Goal: Task Accomplishment & Management: Complete application form

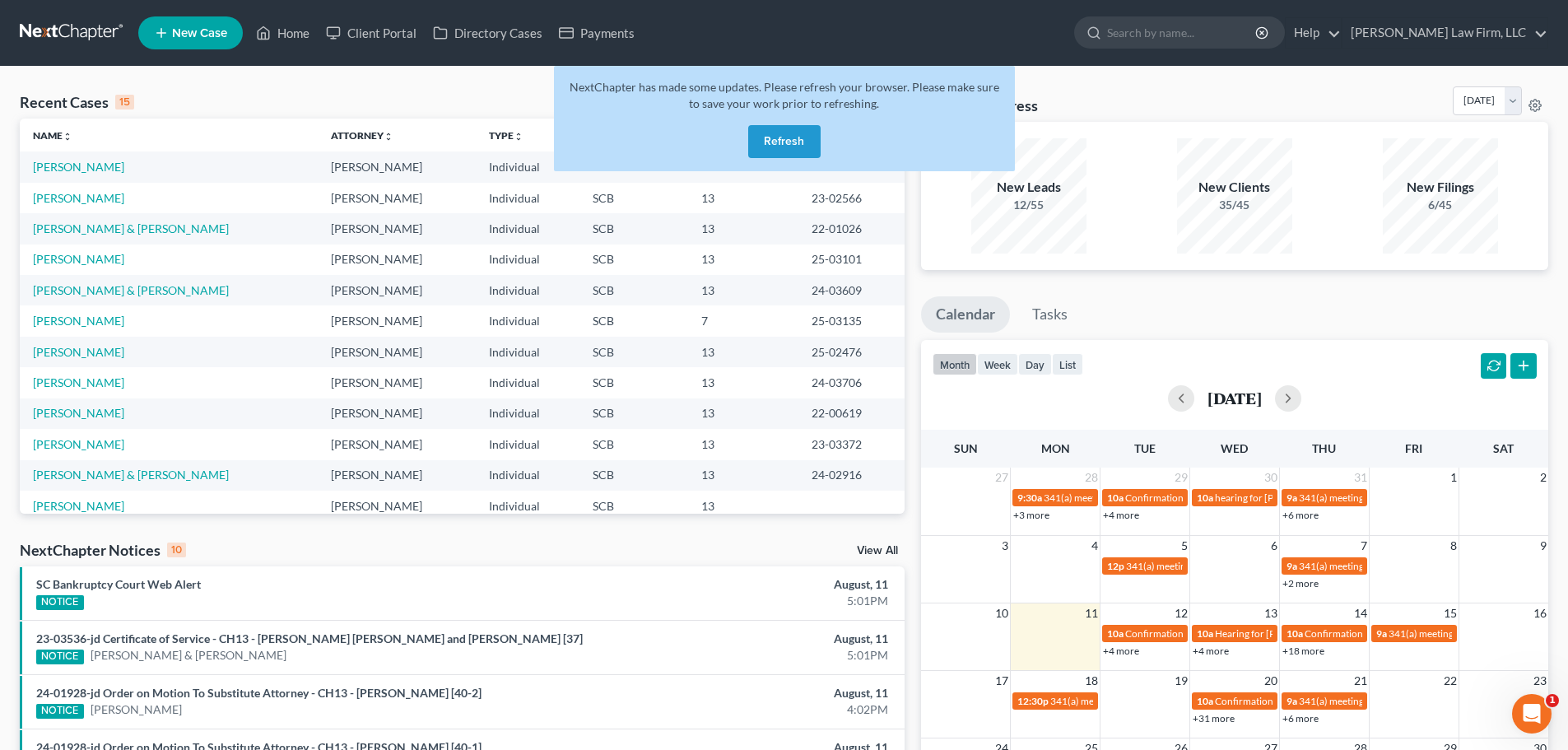
click at [799, 135] on button "Refresh" at bounding box center [784, 141] width 72 height 33
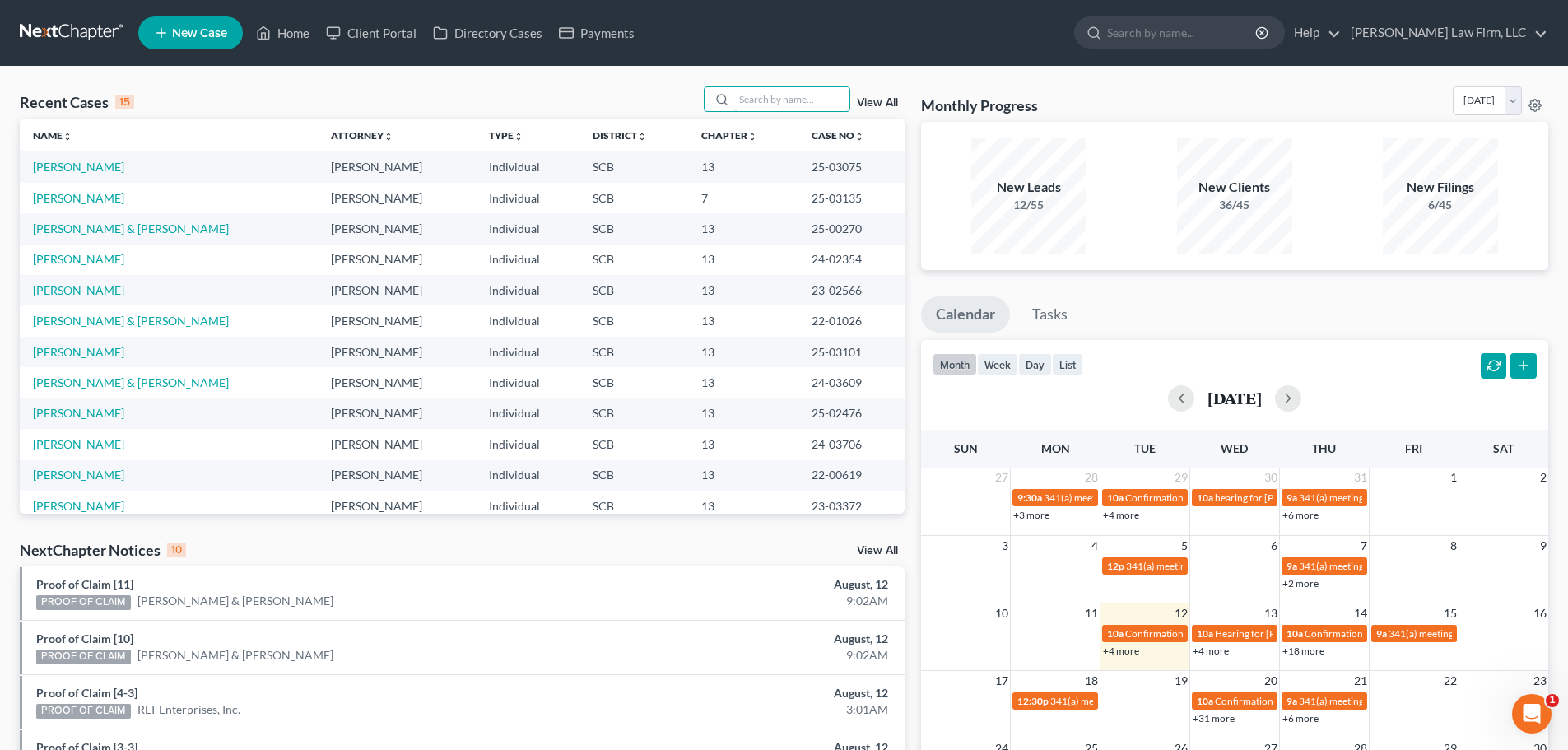
click at [820, 98] on input "search" at bounding box center [791, 99] width 115 height 24
type input "beckwith"
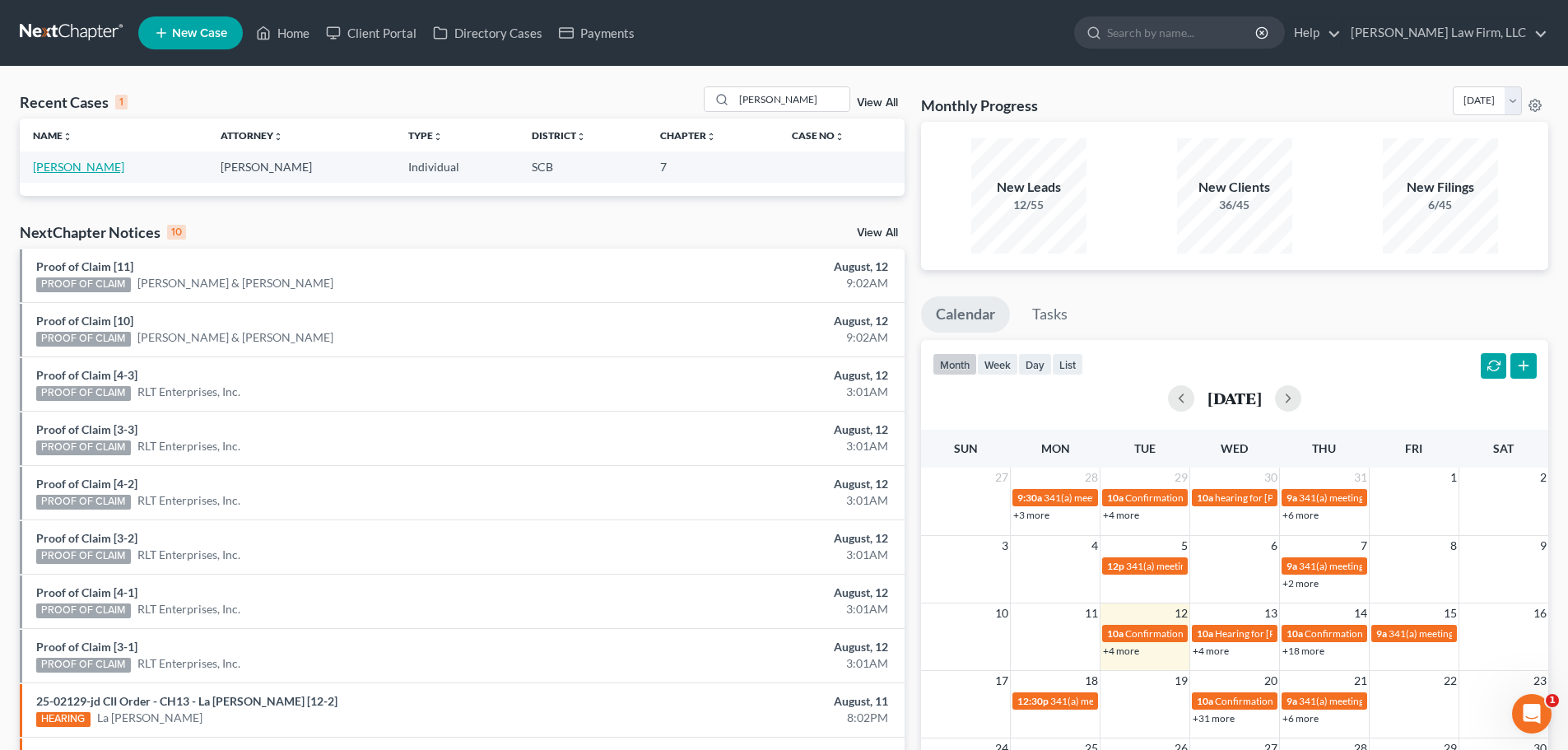
click at [73, 167] on link "[PERSON_NAME]" at bounding box center [79, 167] width 91 height 14
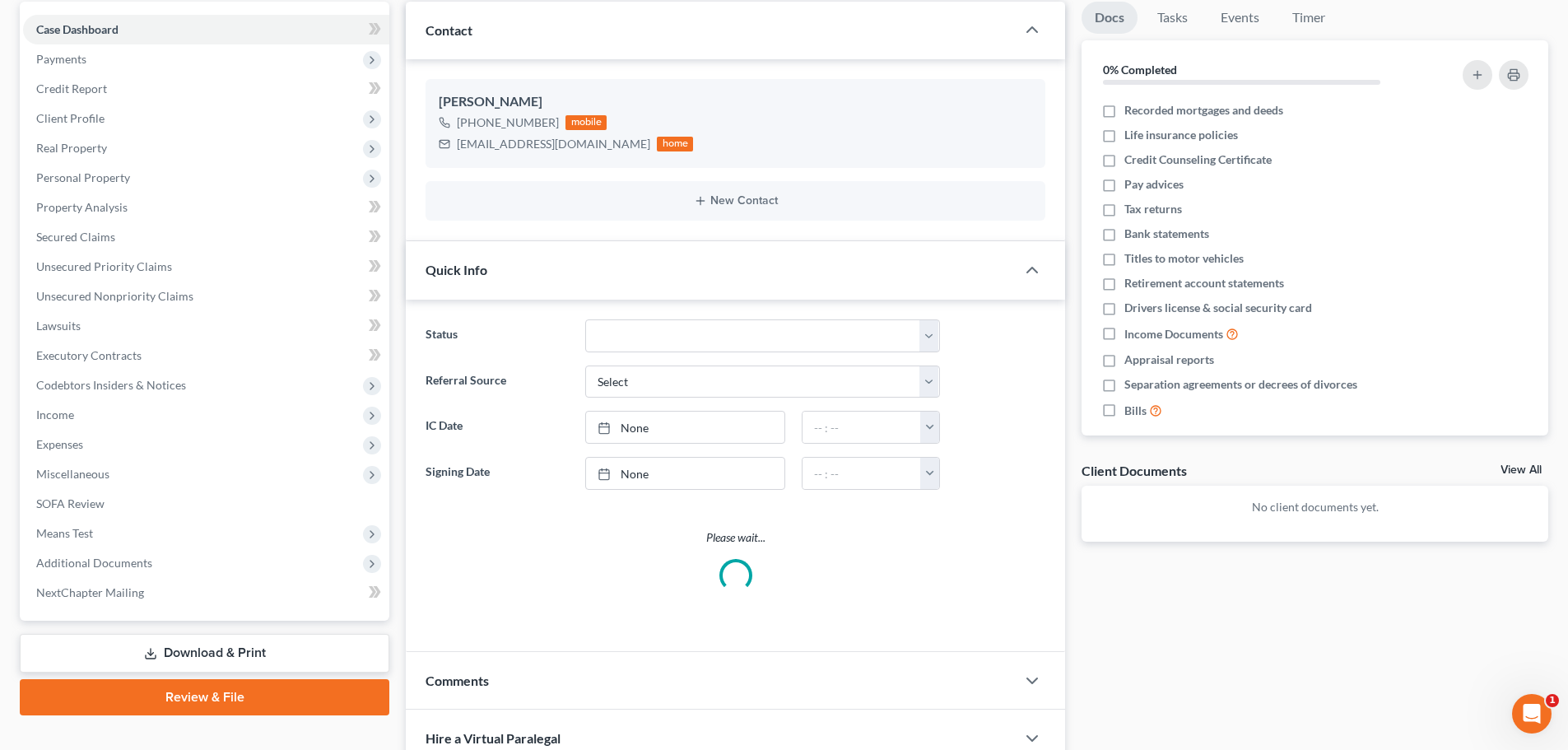
select select "1"
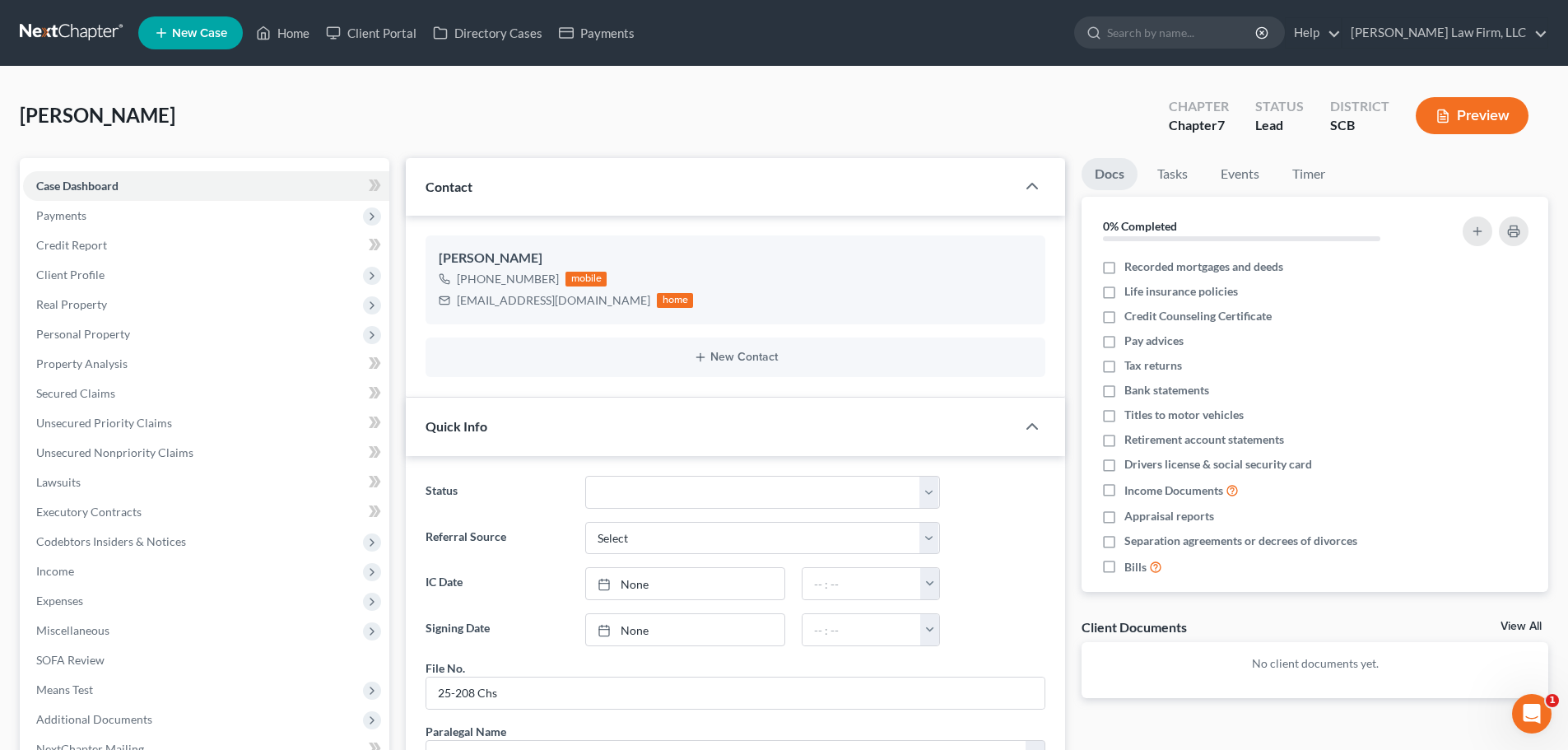
click at [500, 300] on div "djayvoynx@gmail.com" at bounding box center [553, 300] width 193 height 16
click at [498, 300] on div "djayvoynx@gmail.com" at bounding box center [553, 300] width 193 height 16
copy div "djayvoynx@gmail.com"
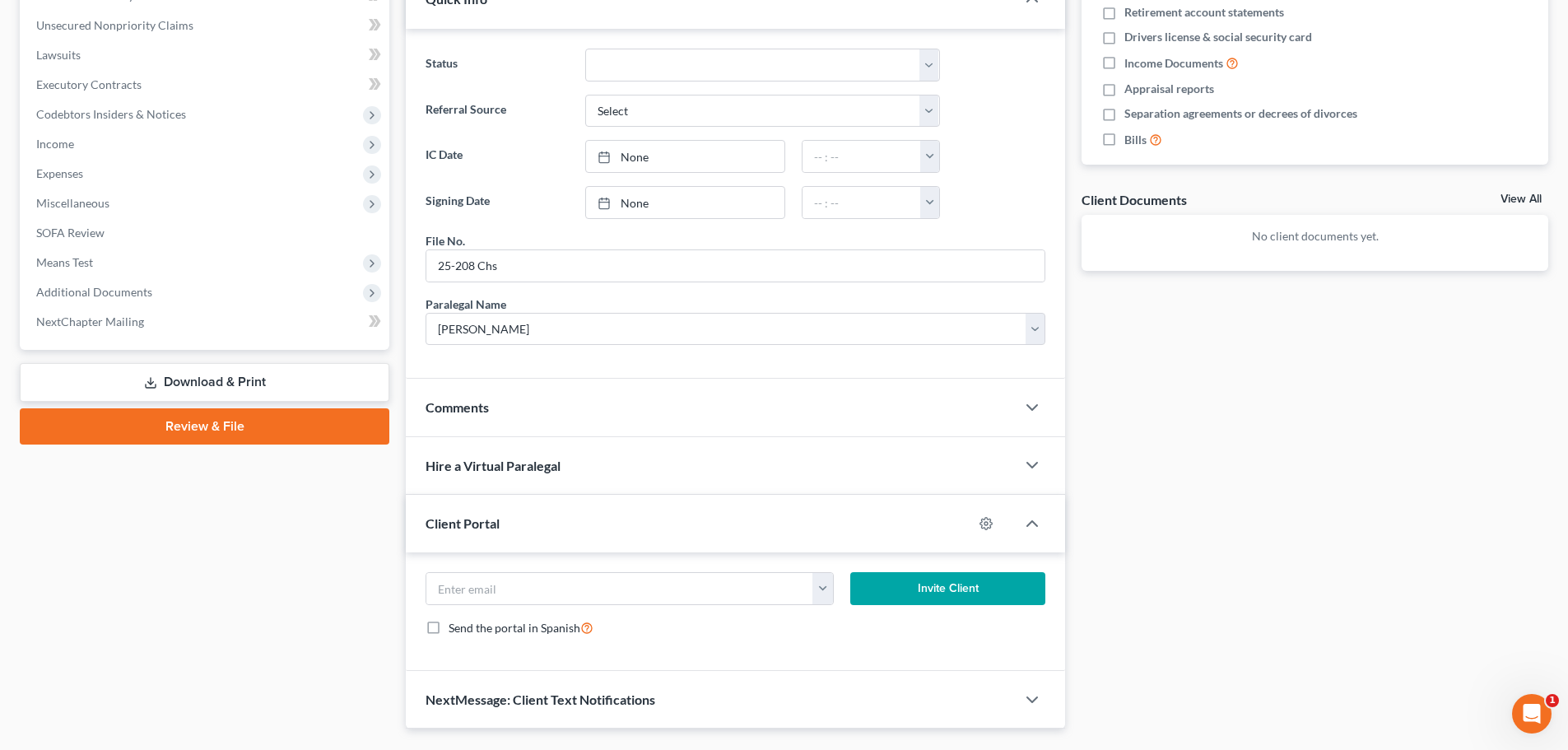
scroll to position [468, 0]
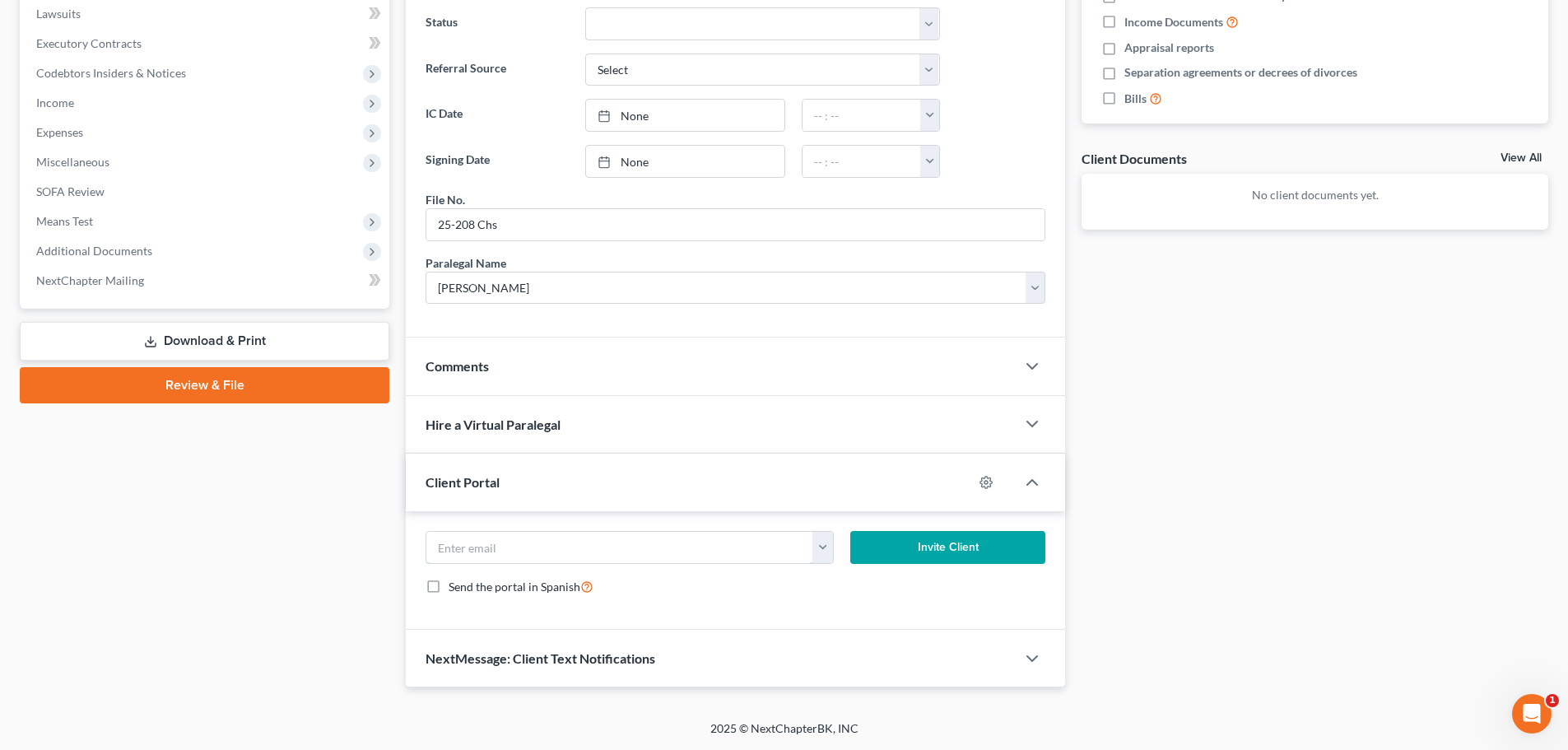
click at [680, 549] on input "email" at bounding box center [620, 547] width 387 height 31
paste input "djayvoynx@gmail.com"
type input "djayvoynx@gmail.com"
click at [964, 553] on button "Invite Client" at bounding box center [948, 547] width 196 height 33
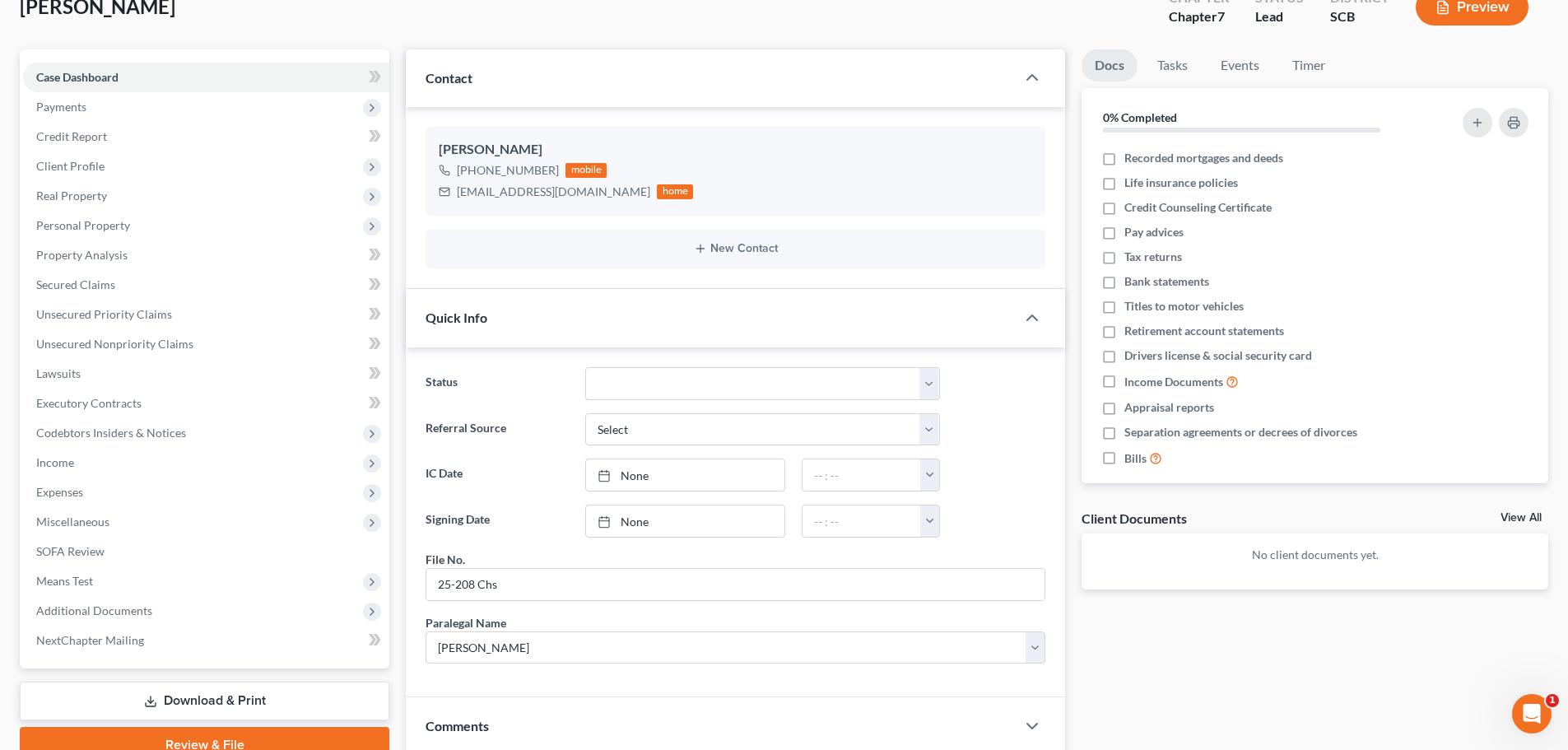
scroll to position [41, 0]
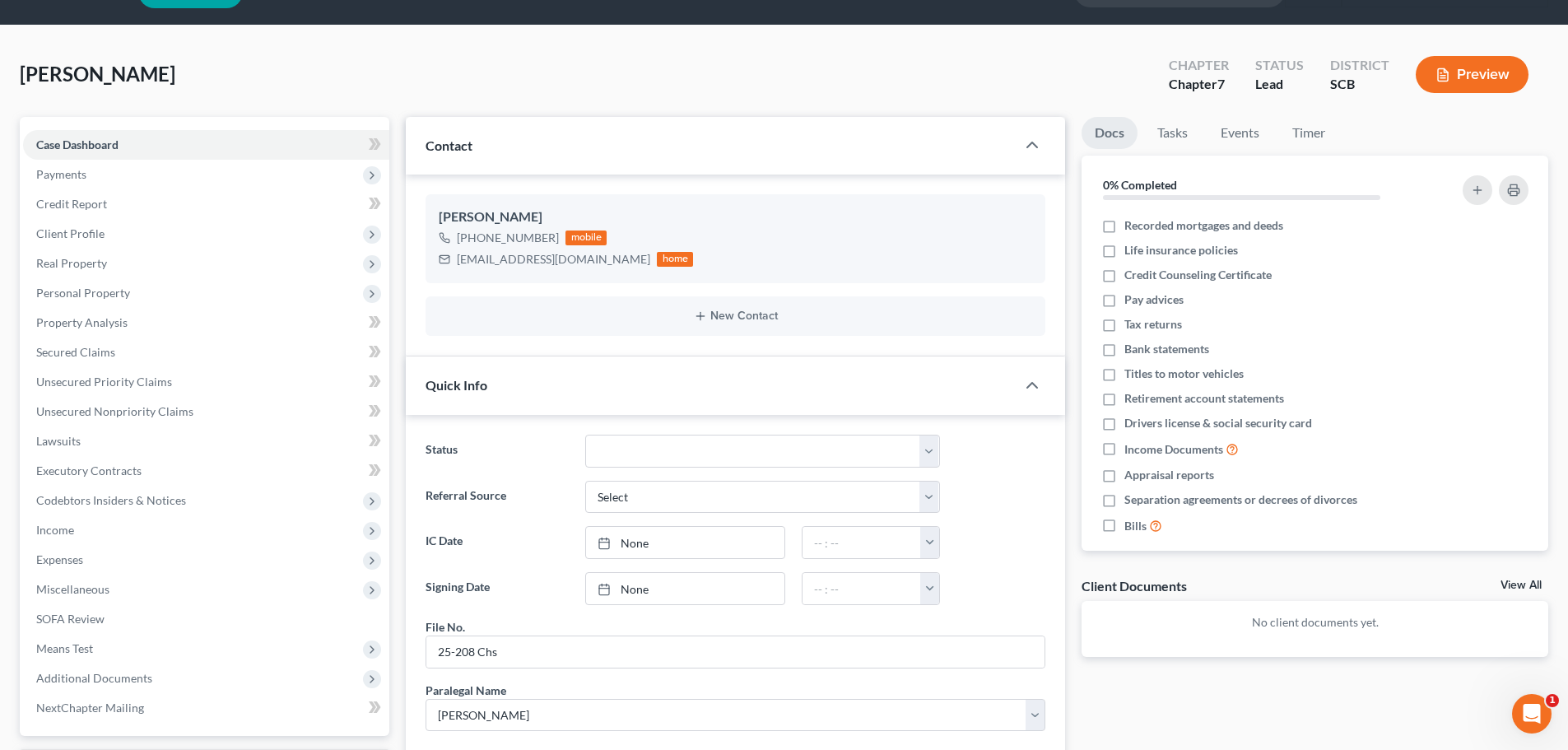
click at [85, 175] on span "Payments" at bounding box center [62, 174] width 50 height 14
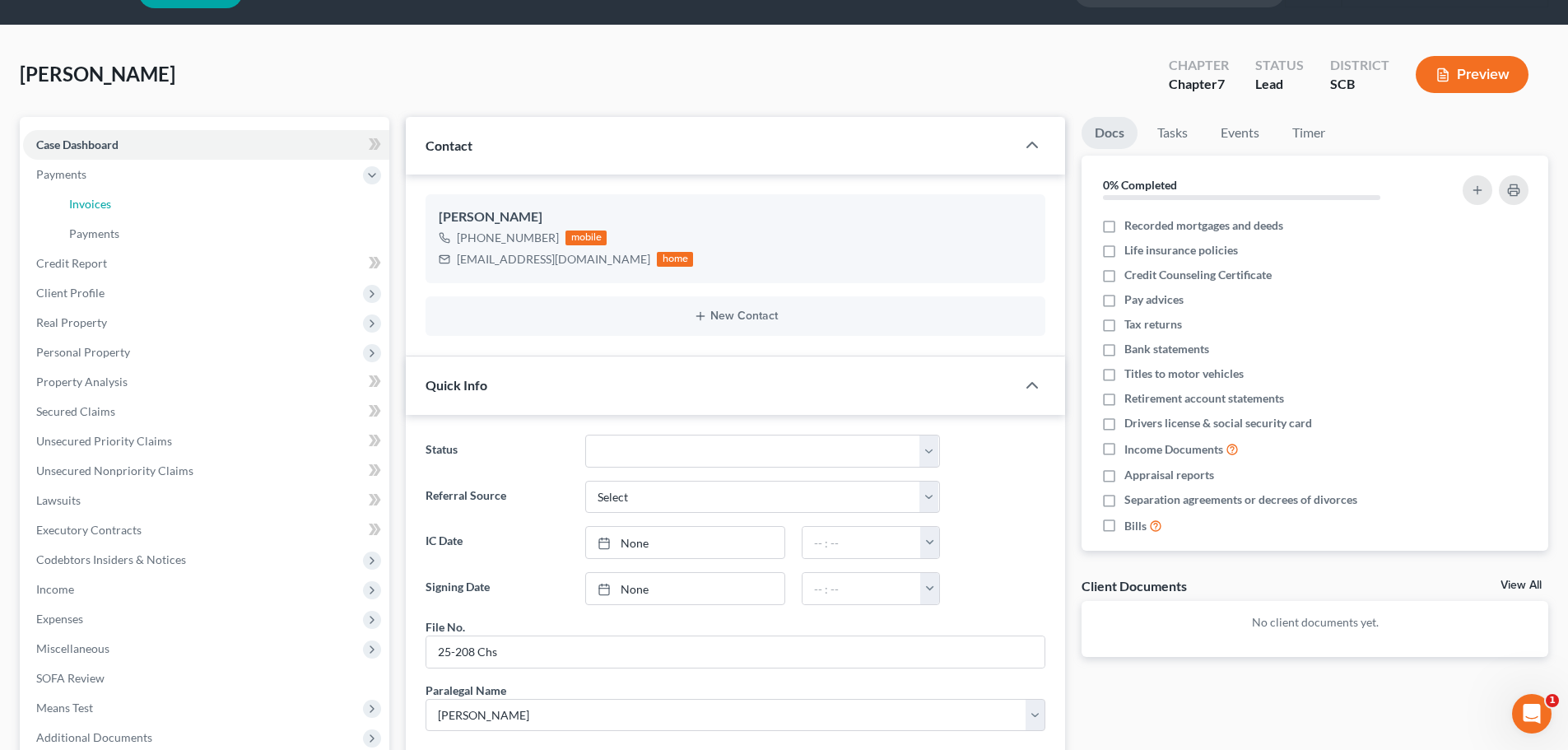
click at [96, 202] on span "Invoices" at bounding box center [89, 204] width 42 height 14
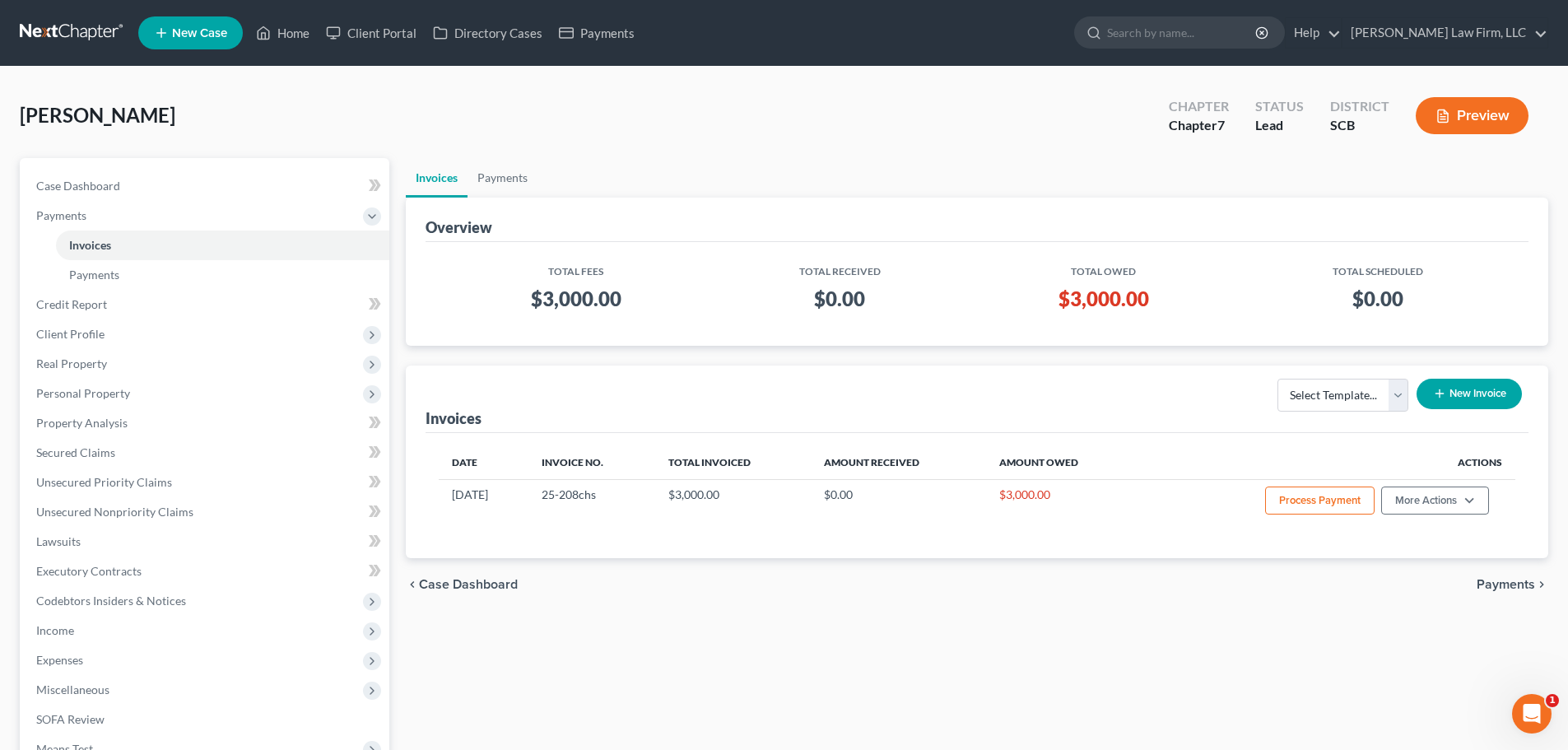
click at [89, 26] on link at bounding box center [72, 32] width 105 height 29
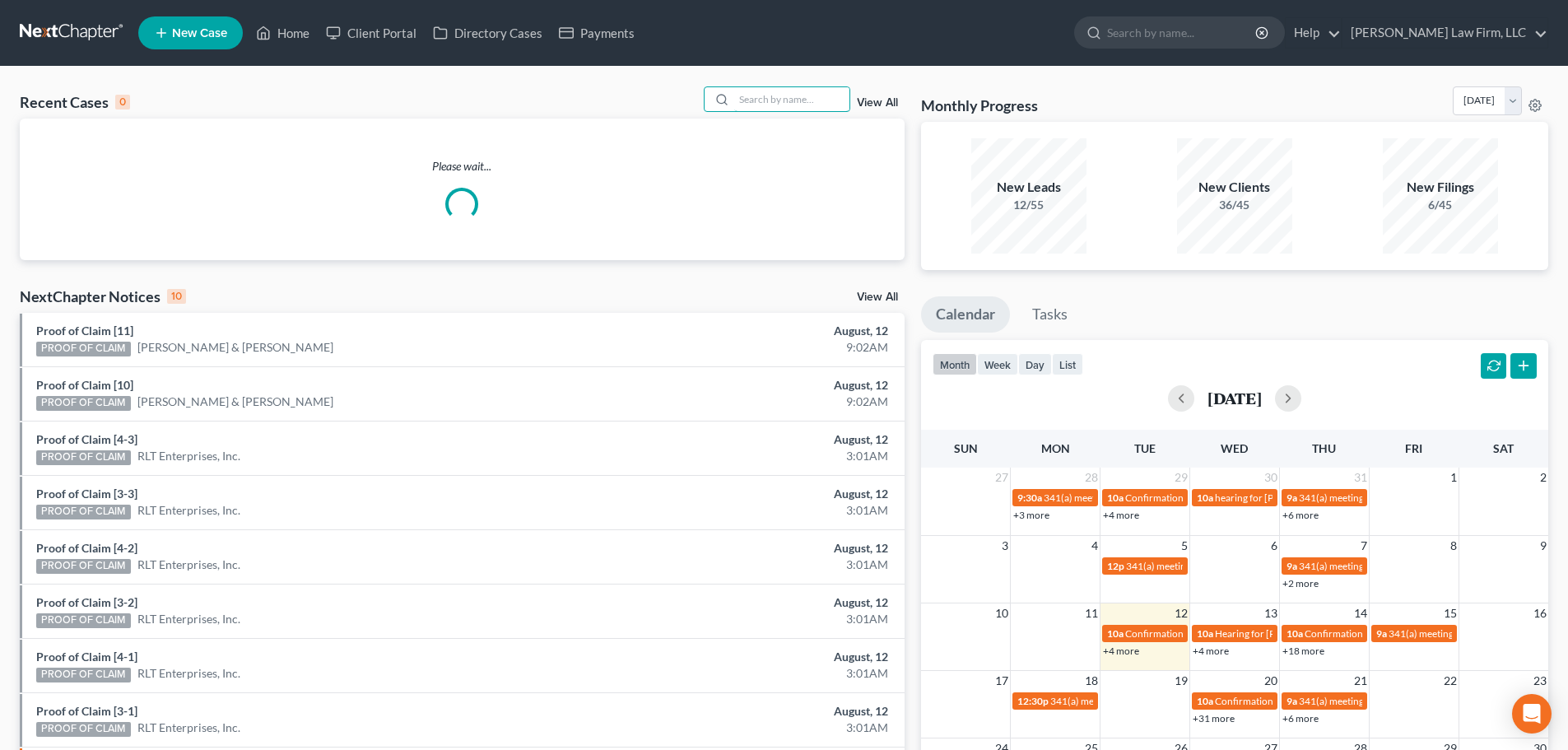
click at [779, 100] on input "search" at bounding box center [791, 99] width 115 height 24
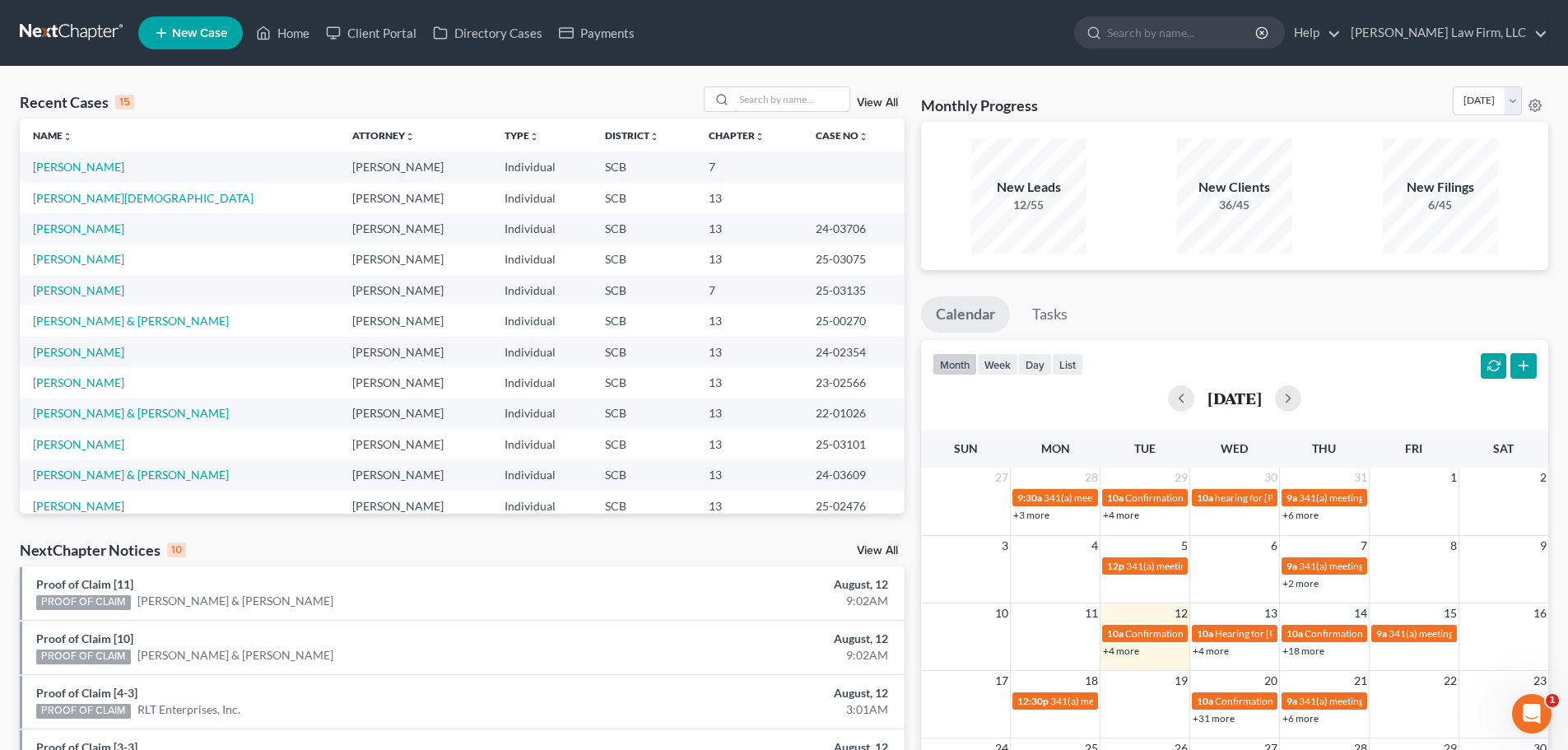
click at [814, 98] on input "search" at bounding box center [791, 99] width 115 height 24
type input "dent"
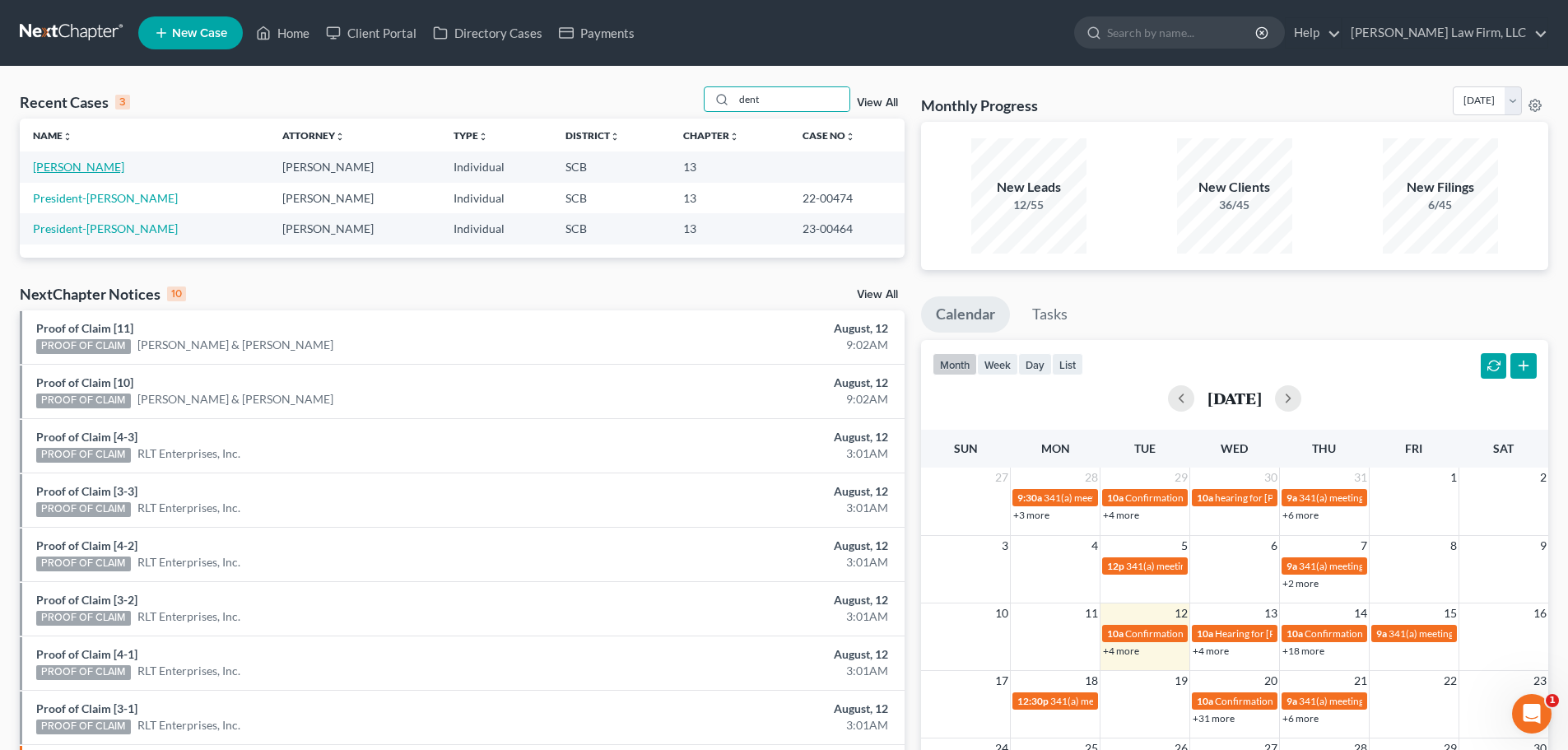
click at [70, 168] on link "[PERSON_NAME]" at bounding box center [79, 167] width 91 height 14
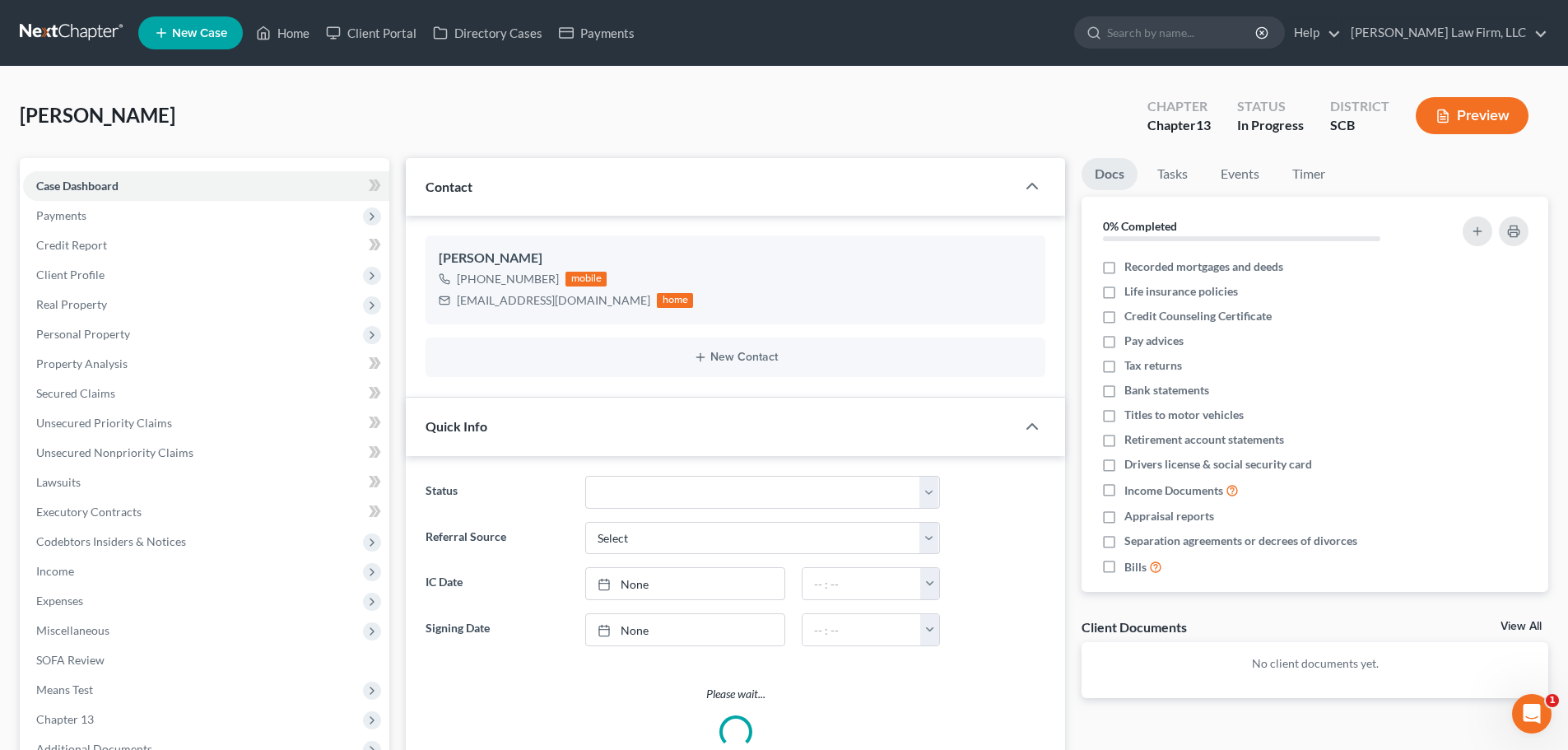
select select "1"
click at [78, 210] on span "Payments" at bounding box center [62, 215] width 50 height 14
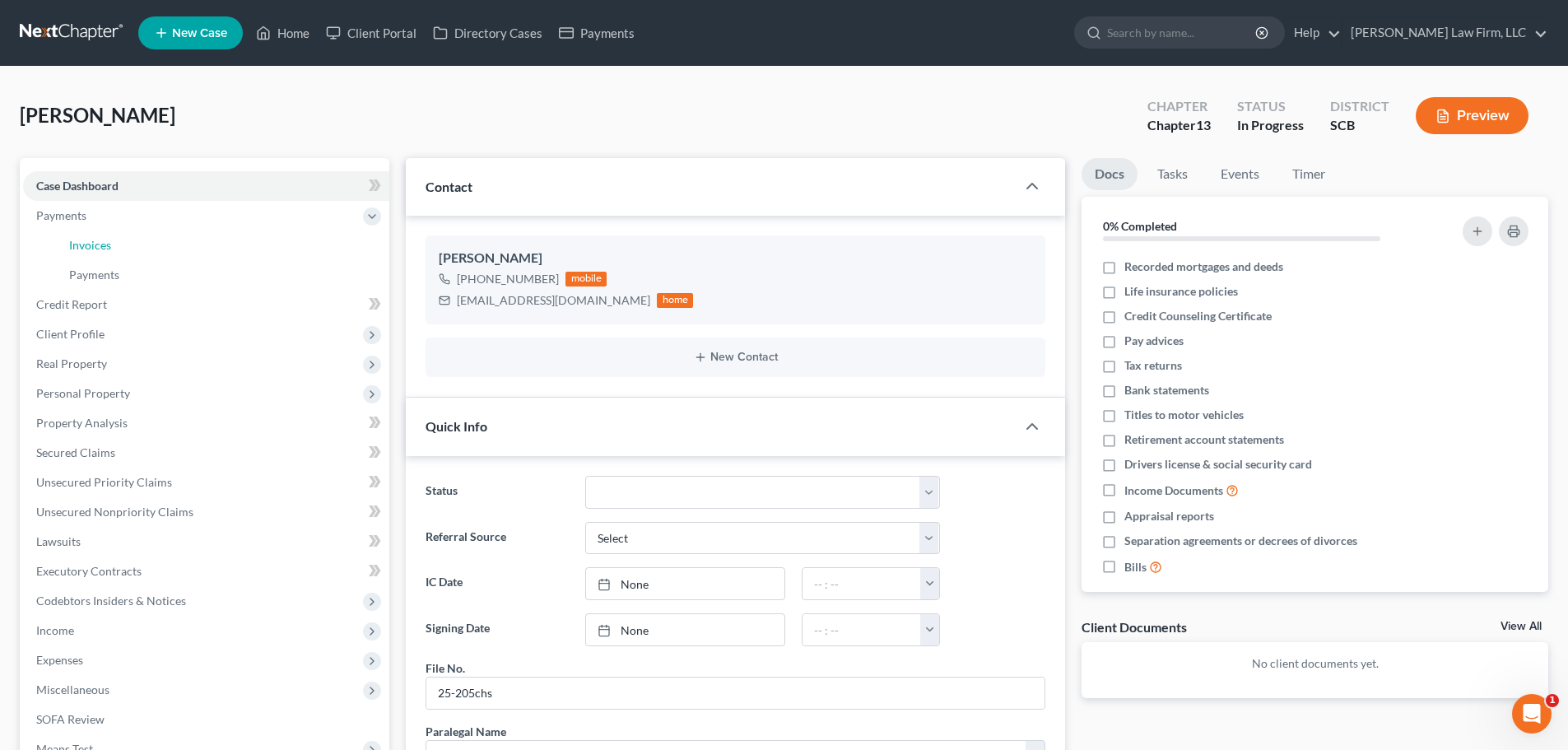
click at [94, 249] on span "Invoices" at bounding box center [89, 245] width 42 height 14
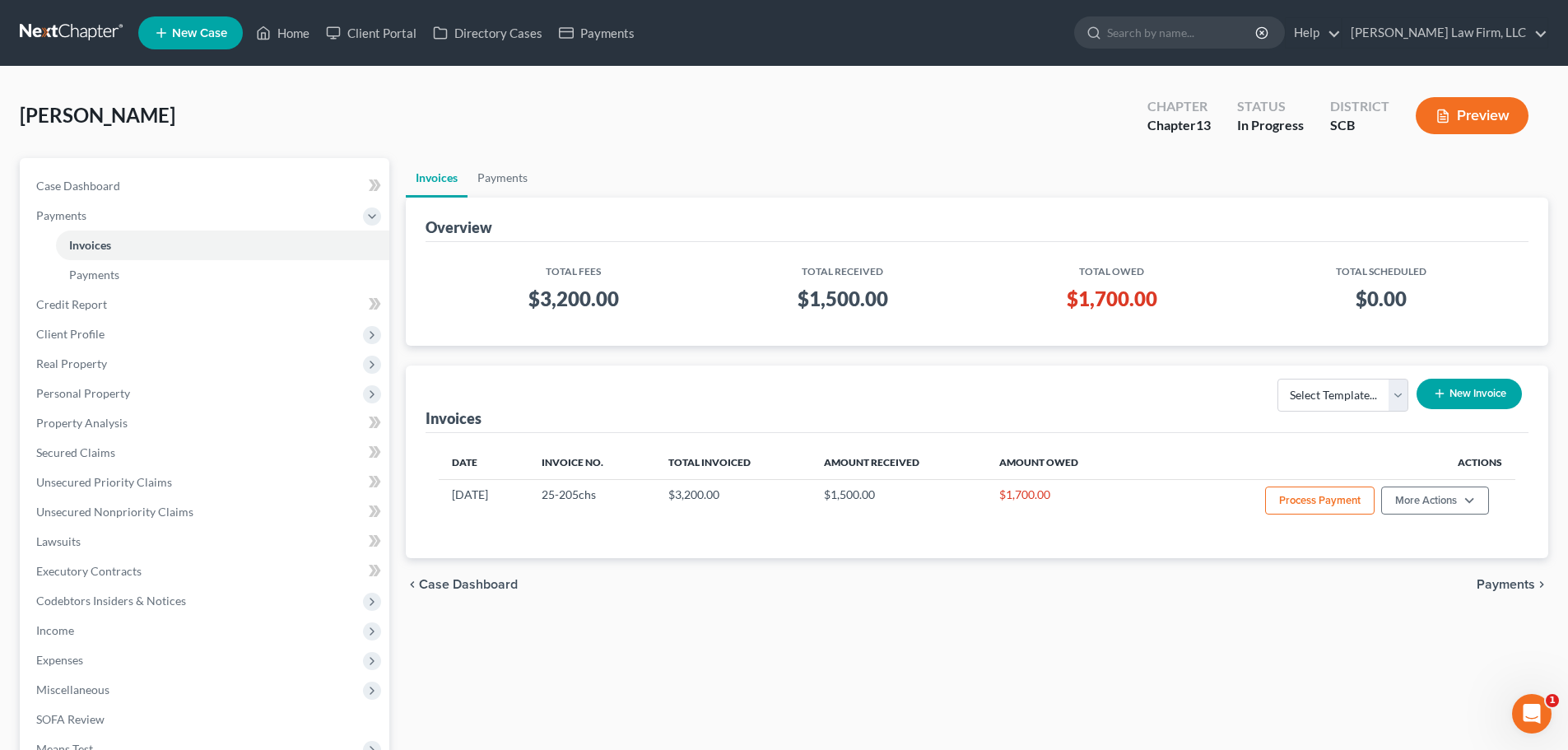
click at [935, 181] on ul "Invoices Payments" at bounding box center [977, 178] width 1142 height 39
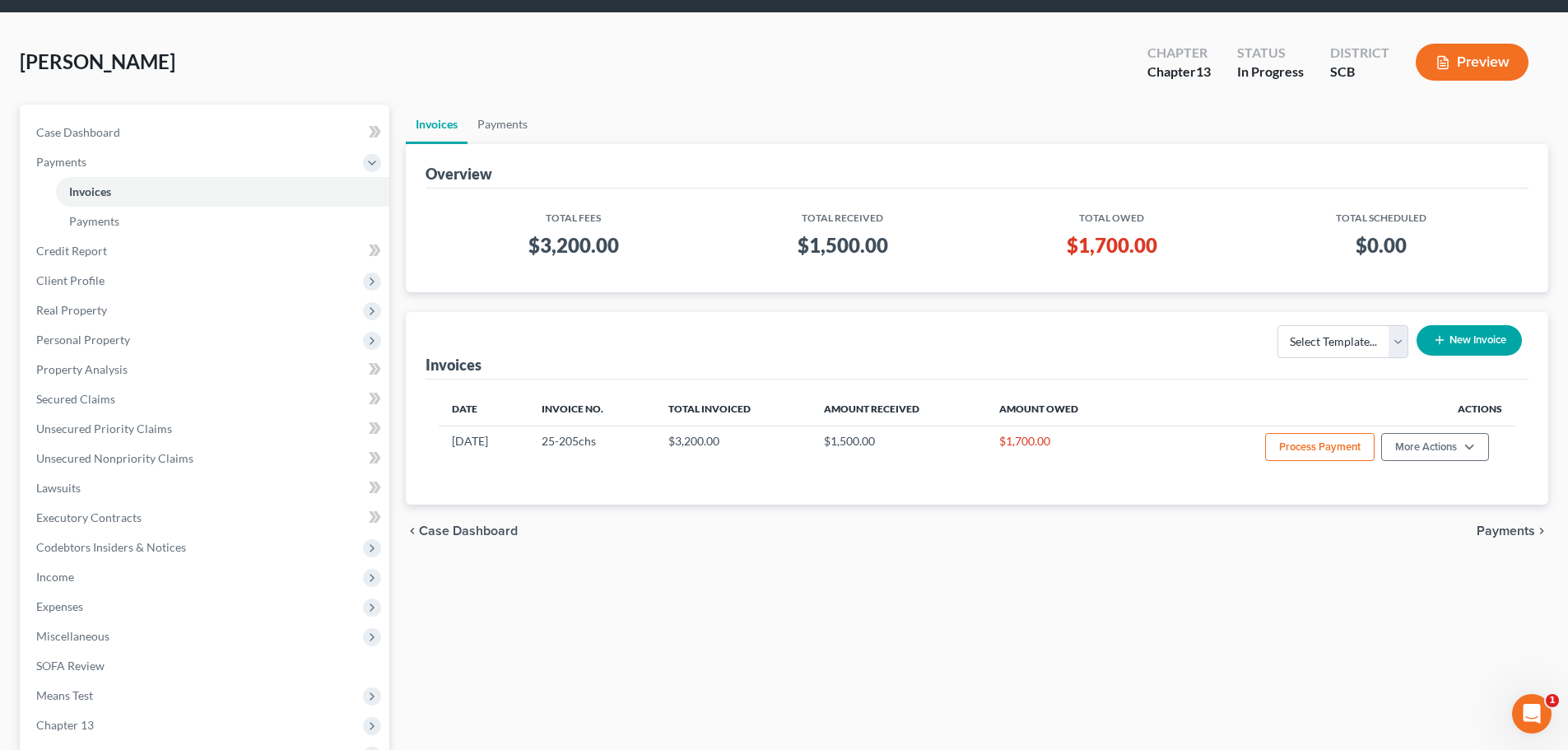
scroll to position [82, 0]
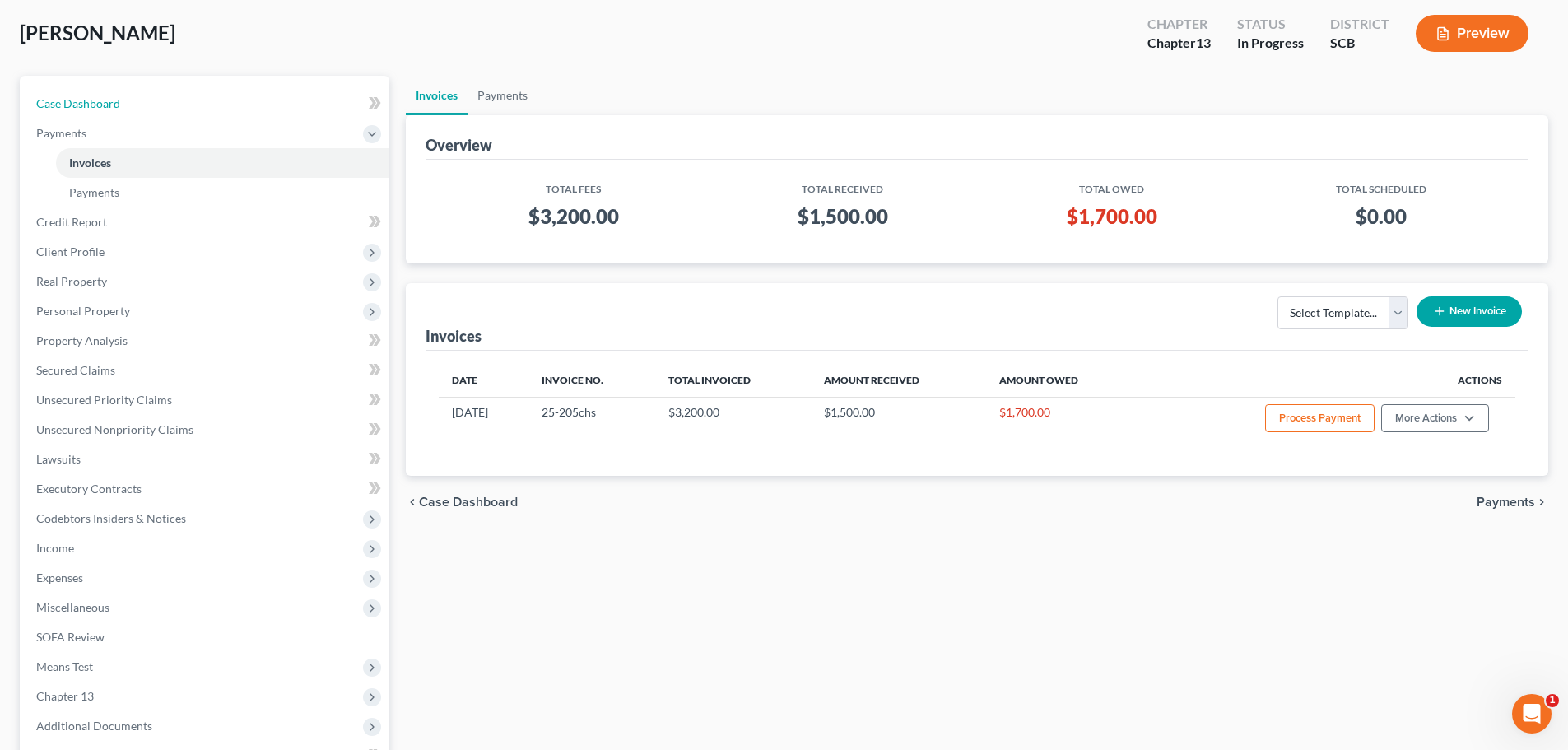
click at [81, 90] on link "Case Dashboard" at bounding box center [207, 103] width 367 height 29
select select "1"
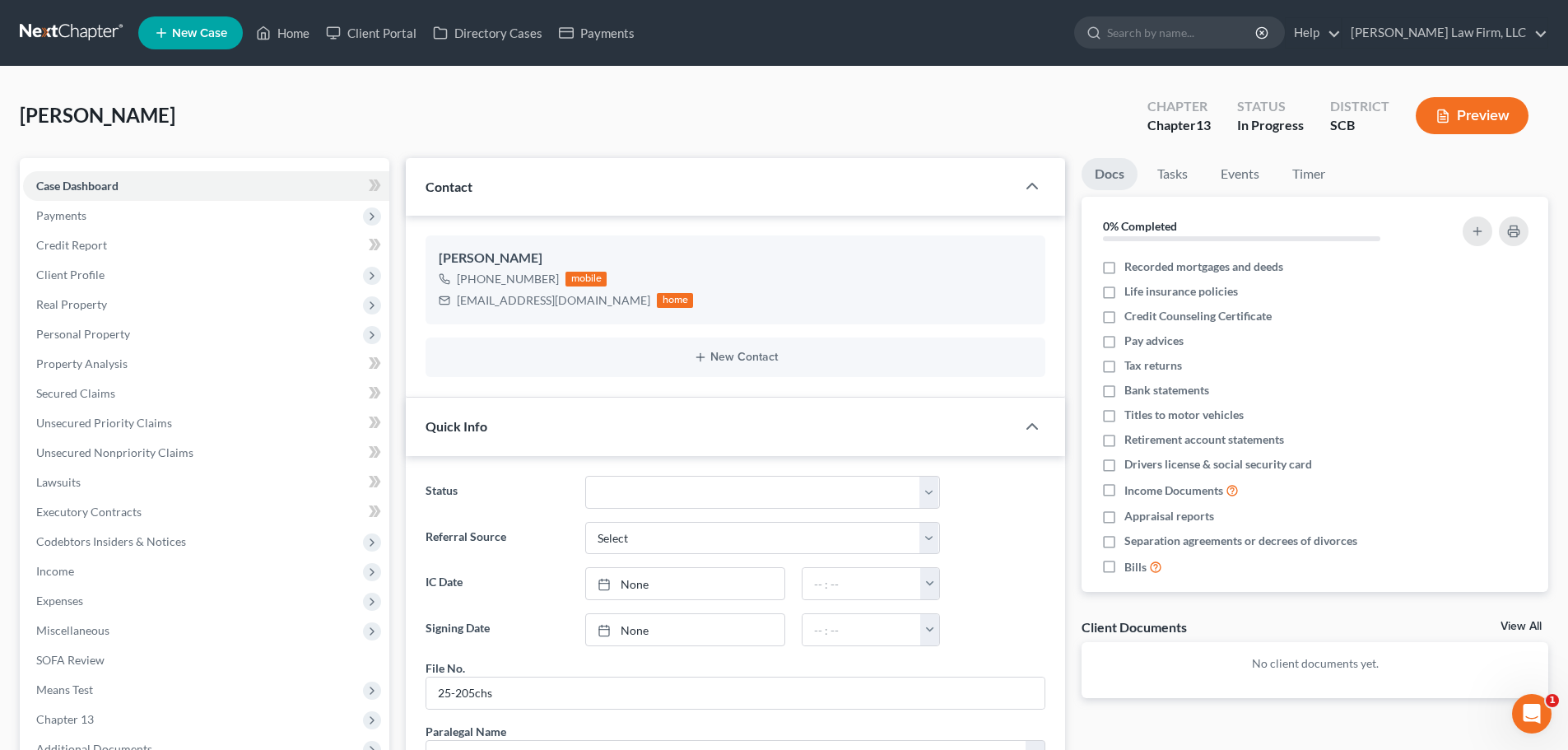
click at [69, 223] on span "Payments" at bounding box center [207, 215] width 367 height 29
click at [88, 249] on span "Invoices" at bounding box center [89, 245] width 42 height 14
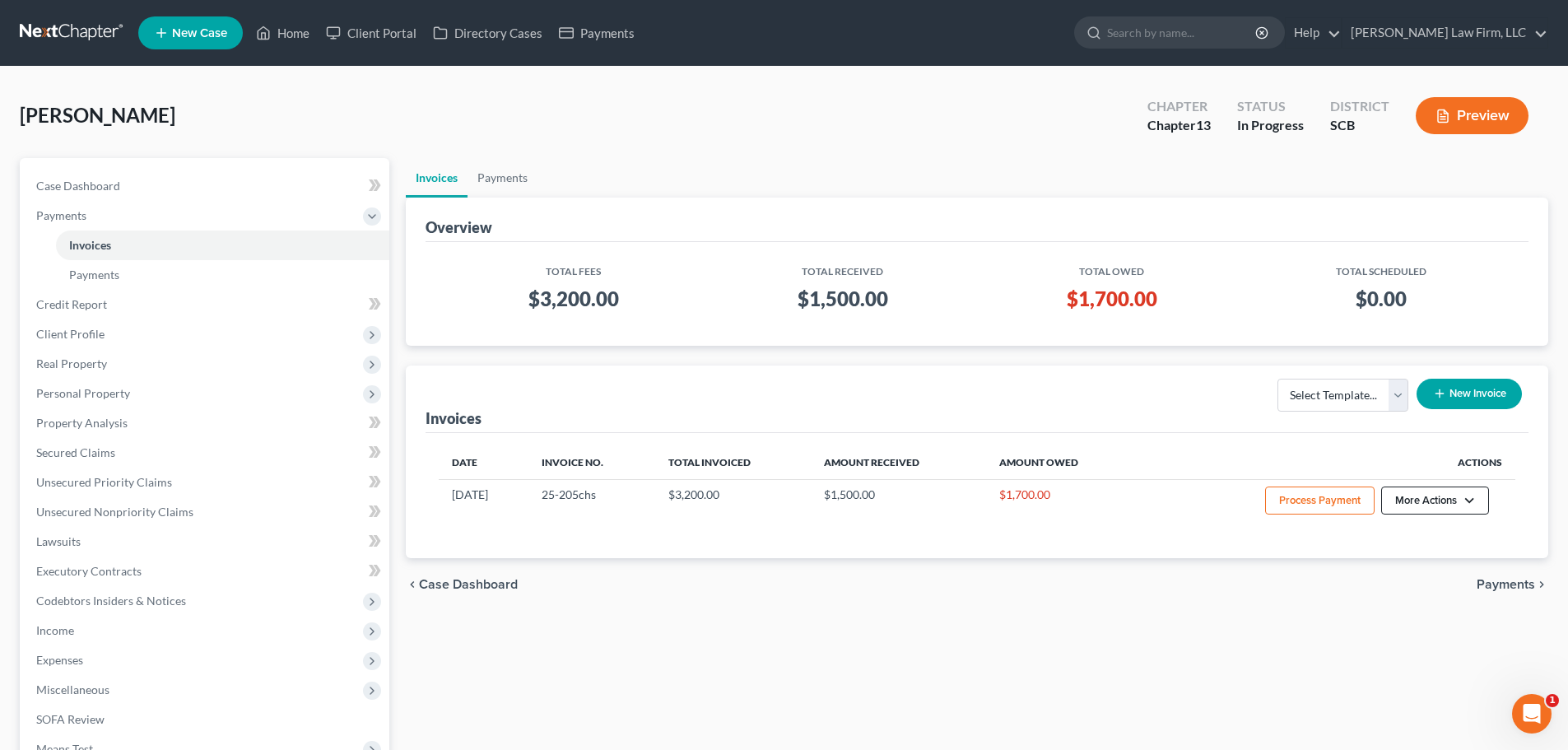
click at [1432, 495] on button "More Actions" at bounding box center [1435, 500] width 108 height 28
click at [1443, 536] on link "View/Edit" at bounding box center [1457, 535] width 192 height 28
select select "1"
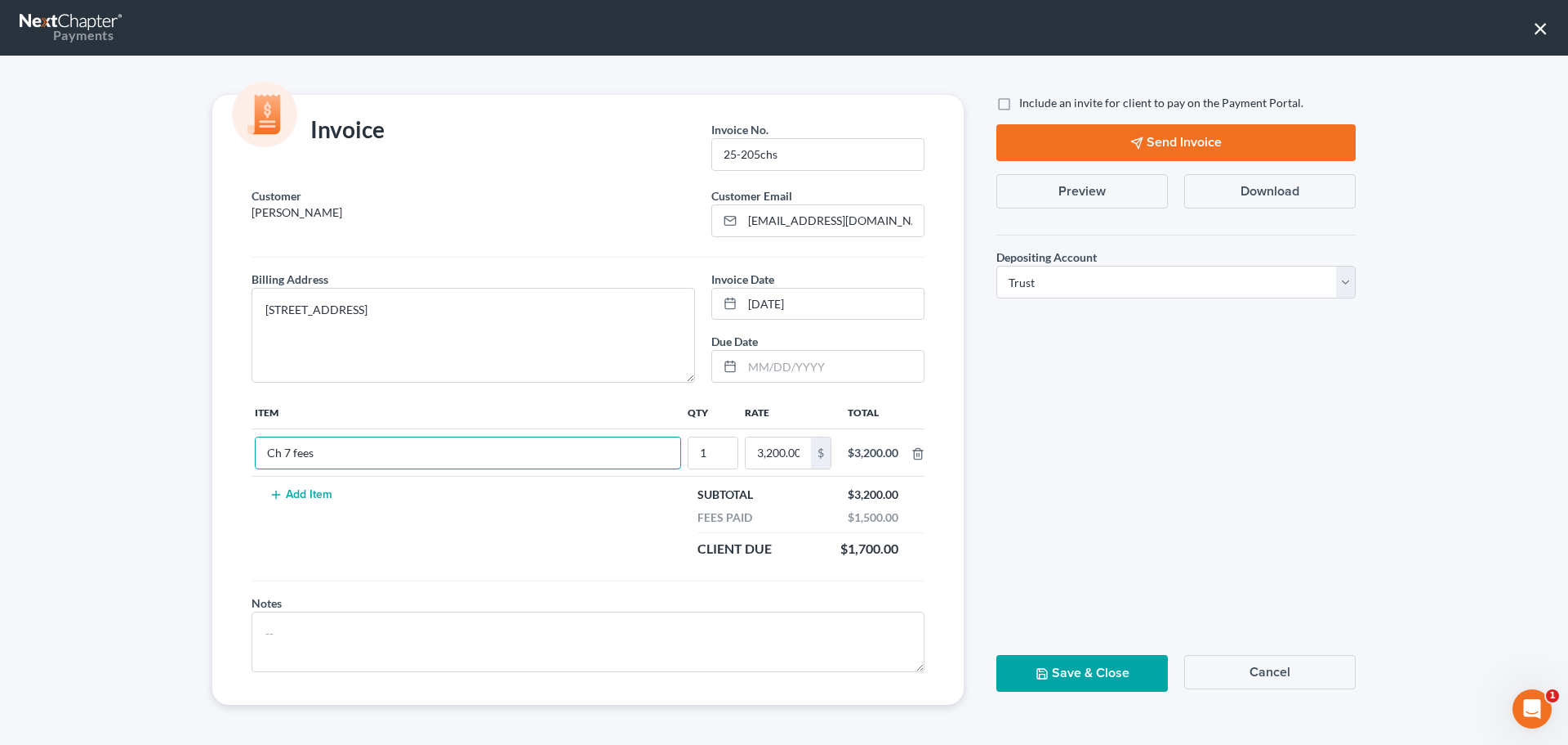
click at [424, 458] on input "Ch 7 fees" at bounding box center [468, 452] width 425 height 31
type input "Ch 13 Retainer"
type input "1,500"
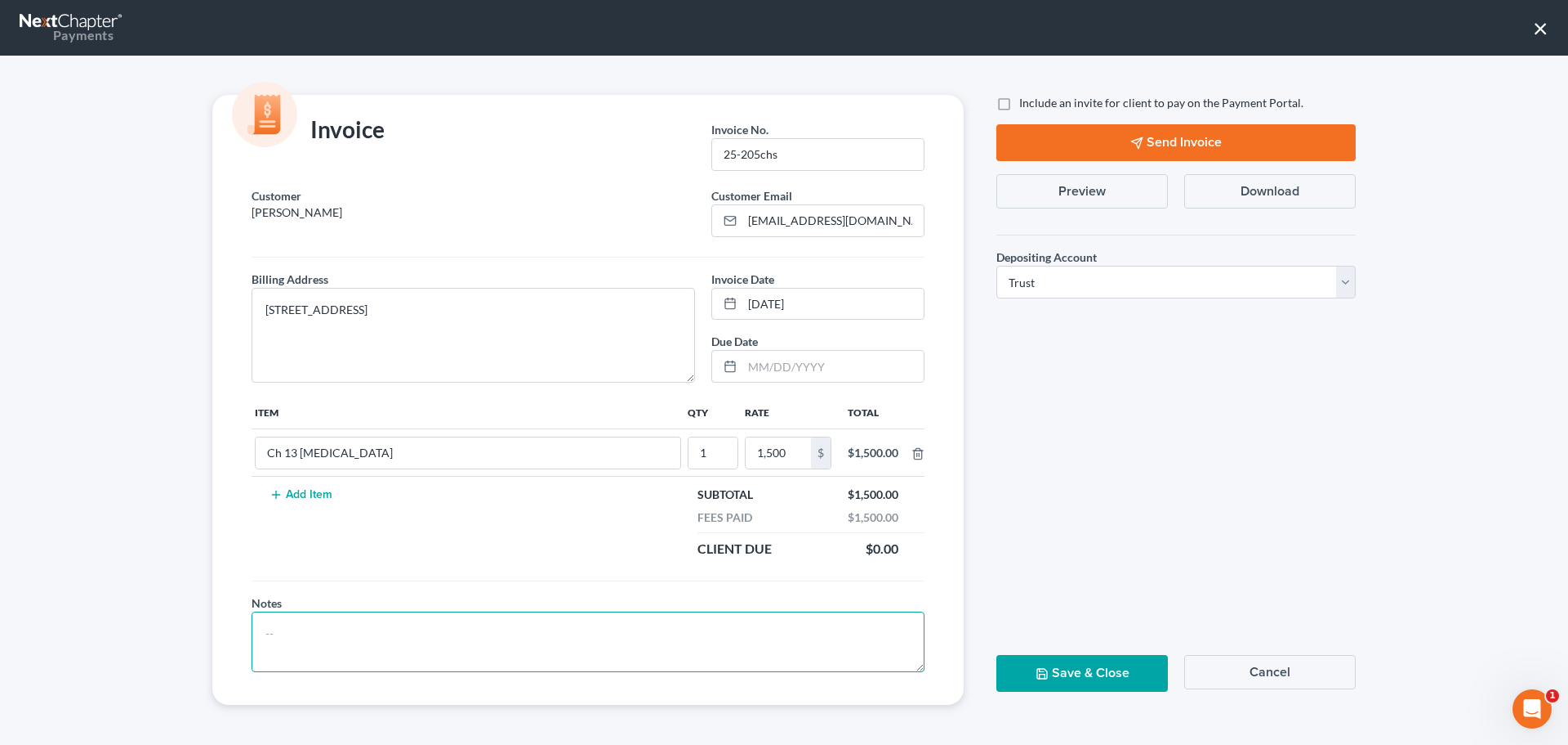
click at [611, 635] on textarea at bounding box center [588, 642] width 674 height 60
click at [1127, 359] on div "Include an invite for client to pay on the Payment Portal. Send Invoice Preview…" at bounding box center [1177, 400] width 392 height 610
click at [1117, 677] on button "Save & Close" at bounding box center [1082, 672] width 171 height 36
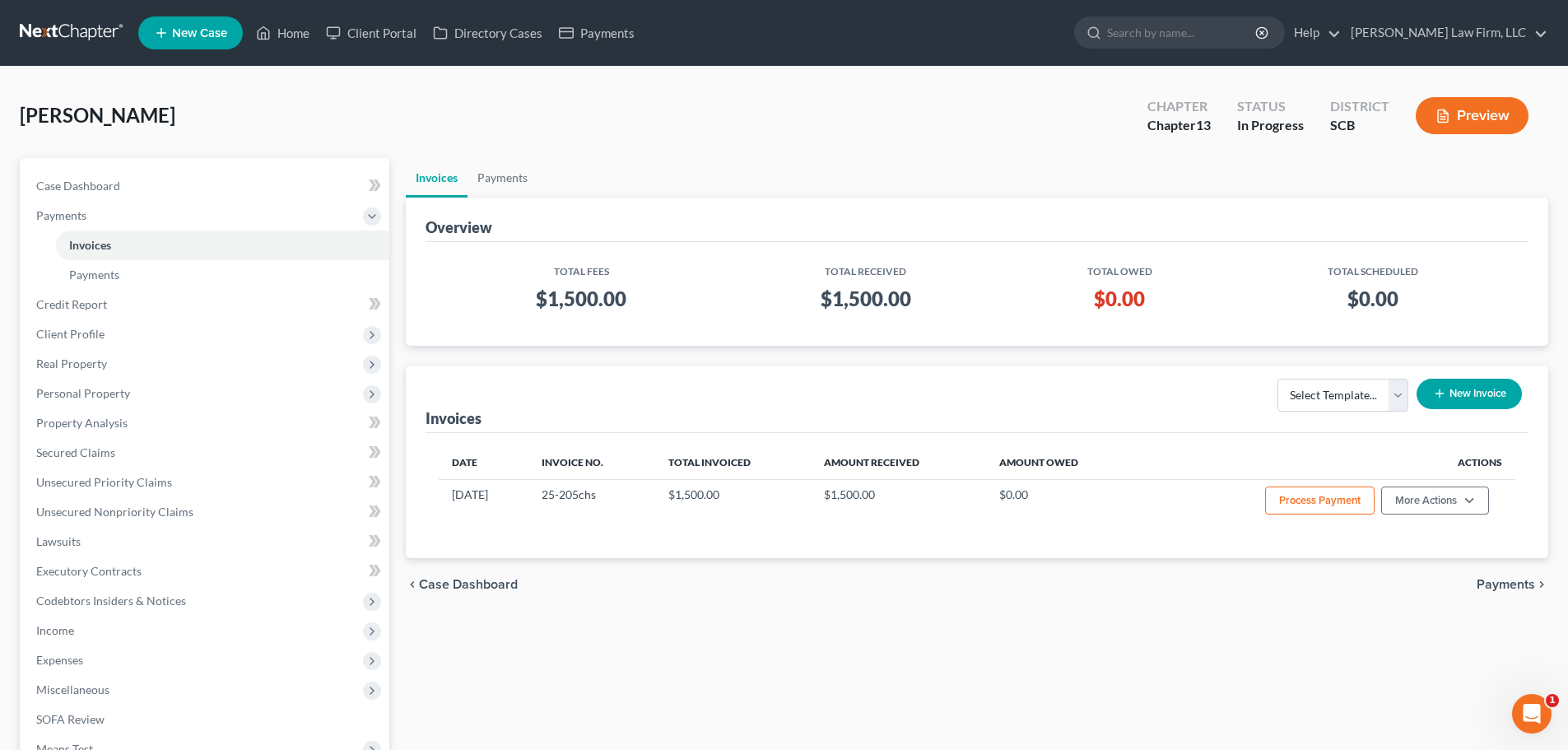
click at [1064, 594] on div "chevron_left Case Dashboard Payments chevron_right" at bounding box center [977, 584] width 1142 height 53
click at [958, 615] on div "Invoices Payments Overview Total Fees Total Received Total Owed Total Scheduled…" at bounding box center [977, 560] width 1159 height 803
click at [130, 254] on link "Invoices" at bounding box center [223, 245] width 333 height 29
click at [124, 271] on link "Payments" at bounding box center [223, 274] width 333 height 29
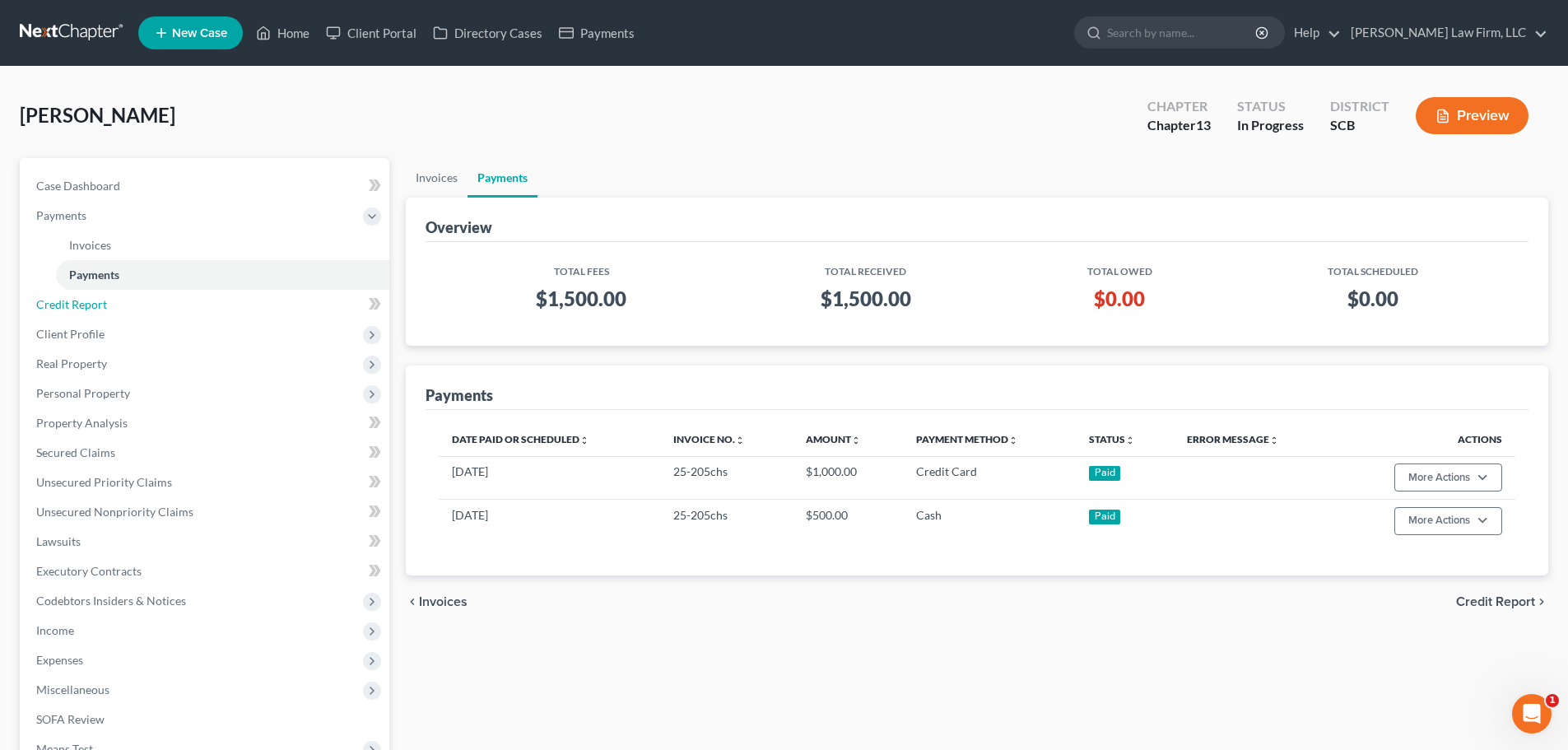
click at [114, 304] on link "Credit Report" at bounding box center [207, 304] width 367 height 29
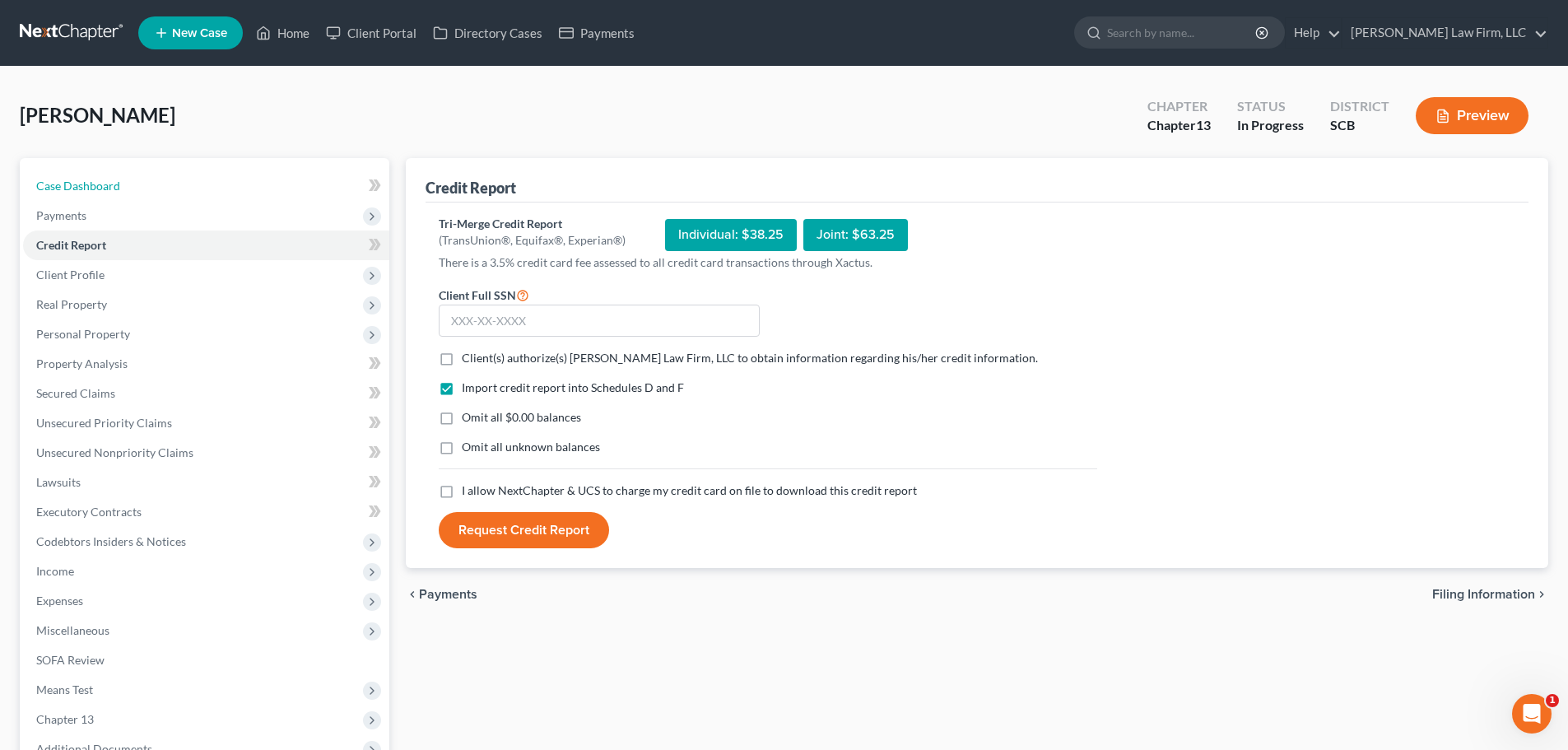
click at [86, 188] on span "Case Dashboard" at bounding box center [79, 186] width 84 height 14
select select "1"
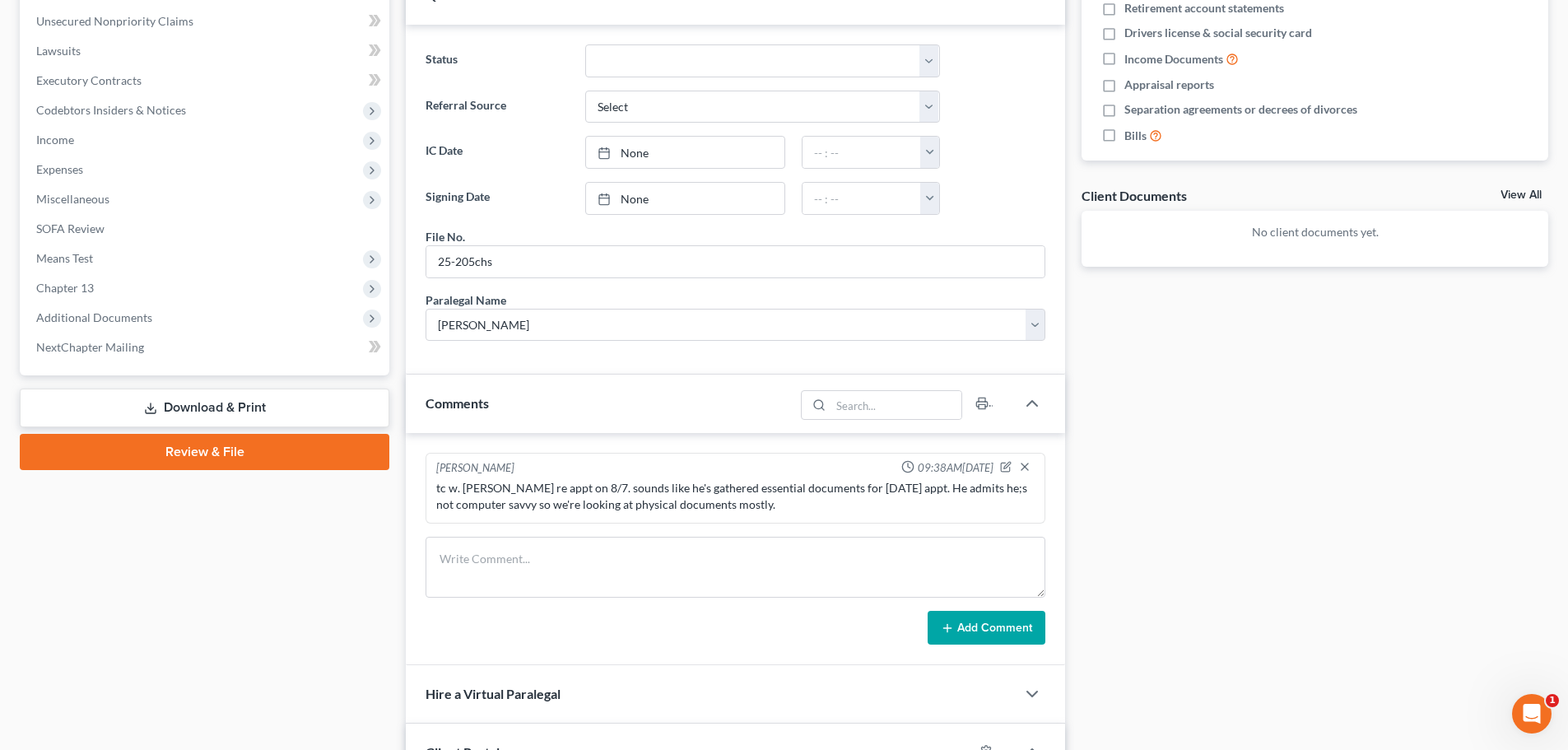
scroll to position [576, 0]
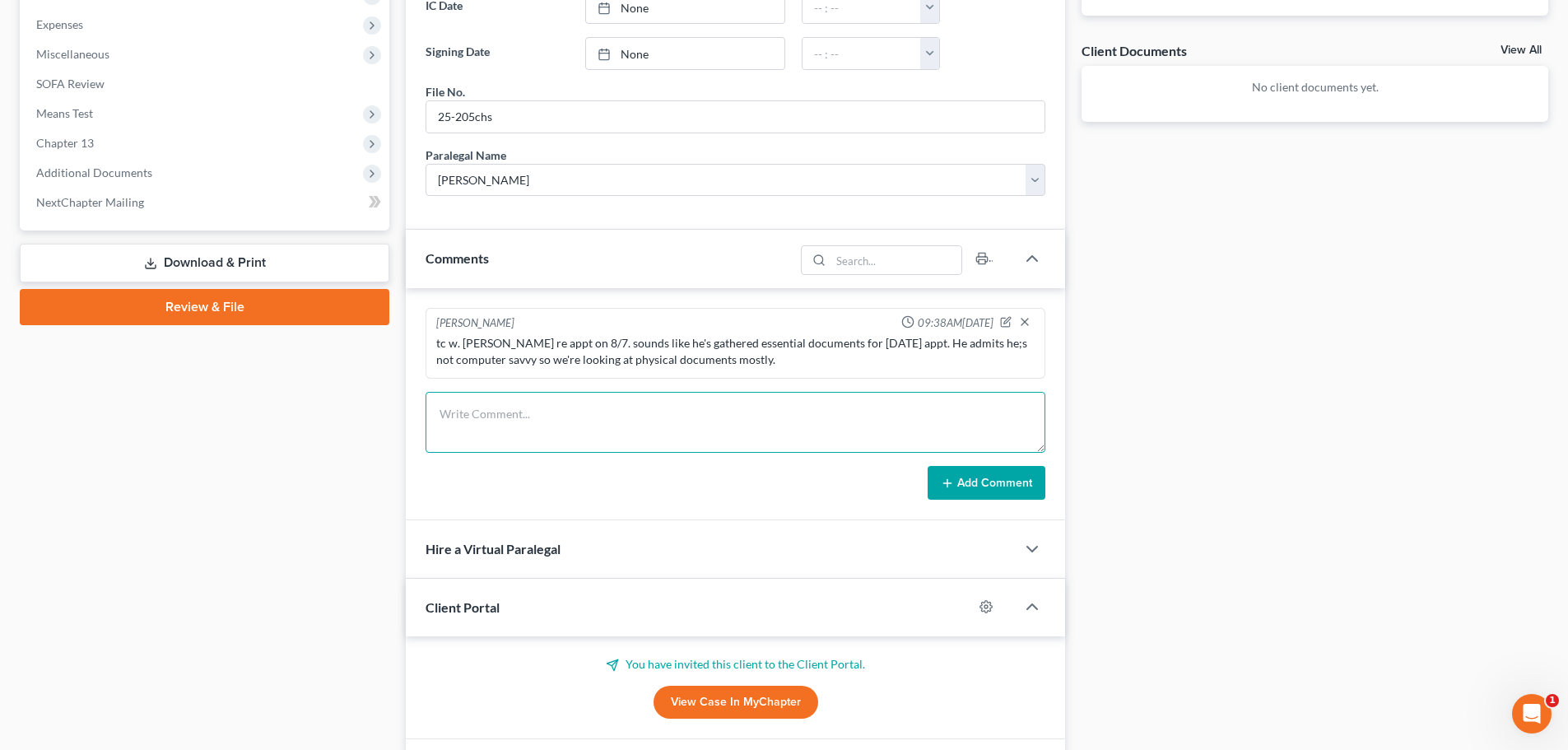
click at [566, 433] on textarea at bounding box center [735, 422] width 620 height 61
type textarea "review of documents dropped off on 8/11 everything is there and he is pif for c…"
click at [996, 477] on button "Add Comment" at bounding box center [986, 483] width 118 height 35
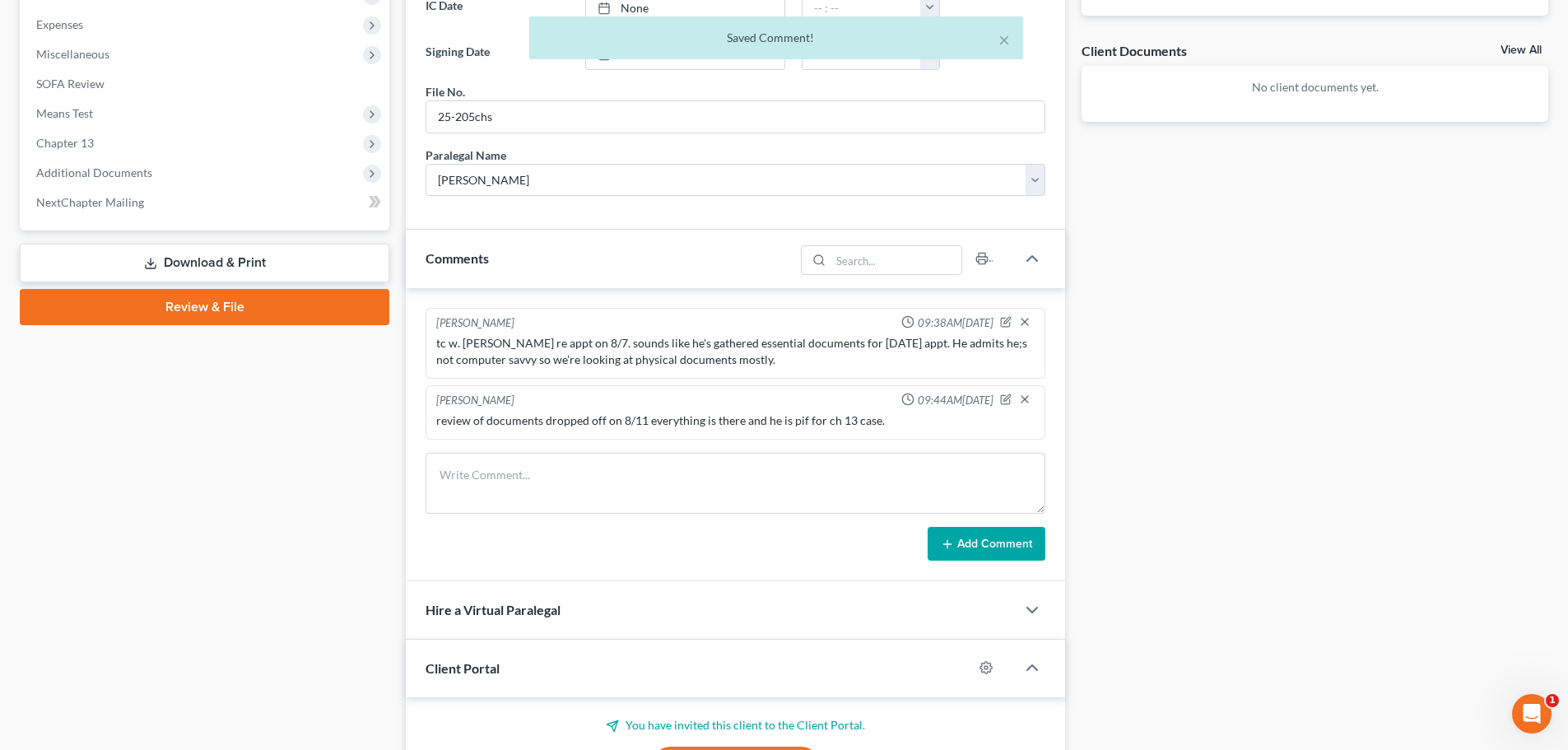
scroll to position [0, 0]
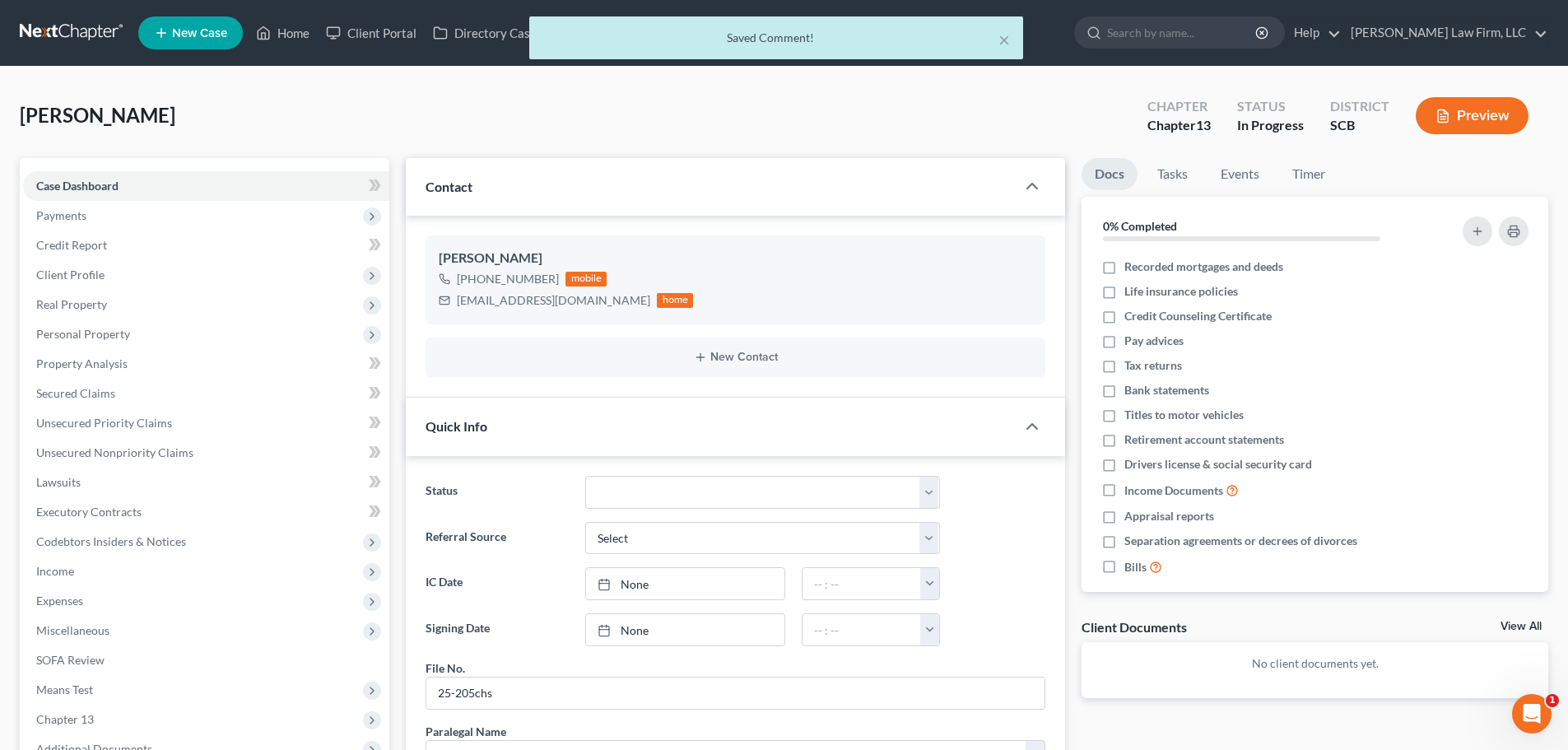
click at [89, 30] on div "× Saved Comment!" at bounding box center [776, 41] width 1568 height 51
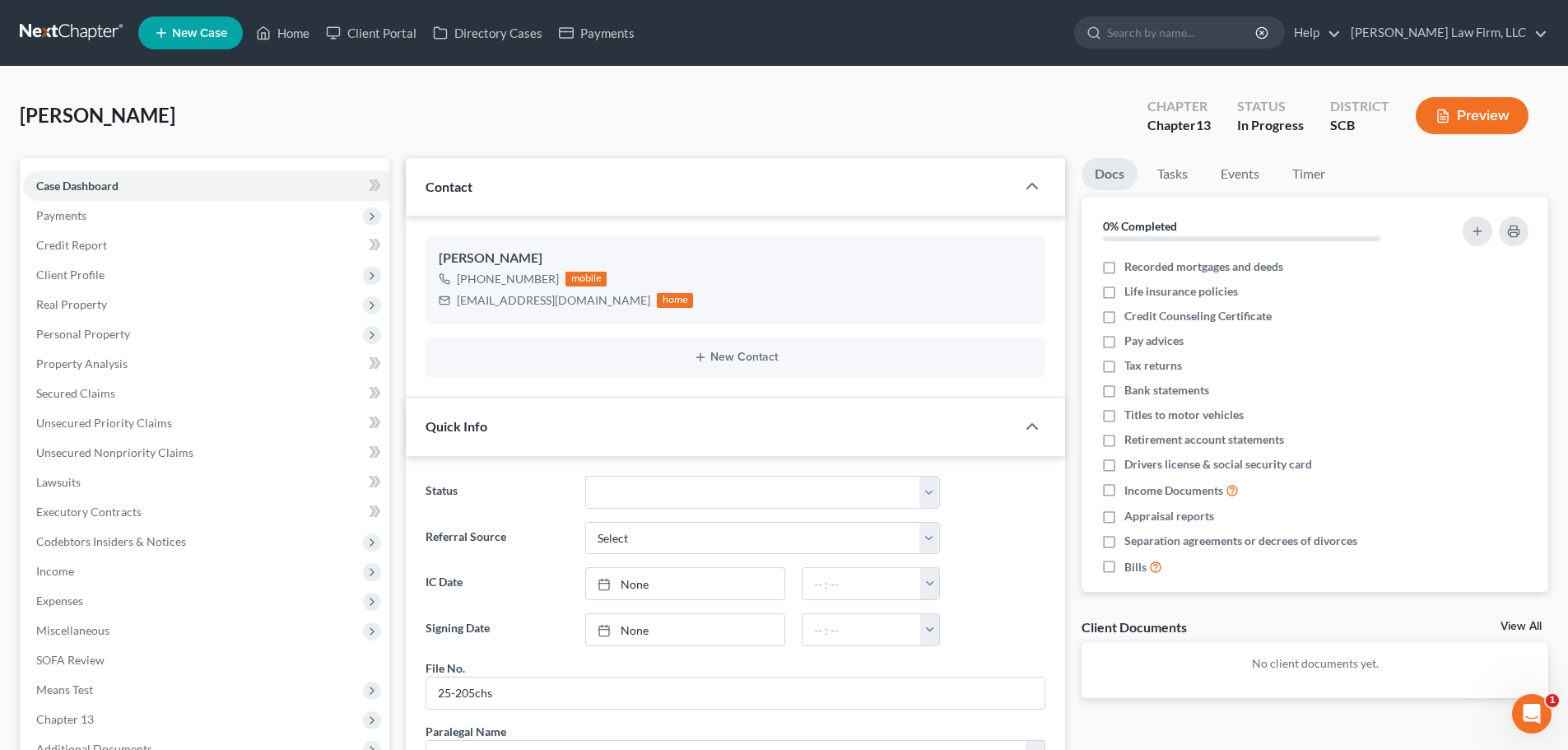
click at [97, 30] on link at bounding box center [72, 32] width 105 height 29
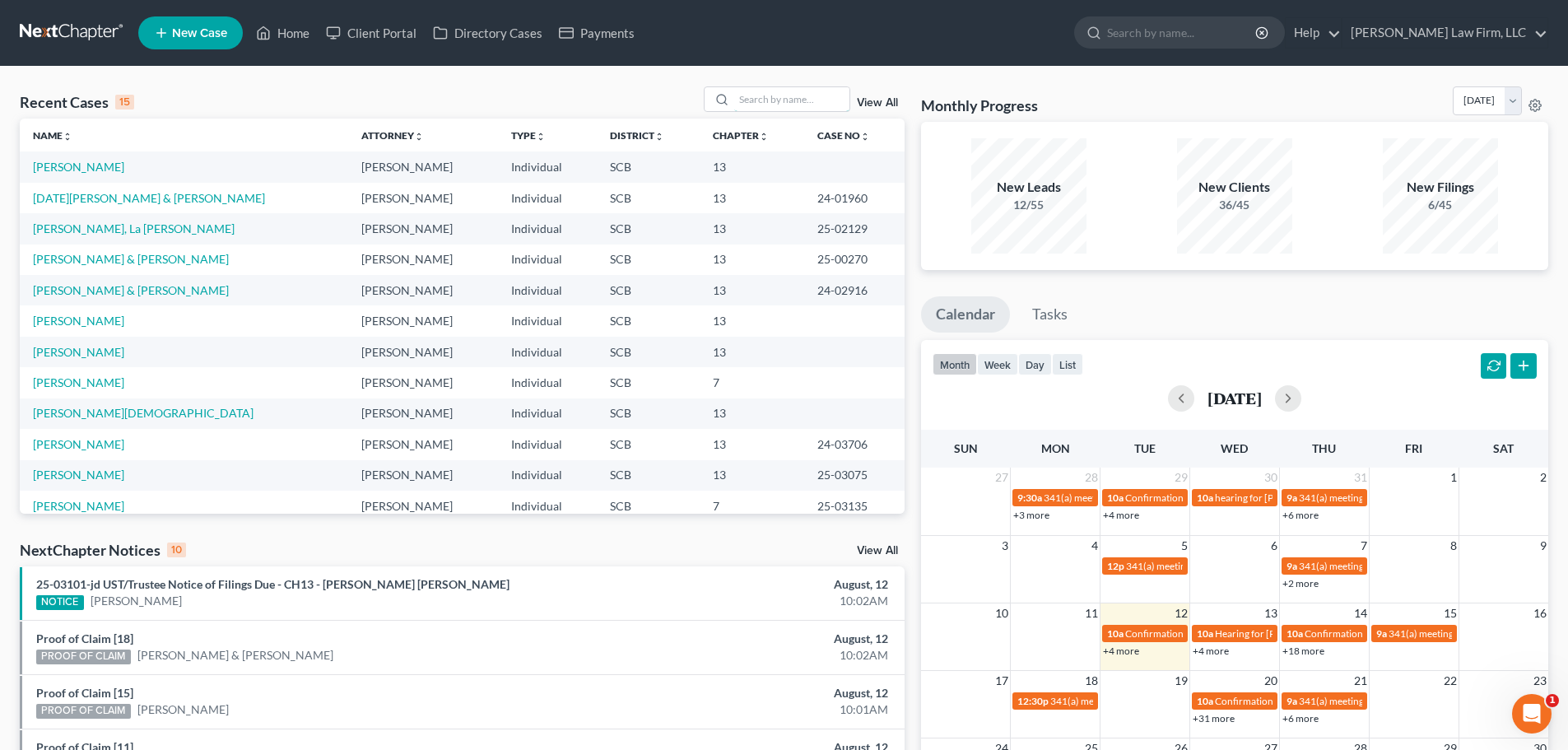
click at [812, 96] on input "search" at bounding box center [791, 99] width 115 height 24
type input "brown"
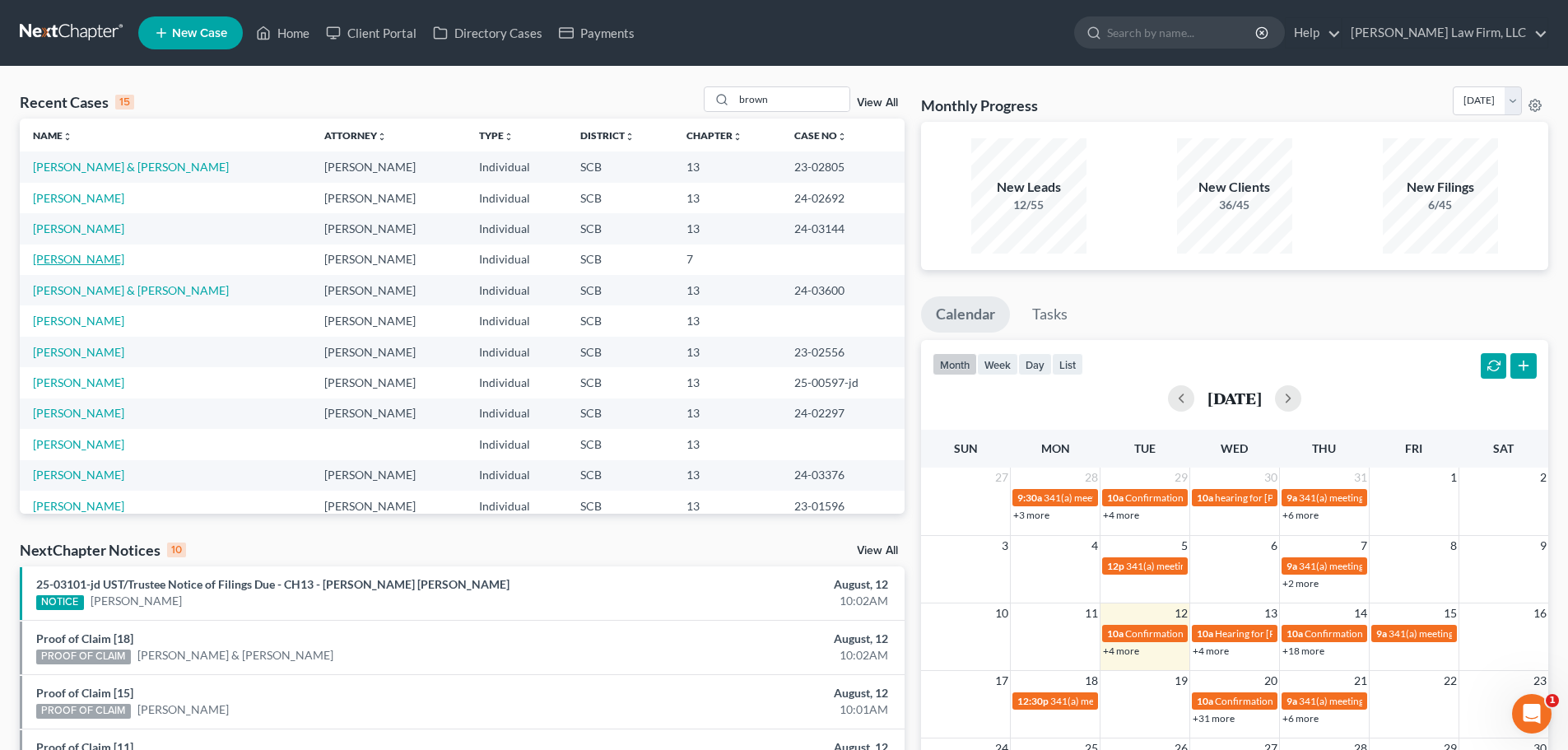
click at [83, 259] on link "[PERSON_NAME]" at bounding box center [79, 259] width 91 height 14
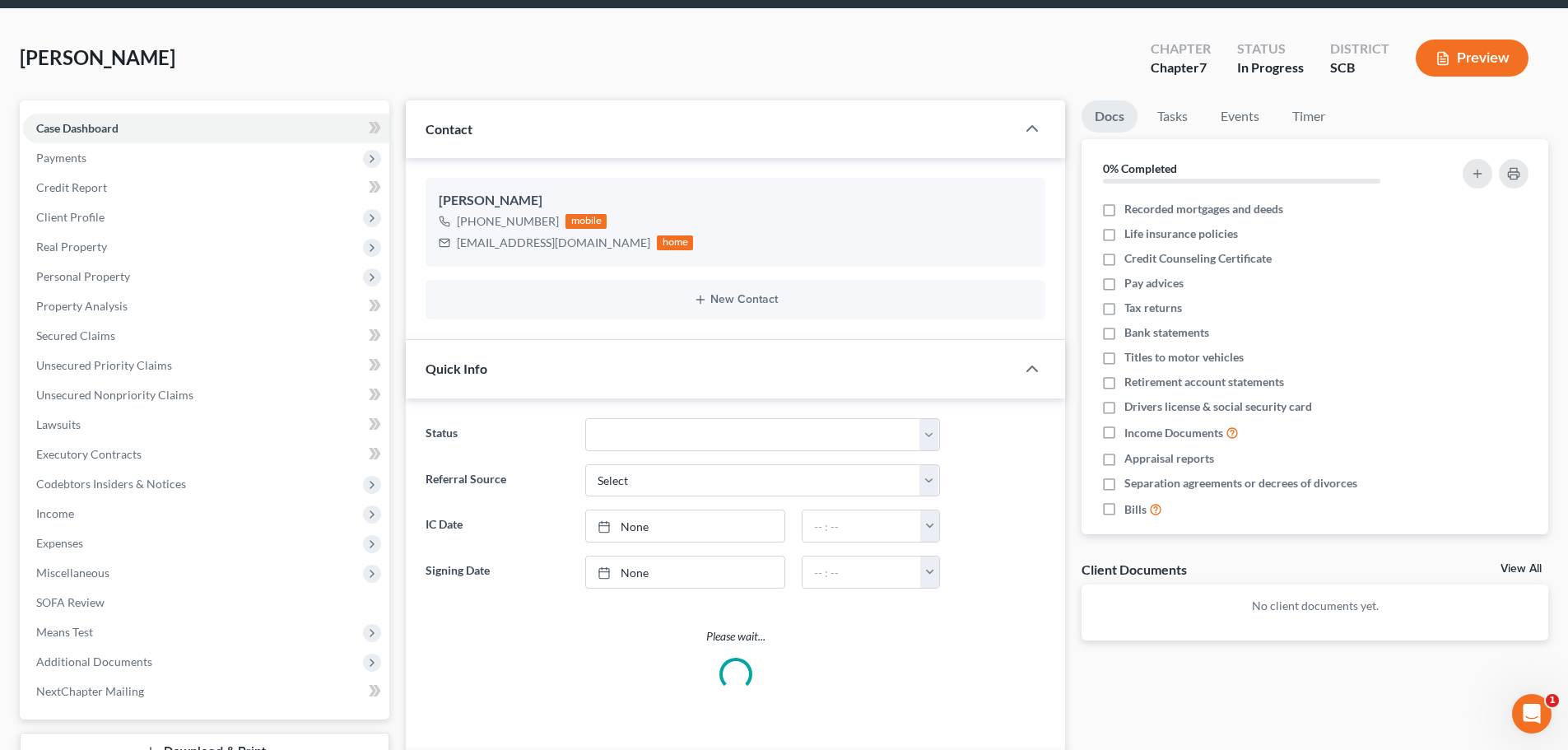
select select "1"
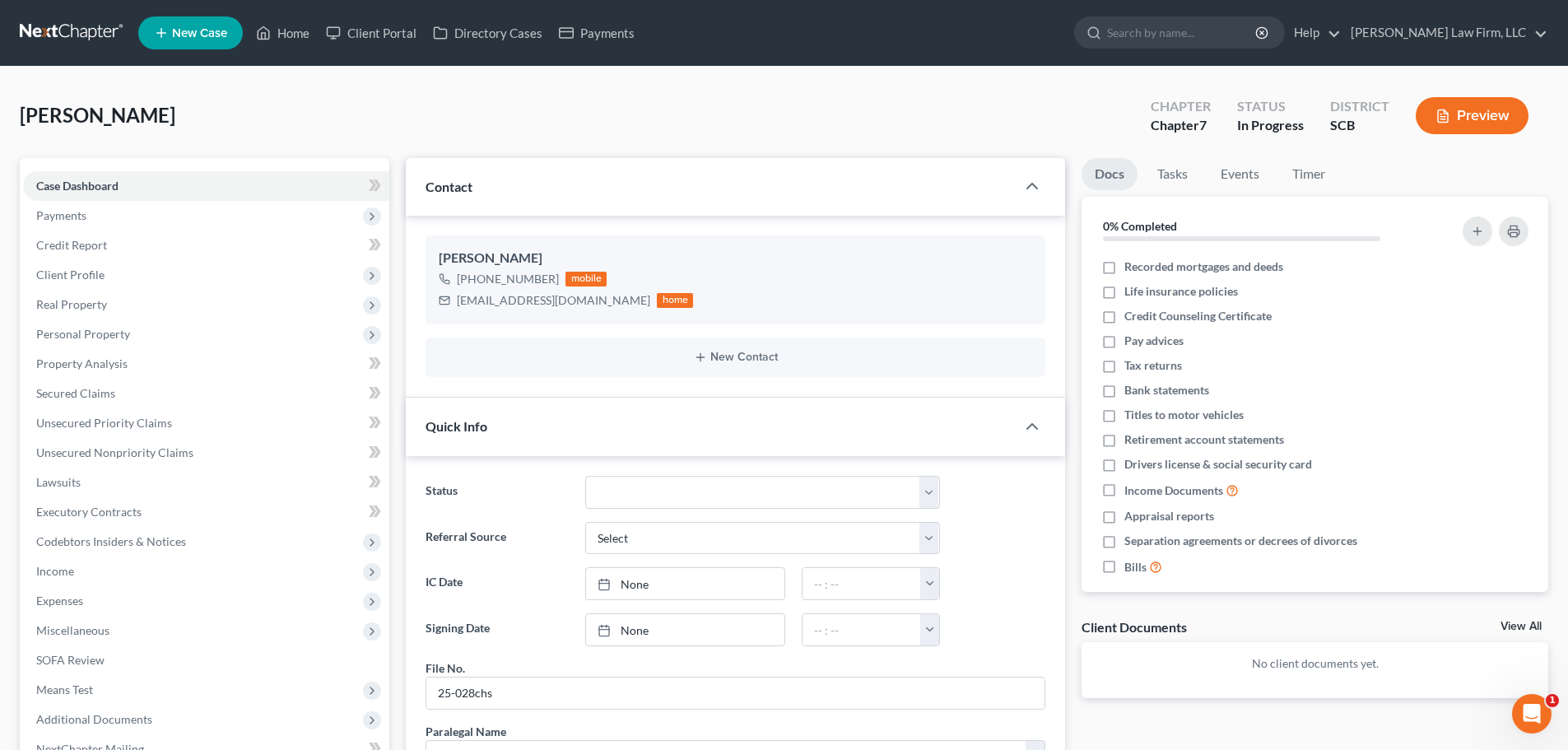
click at [511, 112] on div "Brown, Emily Upgraded Chapter Chapter 7 Status In Progress District SCB Preview" at bounding box center [783, 122] width 1528 height 72
click at [323, 98] on div "Brown, Emily Upgraded Chapter Chapter 7 Status In Progress District SCB Preview" at bounding box center [783, 122] width 1528 height 72
click at [50, 53] on nav "Home New Case Client Portal Directory Cases Payments Meredith Law Firm, LLC msa…" at bounding box center [784, 33] width 1568 height 66
click at [52, 38] on link at bounding box center [72, 32] width 105 height 29
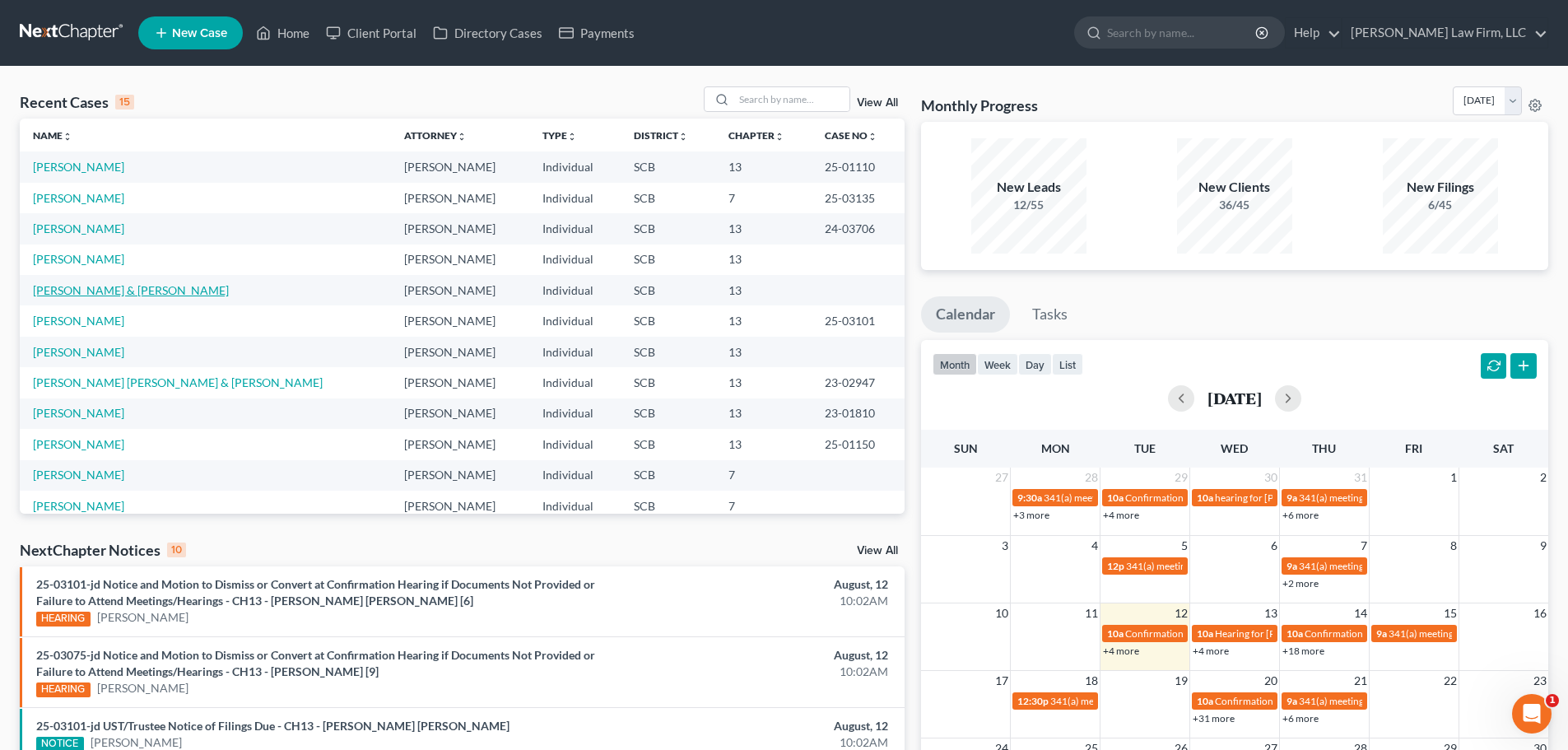
click at [90, 288] on link "[PERSON_NAME] & [PERSON_NAME]" at bounding box center [131, 291] width 196 height 14
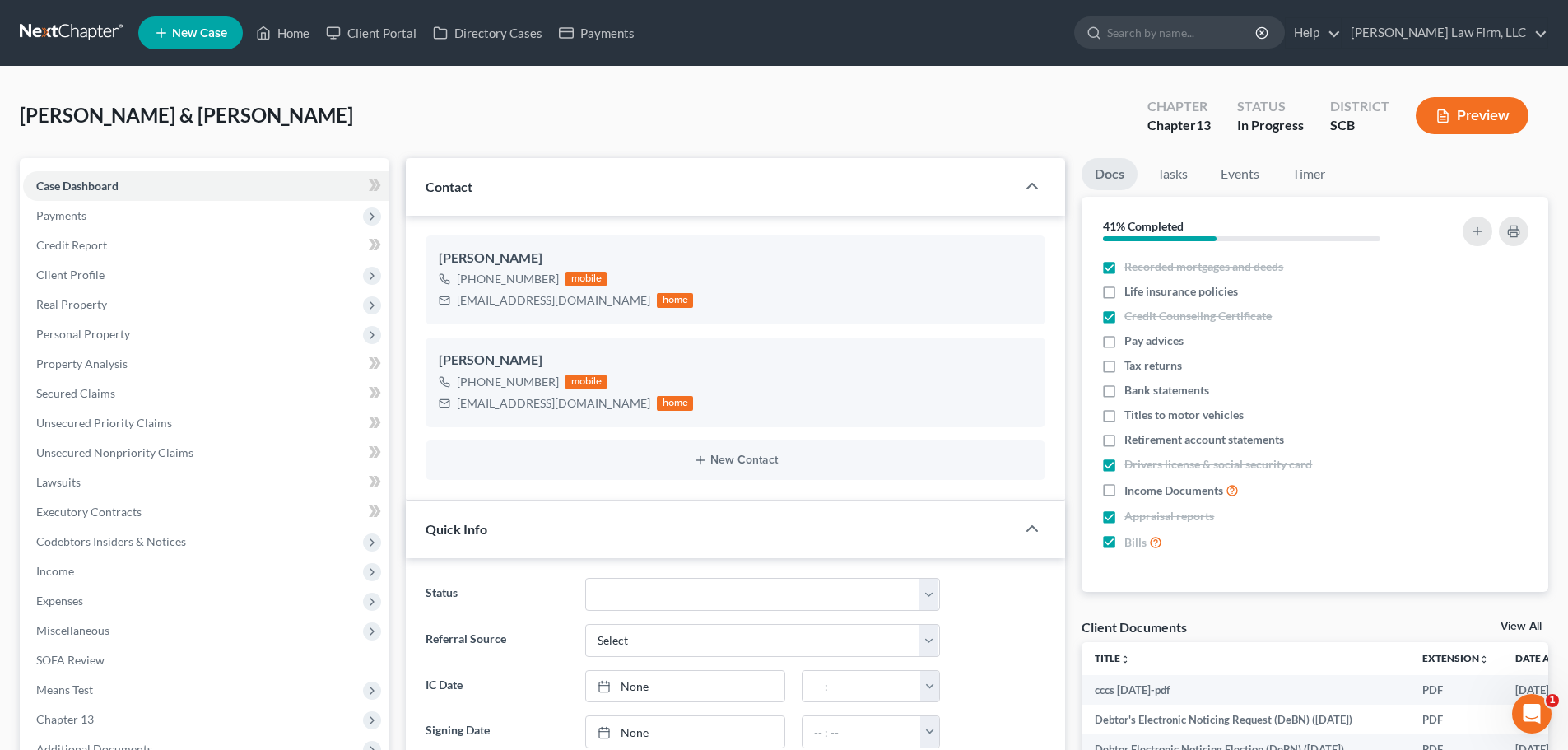
select select "0"
click at [119, 336] on span "Personal Property" at bounding box center [83, 333] width 94 height 14
click at [142, 450] on span "Personal Items" at bounding box center [106, 452] width 76 height 14
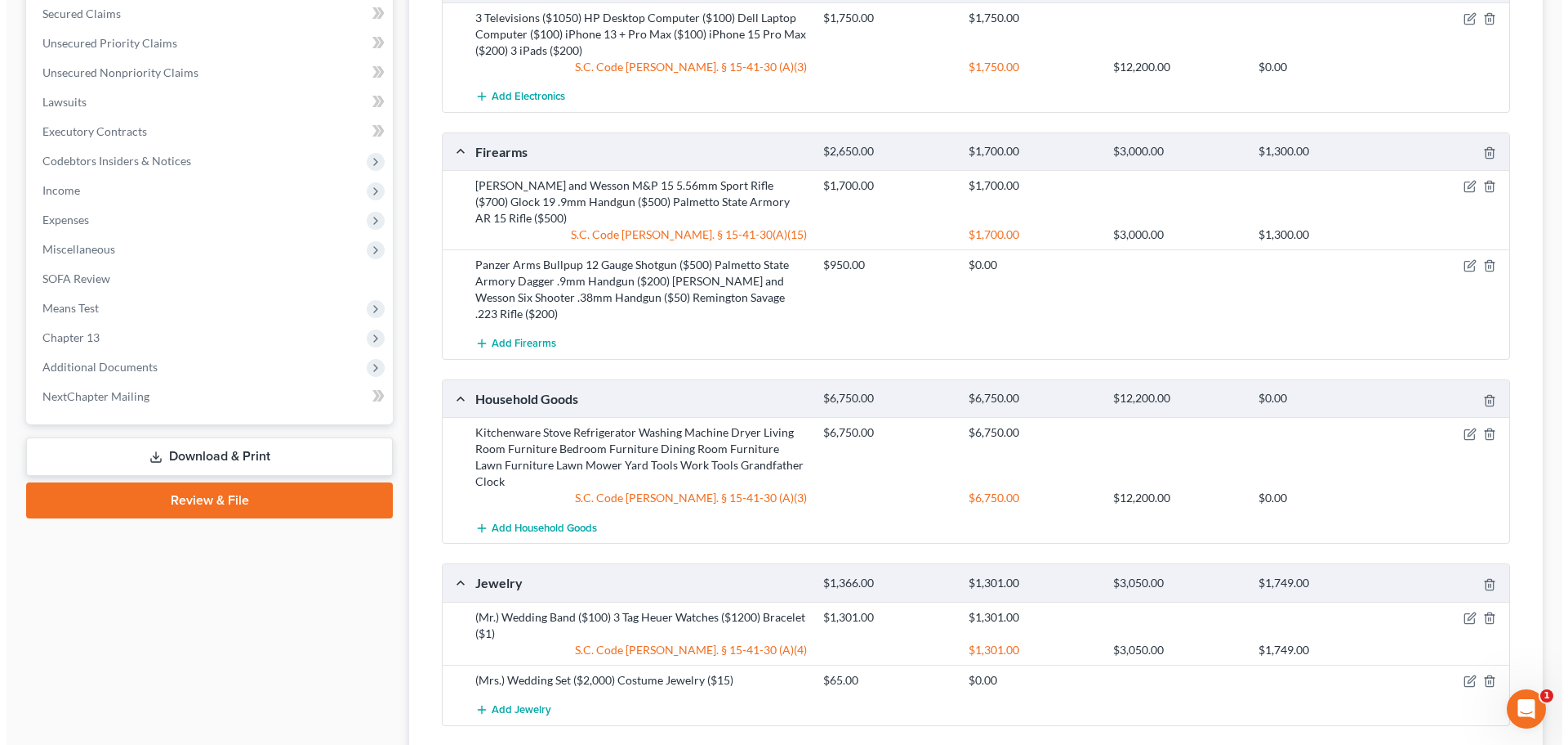
scroll to position [735, 0]
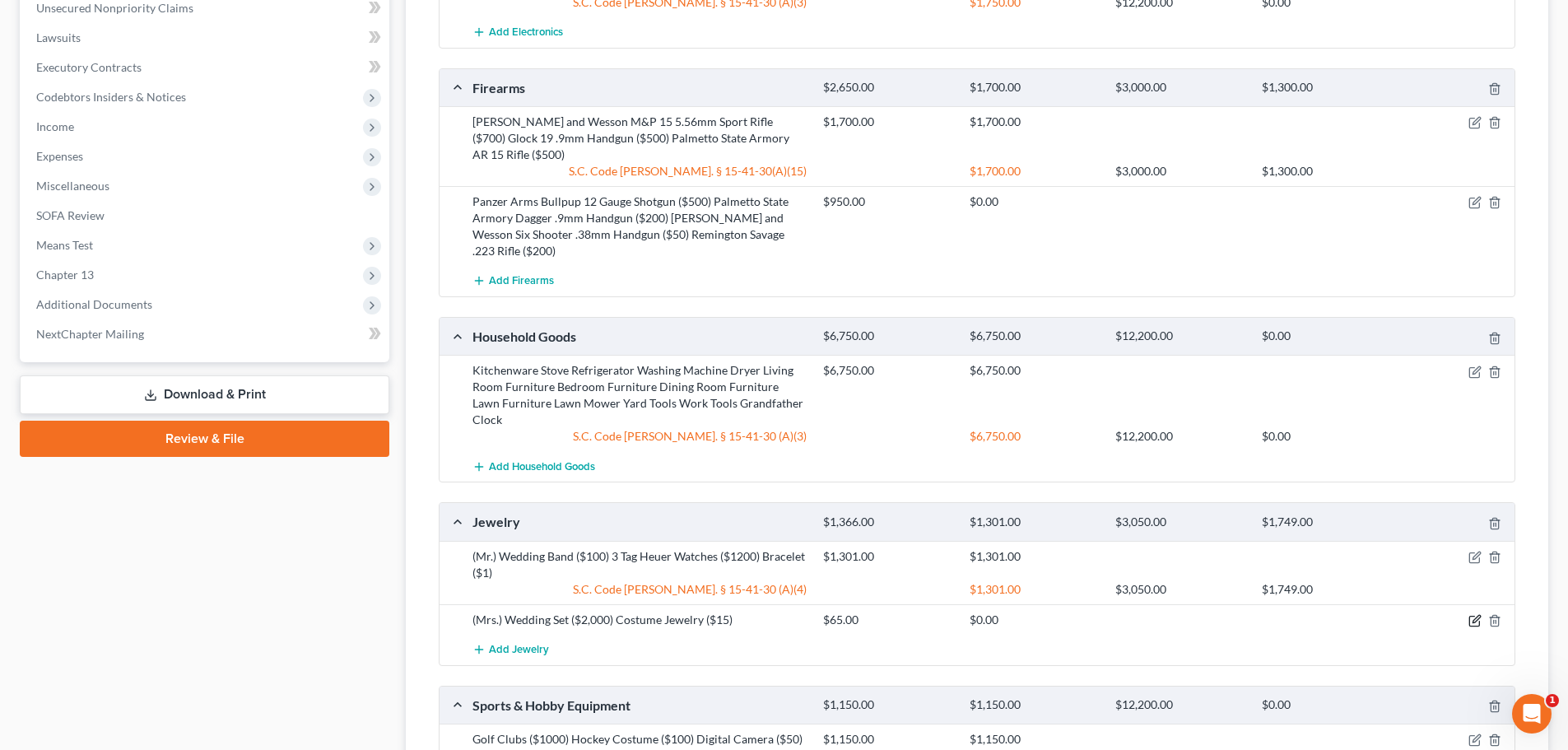
click at [1479, 614] on icon "button" at bounding box center [1474, 620] width 13 height 13
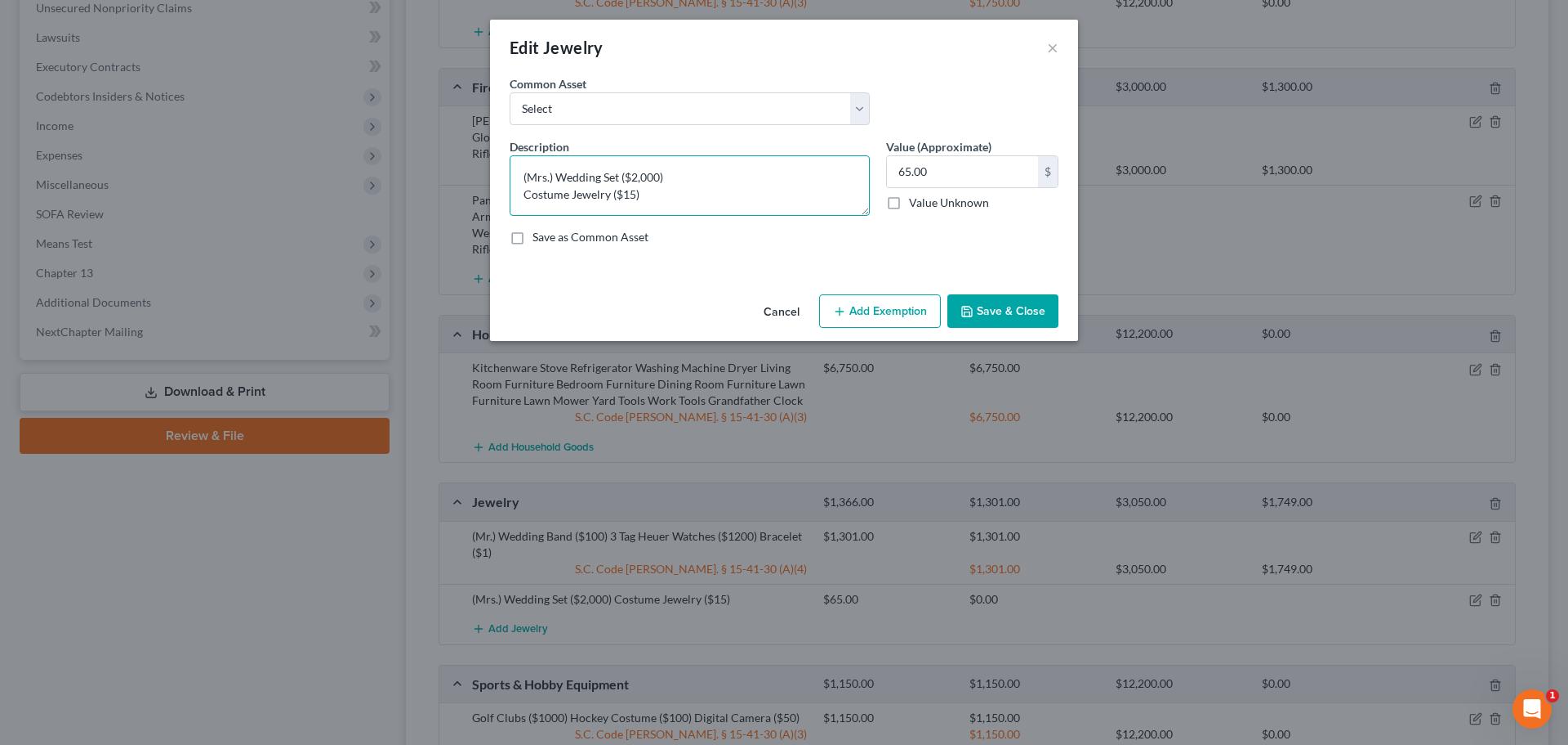
click at [713, 180] on textarea "(Mrs.) Wedding Set ($2,000) Costume Jewelry ($15)" at bounding box center [689, 186] width 360 height 60
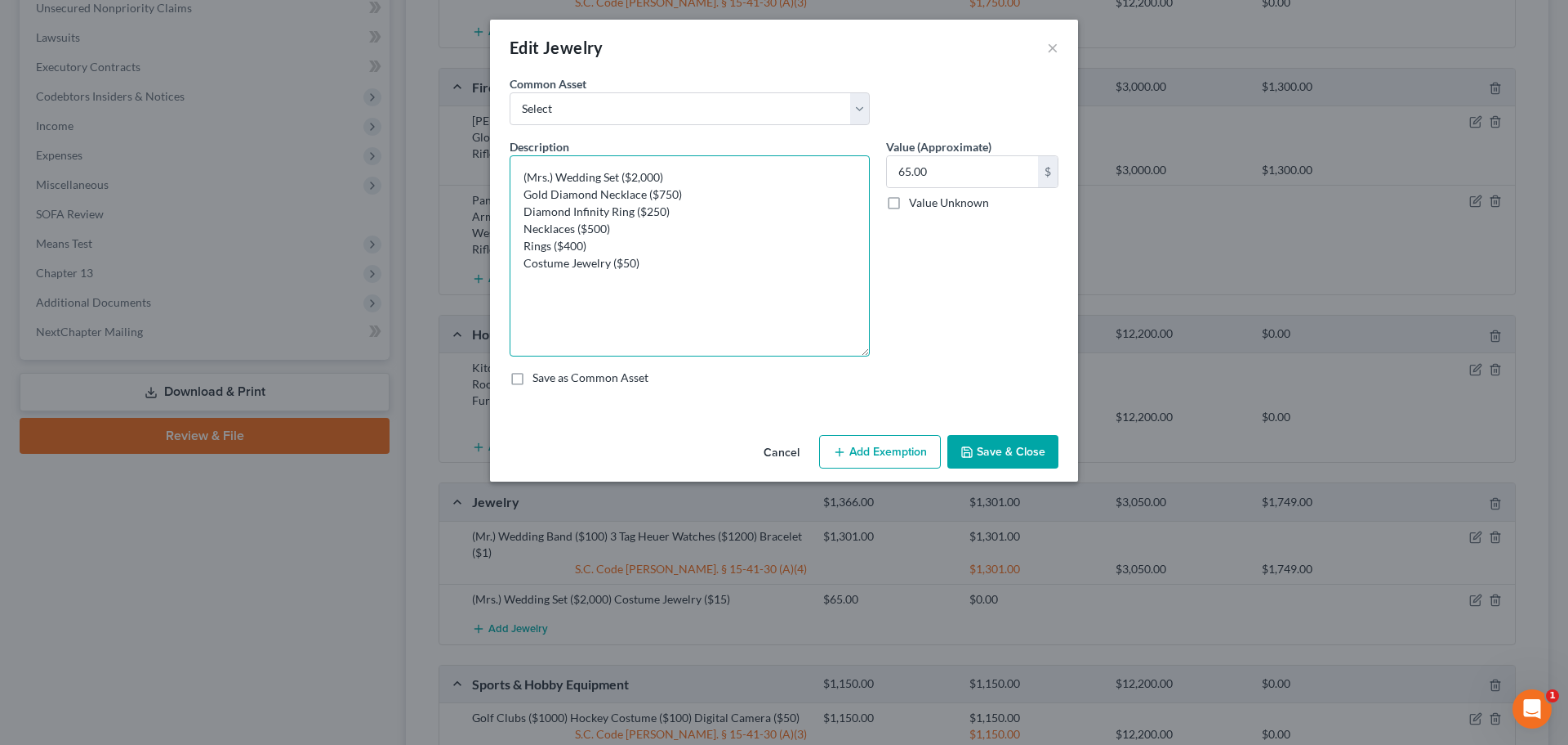
scroll to position [0, 0]
drag, startPoint x: 863, startPoint y: 213, endPoint x: 817, endPoint y: 475, distance: 266.0
click at [817, 356] on textarea "(Mrs.) Wedding Set ($2,000) Gold Diamond Necklace ($750) Diamond Infinity Ring …" at bounding box center [689, 256] width 360 height 201
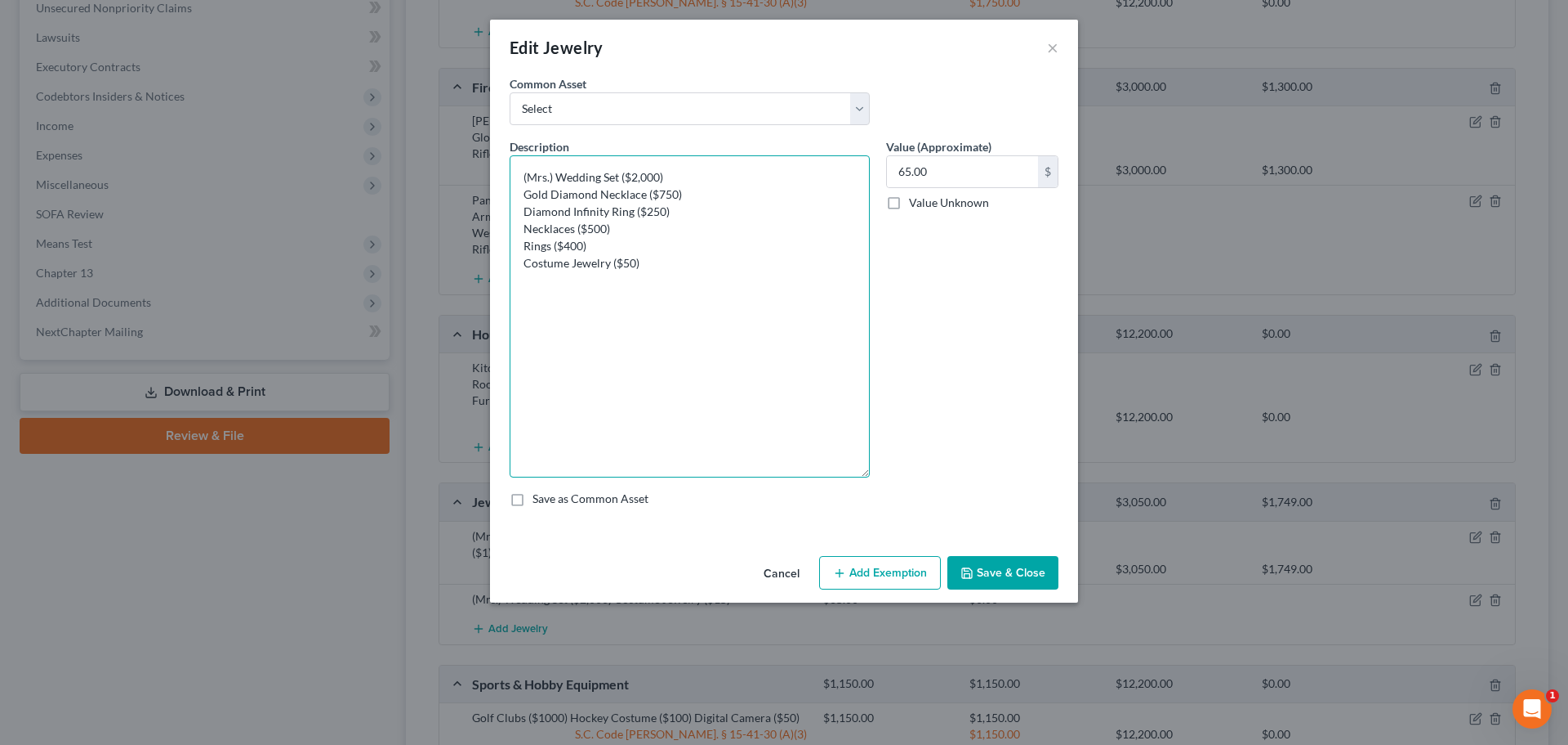
type textarea "(Mrs.) Wedding Set ($2,000) Gold Diamond Necklace ($750) Diamond Infinity Ring …"
click at [963, 164] on input "65.00" at bounding box center [963, 171] width 151 height 31
type input "3,950"
click at [1044, 583] on button "Save & Close" at bounding box center [1003, 573] width 111 height 35
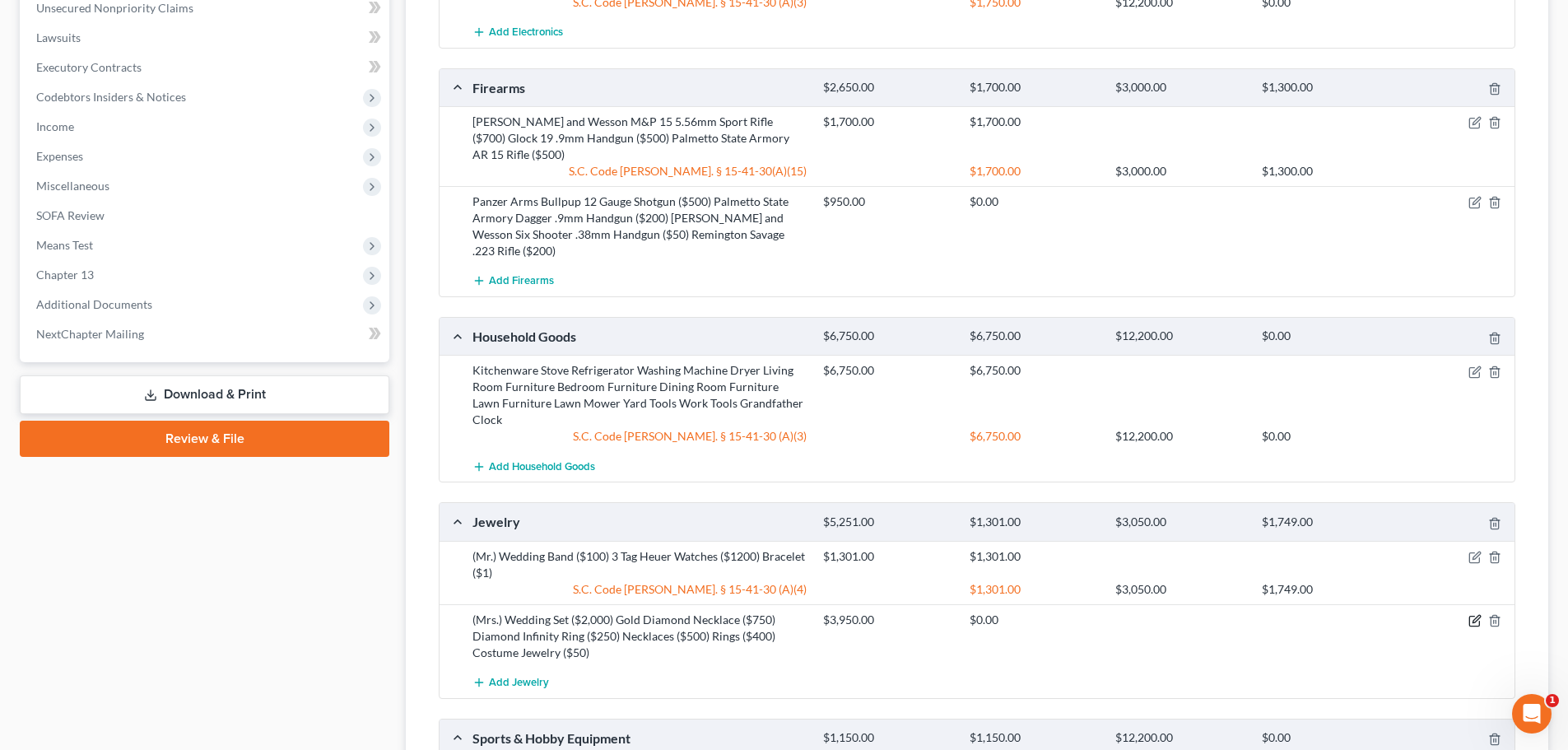
click at [1479, 614] on icon "button" at bounding box center [1474, 620] width 13 height 13
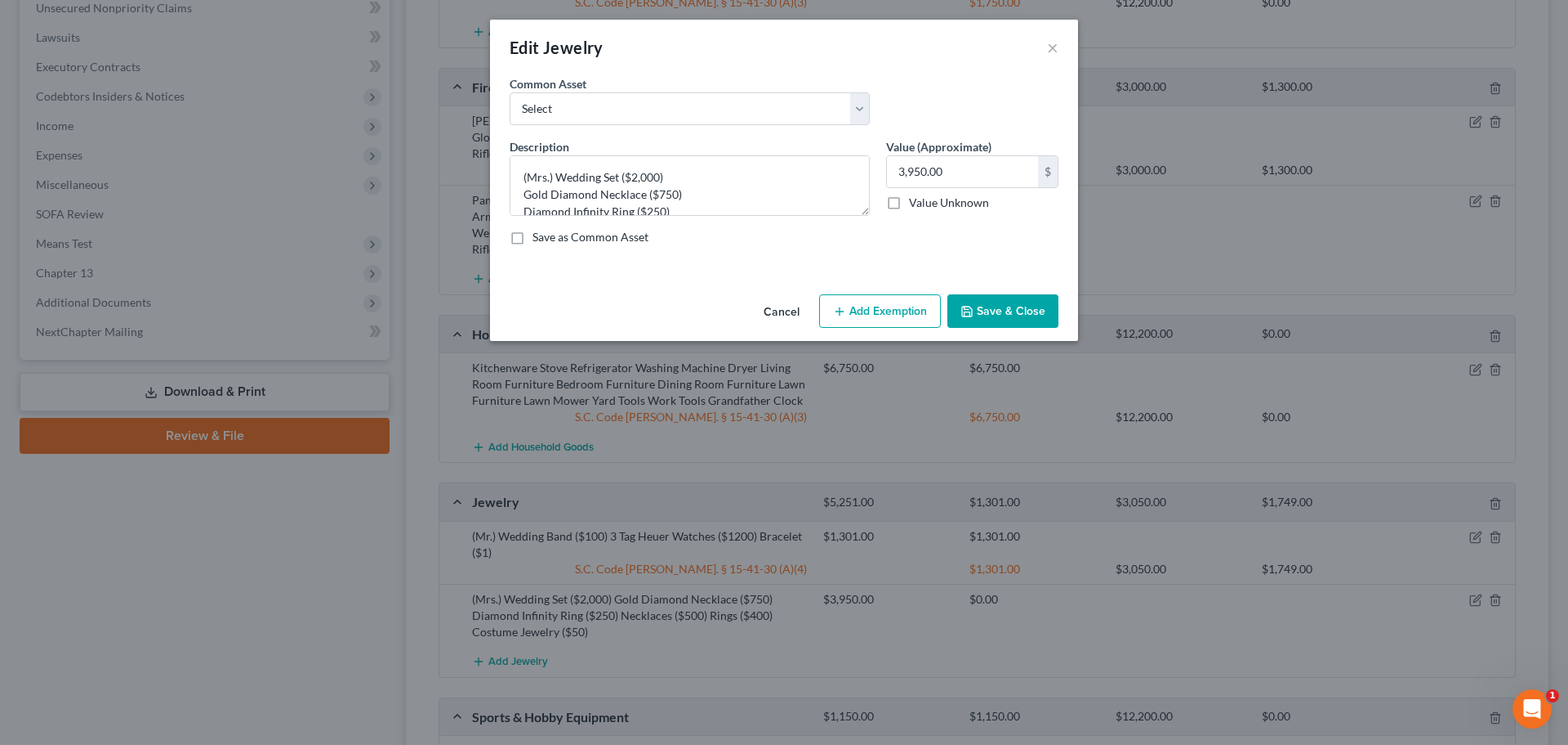
click at [861, 308] on button "Add Exemption" at bounding box center [879, 311] width 122 height 35
select select "2"
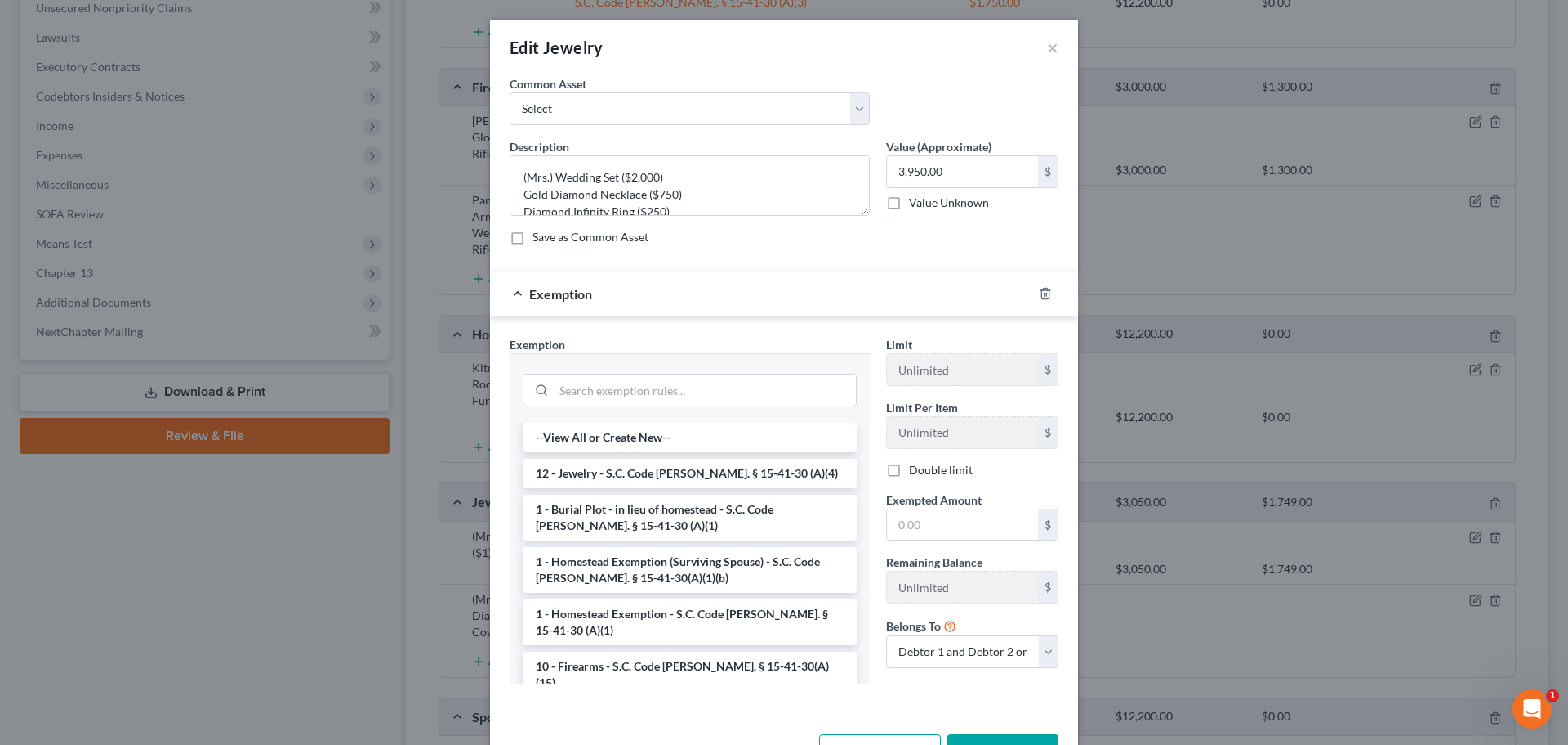
click at [698, 478] on li "12 - Jewelry - S.C. Code Ann. § 15-41-30 (A)(4)" at bounding box center [689, 472] width 334 height 29
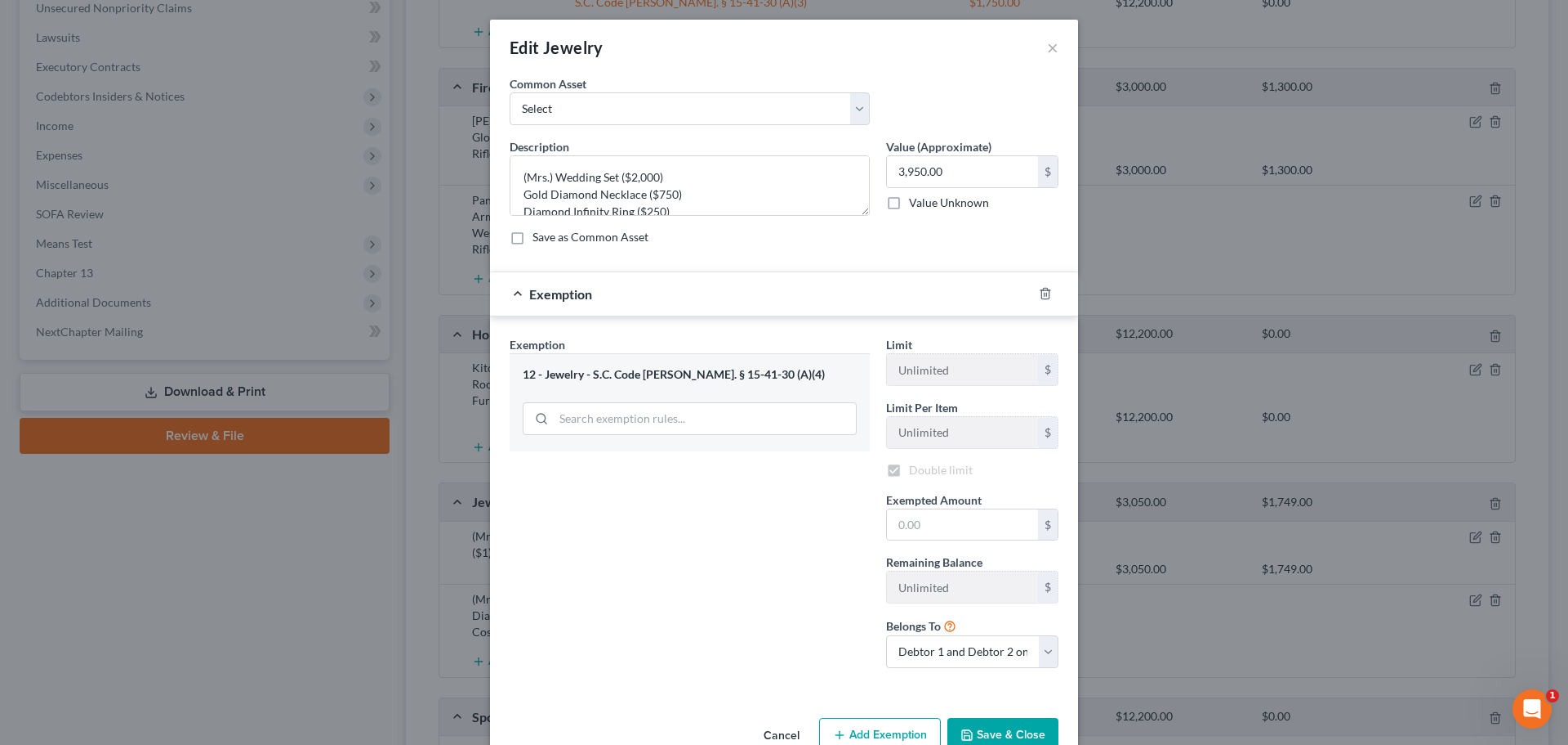
checkbox input "true"
click at [947, 526] on input "text" at bounding box center [963, 527] width 151 height 31
type input "1,749"
click at [1002, 727] on button "Save & Close" at bounding box center [1003, 737] width 111 height 35
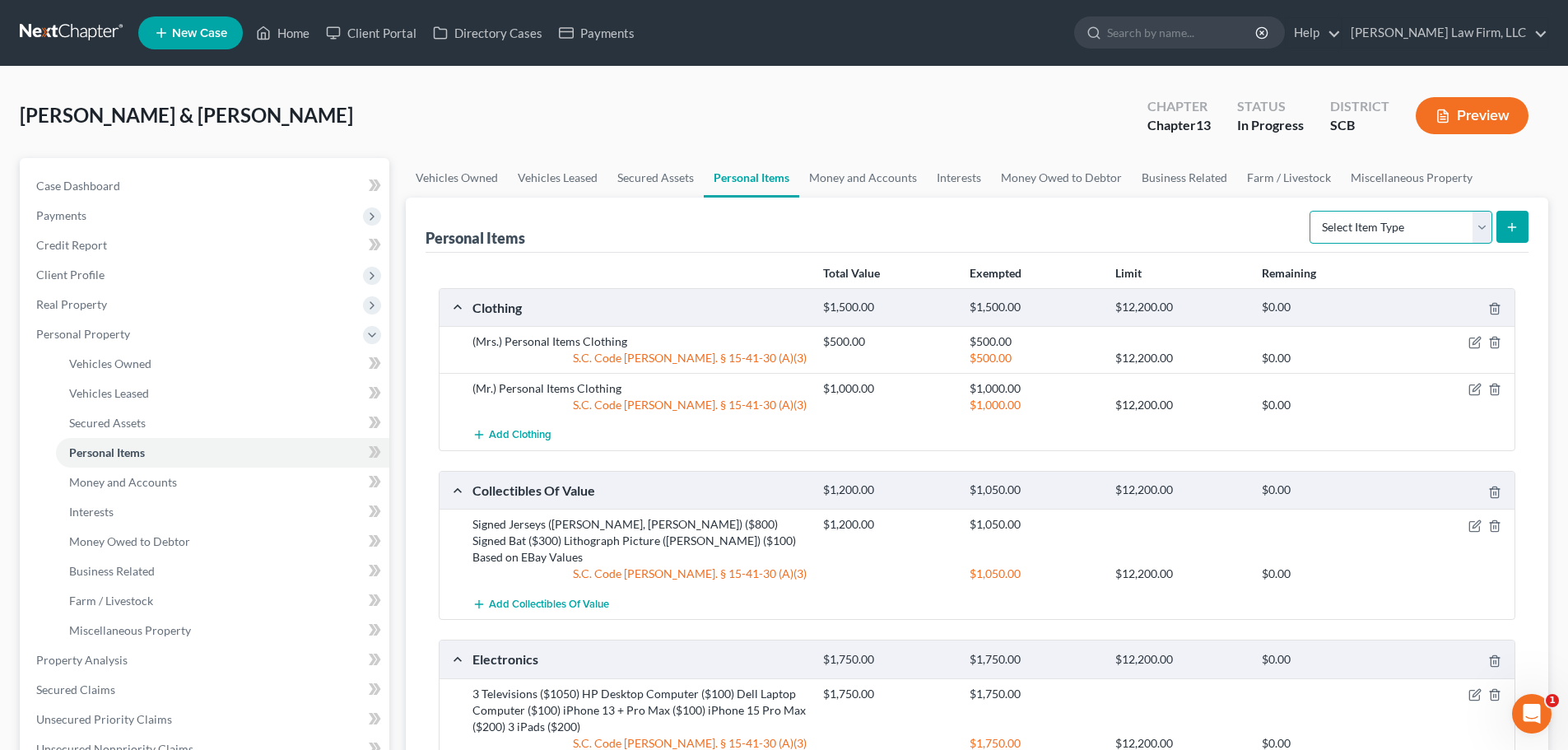
click at [1364, 232] on select "Select Item Type Clothing Collectibles Of Value Electronics Firearms Household …" at bounding box center [1401, 227] width 182 height 33
select select "other"
click at [1311, 211] on select "Select Item Type Clothing Collectibles Of Value Electronics Firearms Household …" at bounding box center [1401, 227] width 182 height 33
click at [1519, 221] on button "submit" at bounding box center [1513, 227] width 32 height 32
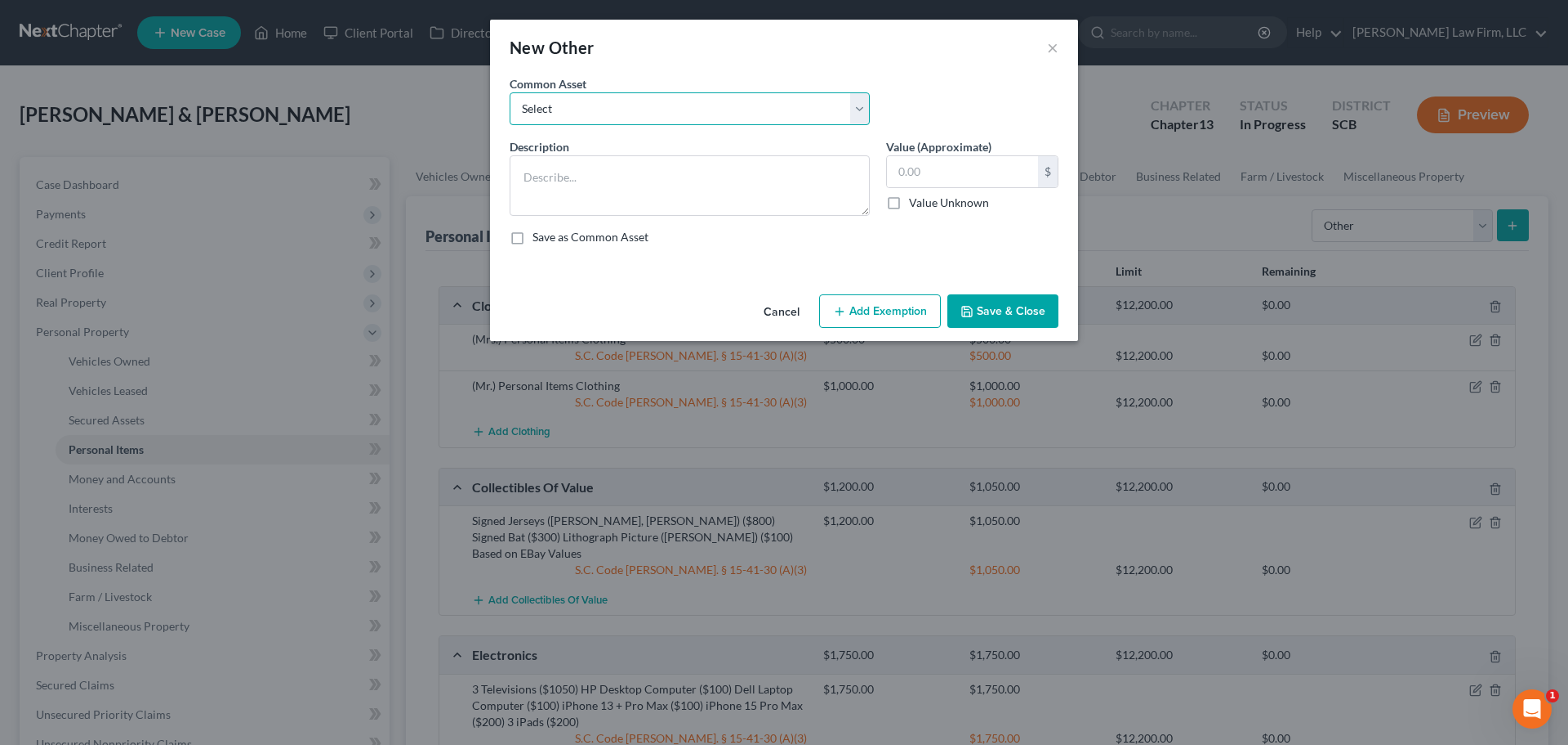
click at [759, 102] on select "Select CPAP Machine" at bounding box center [689, 108] width 360 height 33
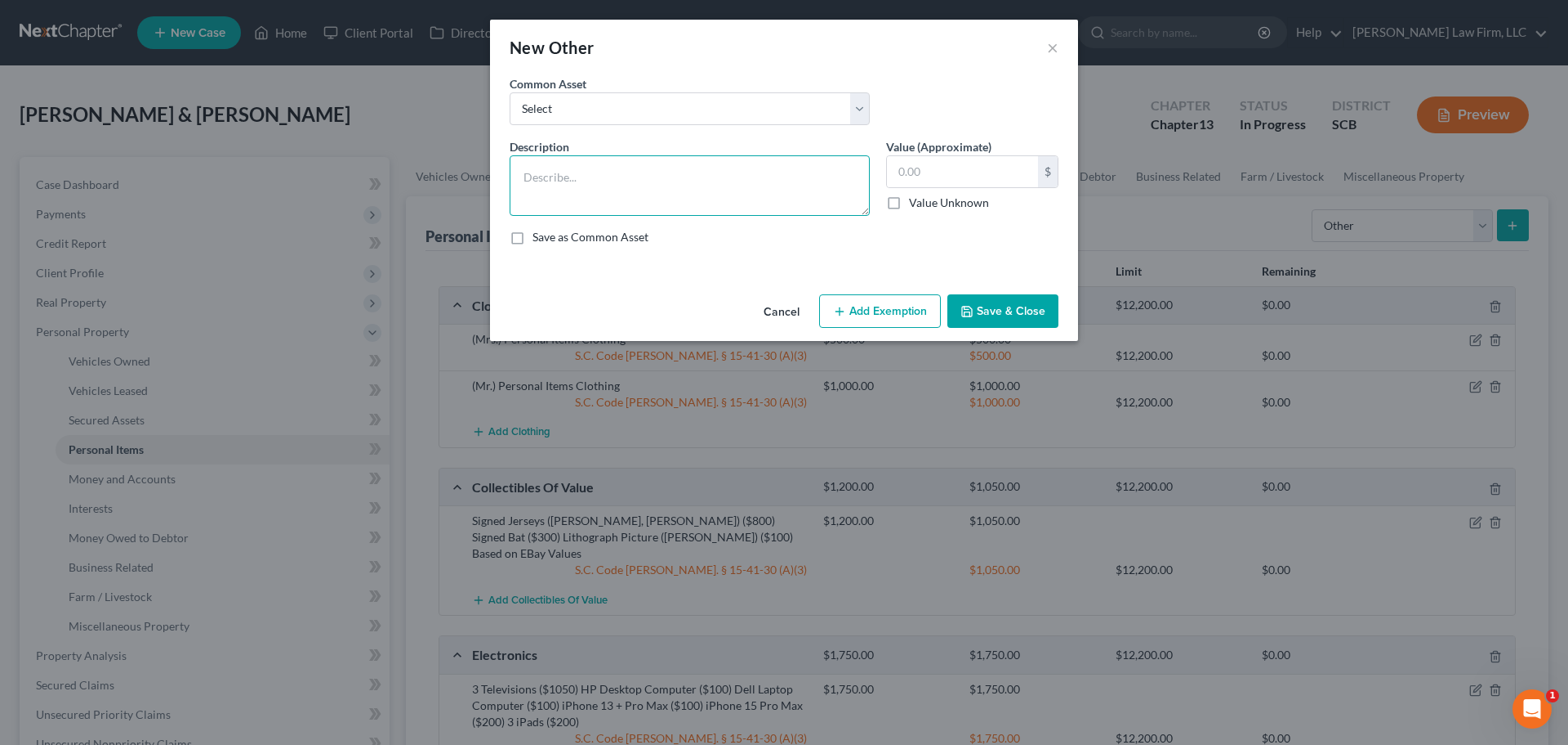
click at [735, 198] on textarea at bounding box center [689, 186] width 360 height 60
click at [735, 198] on textarea "Crutches ($5" at bounding box center [689, 186] width 360 height 60
type textarea "Crutches ($5)"
type input "5"
click at [858, 308] on button "Add Exemption" at bounding box center [879, 311] width 122 height 35
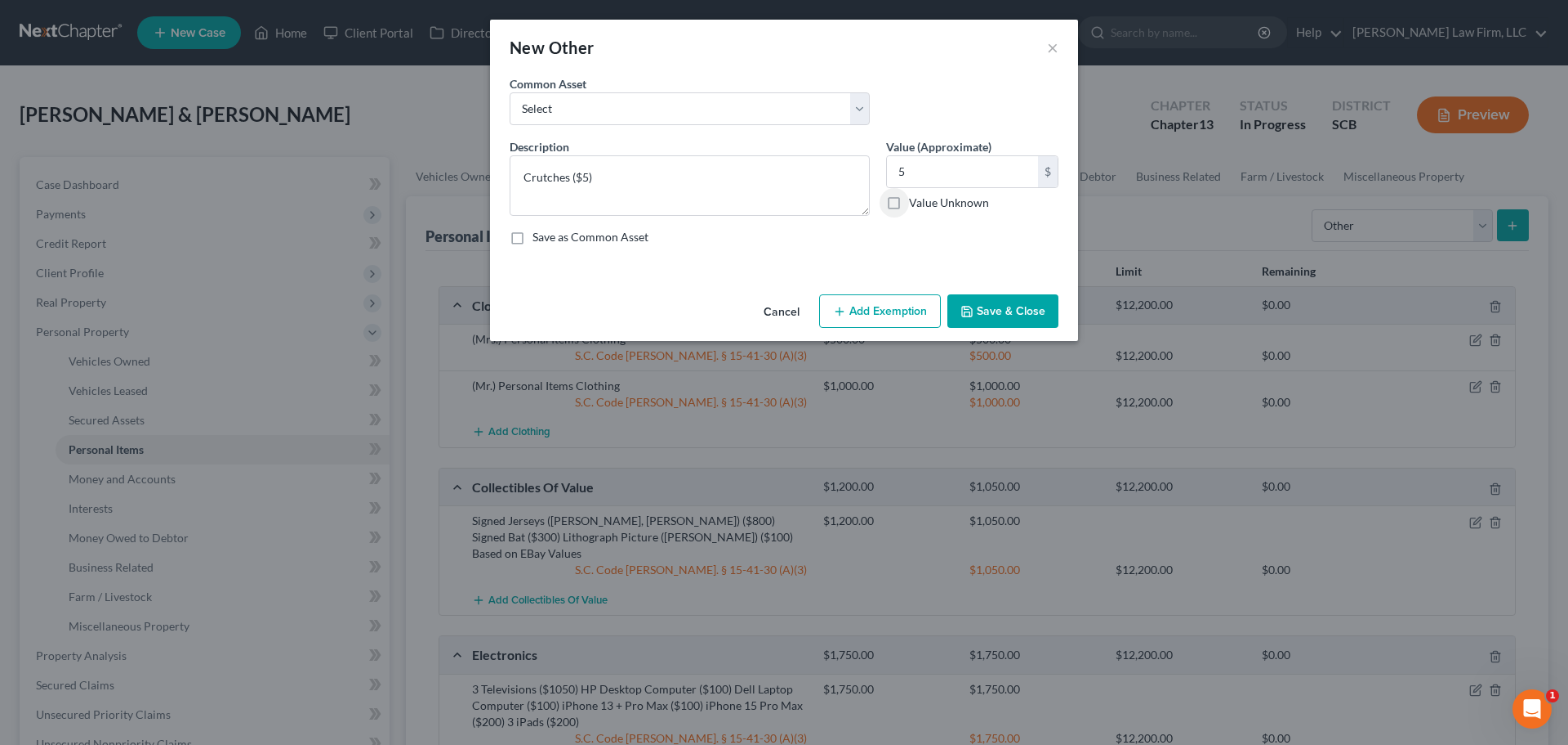
select select "2"
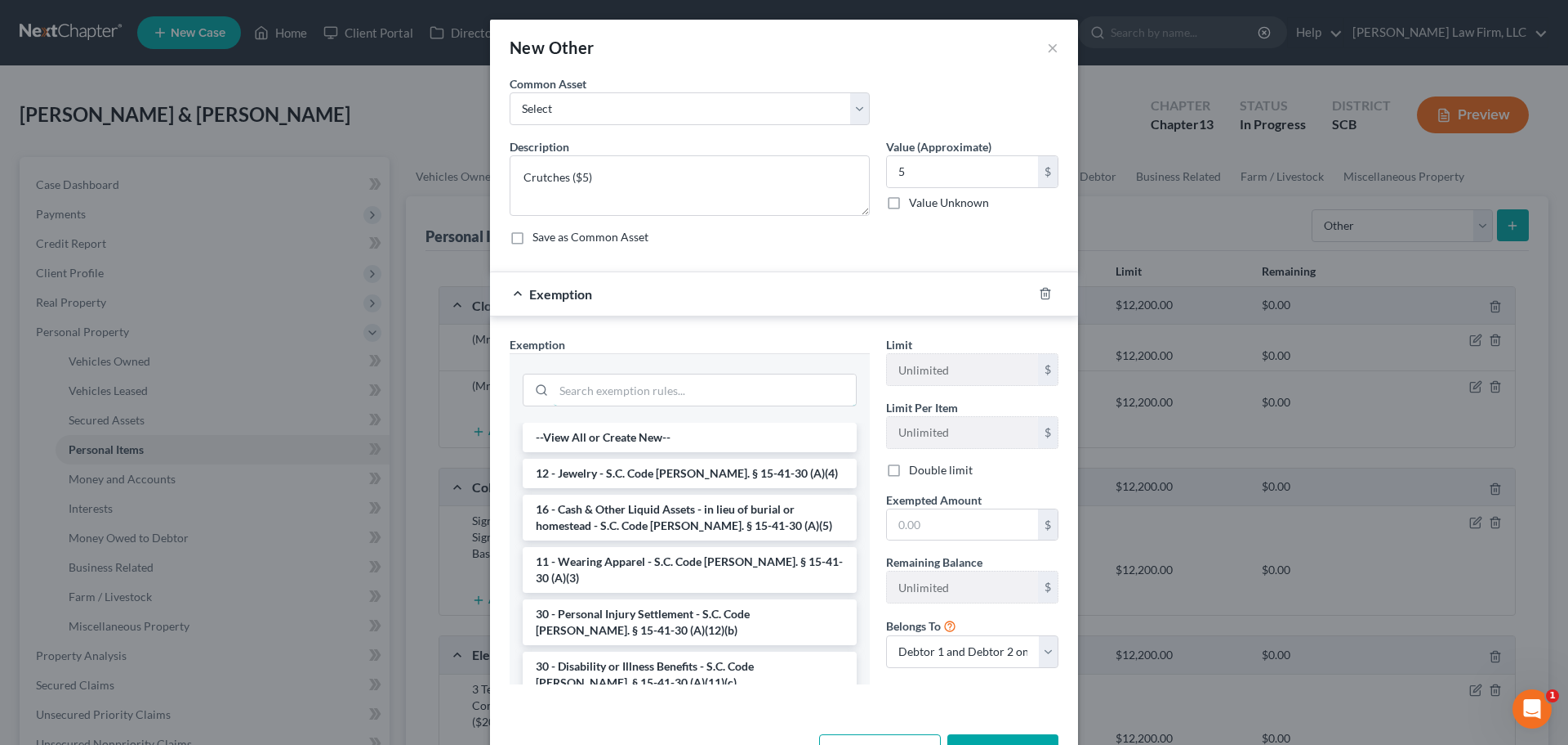
click at [638, 389] on input "search" at bounding box center [705, 390] width 303 height 31
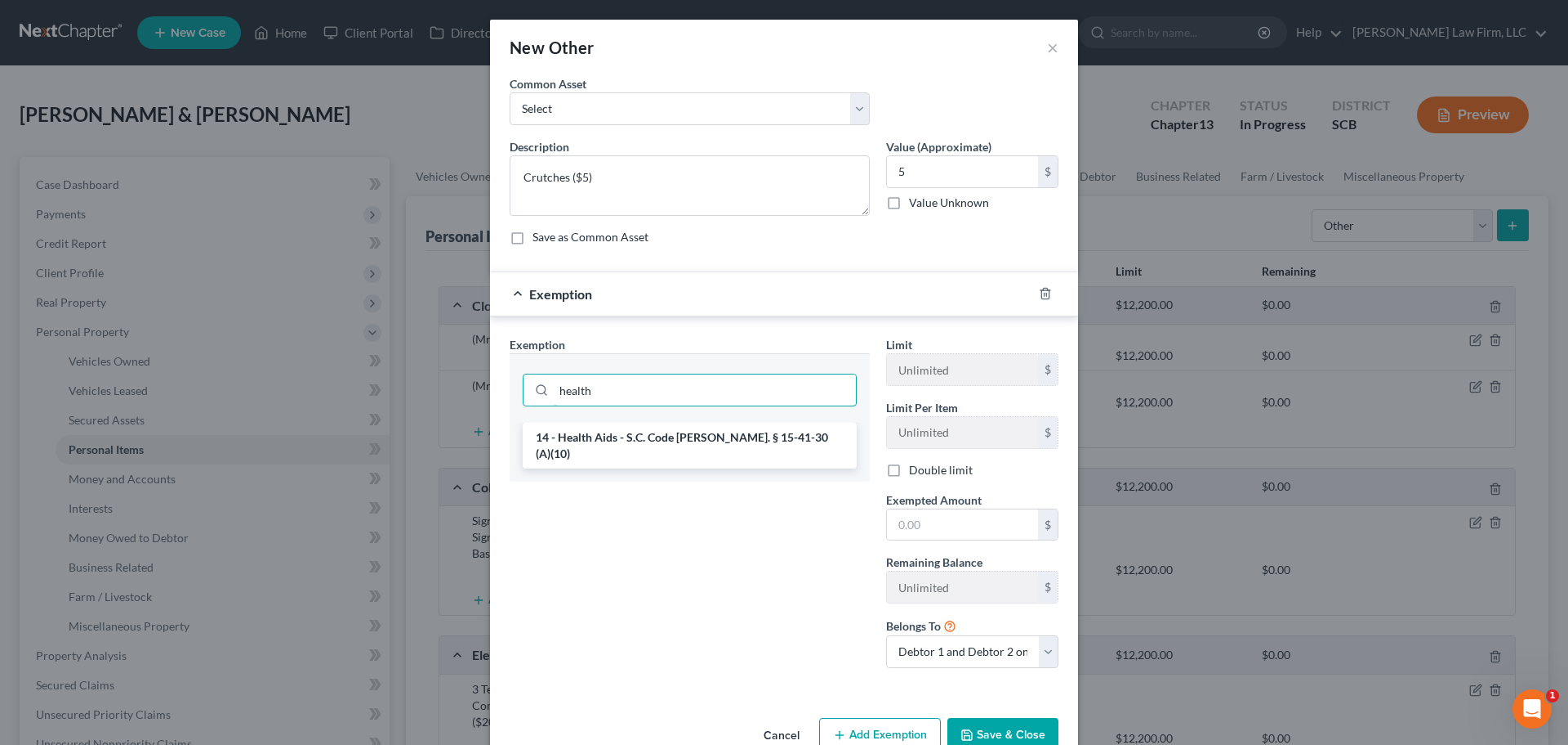
type input "health"
click at [637, 431] on li "14 - Health Aids - S.C. Code Ann. § 15-41-30 (A)(10)" at bounding box center [689, 446] width 334 height 46
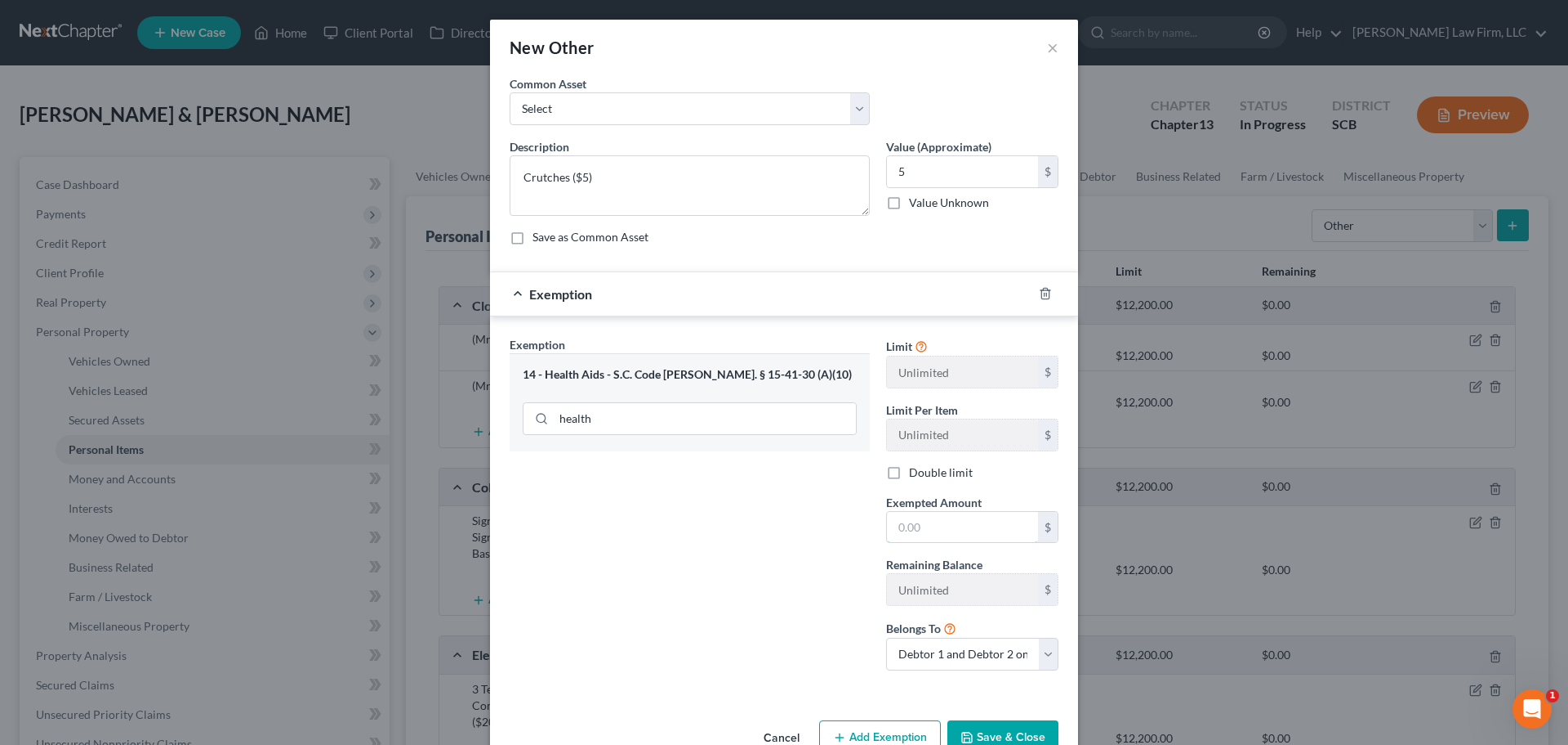
click at [928, 527] on input "text" at bounding box center [963, 527] width 151 height 31
type input "5"
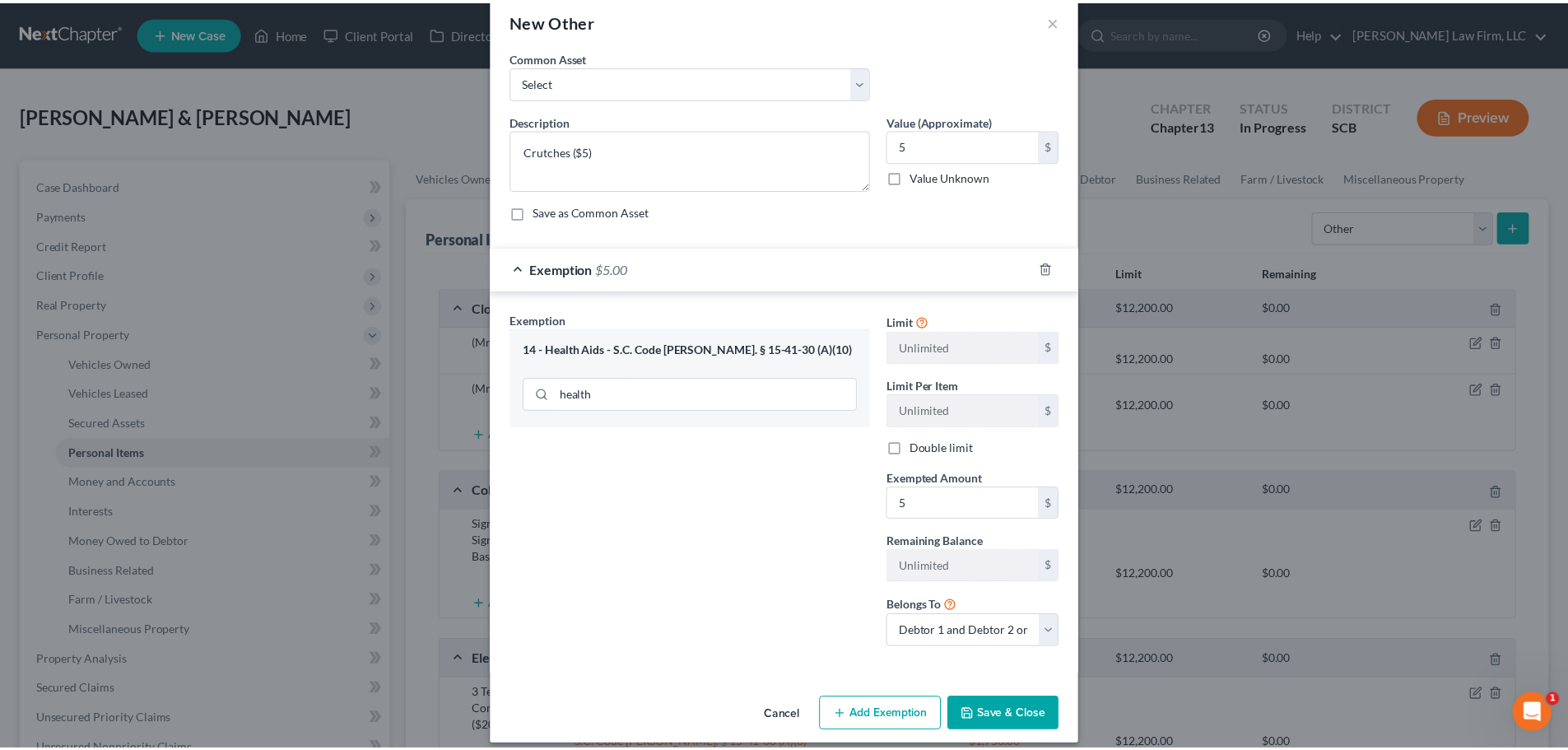
scroll to position [42, 0]
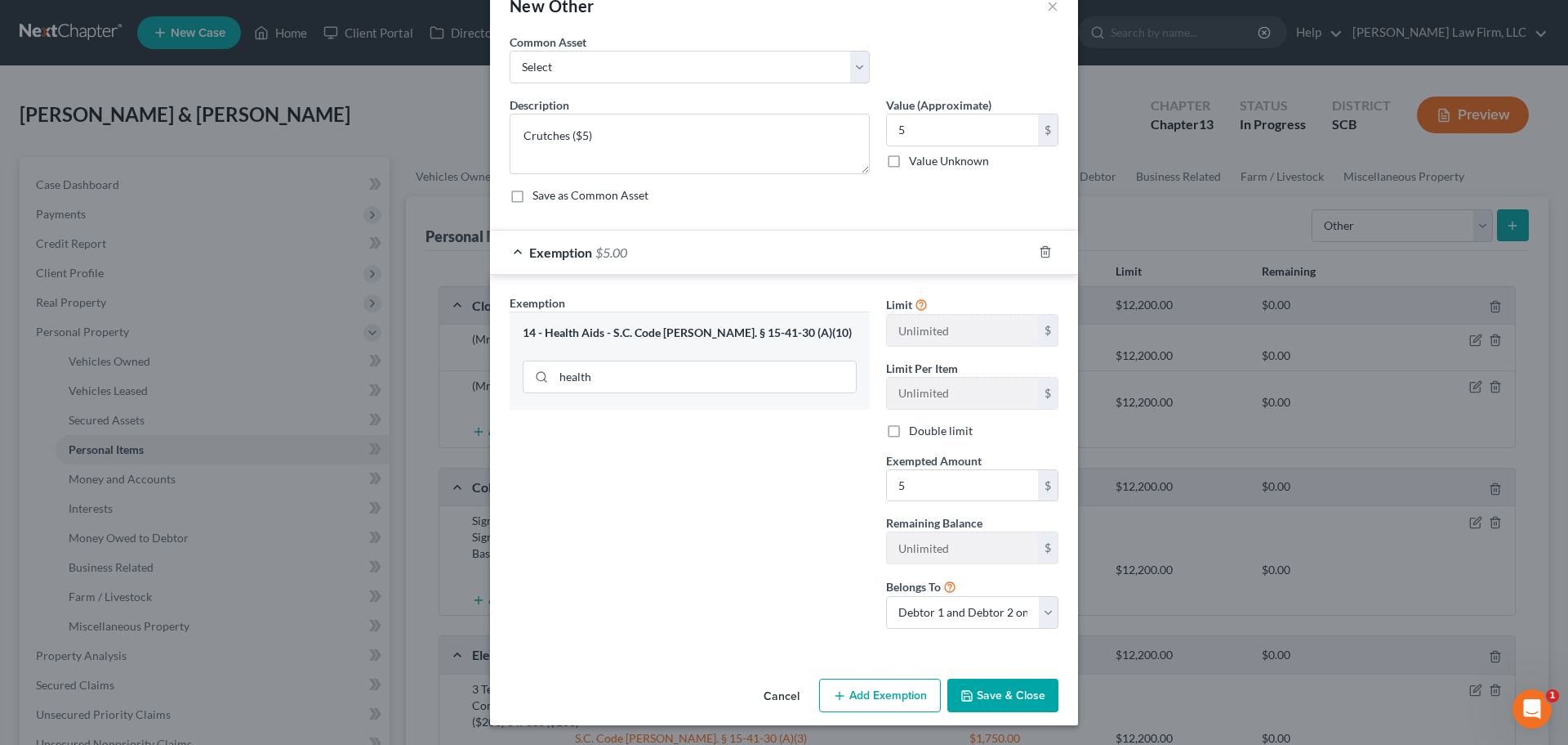
click at [1006, 694] on button "Save & Close" at bounding box center [1003, 695] width 111 height 35
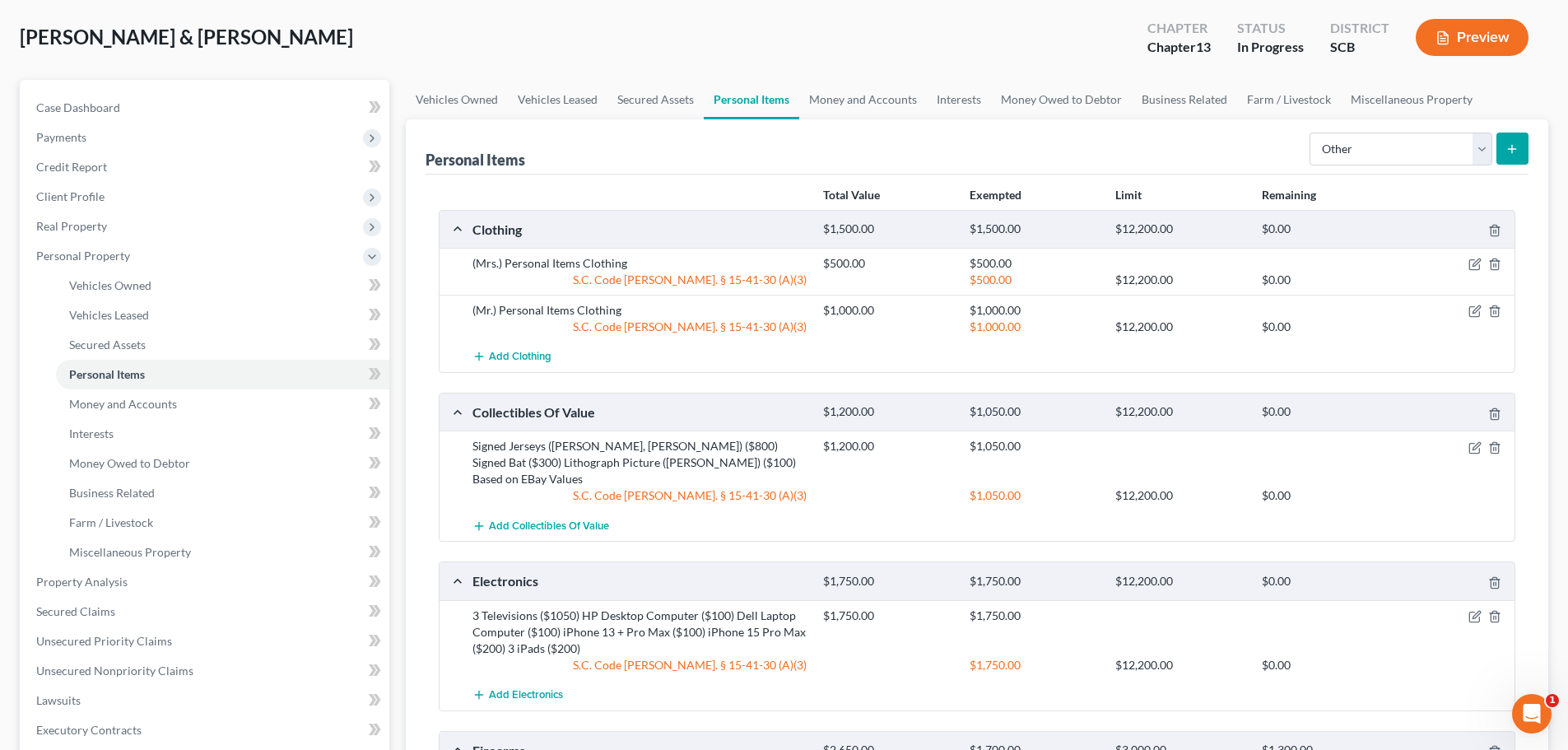
scroll to position [0, 0]
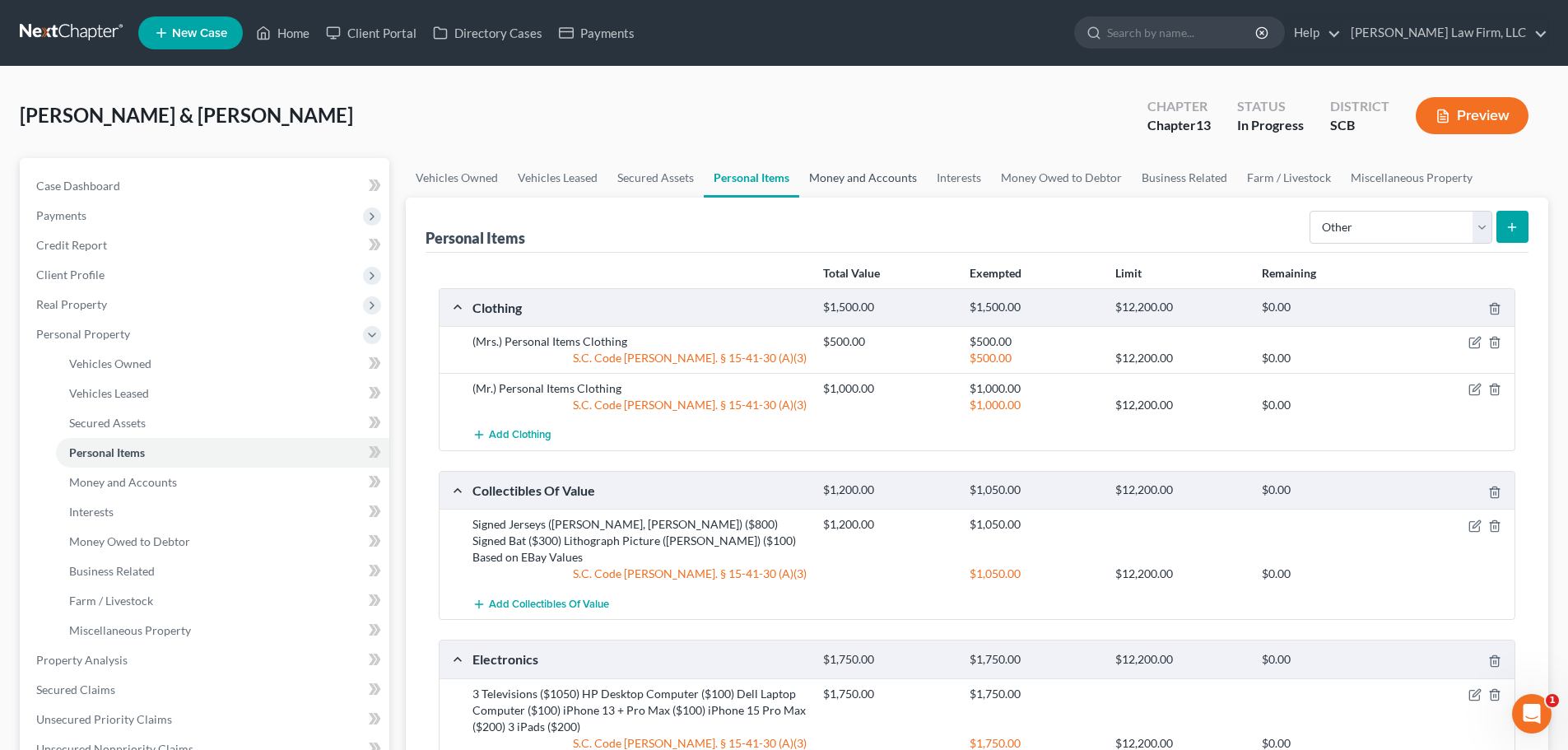
click at [905, 181] on link "Money and Accounts" at bounding box center [863, 178] width 128 height 39
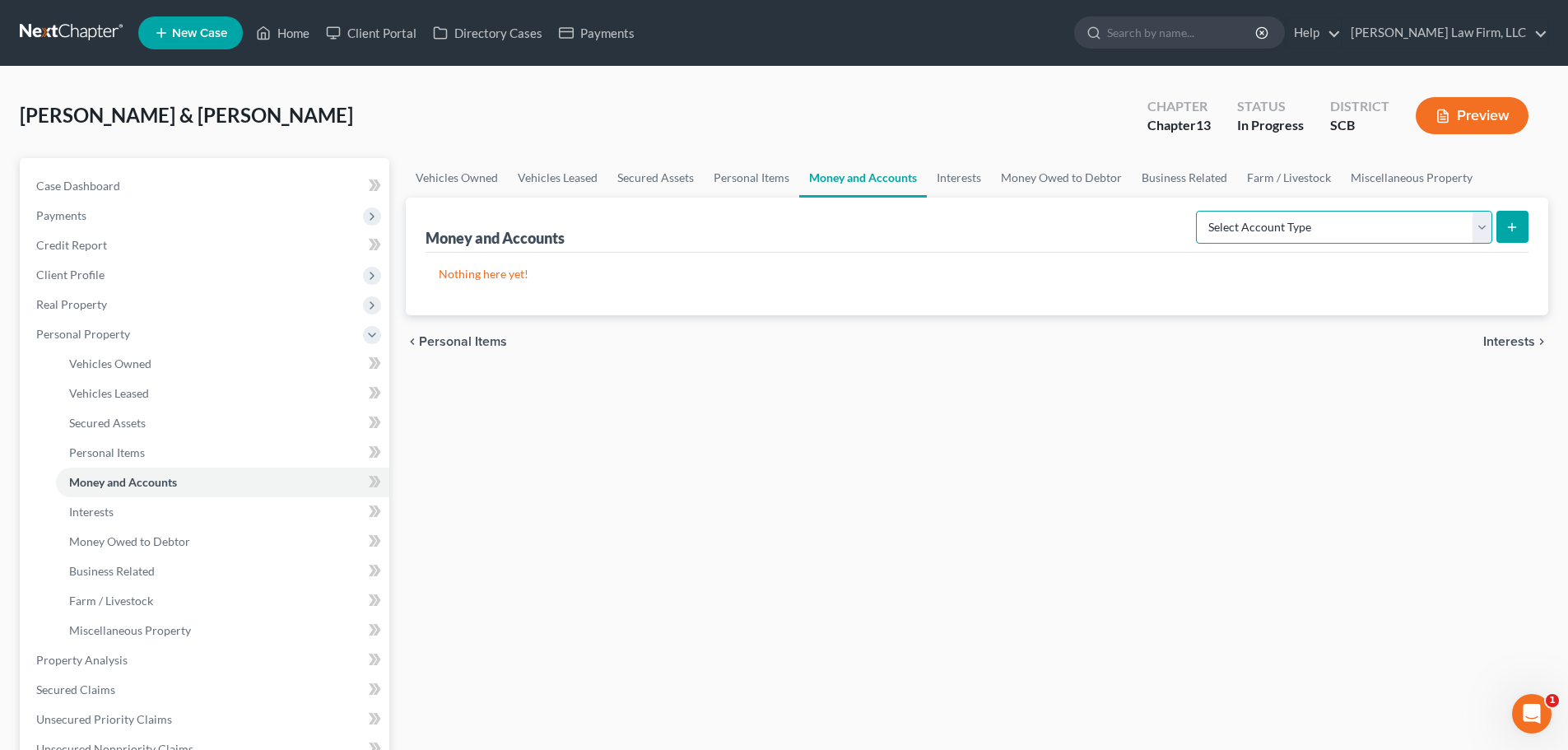
click at [1303, 223] on select "Select Account Type Brokerage Cash on Hand Certificates of Deposit Checking Acc…" at bounding box center [1344, 227] width 296 height 33
select select "cash_on_hand"
click at [1199, 211] on select "Select Account Type Brokerage Cash on Hand Certificates of Deposit Checking Acc…" at bounding box center [1344, 227] width 296 height 33
click at [1502, 228] on button "submit" at bounding box center [1513, 227] width 32 height 32
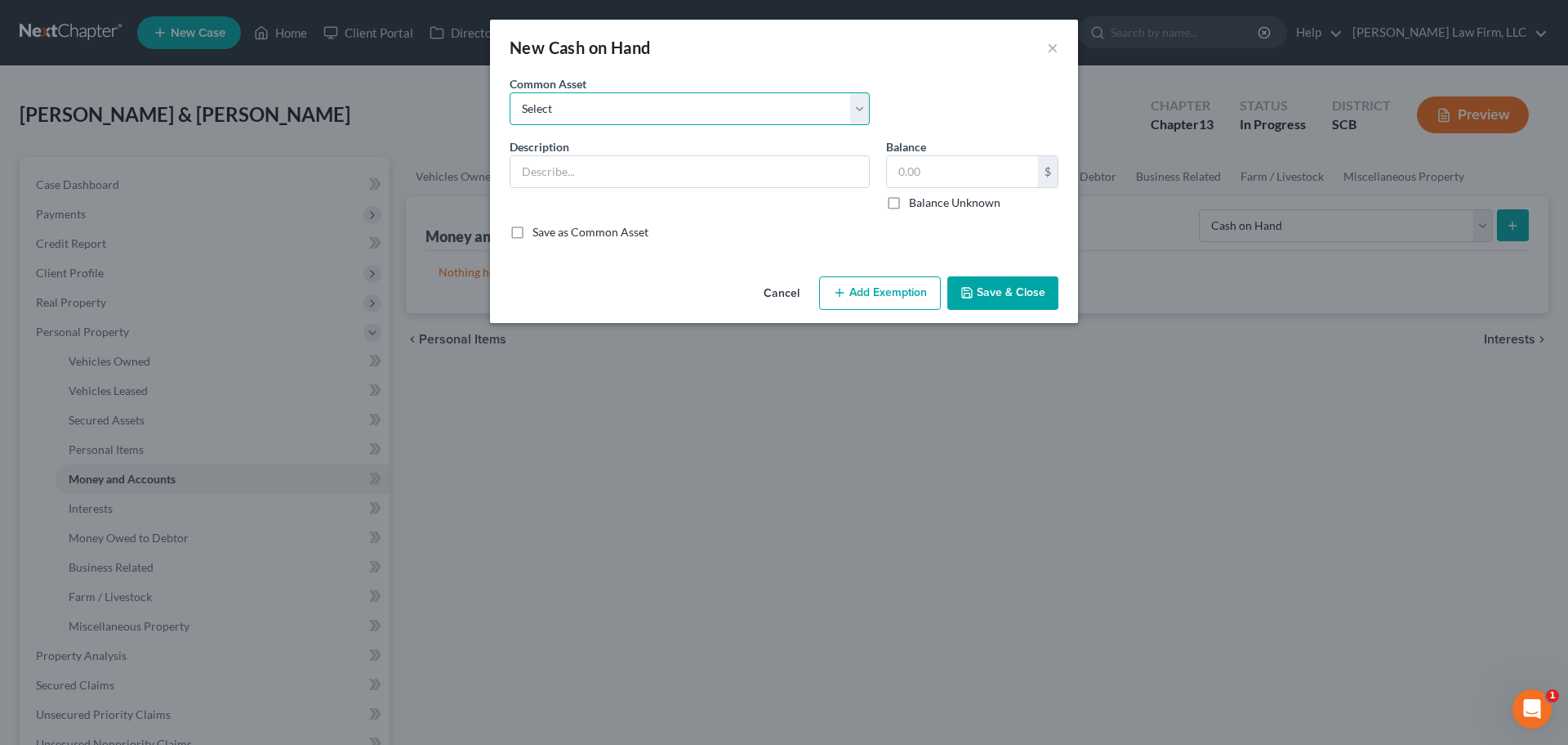
click at [689, 118] on select "Select The joint debtor does not carry cash The debtor does not carry cash. (Mr…" at bounding box center [689, 108] width 360 height 33
select select "7"
click at [509, 92] on select "Select The joint debtor does not carry cash The debtor does not carry cash. (Mr…" at bounding box center [689, 108] width 360 height 33
type input "(Mr.) Cash"
type input "100"
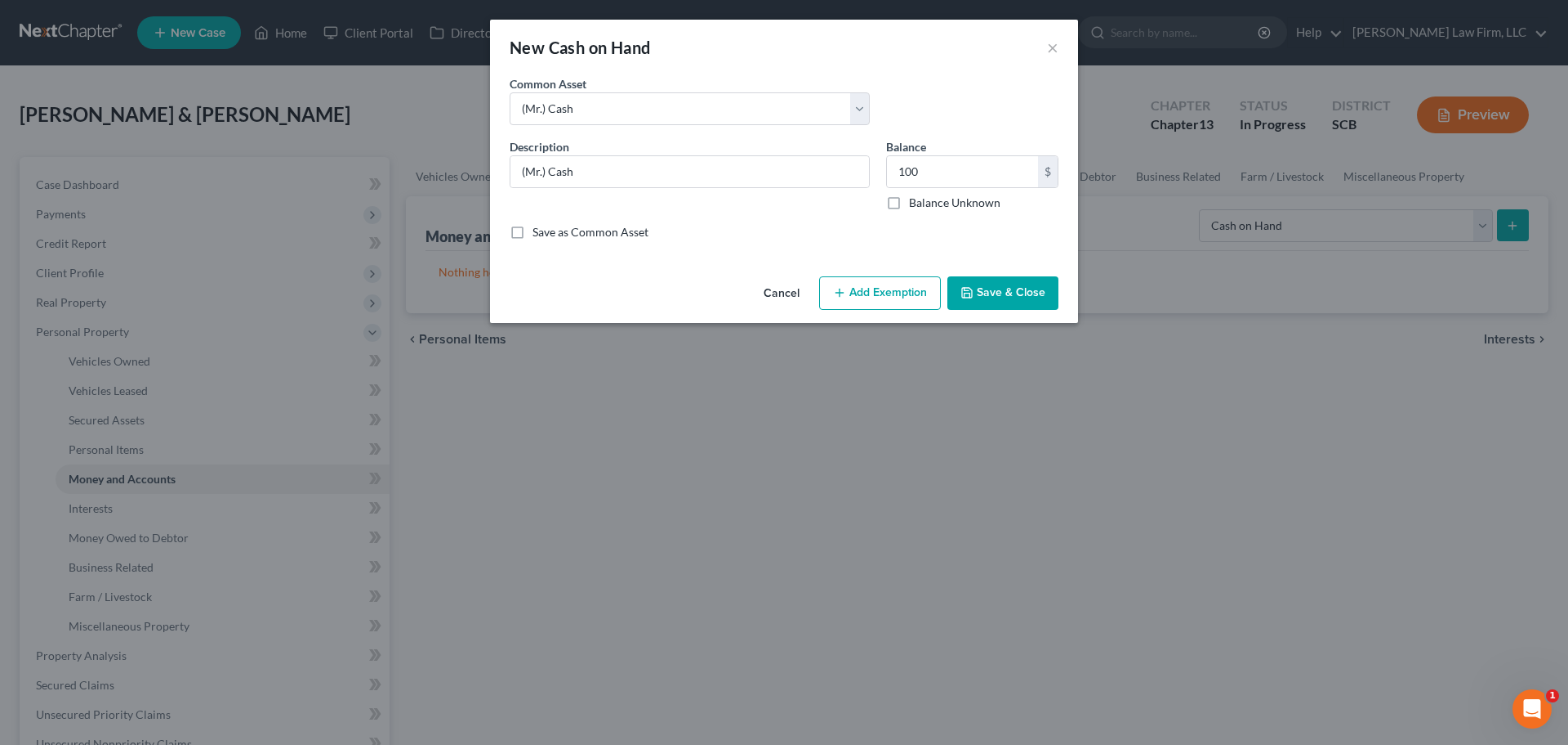
click at [1002, 297] on button "Save & Close" at bounding box center [1003, 293] width 111 height 35
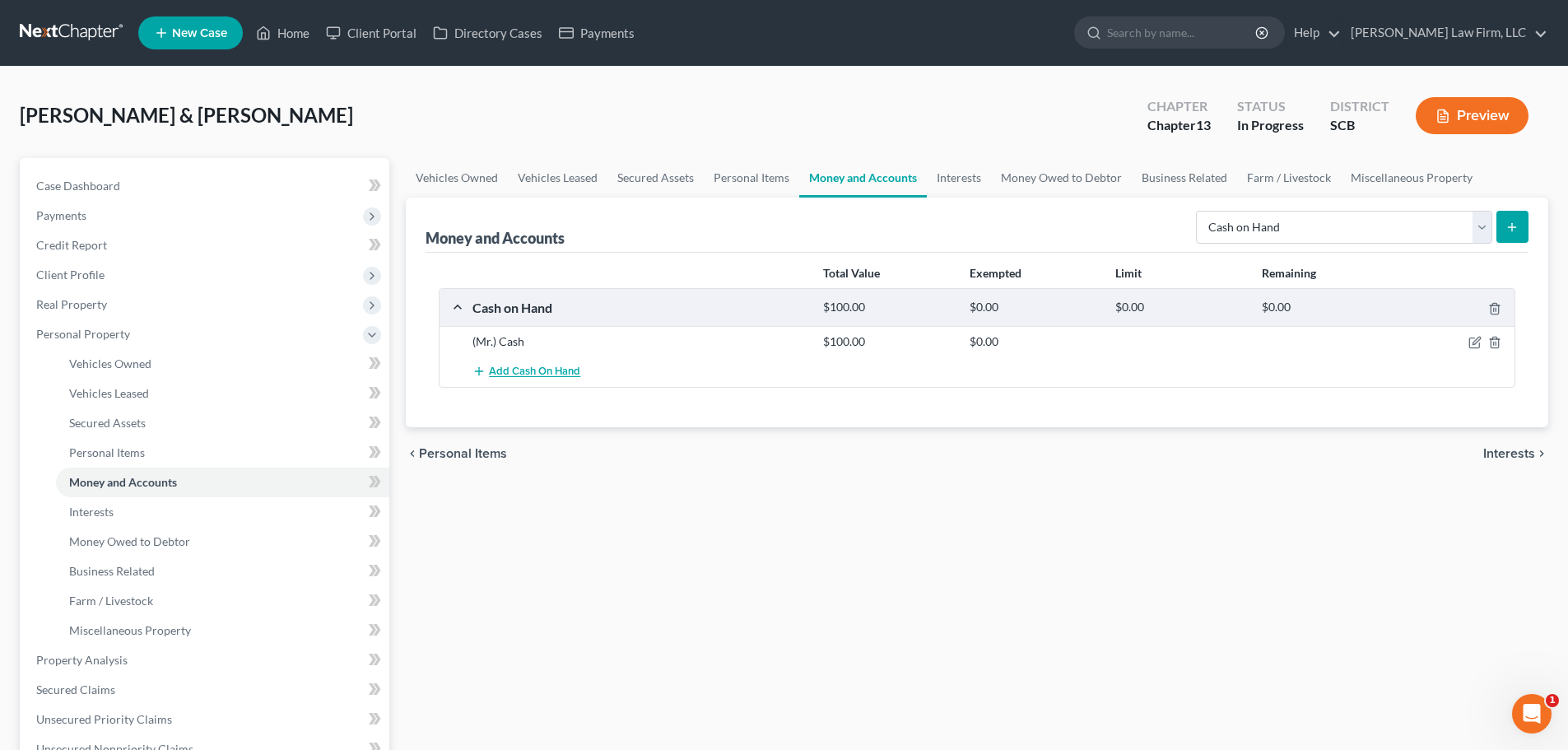
click at [558, 366] on span "Add Cash on Hand" at bounding box center [535, 372] width 91 height 13
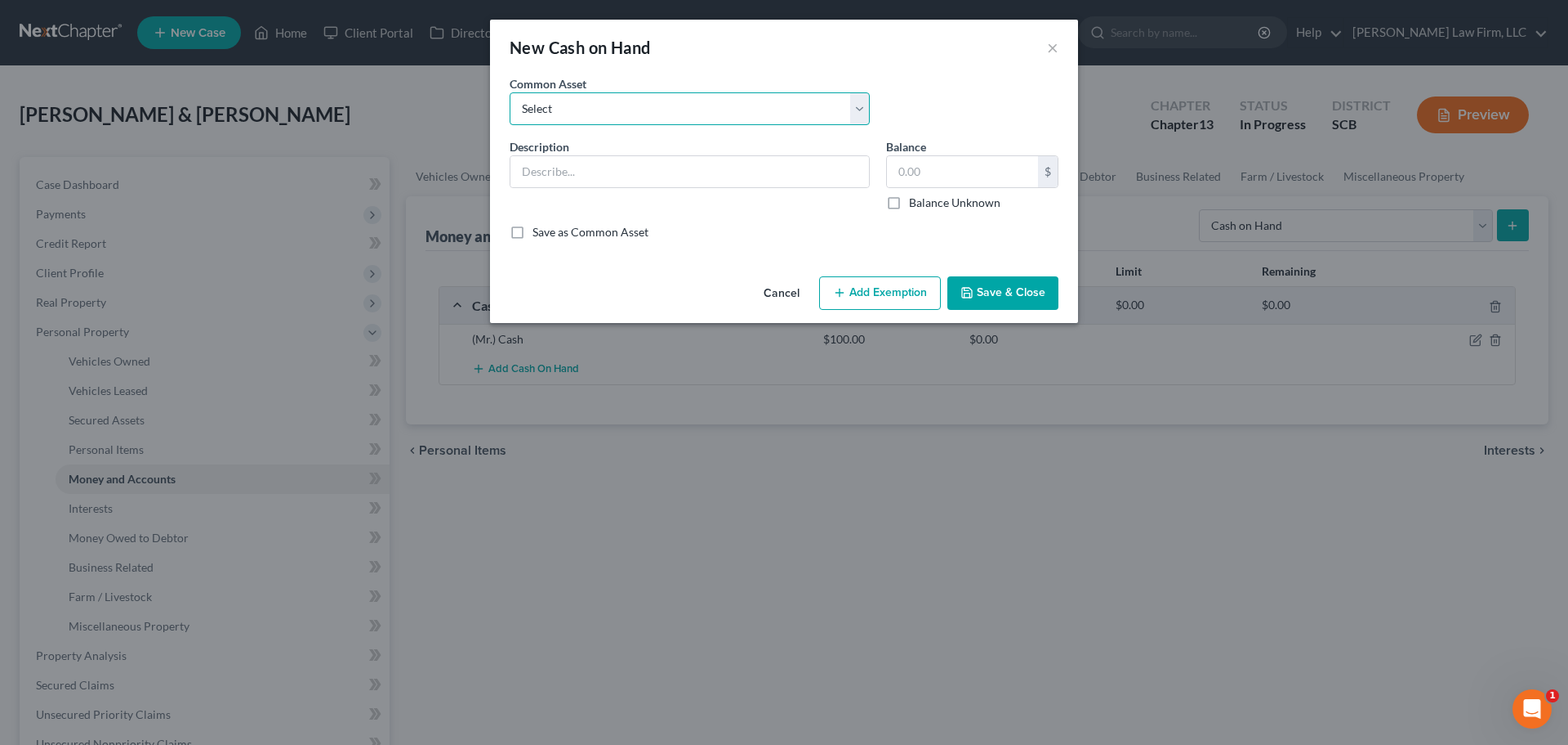
click at [588, 118] on select "Select The joint debtor does not carry cash The debtor does not carry cash. (Mr…" at bounding box center [689, 108] width 360 height 33
select select "2"
click at [509, 92] on select "Select The joint debtor does not carry cash The debtor does not carry cash. (Mr…" at bounding box center [689, 108] width 360 height 33
type input "(Mrs.) Cash"
click at [1008, 178] on input "50.00" at bounding box center [963, 171] width 151 height 31
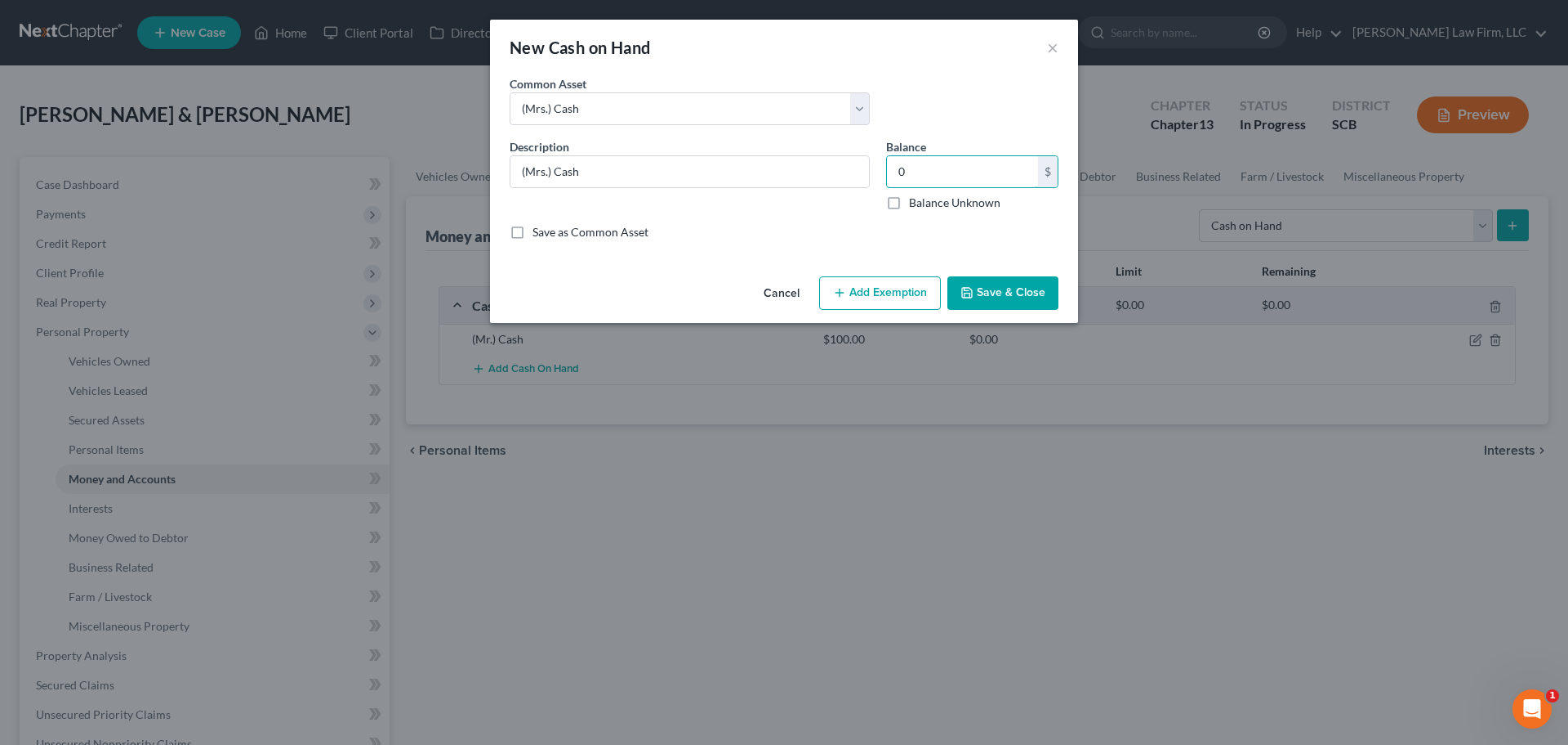
type input "0"
click at [823, 175] on input "(Mrs.) Cash" at bounding box center [689, 171] width 359 height 31
type input "(Mrs.) Cash (The debto"
click at [750, 120] on select "Select The joint debtor does not carry cash The debtor does not carry cash. (Mr…" at bounding box center [689, 108] width 360 height 33
select select "3"
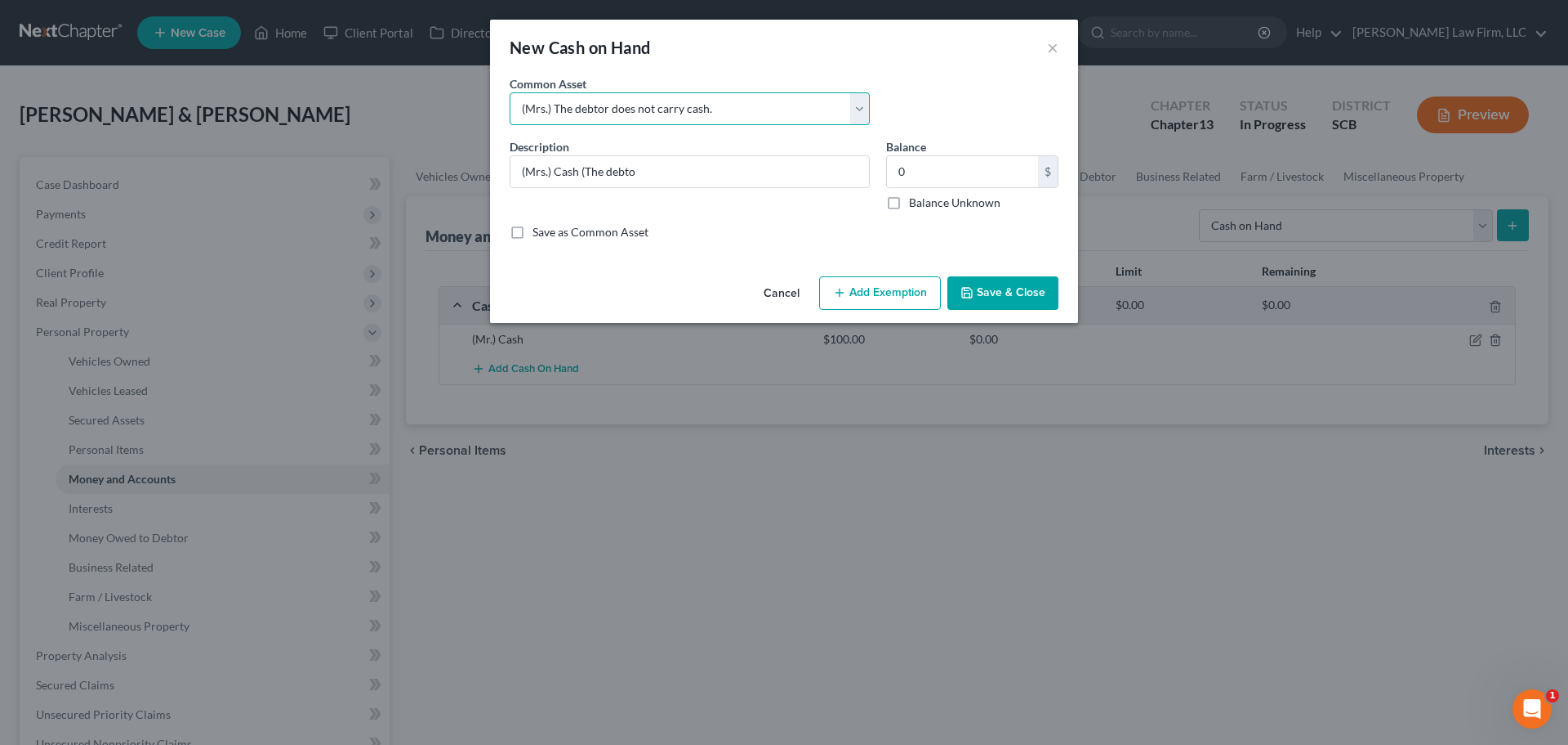
click at [509, 92] on select "Select The joint debtor does not carry cash The debtor does not carry cash. (Mr…" at bounding box center [689, 108] width 360 height 33
type input "(Mrs.) The debtor does not carry cash."
click at [999, 287] on button "Save & Close" at bounding box center [1003, 293] width 111 height 35
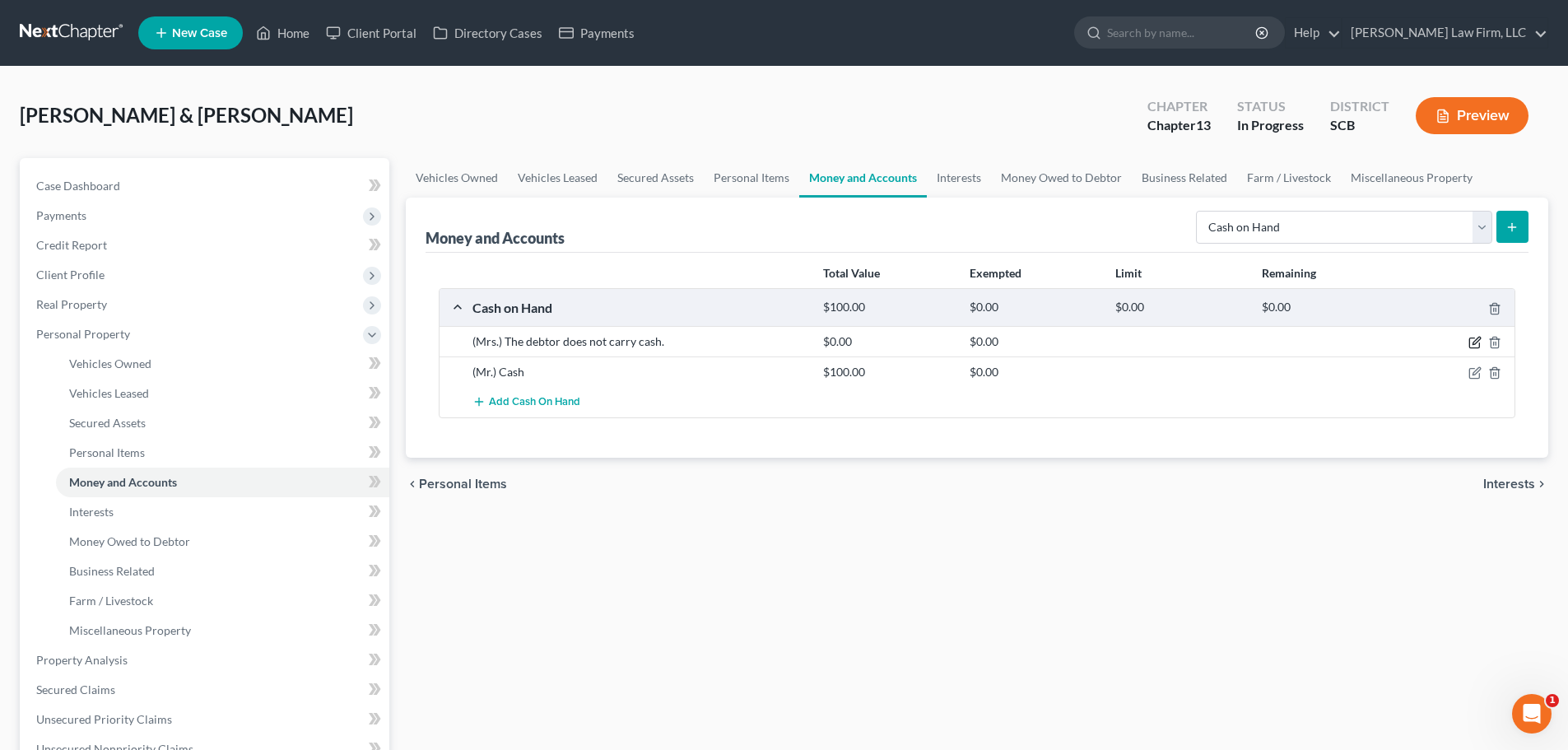
drag, startPoint x: 1475, startPoint y: 338, endPoint x: 1342, endPoint y: 293, distance: 140.4
click at [1474, 338] on icon "button" at bounding box center [1474, 342] width 13 height 13
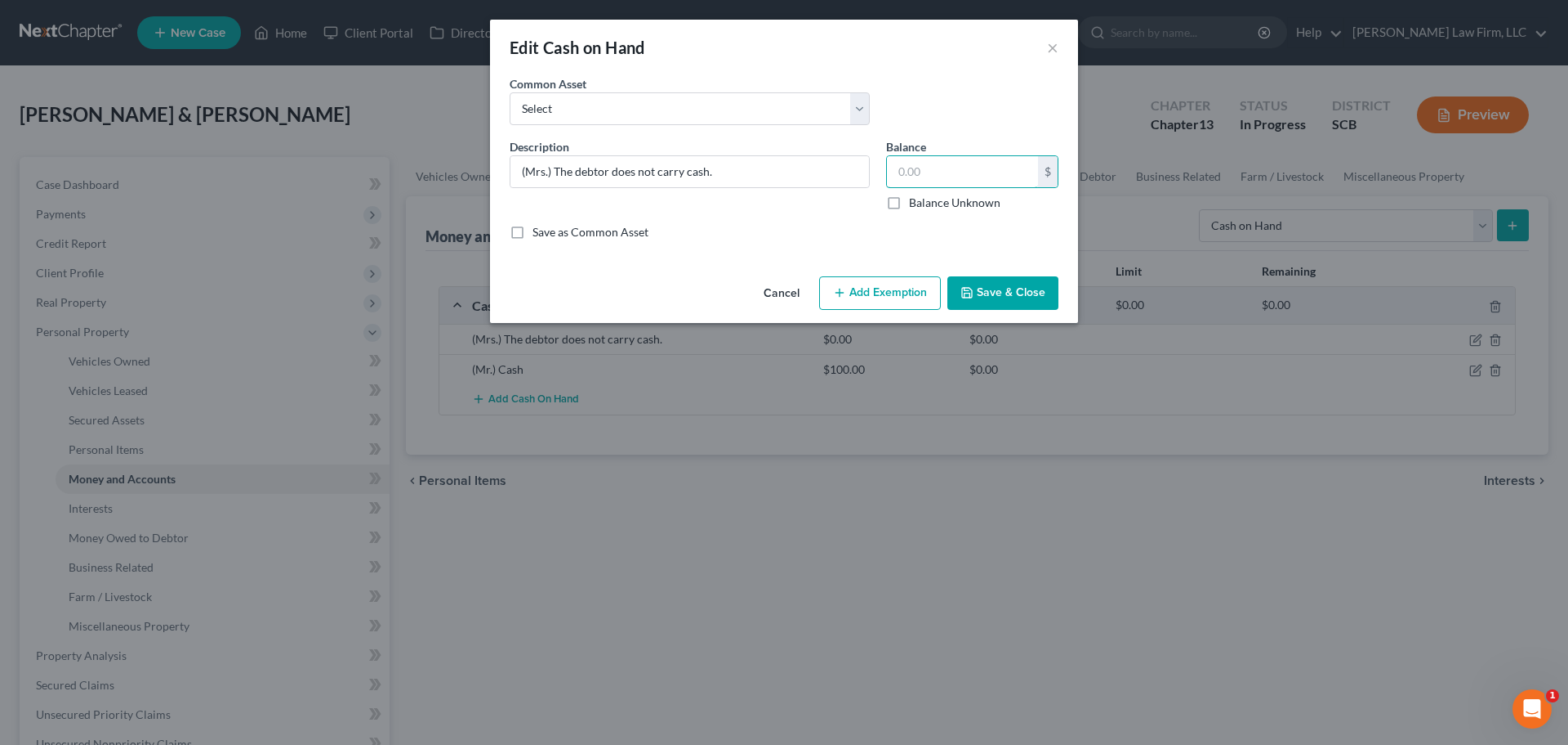
click at [1008, 170] on input "text" at bounding box center [963, 171] width 151 height 31
type input "0"
click at [995, 305] on button "Save & Close" at bounding box center [1003, 293] width 111 height 35
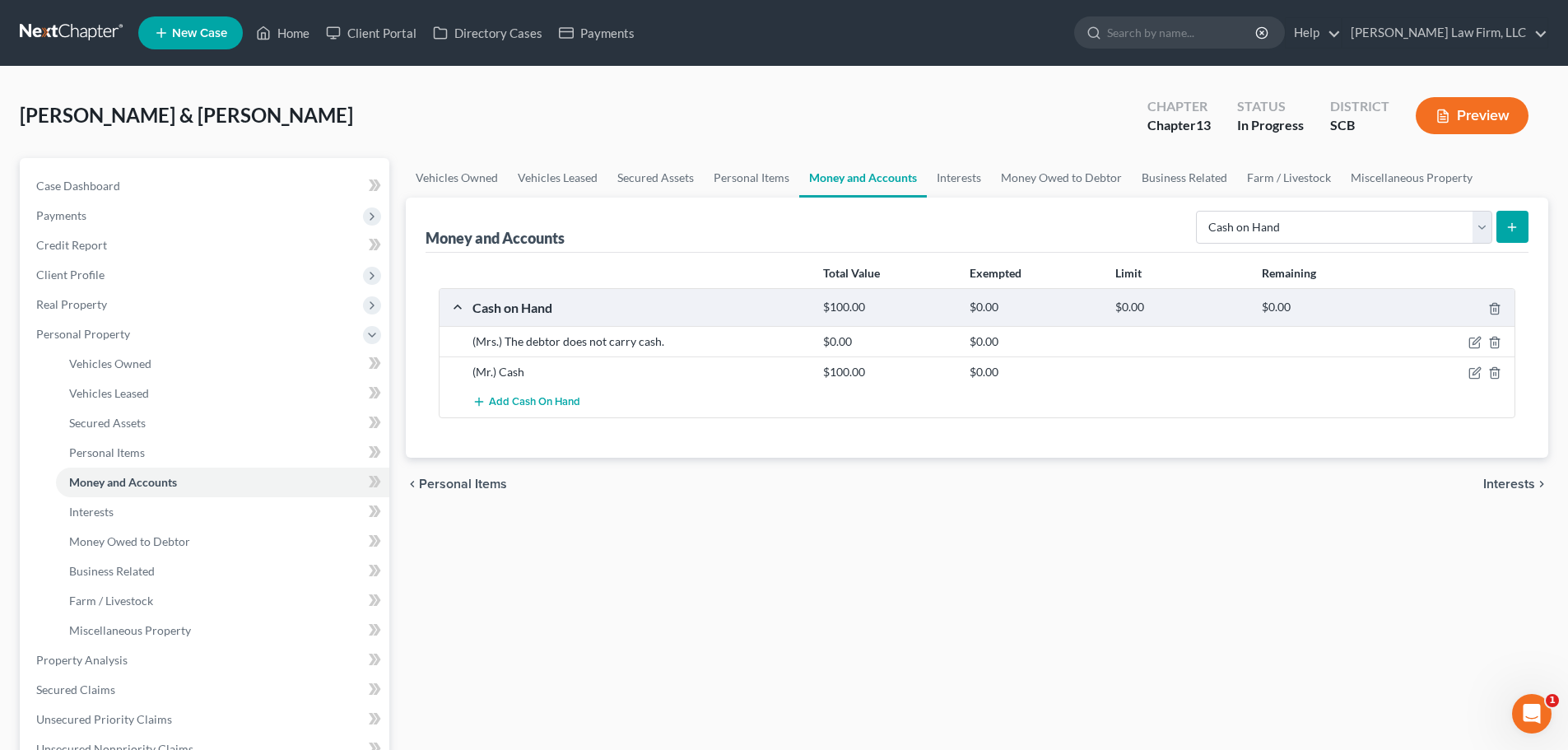
click at [972, 468] on div "chevron_left Personal Items Interests chevron_right" at bounding box center [977, 484] width 1142 height 53
click at [1261, 230] on select "Select Account Type Brokerage Cash on Hand Certificates of Deposit Checking Acc…" at bounding box center [1344, 227] width 296 height 33
select select "checking"
click at [1199, 211] on select "Select Account Type Brokerage Cash on Hand Certificates of Deposit Checking Acc…" at bounding box center [1344, 227] width 296 height 33
click at [1508, 221] on icon "submit" at bounding box center [1512, 227] width 13 height 13
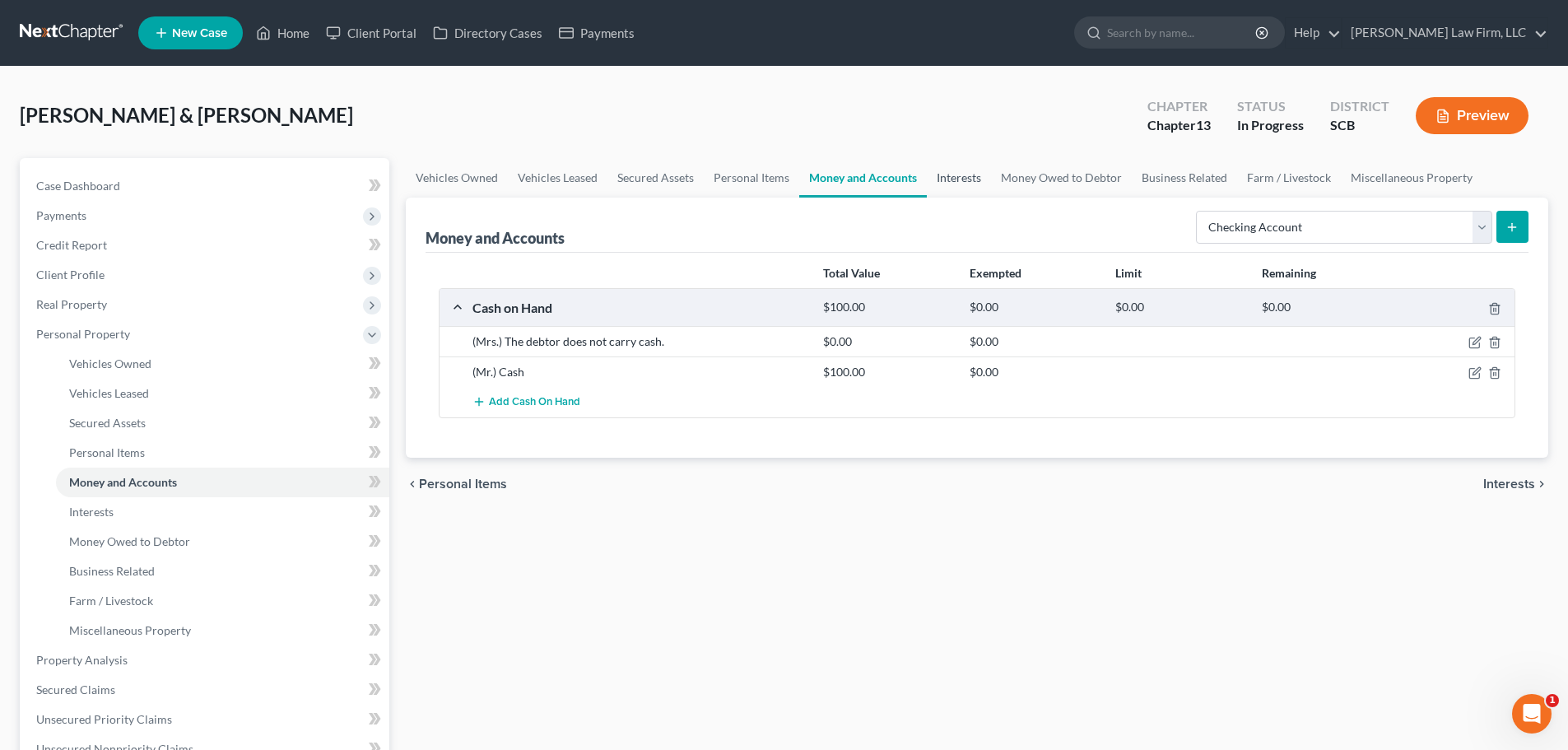
click at [965, 174] on link "Interests" at bounding box center [959, 178] width 64 height 39
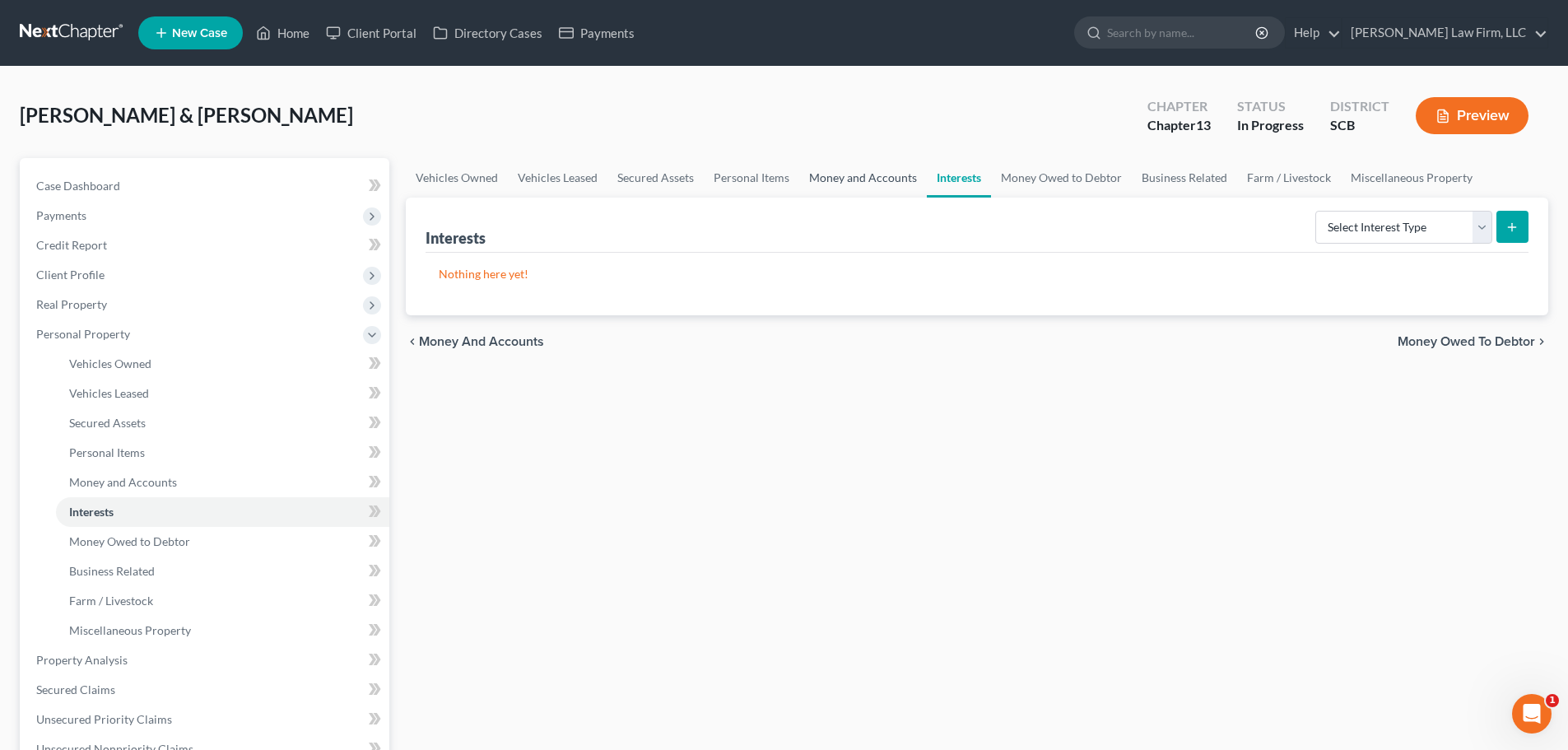
click at [874, 185] on link "Money and Accounts" at bounding box center [863, 178] width 128 height 39
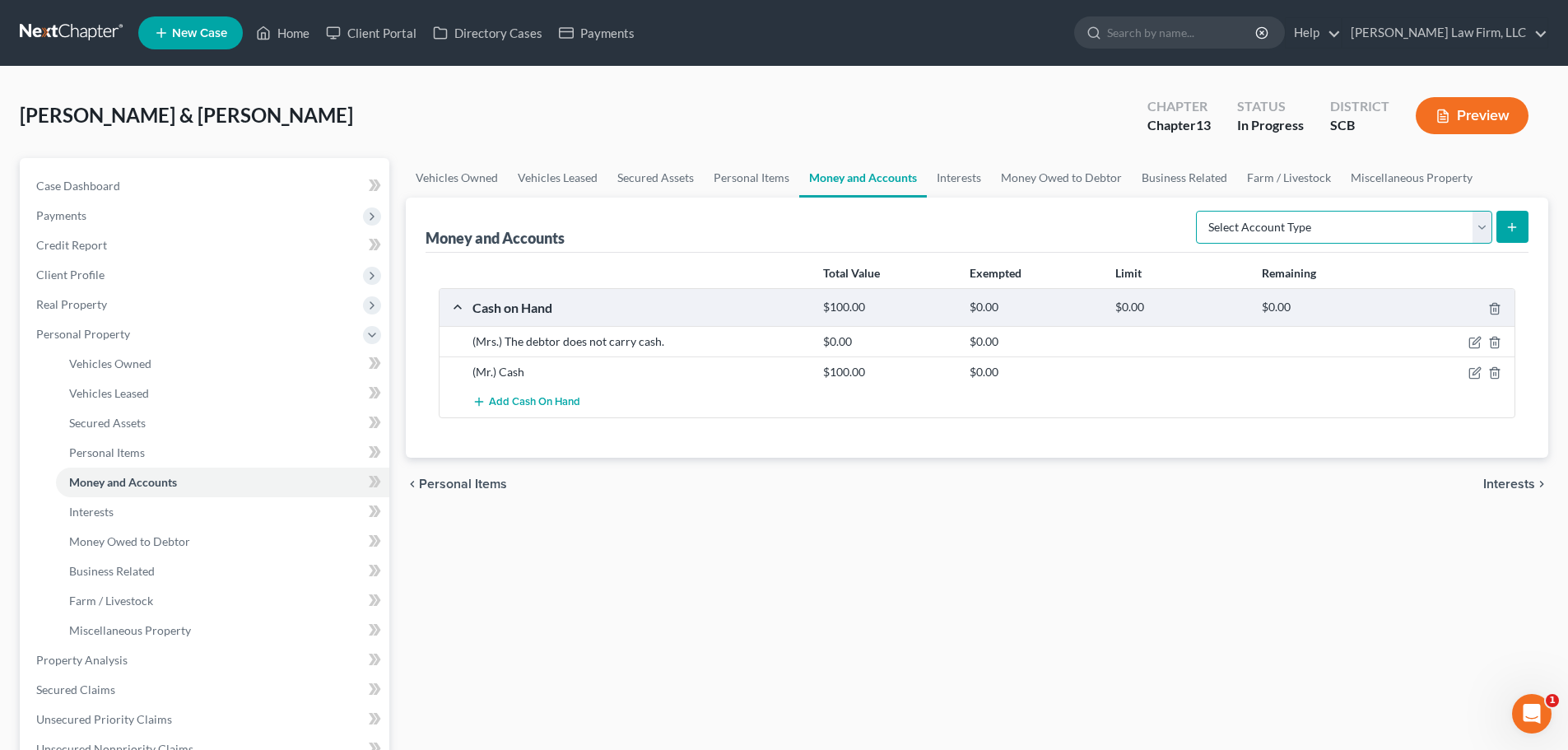
click at [1291, 227] on select "Select Account Type Brokerage Cash on Hand Certificates of Deposit Checking Acc…" at bounding box center [1344, 227] width 296 height 33
select select "checking"
click at [1199, 211] on select "Select Account Type Brokerage Cash on Hand Certificates of Deposit Checking Acc…" at bounding box center [1344, 227] width 296 height 33
click at [1505, 223] on icon "submit" at bounding box center [1512, 227] width 13 height 13
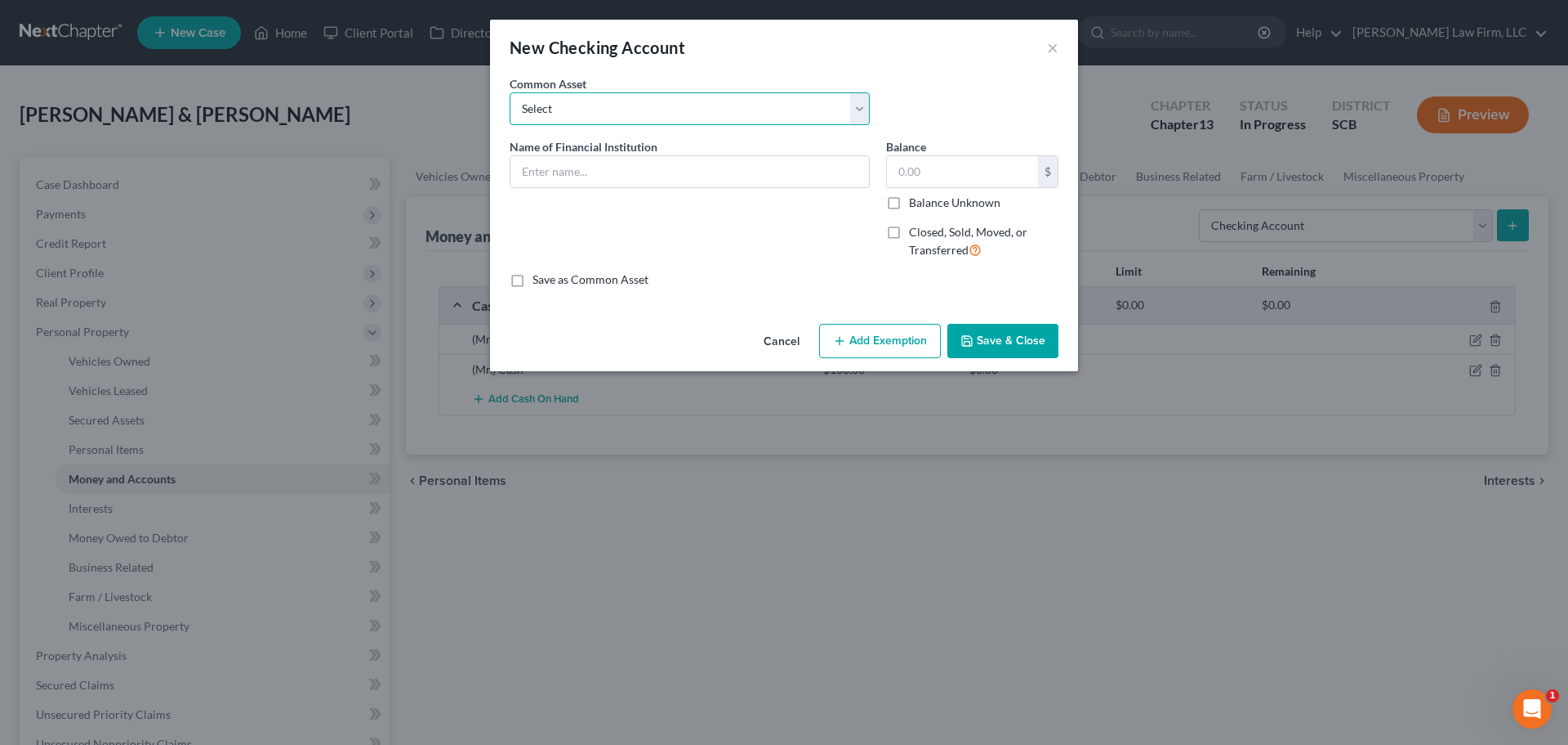
click at [722, 118] on select "Select First Citizens Bank South Carolina Federal Credit Union Acct: # ABNB Fed…" at bounding box center [689, 108] width 360 height 33
select select "27"
click at [509, 92] on select "Select First Citizens Bank South Carolina Federal Credit Union Acct: # ABNB Fed…" at bounding box center [689, 108] width 360 height 33
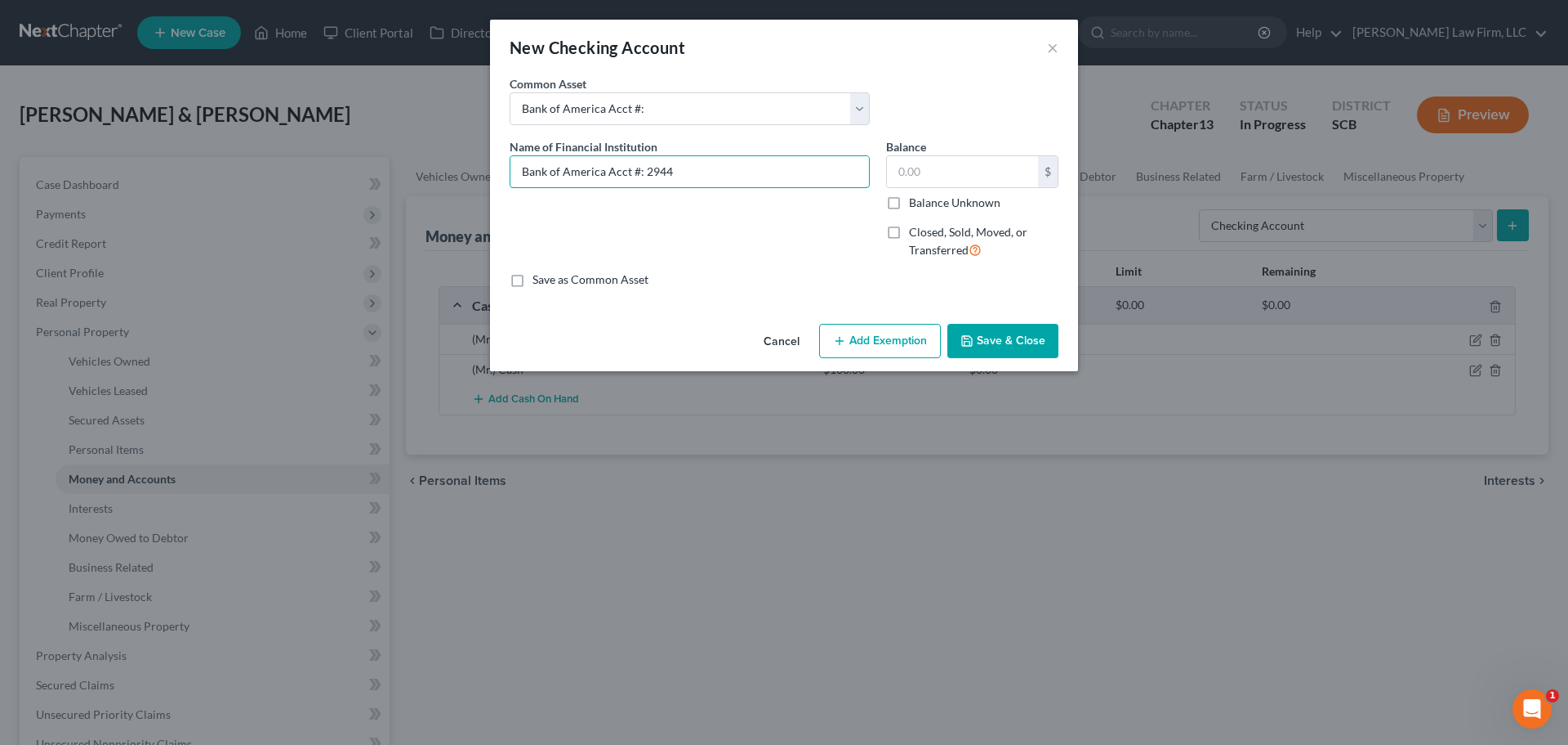
type input "Bank of America Acct #: 2944"
type input "0"
drag, startPoint x: 689, startPoint y: 169, endPoint x: 604, endPoint y: 177, distance: 85.4
click at [604, 177] on input "Bank of America Acct #: 2944" at bounding box center [689, 171] width 359 height 31
type input "Bank of America"
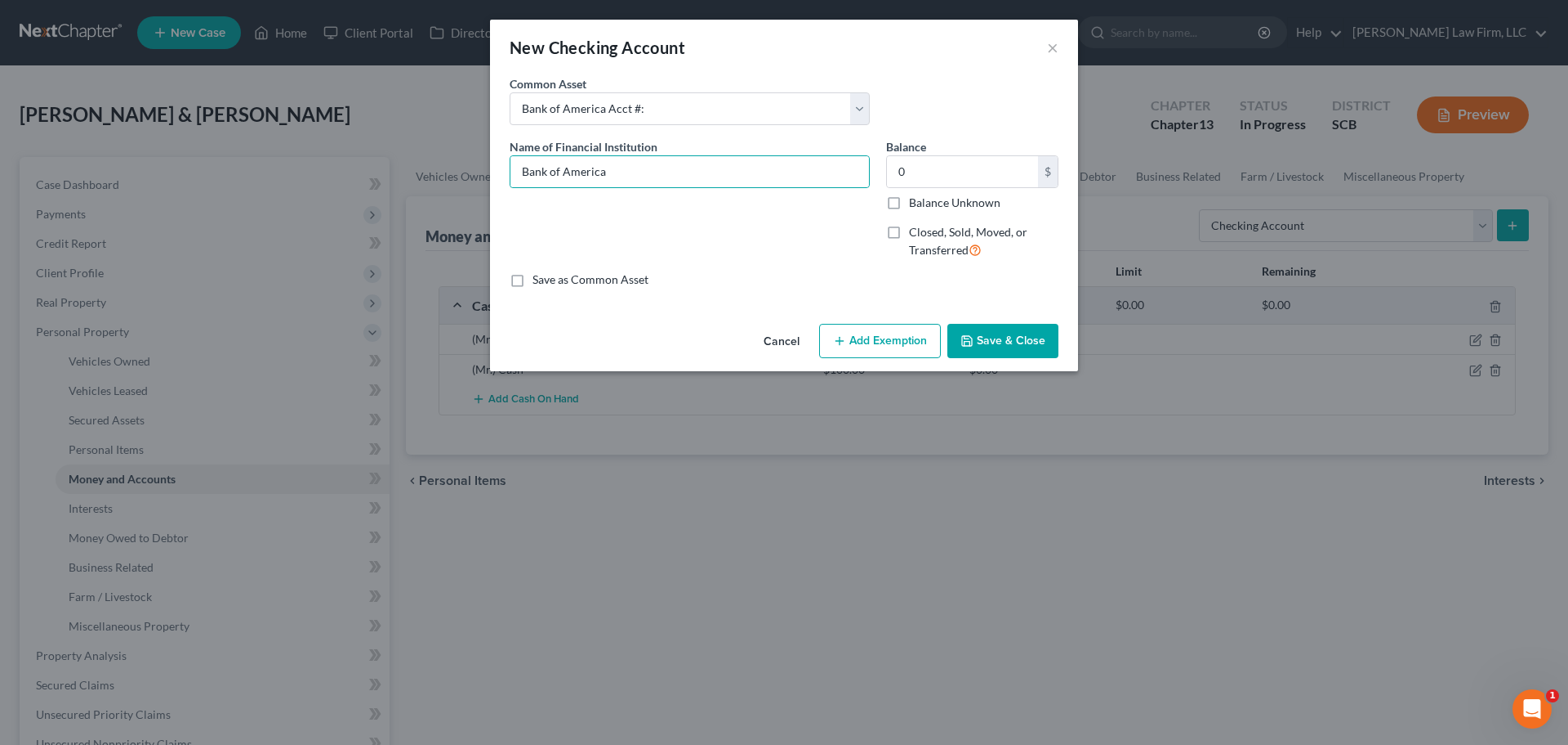
click at [910, 226] on label "Closed, Sold, Moved, or Transferred" at bounding box center [984, 242] width 149 height 36
click at [916, 226] on input "Closed, Sold, Moved, or Transferred" at bounding box center [921, 229] width 11 height 11
checkbox input "true"
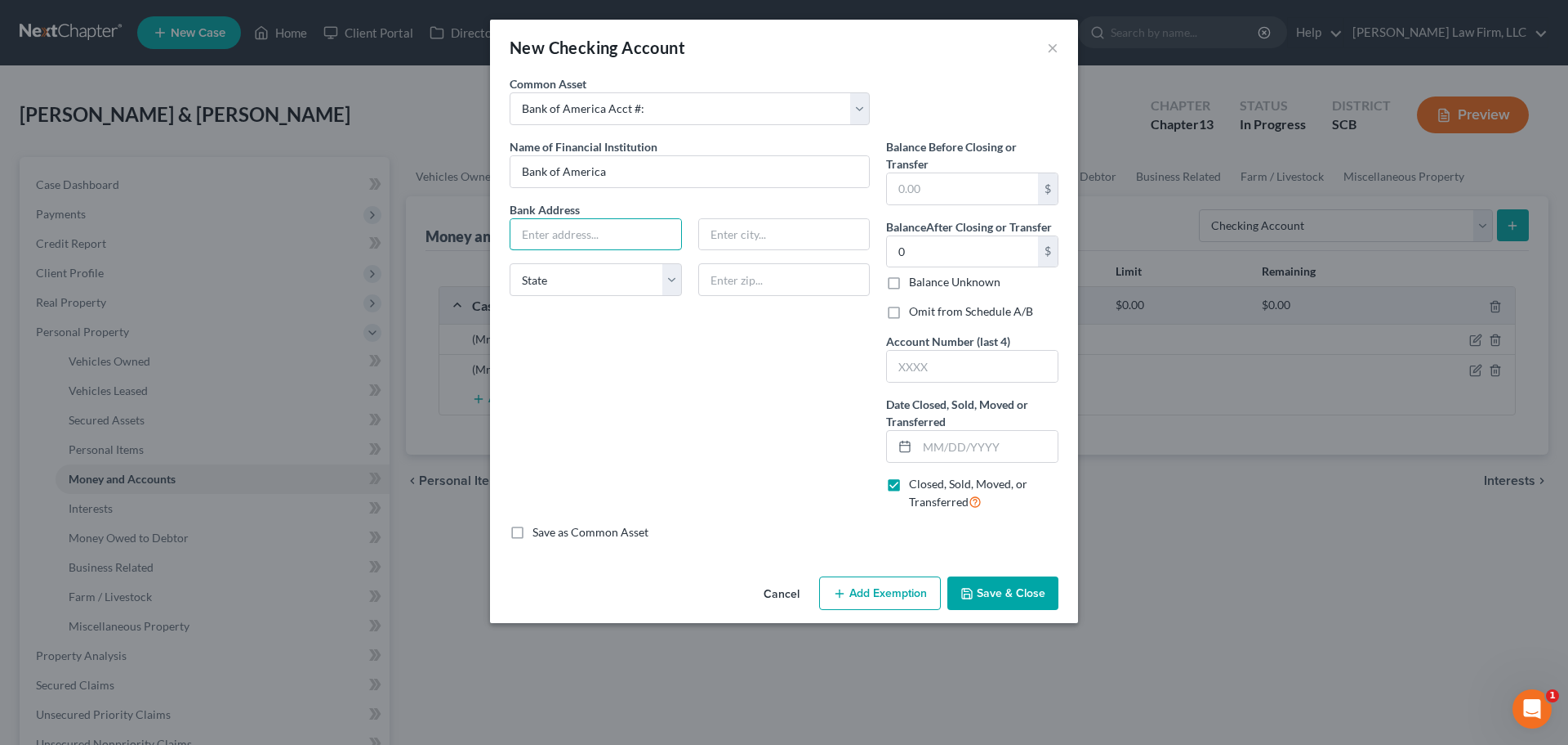
click at [581, 244] on input "text" at bounding box center [595, 234] width 170 height 31
click at [674, 179] on input "Bank of America" at bounding box center [689, 171] width 359 height 31
type input "Bank of America, N.A."
type input "p"
type input "P.O. Box 25118"
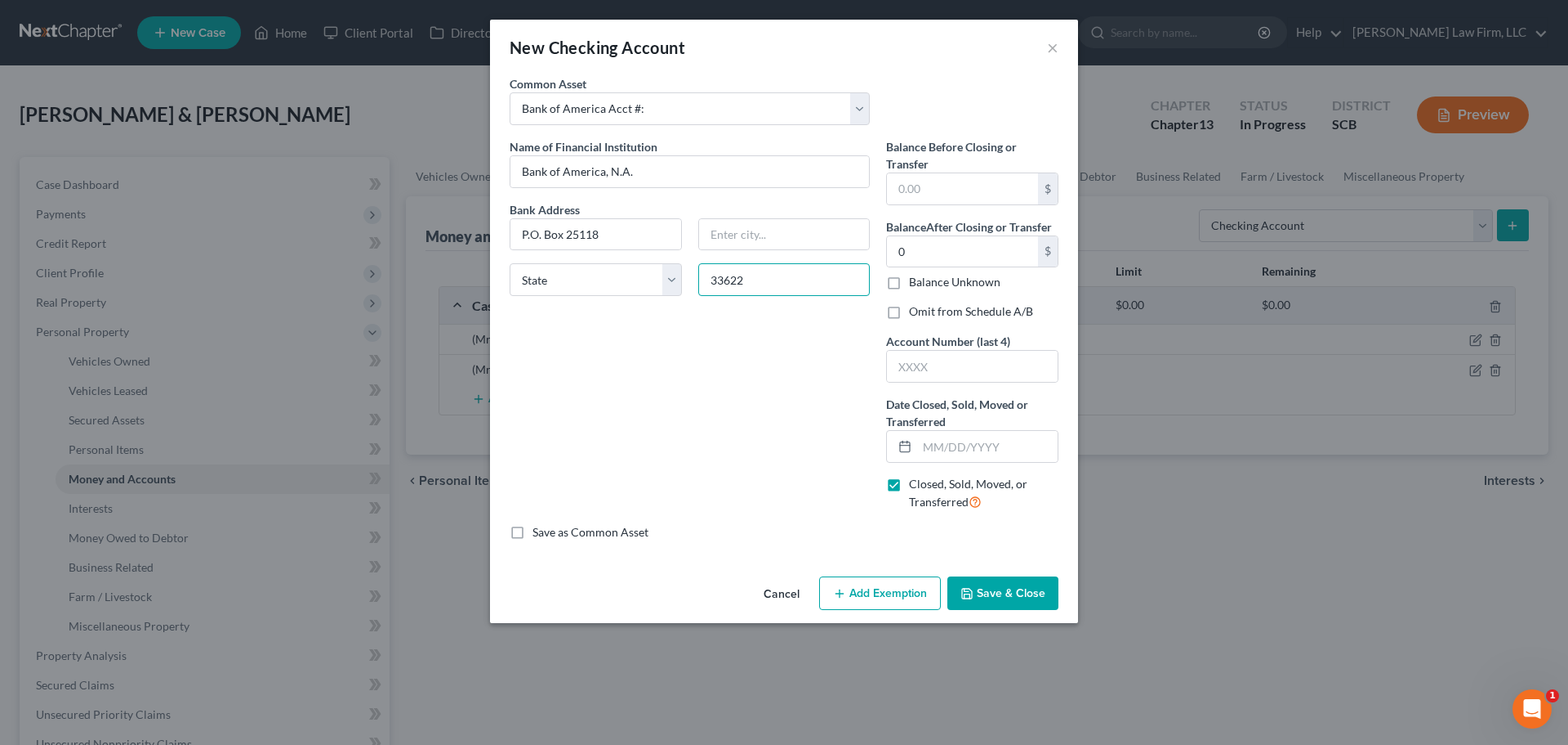
type input "33622"
type input "Tampa"
select select "9"
type input "0"
click at [910, 313] on label "Omit from Schedule A/B" at bounding box center [972, 312] width 124 height 16
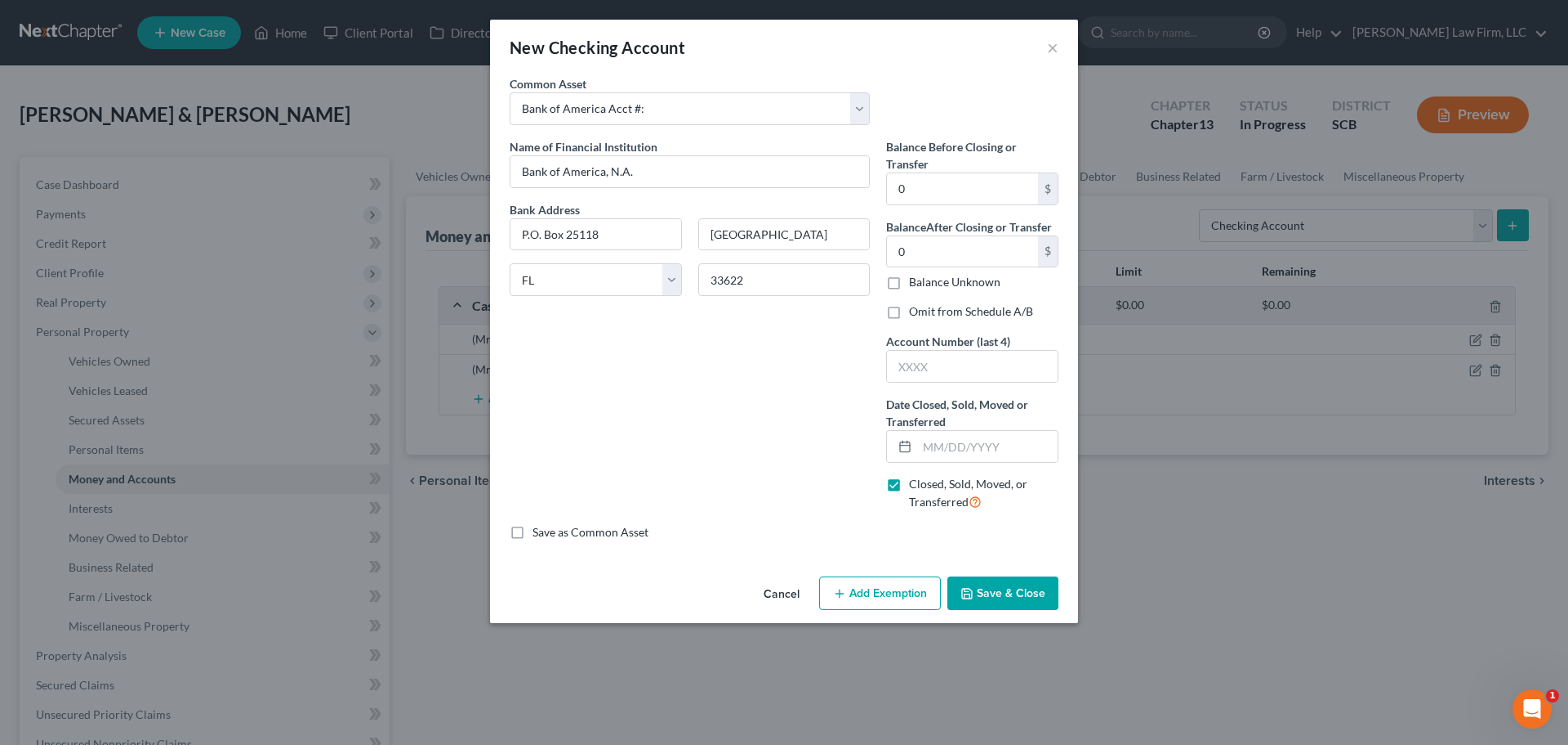
click at [916, 313] on input "Omit from Schedule A/B" at bounding box center [921, 309] width 11 height 11
checkbox input "true"
click at [924, 358] on input "text" at bounding box center [973, 366] width 170 height 31
type input "2944"
type input "07/16/2025"
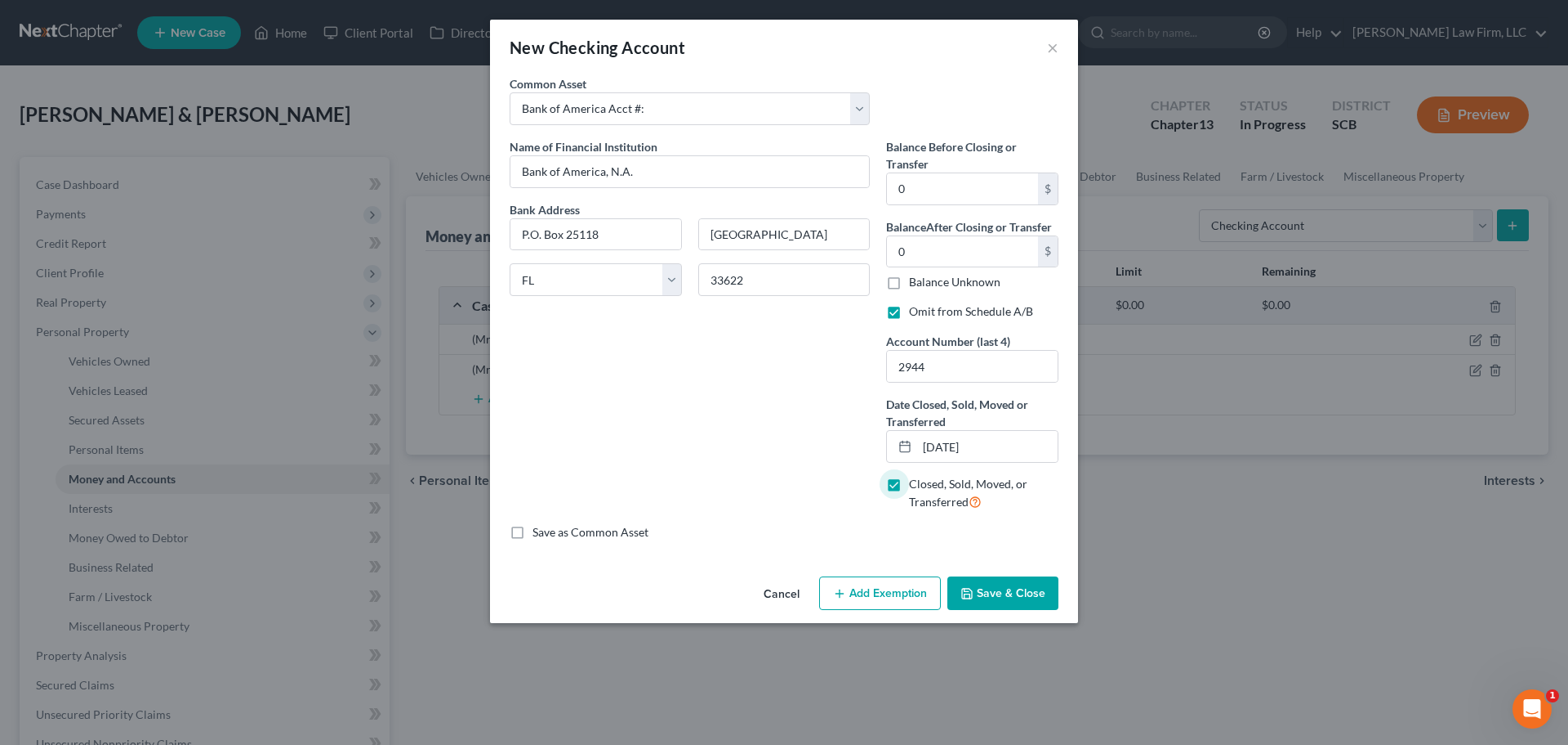
click at [1002, 594] on button "Save & Close" at bounding box center [1003, 593] width 111 height 35
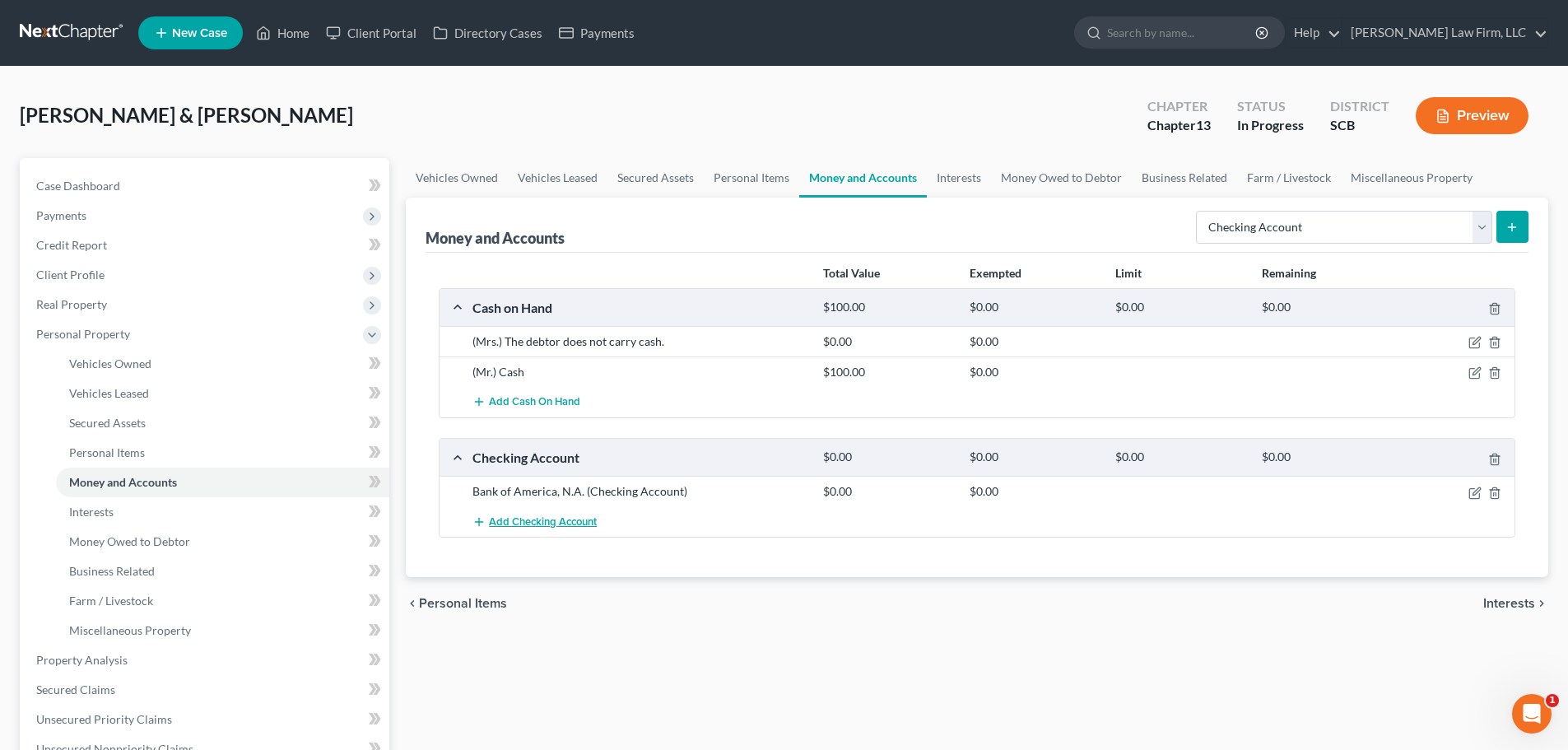
click at [593, 514] on button "Add Checking Account" at bounding box center [534, 521] width 124 height 30
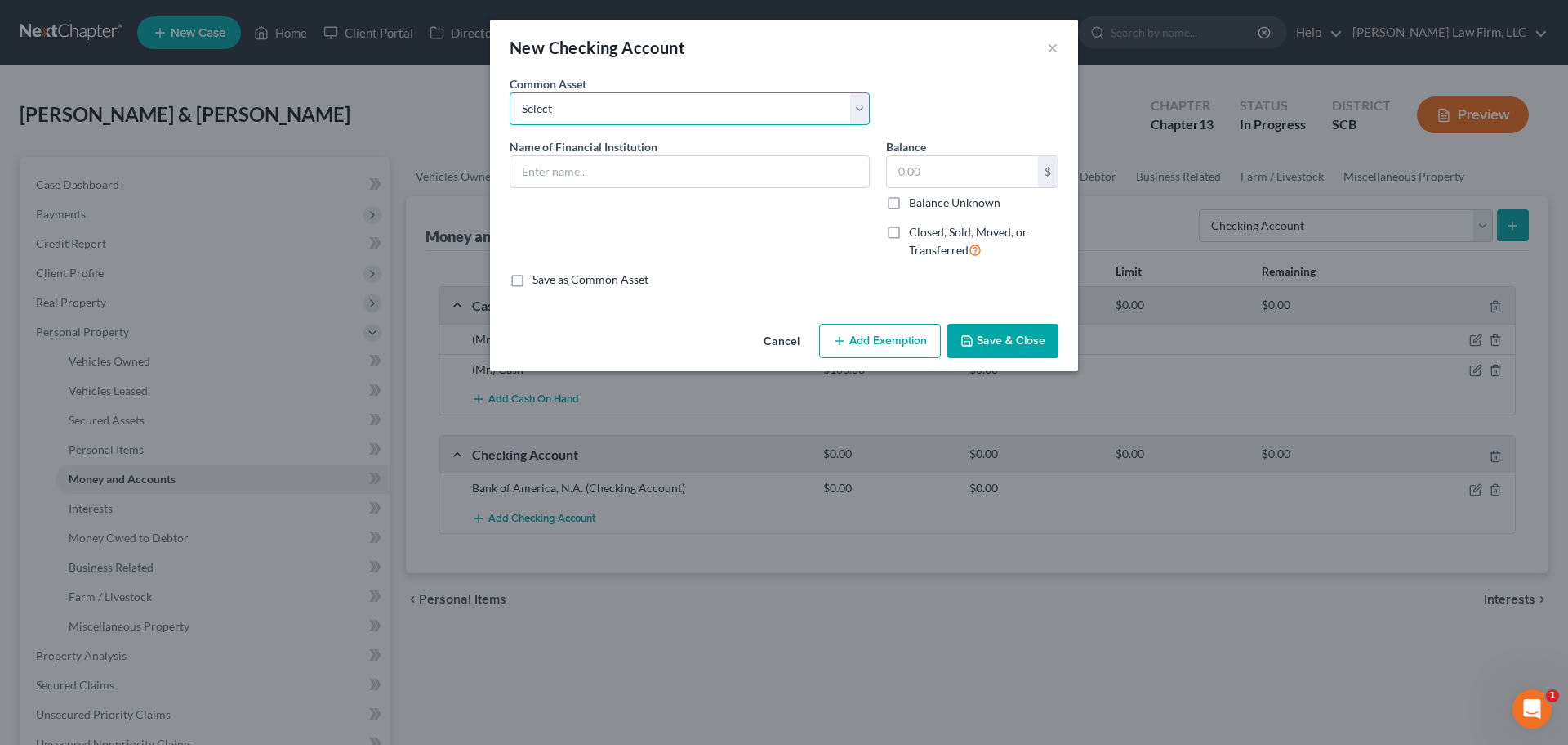
click at [690, 107] on select "Select First Citizens Bank South Carolina Federal Credit Union Acct: # ABNB Fed…" at bounding box center [689, 108] width 360 height 33
select select "12"
click at [509, 92] on select "Select First Citizens Bank South Carolina Federal Credit Union Acct: # ABNB Fed…" at bounding box center [689, 108] width 360 height 33
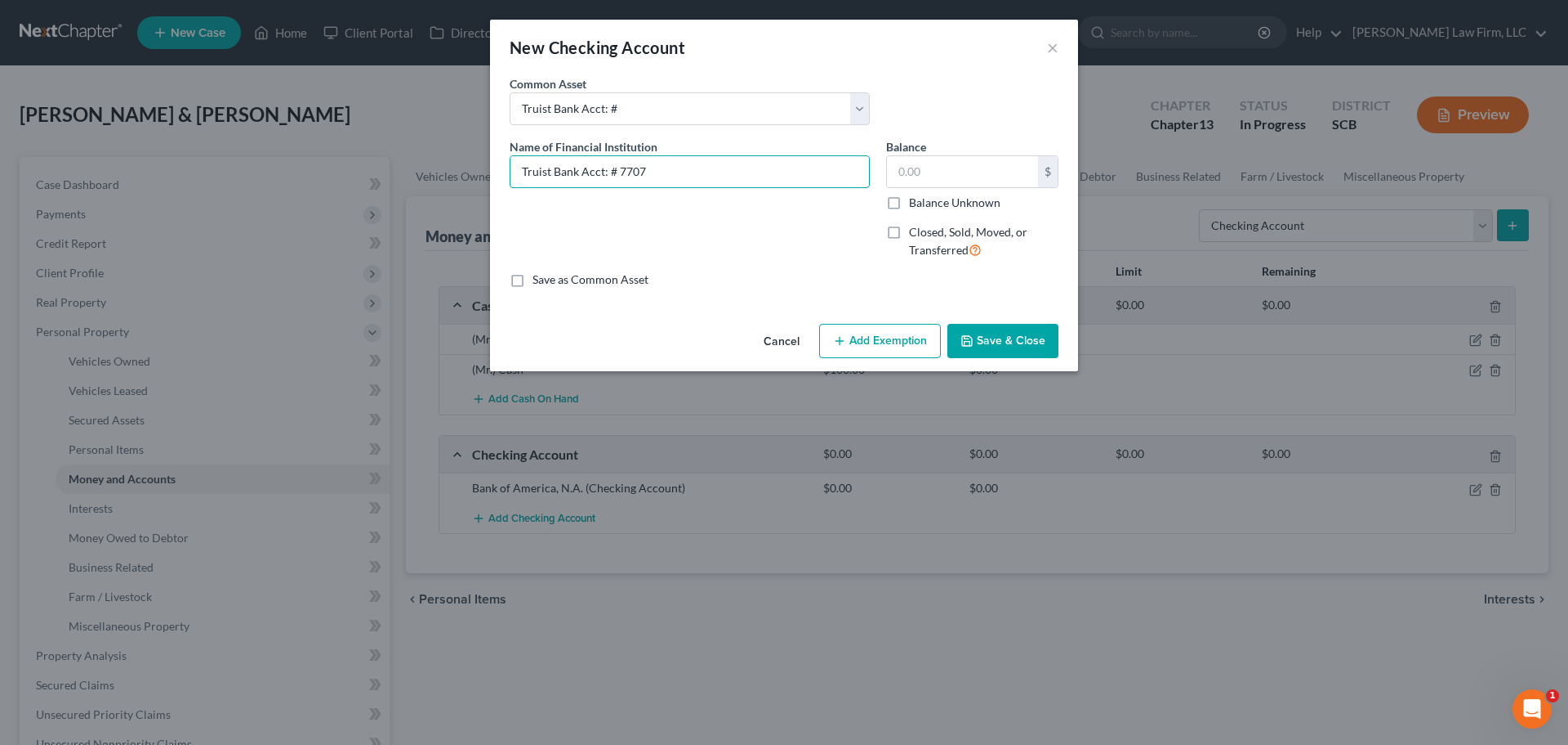
type input "Truist Bank Acct: # 7707"
type input "1,445.95"
click at [1019, 349] on button "Save & Close" at bounding box center [1003, 341] width 111 height 35
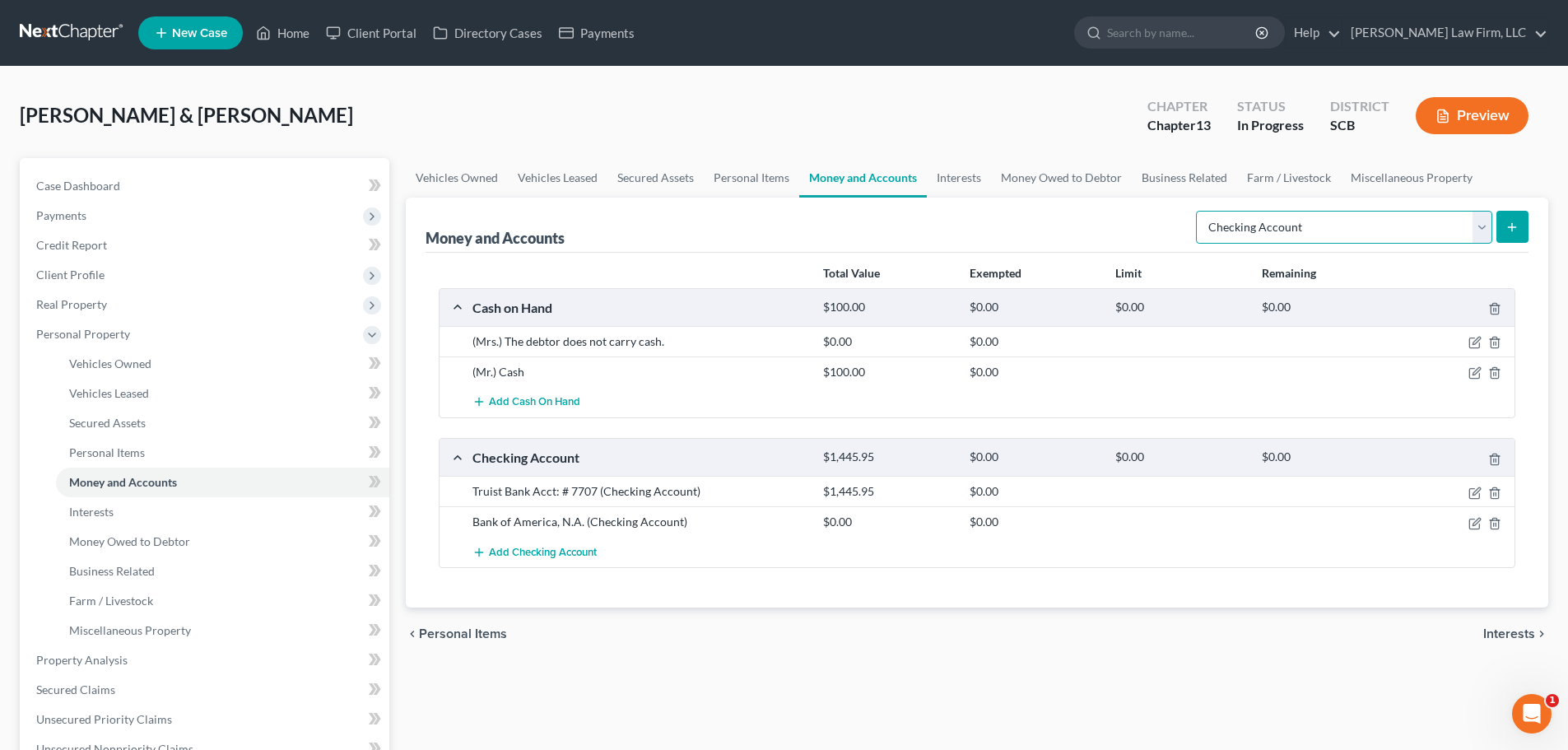
click at [1290, 217] on select "Select Account Type Brokerage Cash on Hand Certificates of Deposit Checking Acc…" at bounding box center [1344, 227] width 296 height 33
select select "savings"
click at [1199, 211] on select "Select Account Type Brokerage Cash on Hand Certificates of Deposit Checking Acc…" at bounding box center [1344, 227] width 296 height 33
click at [1516, 231] on icon "submit" at bounding box center [1512, 227] width 13 height 13
click at [985, 170] on link "Interests" at bounding box center [959, 178] width 64 height 39
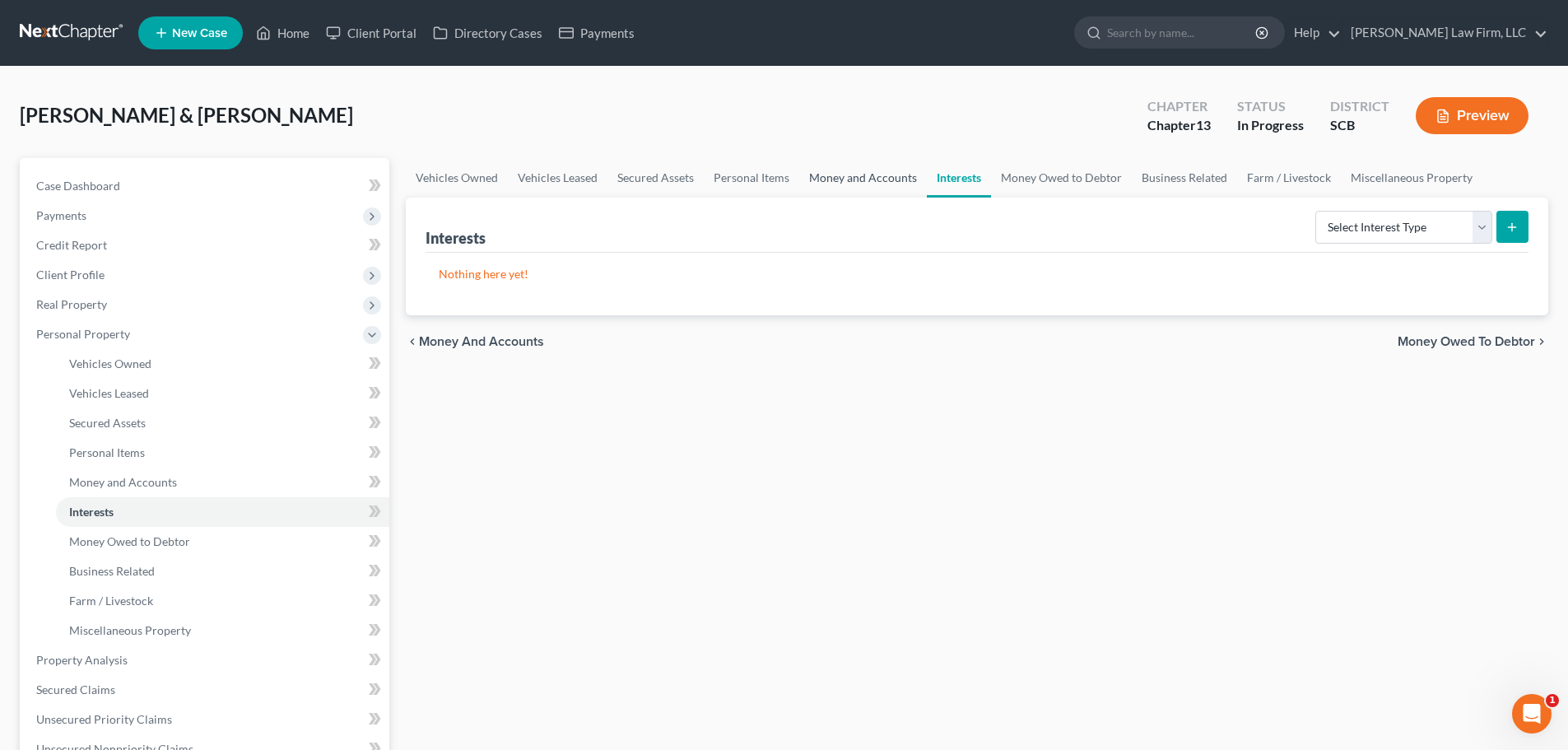
click at [873, 181] on link "Money and Accounts" at bounding box center [863, 178] width 128 height 39
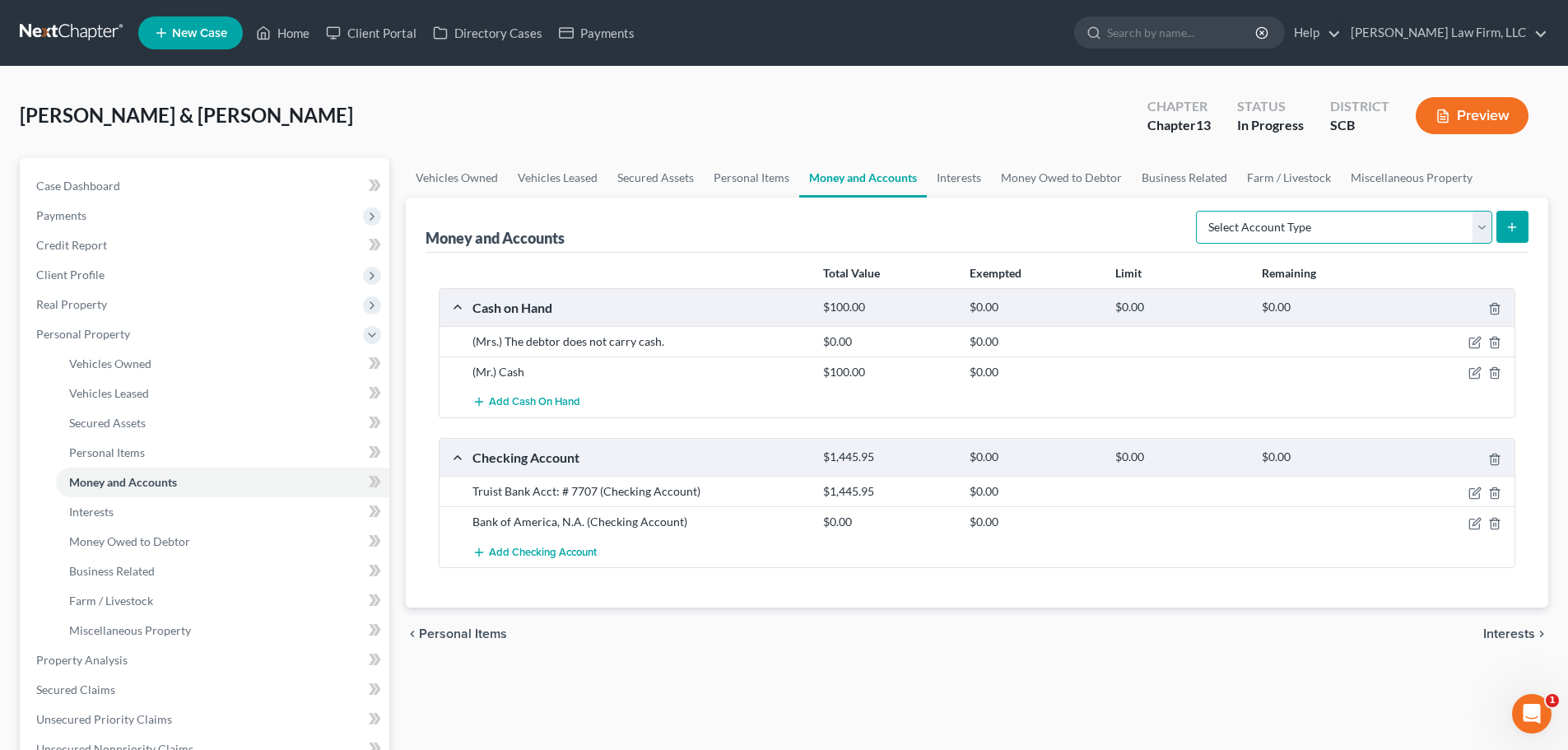
click at [1377, 223] on select "Select Account Type Brokerage Cash on Hand Certificates of Deposit Checking Acc…" at bounding box center [1344, 227] width 296 height 33
select select "savings"
click at [1199, 211] on select "Select Account Type Brokerage Cash on Hand Certificates of Deposit Checking Acc…" at bounding box center [1344, 227] width 296 height 33
click at [1517, 212] on button "submit" at bounding box center [1513, 227] width 32 height 32
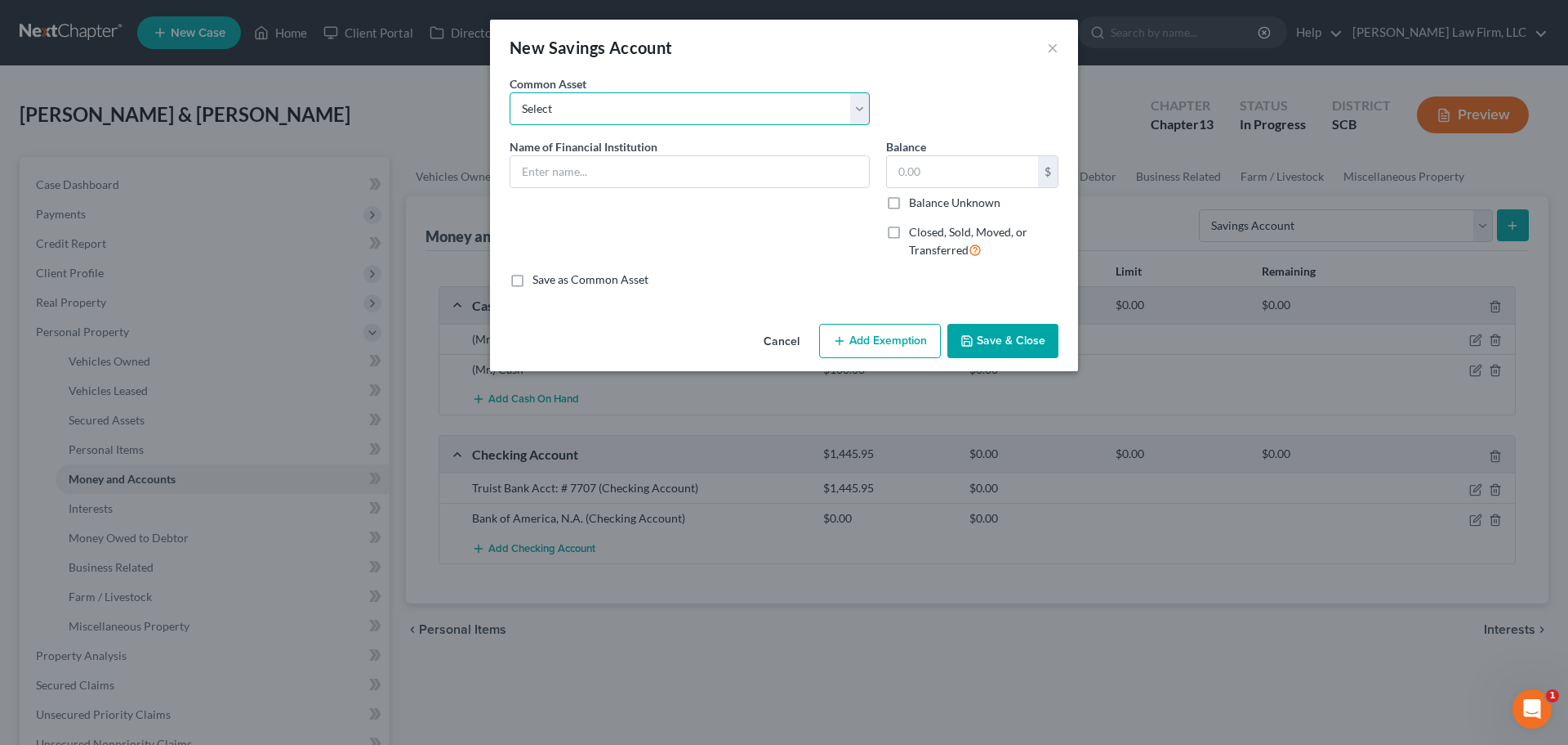
click at [677, 113] on select "Select SoFi Acct# REV Federal Credit Union Acct: # ABNB Federal Credit Union Ac…" at bounding box center [689, 108] width 360 height 33
select select "13"
click at [509, 92] on select "Select SoFi Acct# REV Federal Credit Union Acct: # ABNB Federal Credit Union Ac…" at bounding box center [689, 108] width 360 height 33
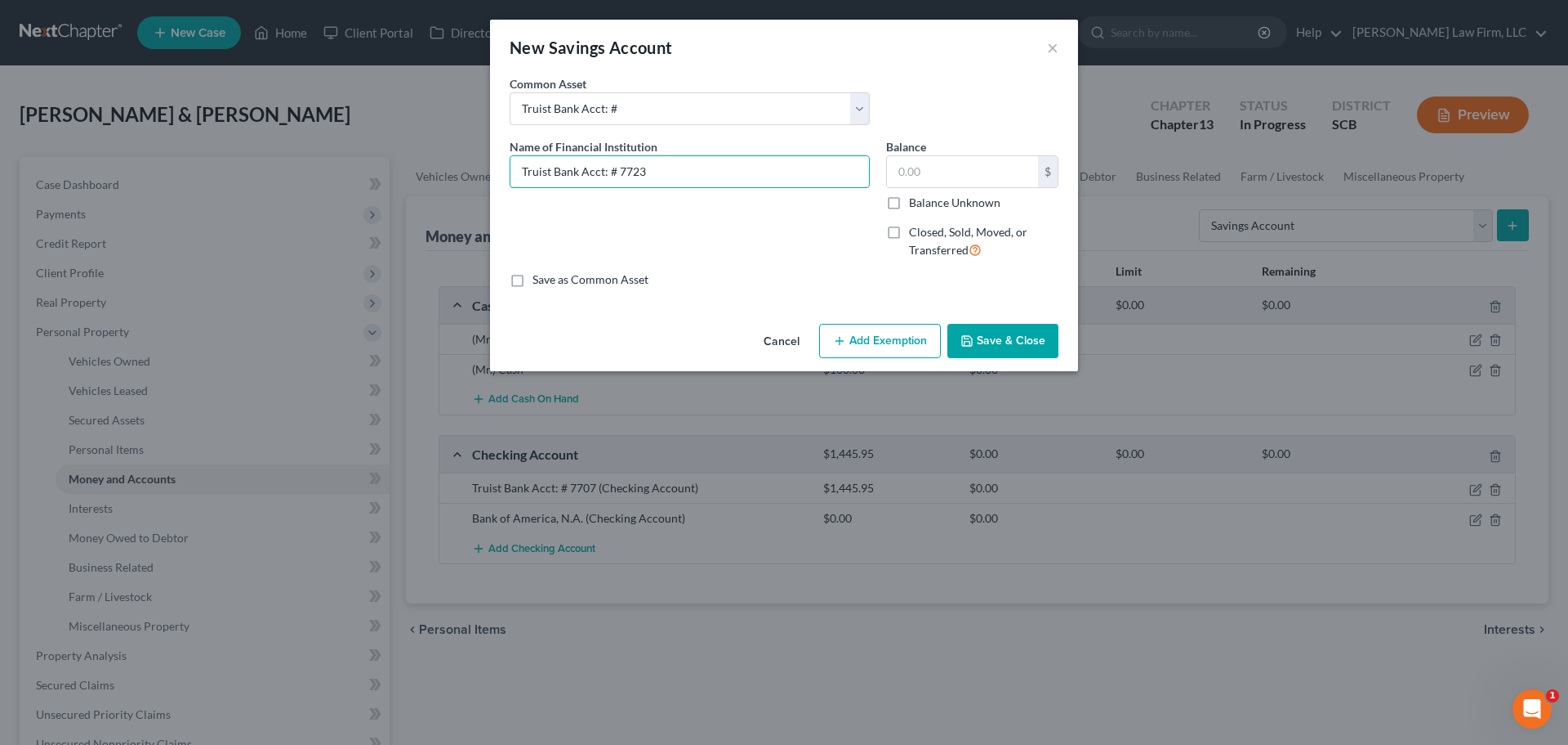
type input "Truist Bank Acct: # 7723"
type input "9.05"
click at [1013, 334] on button "Save & Close" at bounding box center [1003, 341] width 111 height 35
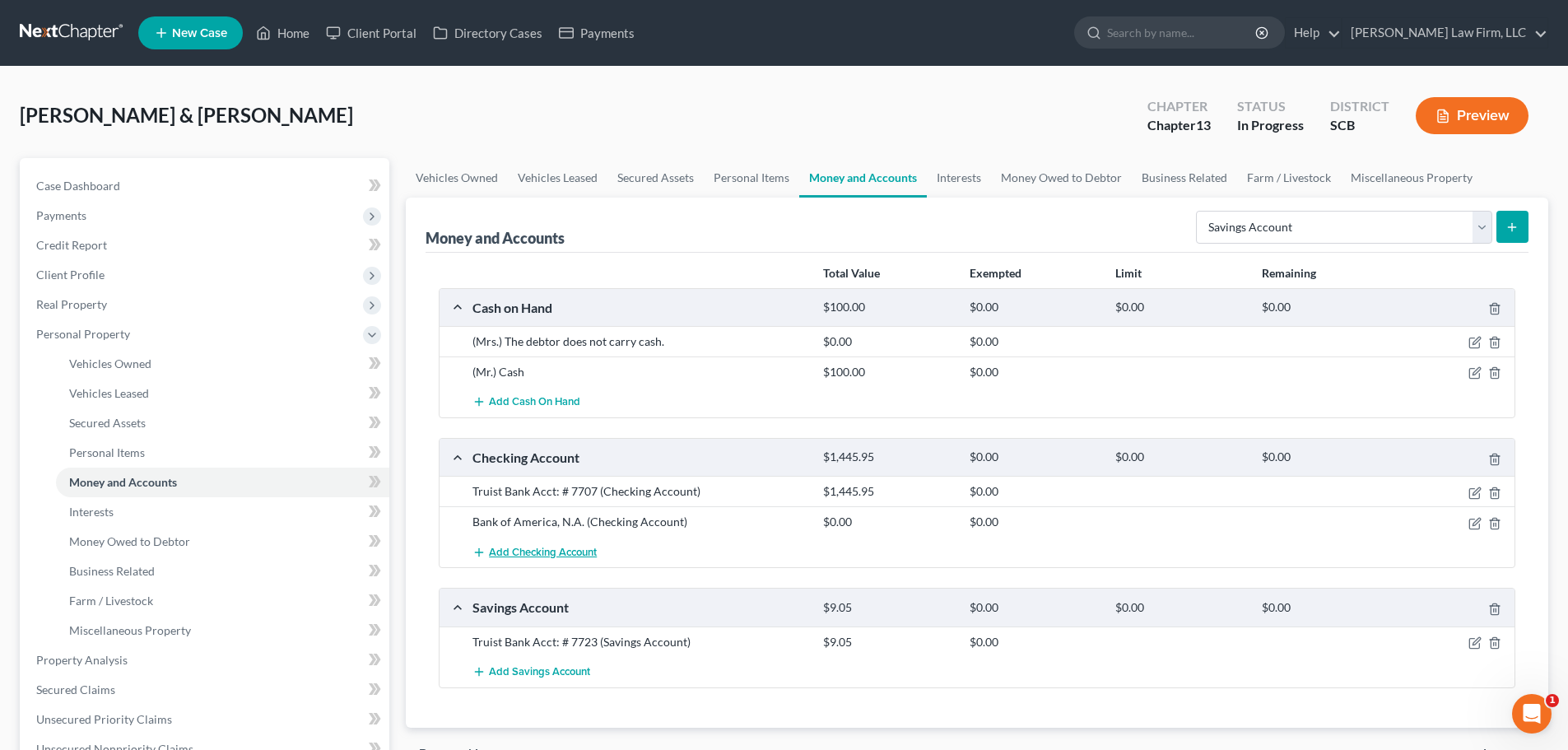
click at [530, 545] on span "Add Checking Account" at bounding box center [543, 552] width 108 height 13
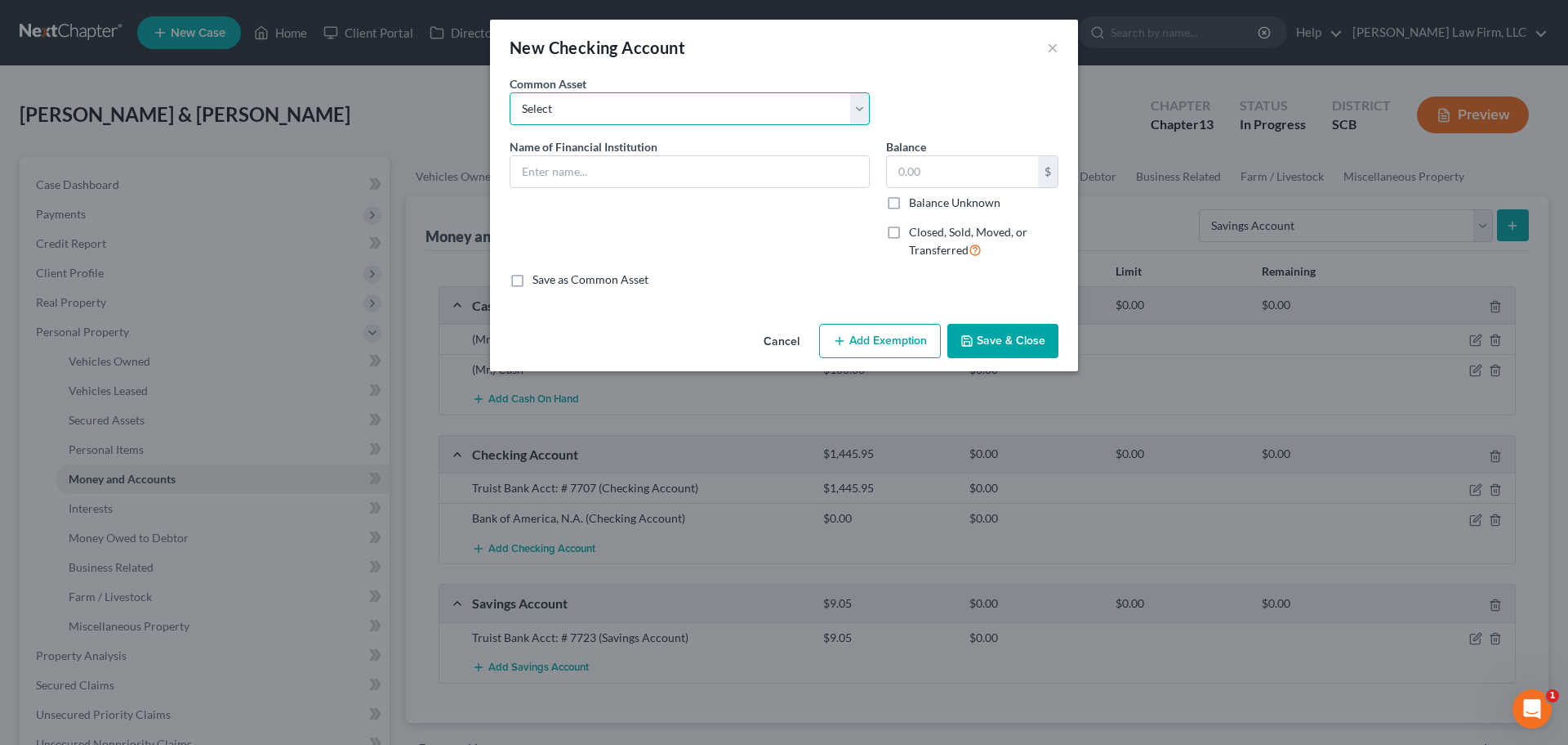
click at [704, 113] on select "Select First Citizens Bank South Carolina Federal Credit Union Acct: # ABNB Fed…" at bounding box center [689, 108] width 360 height 33
select select "12"
click at [509, 92] on select "Select First Citizens Bank South Carolina Federal Credit Union Acct: # ABNB Fed…" at bounding box center [689, 108] width 360 height 33
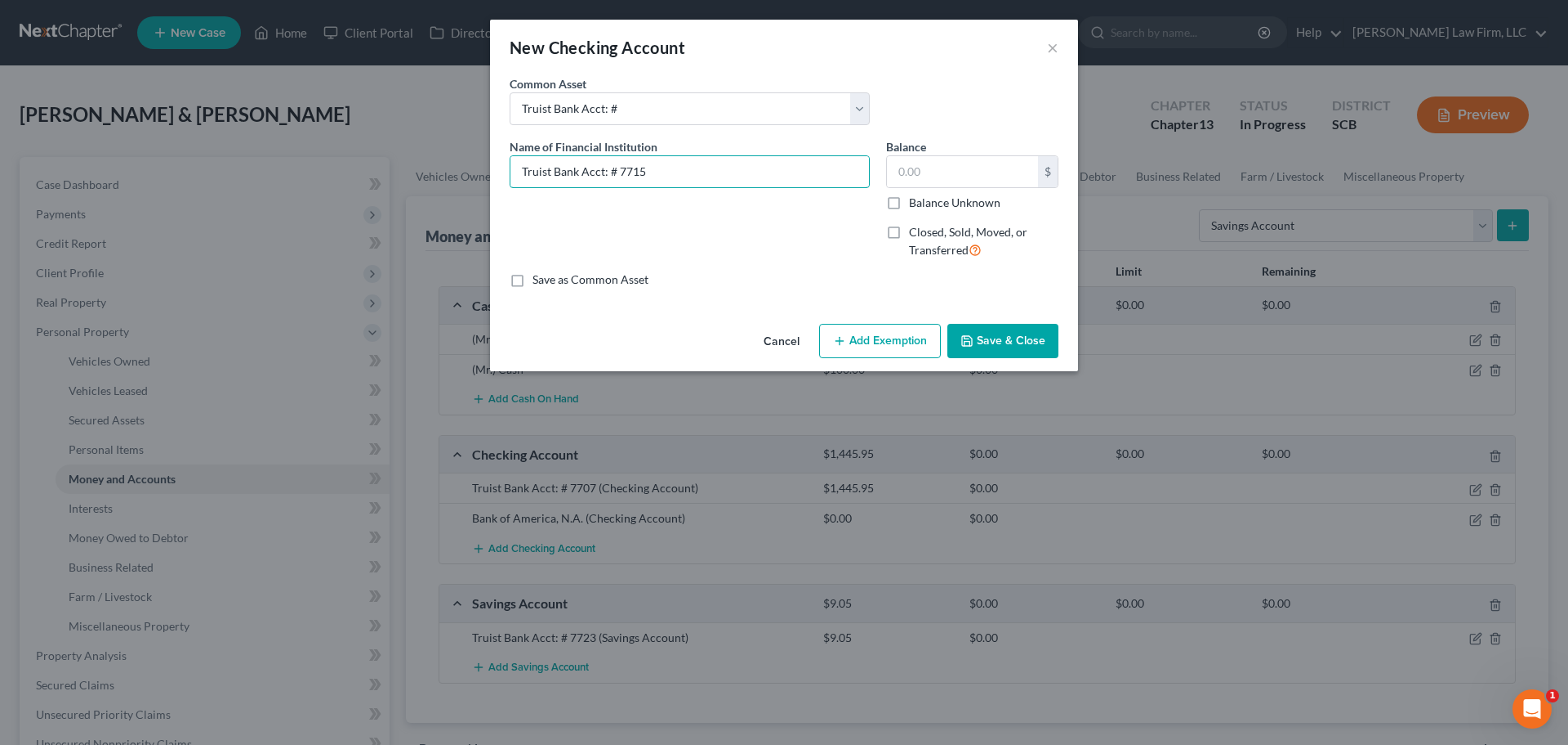
type input "Truist Bank Acct: # 7715"
type input "58.19"
click at [1017, 341] on button "Save & Close" at bounding box center [1003, 341] width 111 height 35
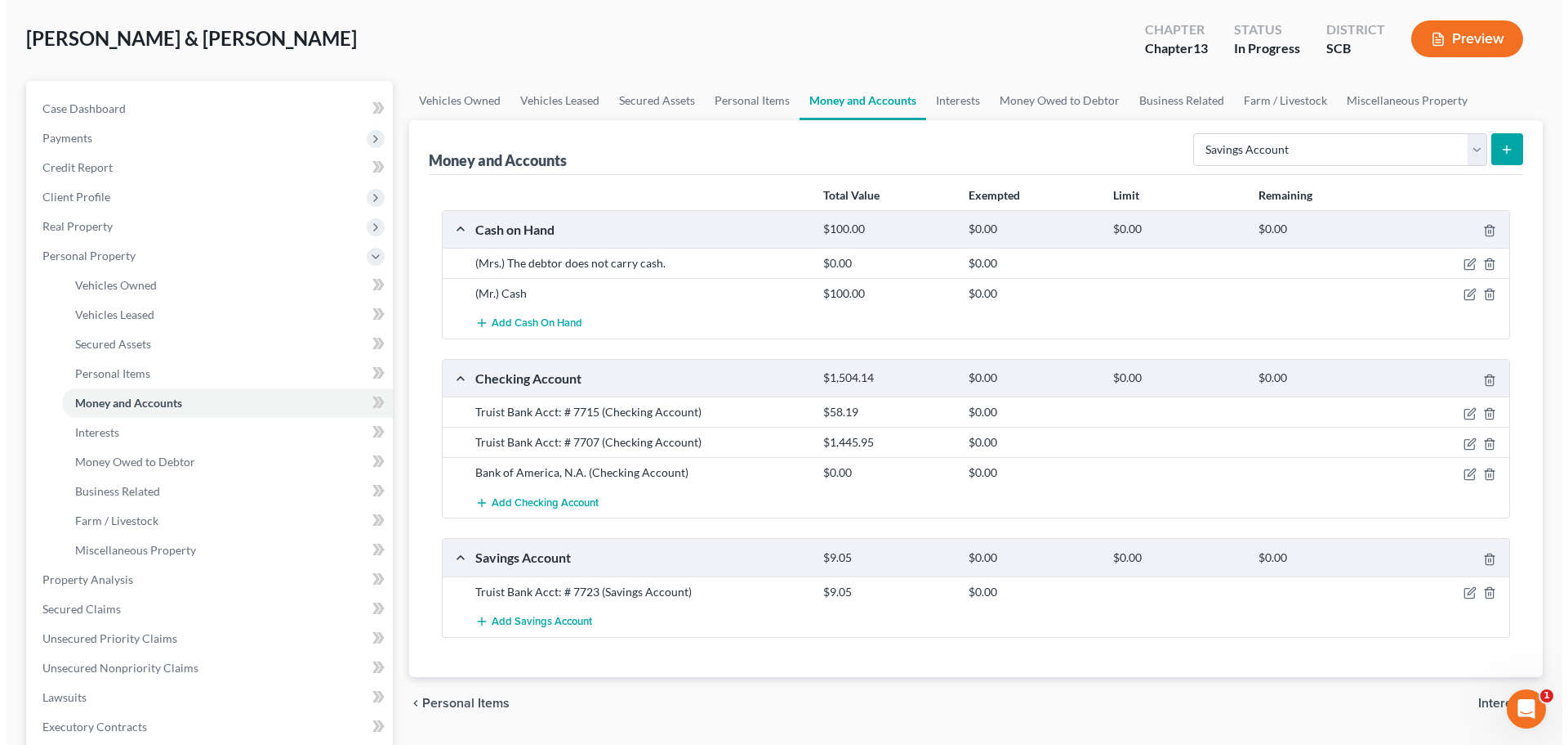
scroll to position [245, 0]
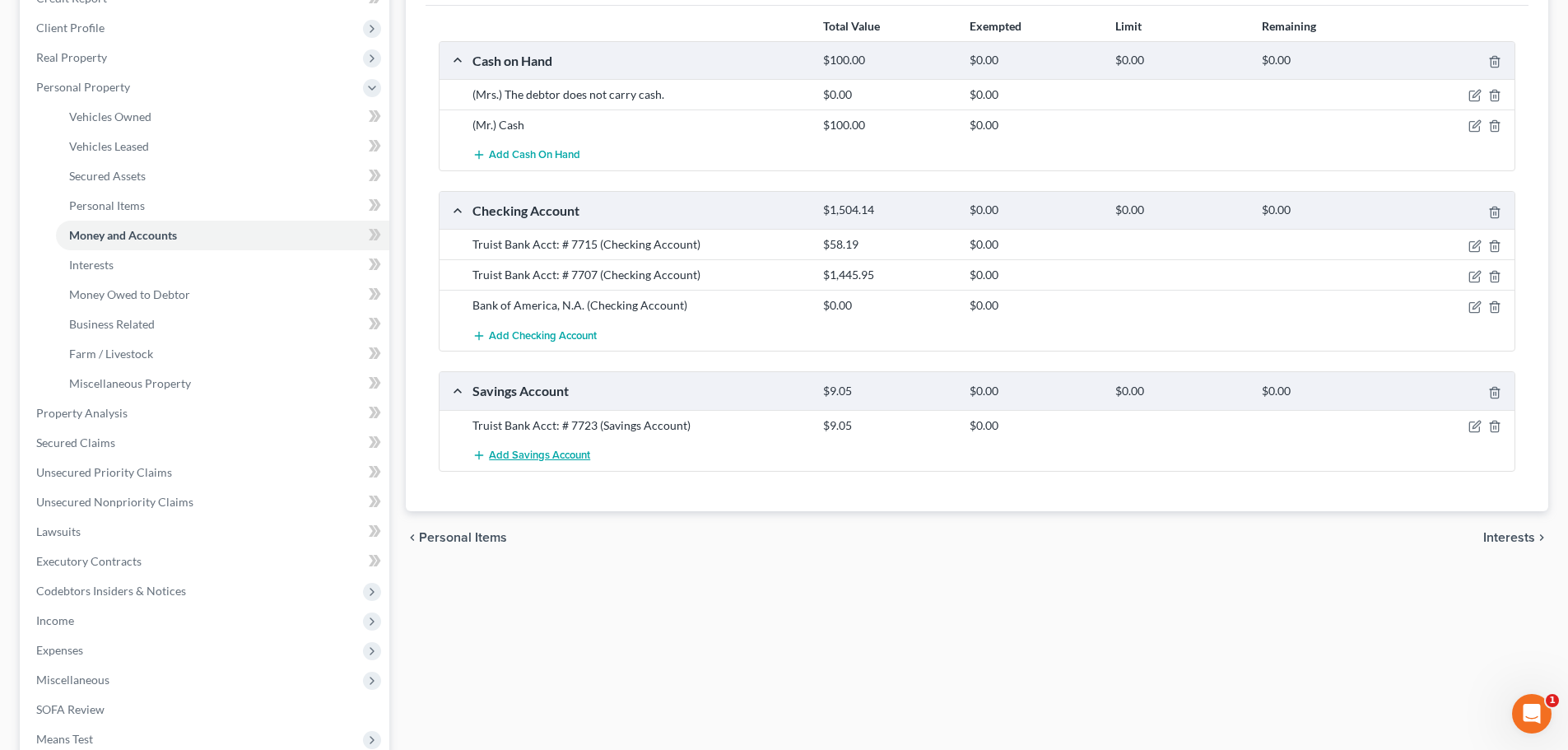
click at [563, 456] on span "Add Savings Account" at bounding box center [539, 455] width 101 height 13
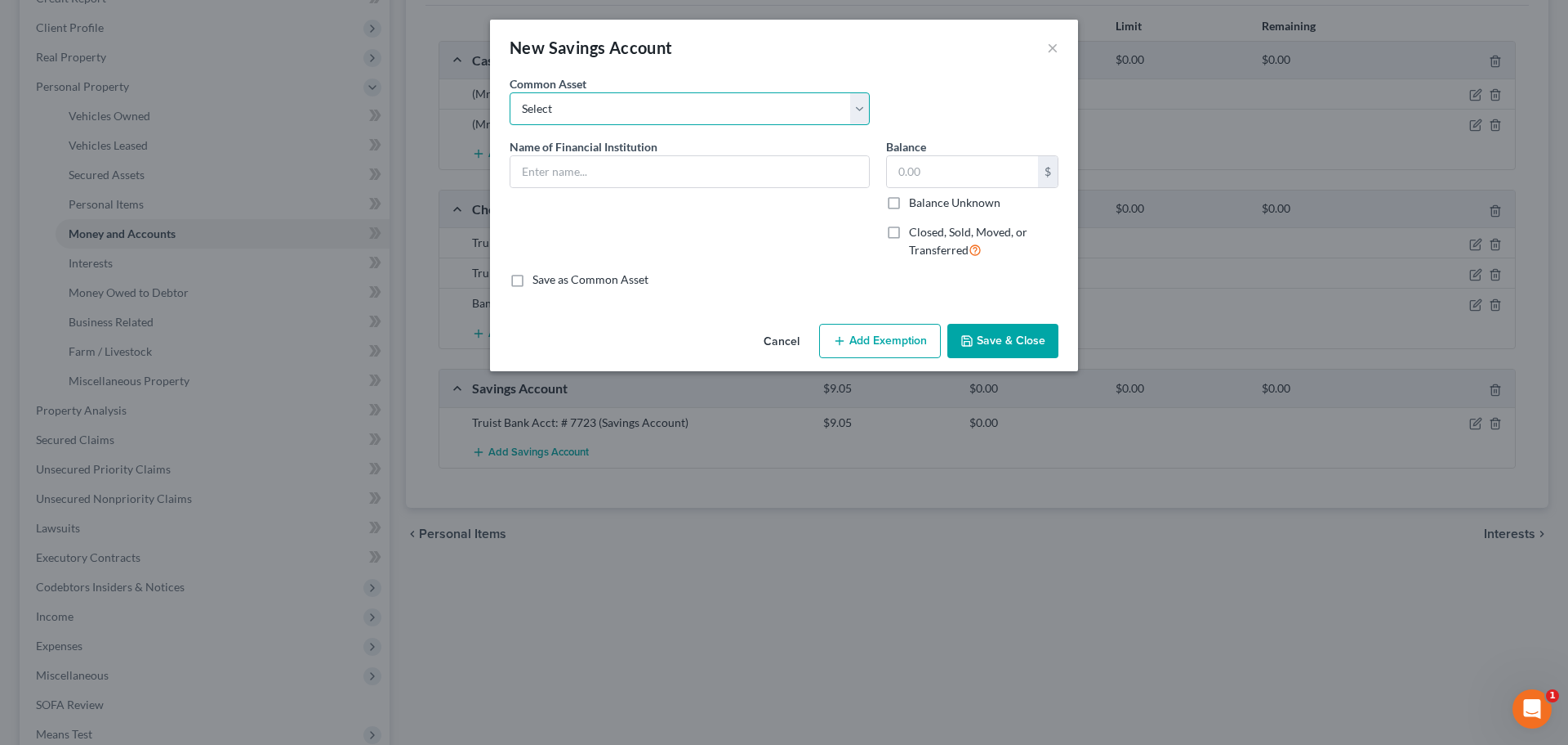
click at [591, 116] on select "Select SoFi Acct# REV Federal Credit Union Acct: # ABNB Federal Credit Union Ac…" at bounding box center [689, 108] width 360 height 33
select select "13"
click at [509, 92] on select "Select SoFi Acct# REV Federal Credit Union Acct: # ABNB Federal Credit Union Ac…" at bounding box center [689, 108] width 360 height 33
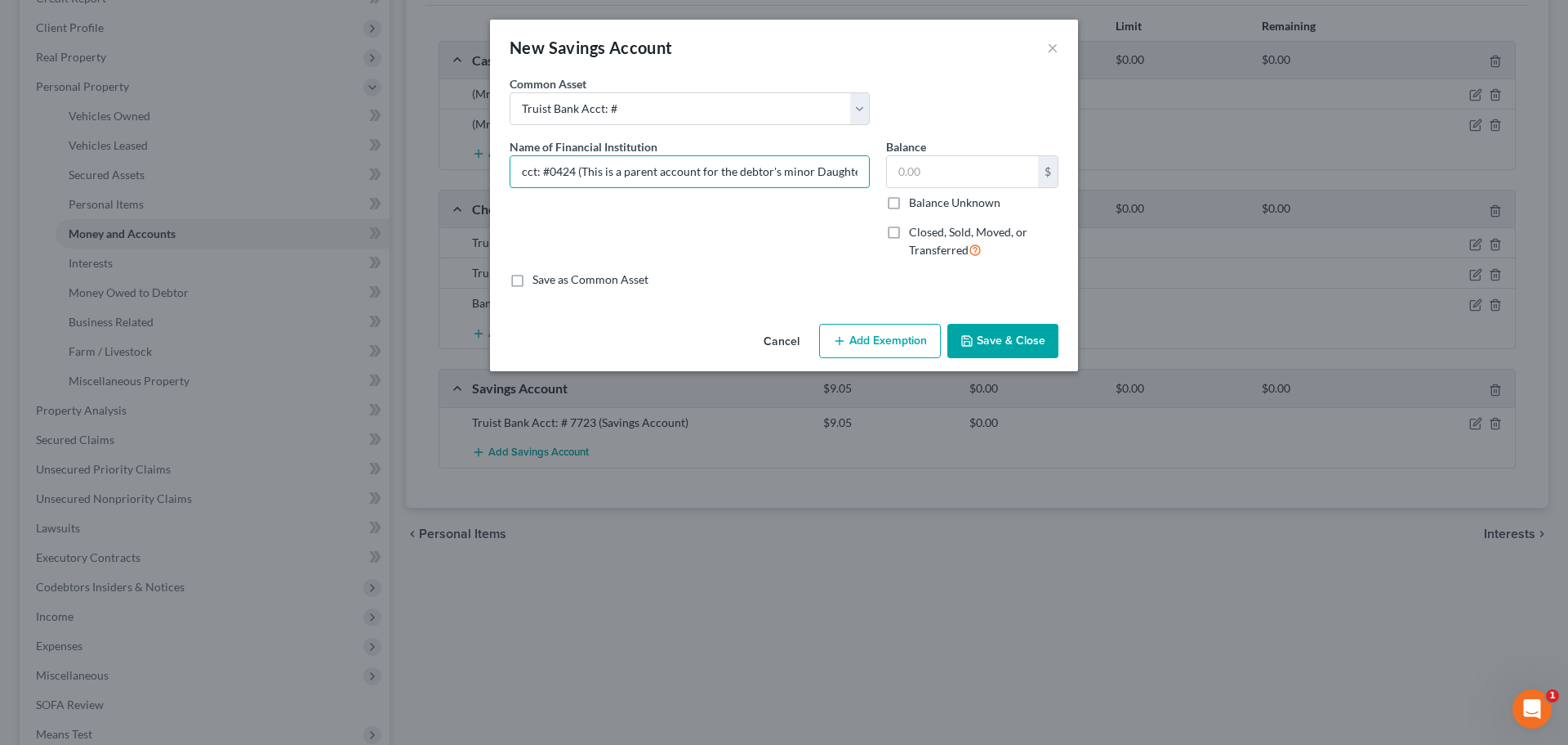
scroll to position [0, 71]
type input "Truist Bank Acct: #0424 (This is a parent account for the debtor's minor Daught…"
type input "253.05"
click at [996, 345] on button "Save & Close" at bounding box center [1003, 341] width 111 height 35
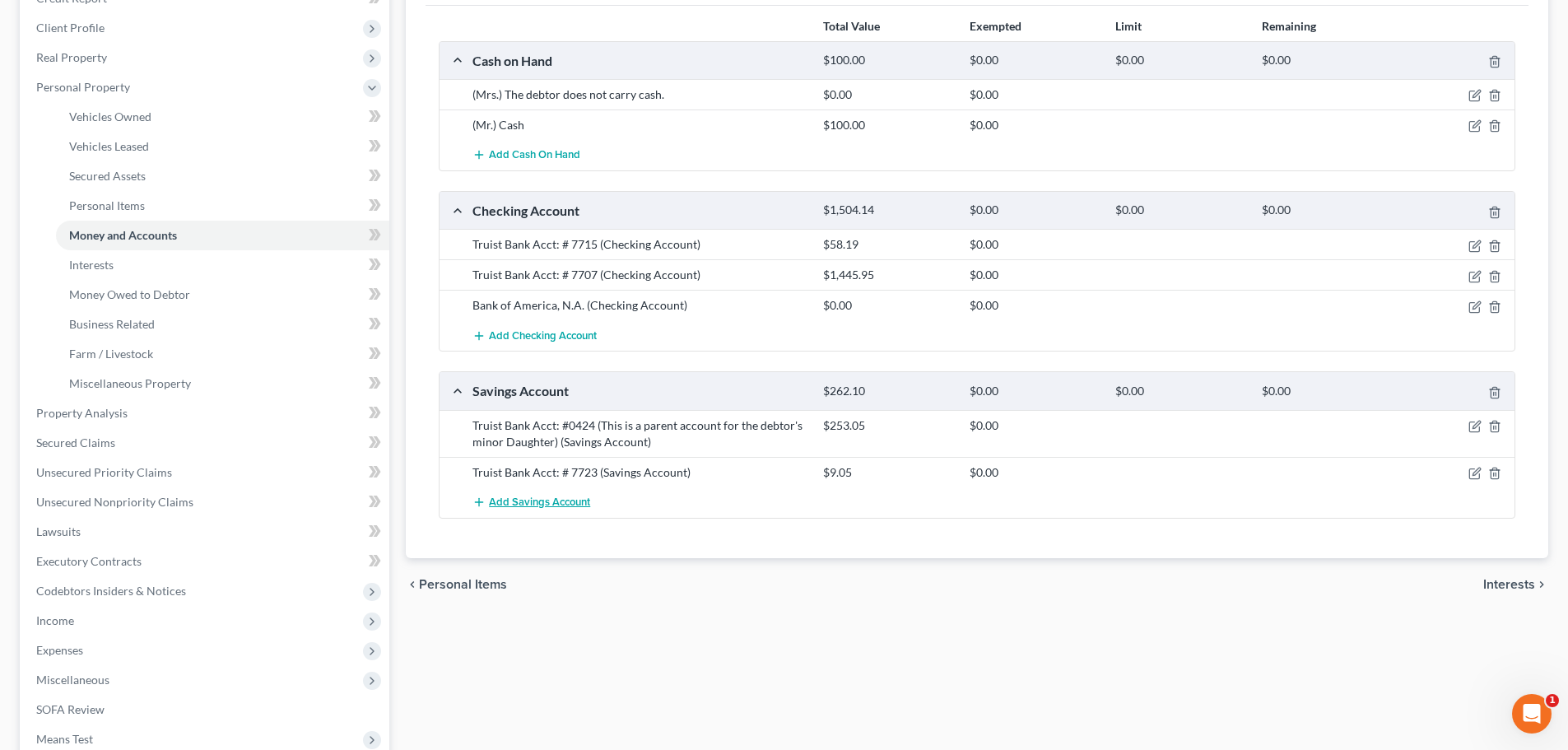
click at [559, 506] on span "Add Savings Account" at bounding box center [539, 501] width 101 height 13
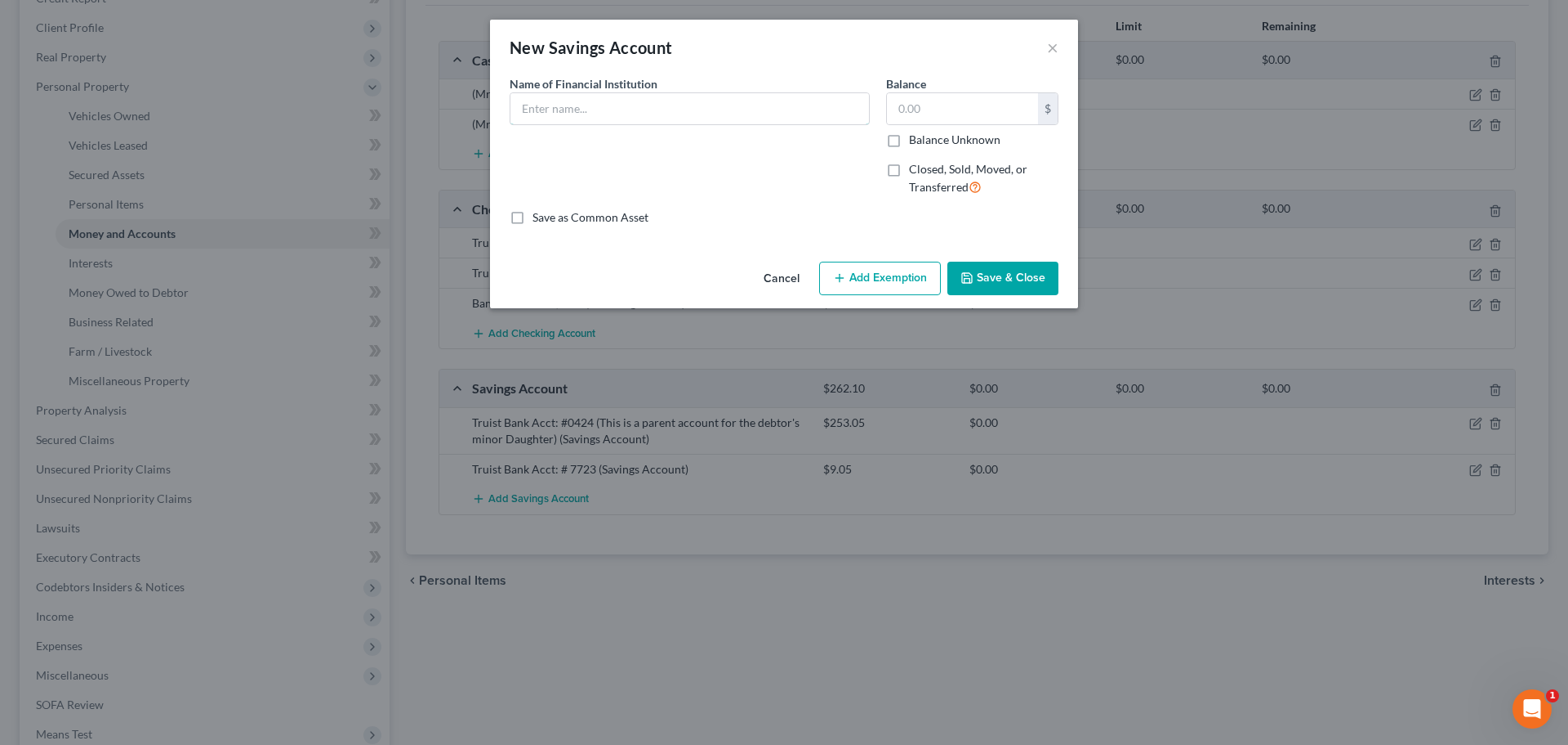
click at [649, 107] on input "text" at bounding box center [689, 108] width 359 height 31
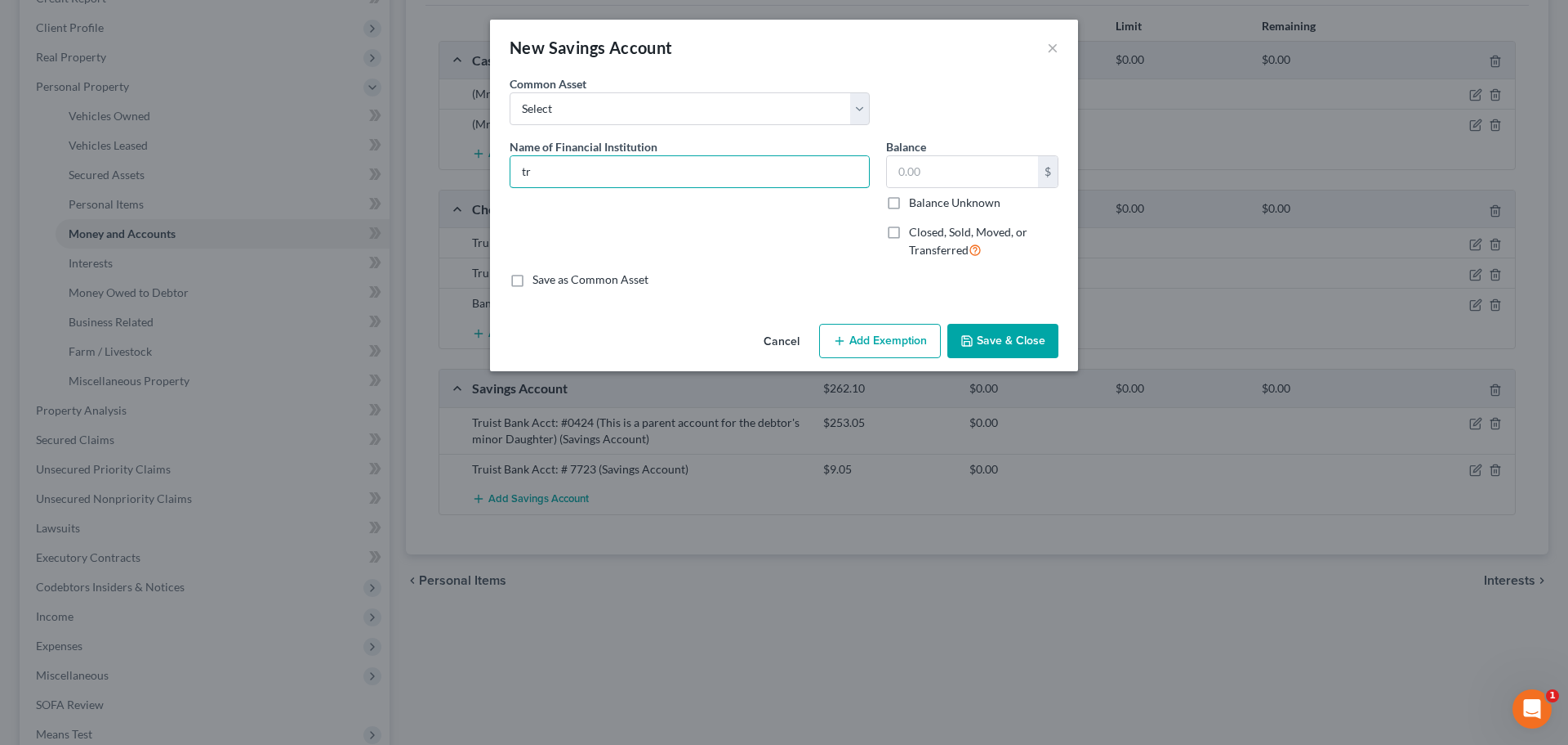
type input "tr"
click at [649, 107] on select "Select SoFi Acct# REV Federal Credit Union Acct: # ABNB Federal Credit Union Ac…" at bounding box center [689, 108] width 360 height 33
select select "13"
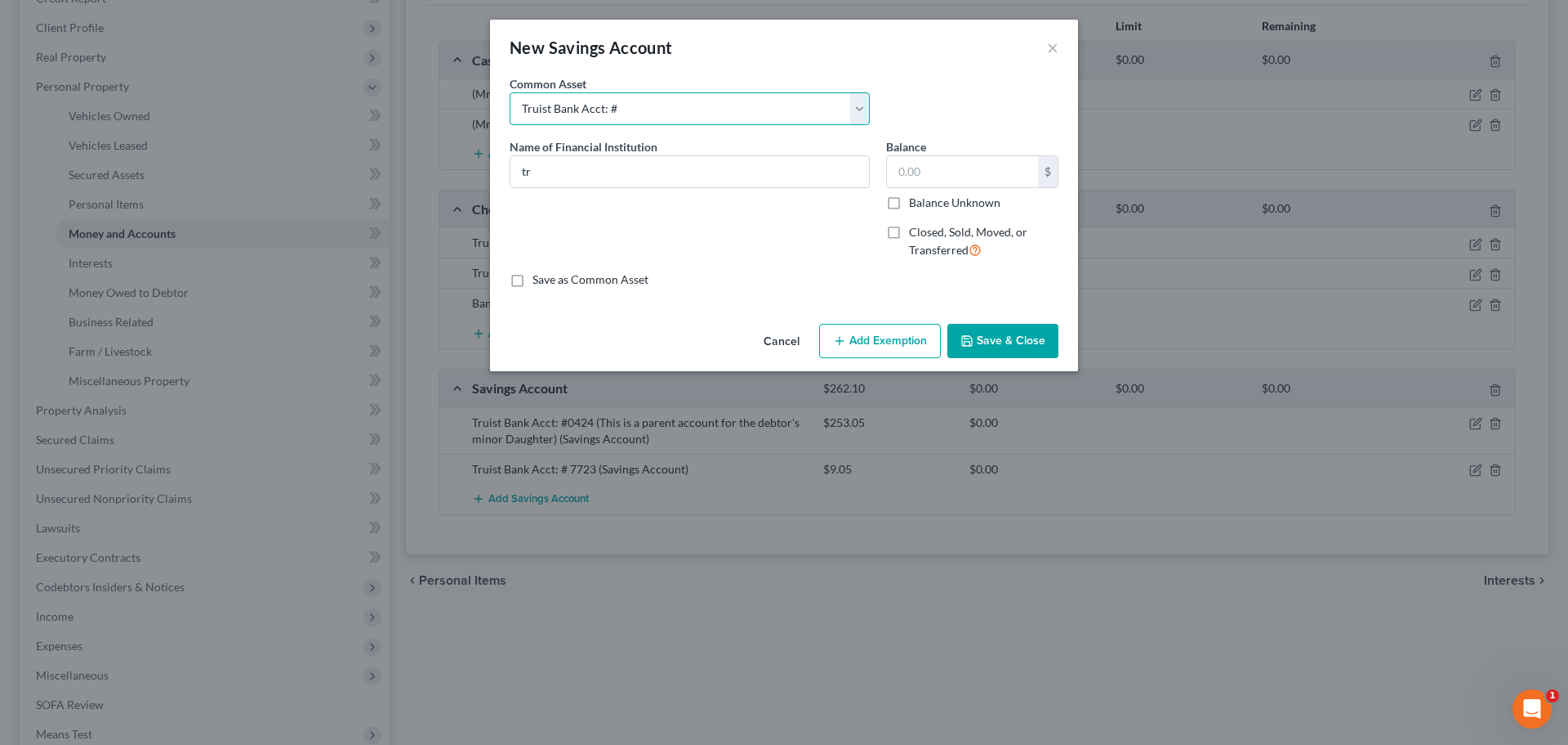
click at [509, 92] on select "Select SoFi Acct# REV Federal Credit Union Acct: # ABNB Federal Credit Union Ac…" at bounding box center [689, 108] width 360 height 33
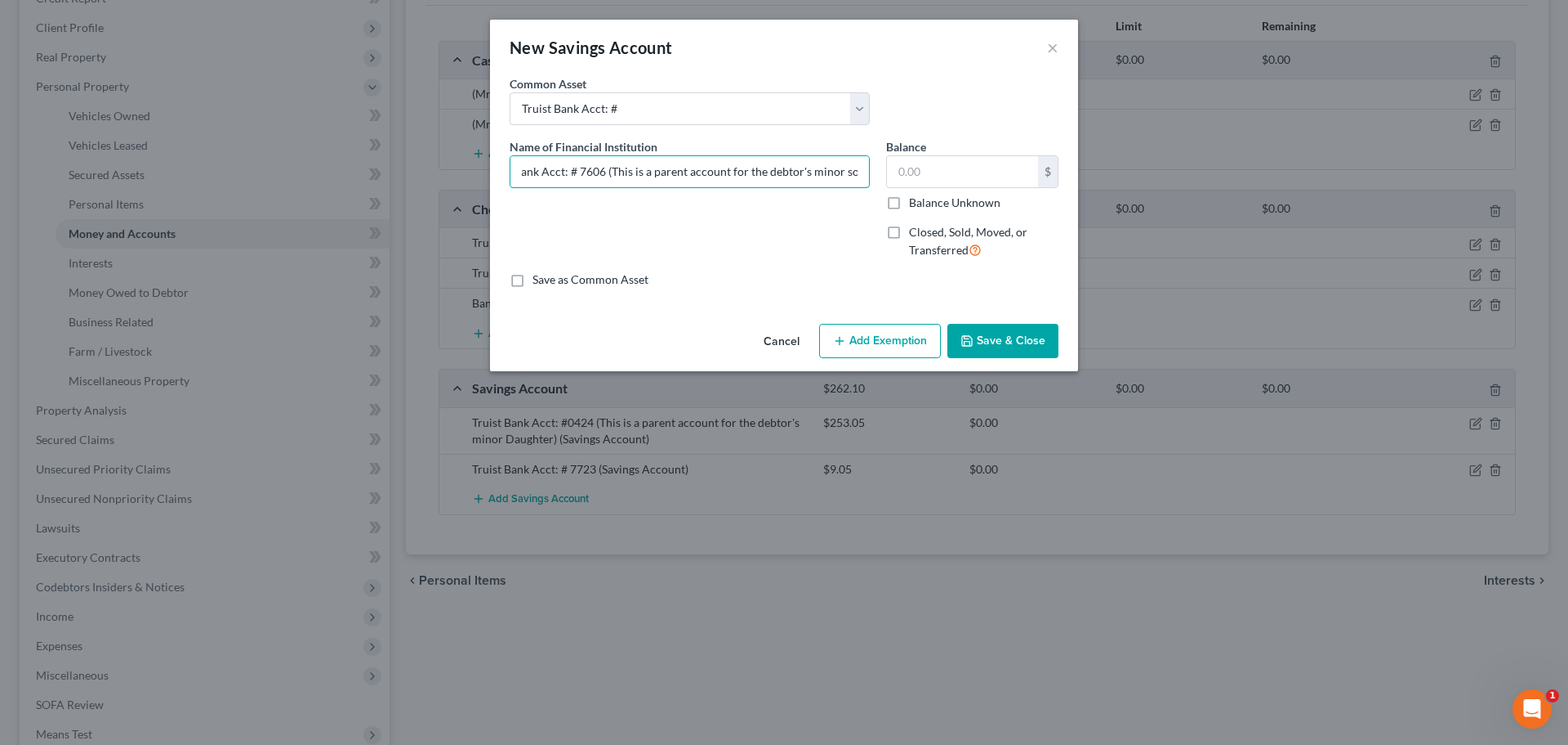
scroll to position [0, 43]
type input "Truist Bank Acct: # 7606 (This is a parent account for the debtor's minor son)"
type input "139.12"
click at [1030, 344] on button "Save & Close" at bounding box center [1003, 341] width 111 height 35
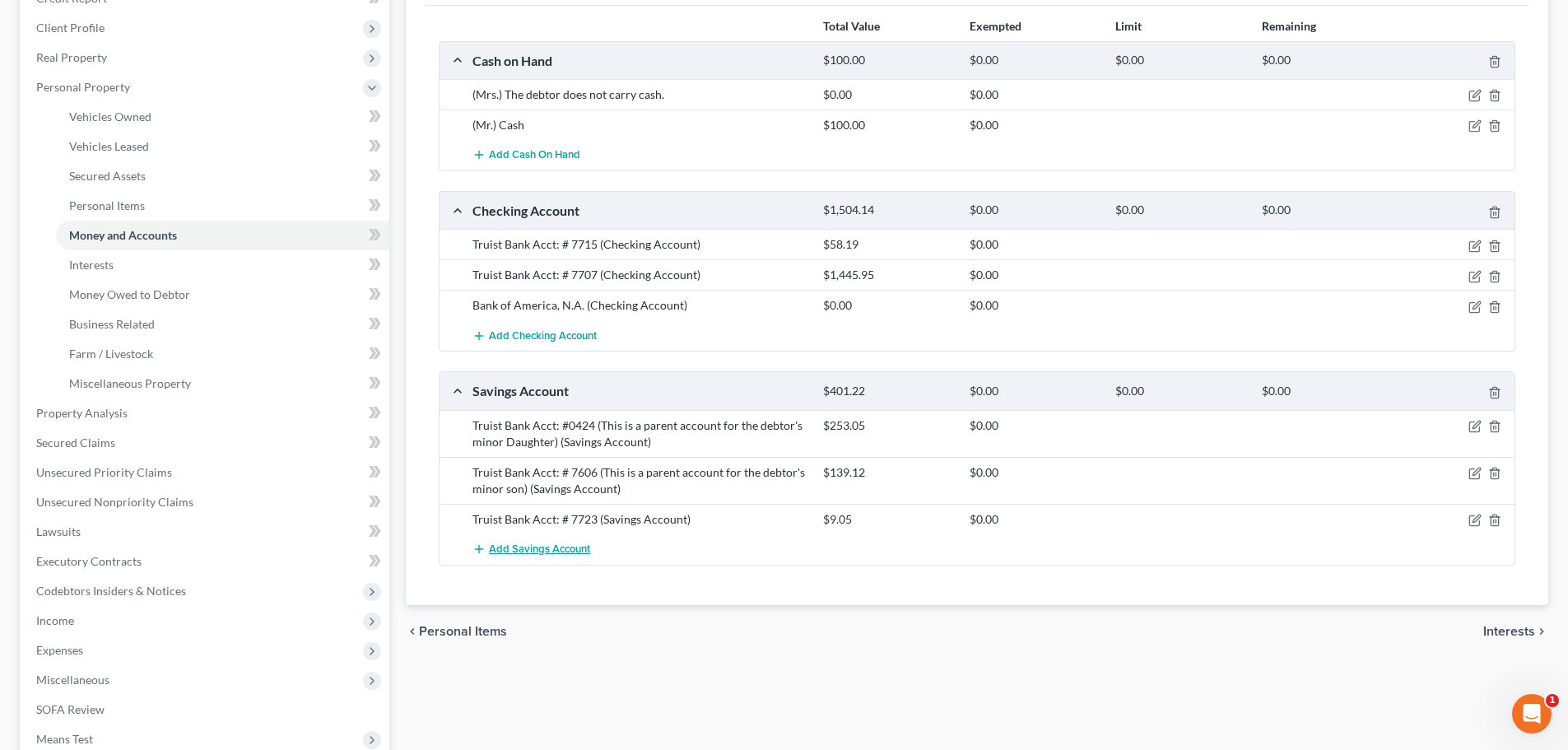
click at [555, 544] on span "Add Savings Account" at bounding box center [539, 549] width 101 height 13
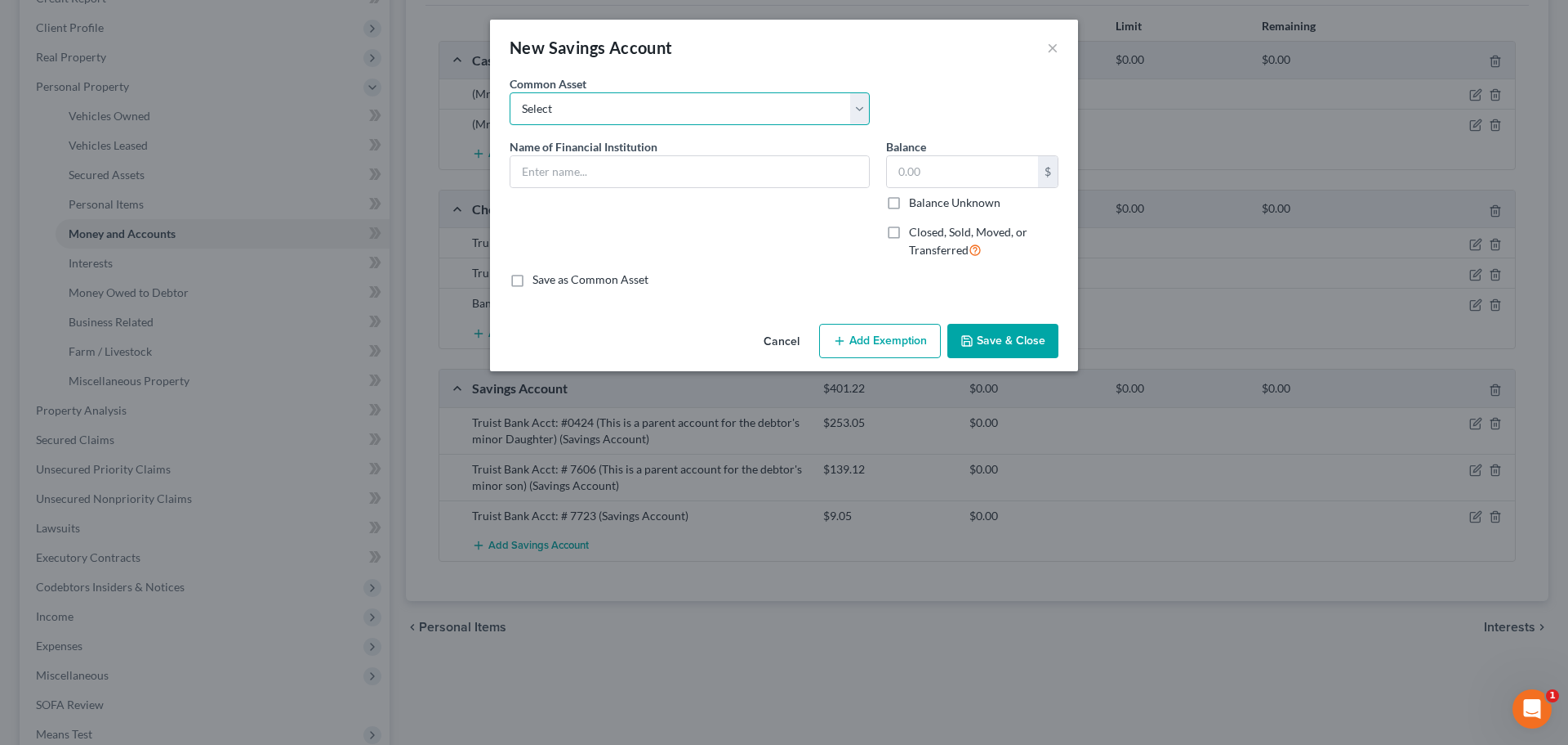
click at [753, 109] on select "Select SoFi Acct# REV Federal Credit Union Acct: # ABNB Federal Credit Union Ac…" at bounding box center [689, 108] width 360 height 33
select select "13"
click at [509, 92] on select "Select SoFi Acct# REV Federal Credit Union Acct: # ABNB Federal Credit Union Ac…" at bounding box center [689, 108] width 360 height 33
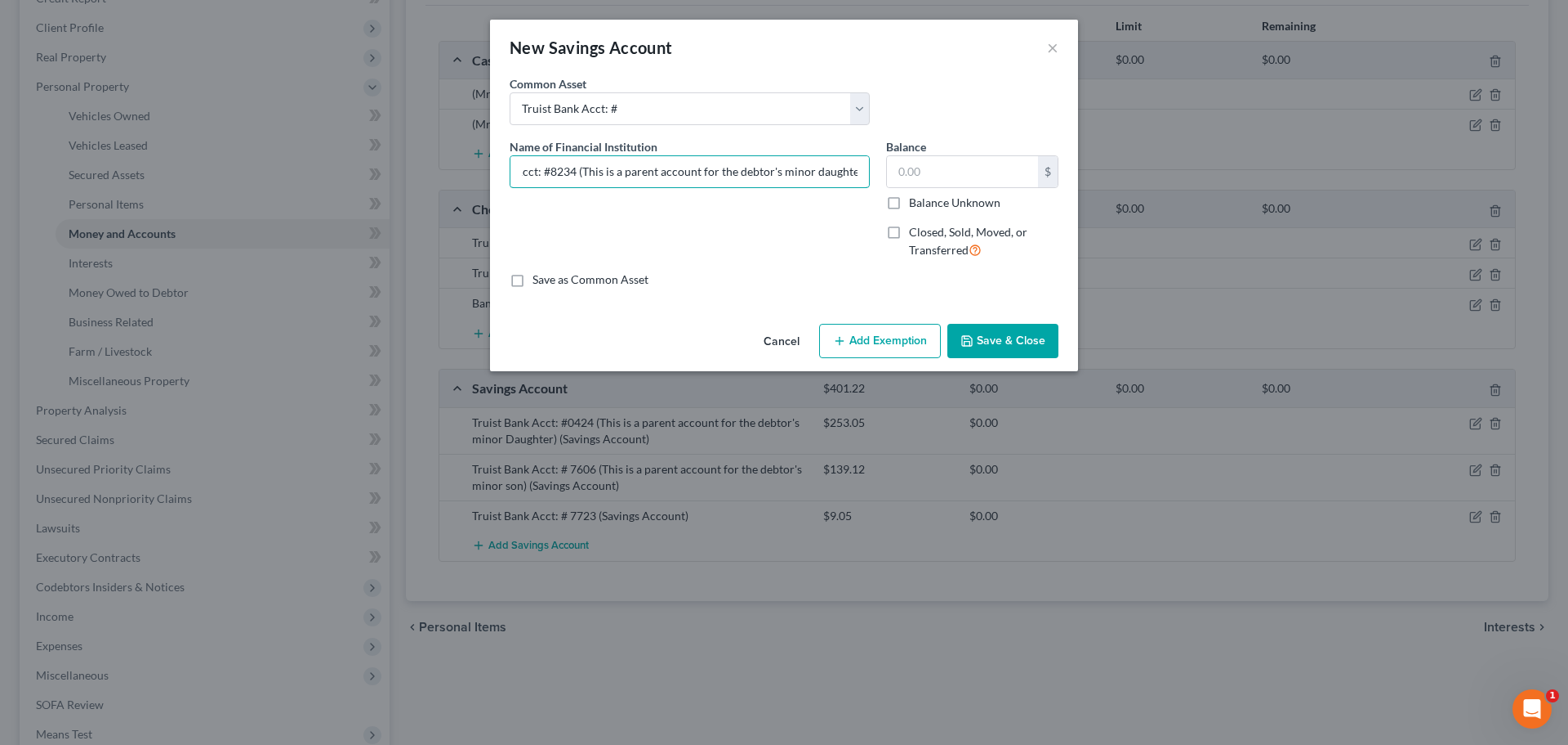
scroll to position [0, 70]
type input "Truist Bank Acct: #8234 (This is a parent account for the debtor's minor daught…"
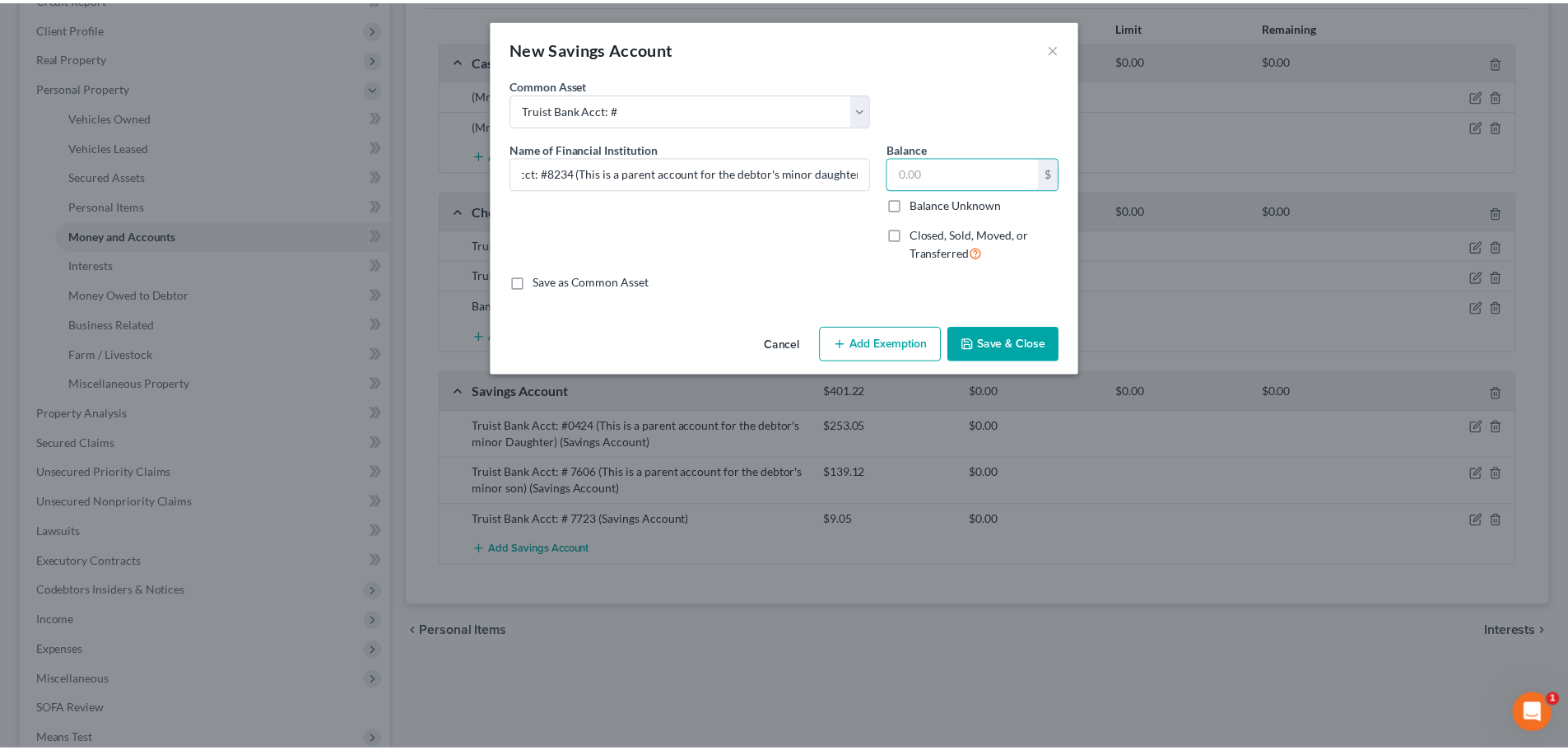
scroll to position [0, 0]
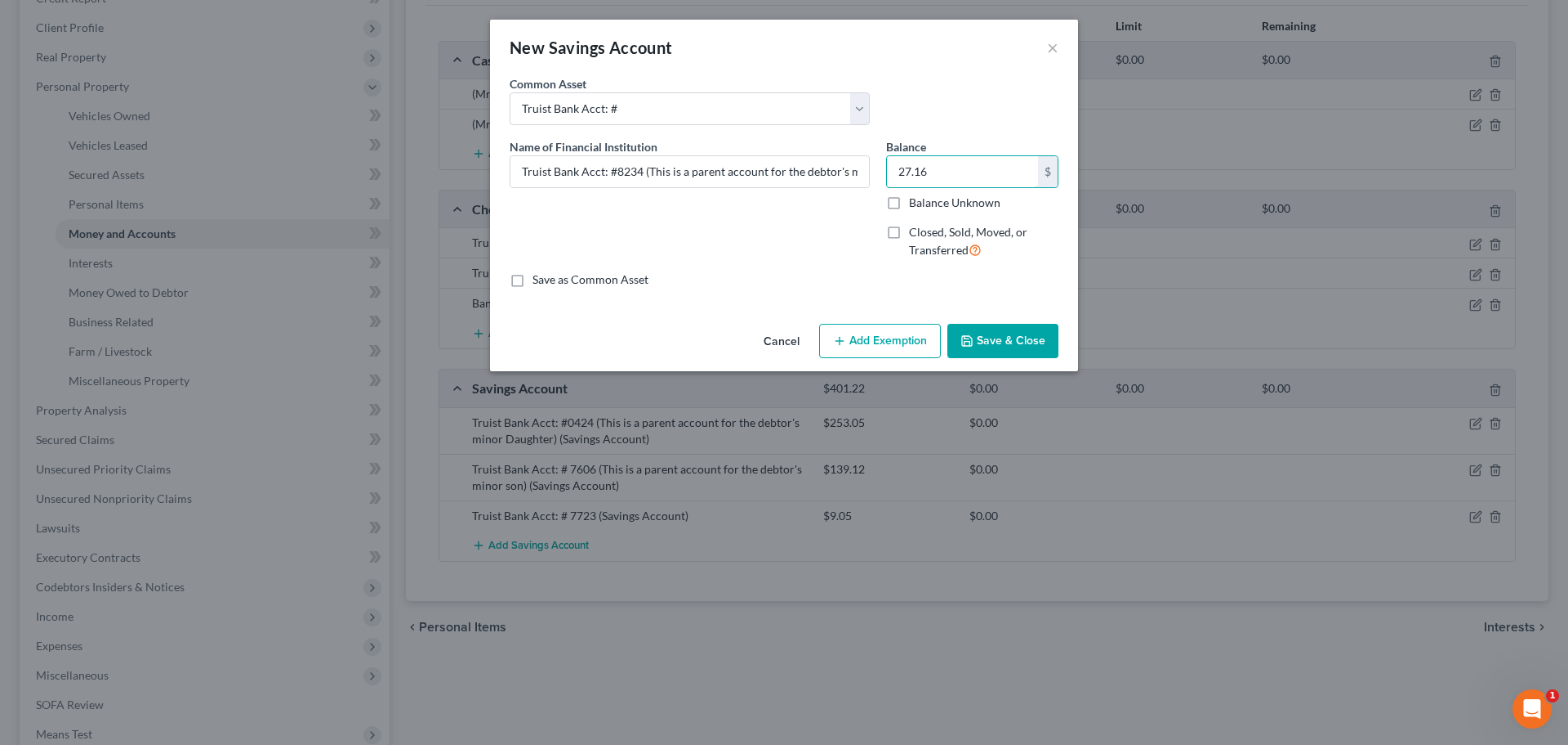
type input "27.16"
click at [1028, 332] on button "Save & Close" at bounding box center [1003, 341] width 111 height 35
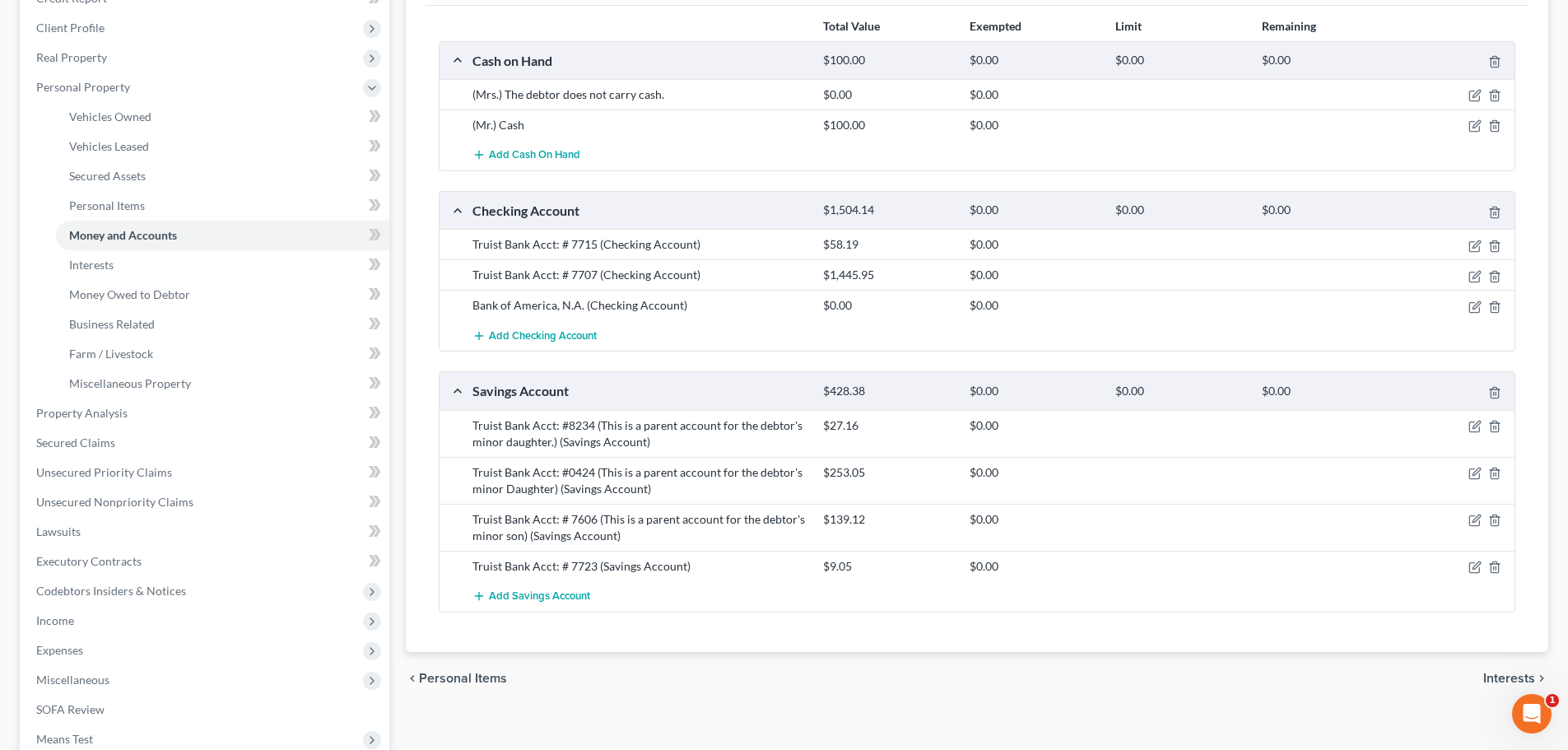
click at [1048, 680] on div "chevron_left Personal Items Interests chevron_right" at bounding box center [977, 678] width 1142 height 53
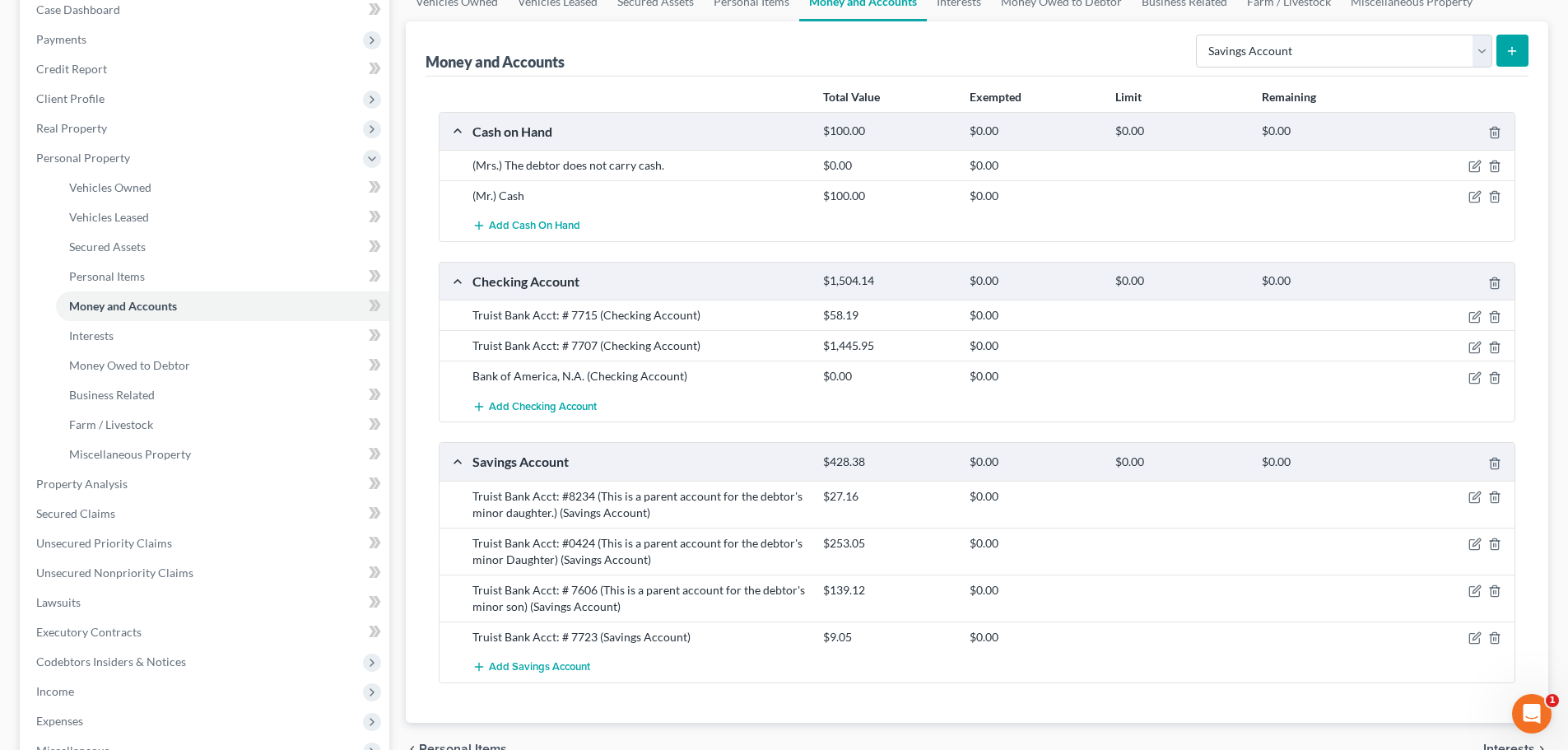
scroll to position [82, 0]
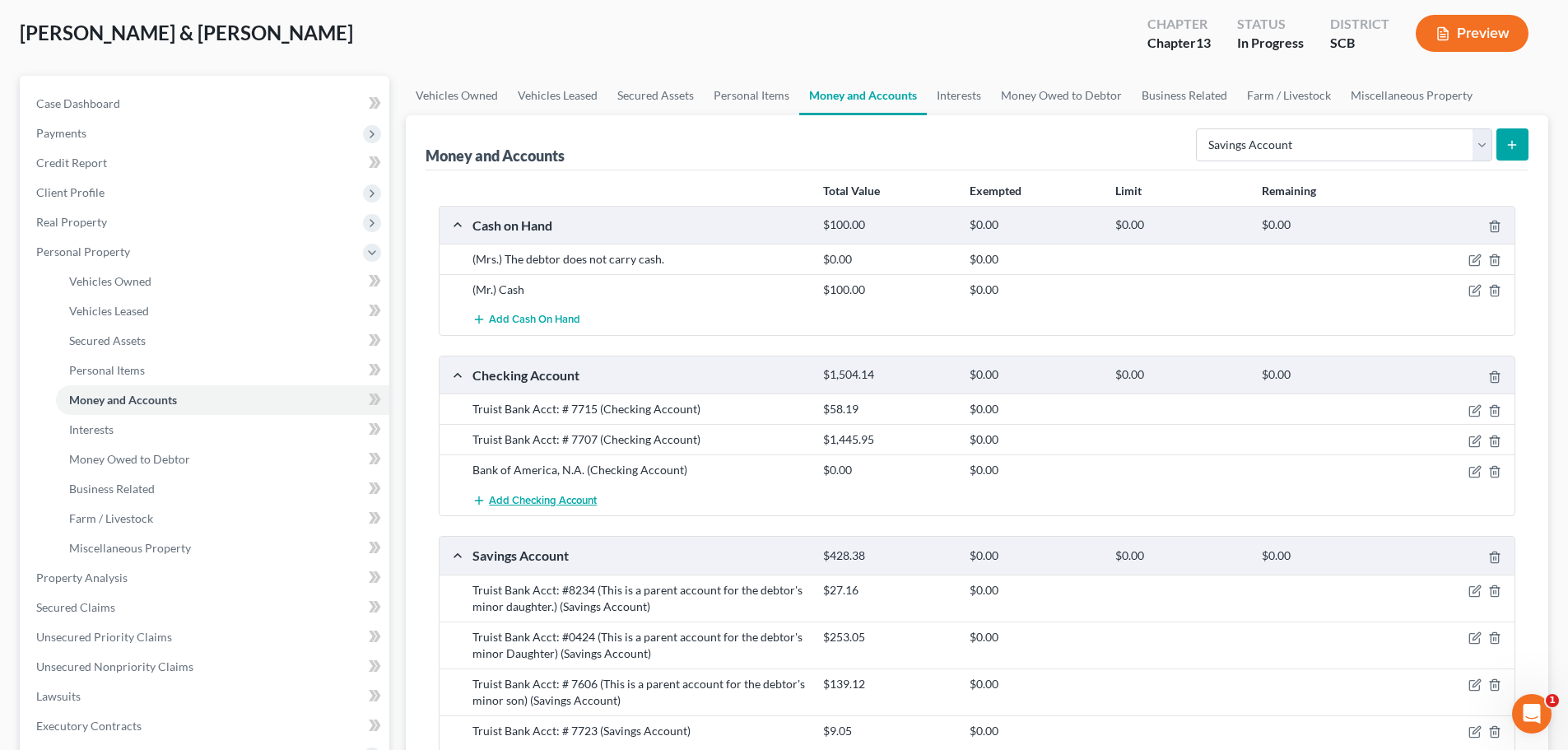
click at [561, 501] on span "Add Checking Account" at bounding box center [543, 500] width 108 height 13
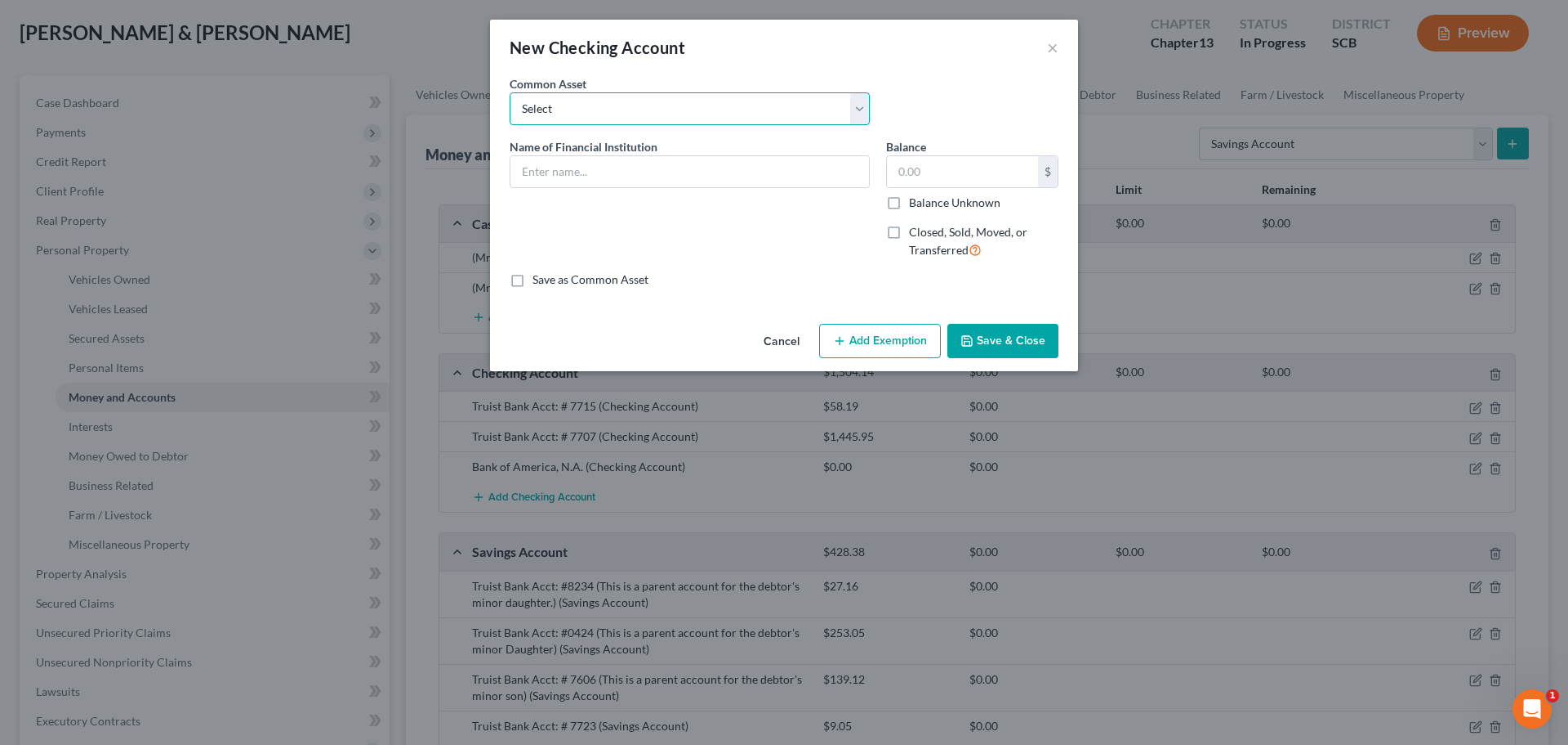
click at [705, 107] on select "Select First Citizens Bank South Carolina Federal Credit Union Acct: # ABNB Fed…" at bounding box center [689, 108] width 360 height 33
select select "1"
click at [509, 92] on select "Select First Citizens Bank South Carolina Federal Credit Union Acct: # ABNB Fed…" at bounding box center [689, 108] width 360 height 33
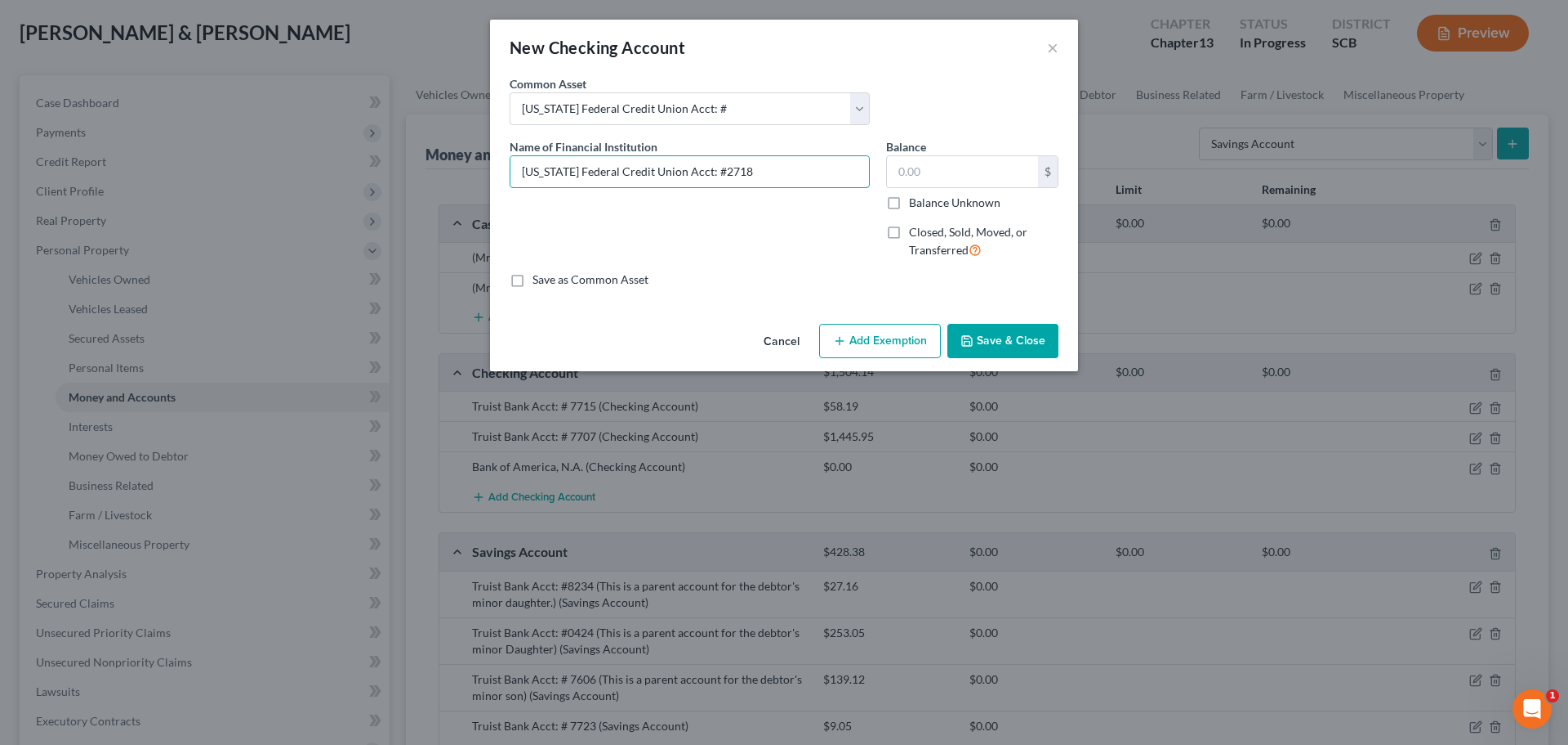
type input "South Carolina Federal Credit Union Acct: #2718"
type input "58.92"
click at [1002, 334] on button "Save & Close" at bounding box center [1003, 341] width 111 height 35
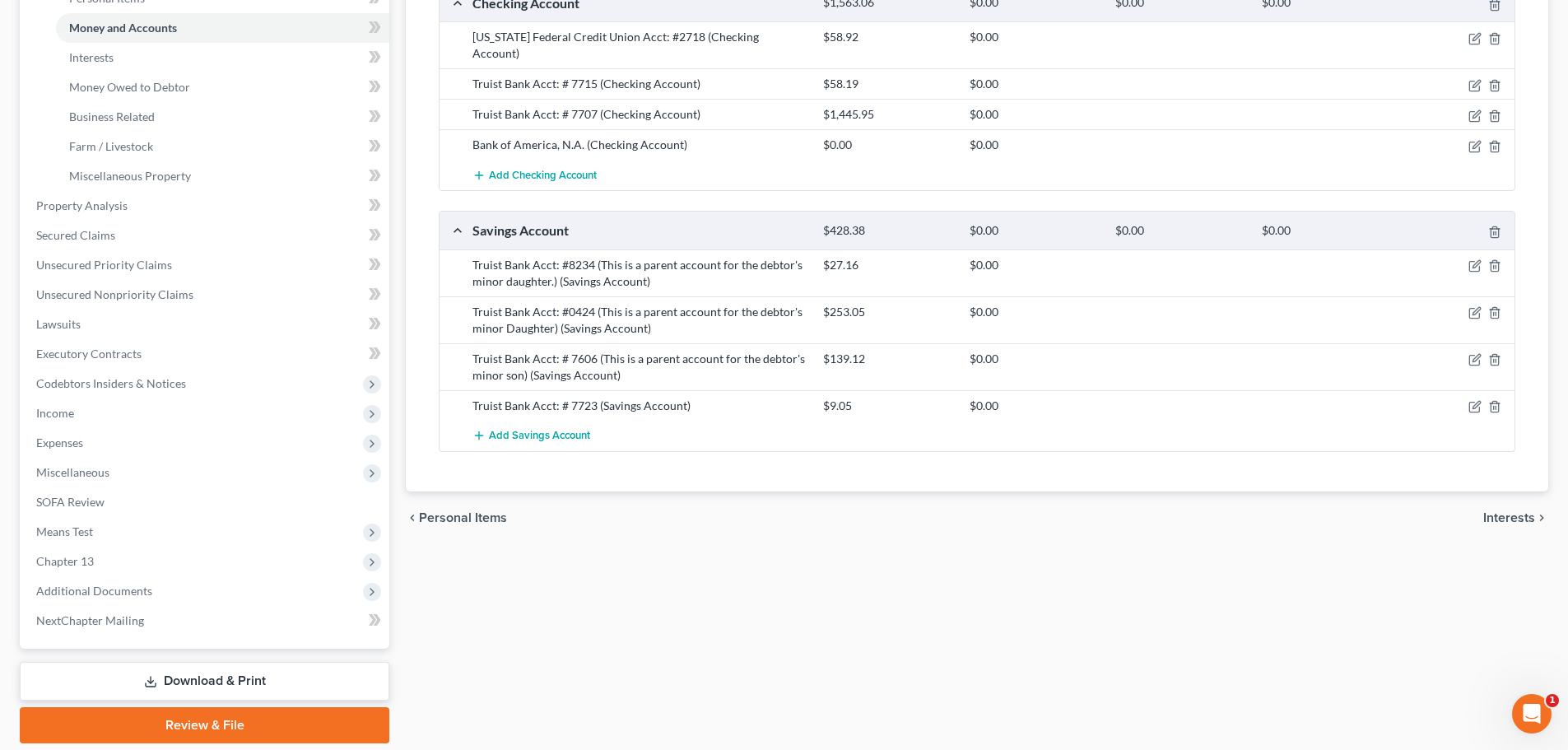
scroll to position [493, 0]
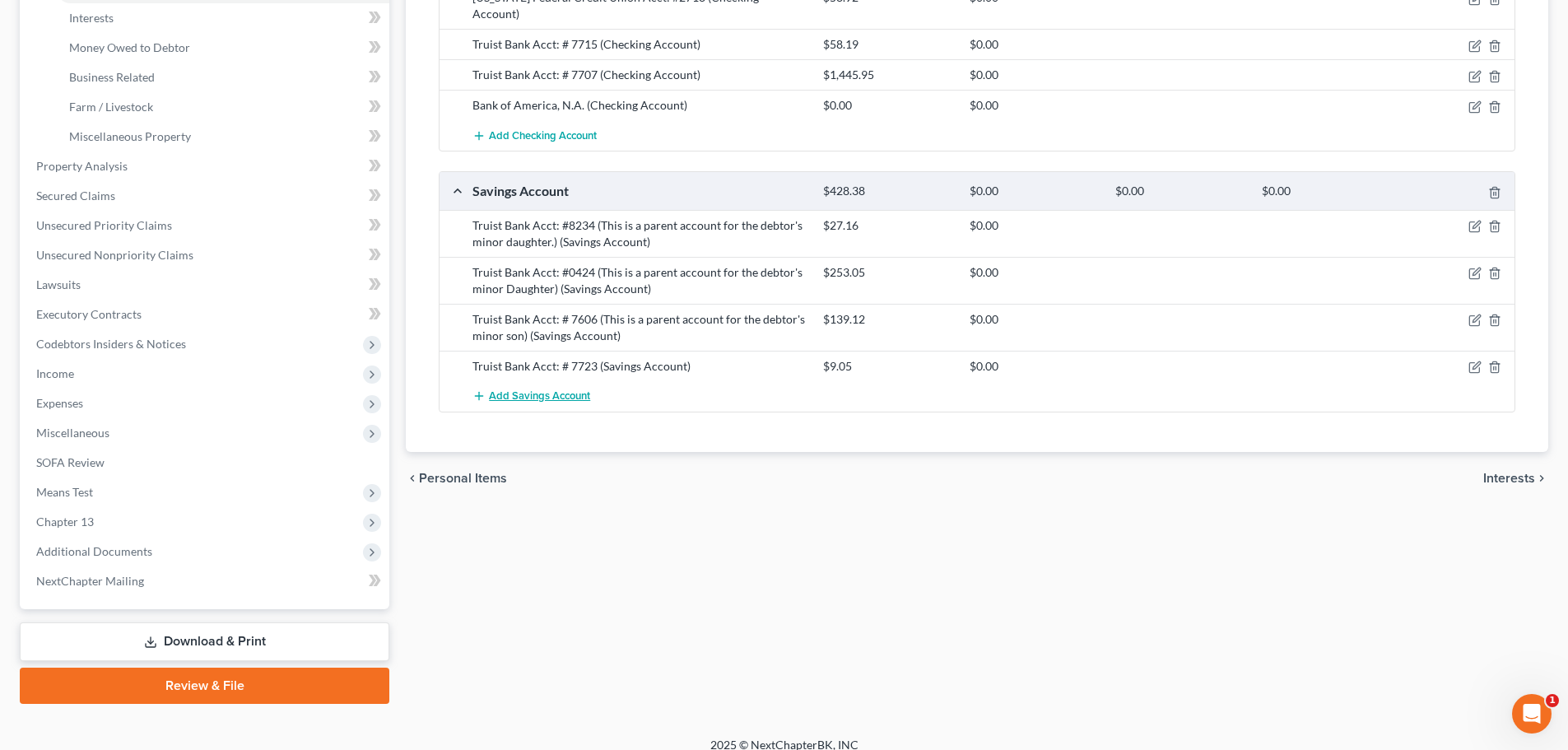
click at [552, 398] on span "Add Savings Account" at bounding box center [539, 395] width 101 height 13
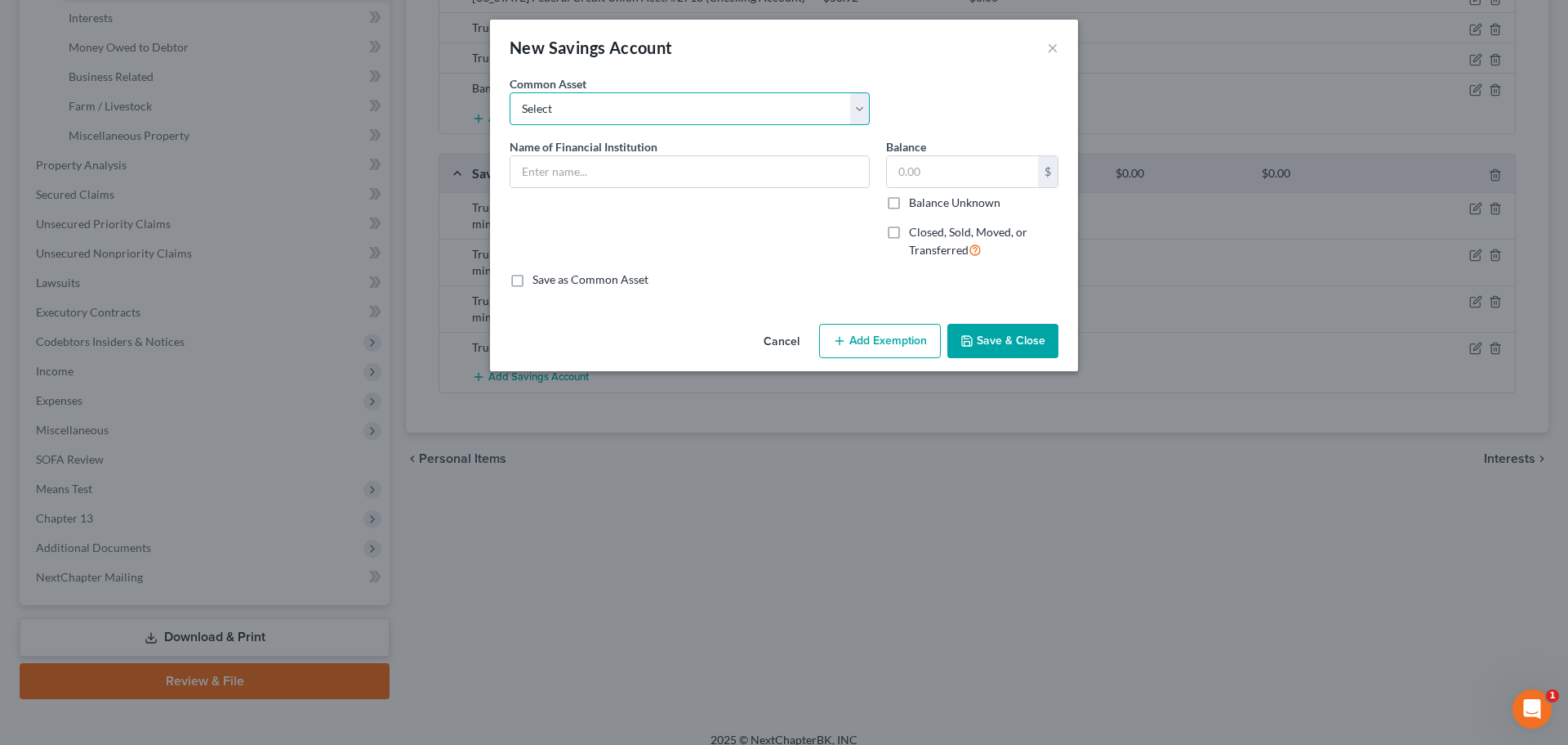
click at [620, 103] on select "Select SoFi Acct# REV Federal Credit Union Acct: # ABNB Federal Credit Union Ac…" at bounding box center [689, 108] width 360 height 33
select select "25"
click at [509, 92] on select "Select SoFi Acct# REV Federal Credit Union Acct: # ABNB Federal Credit Union Ac…" at bounding box center [689, 108] width 360 height 33
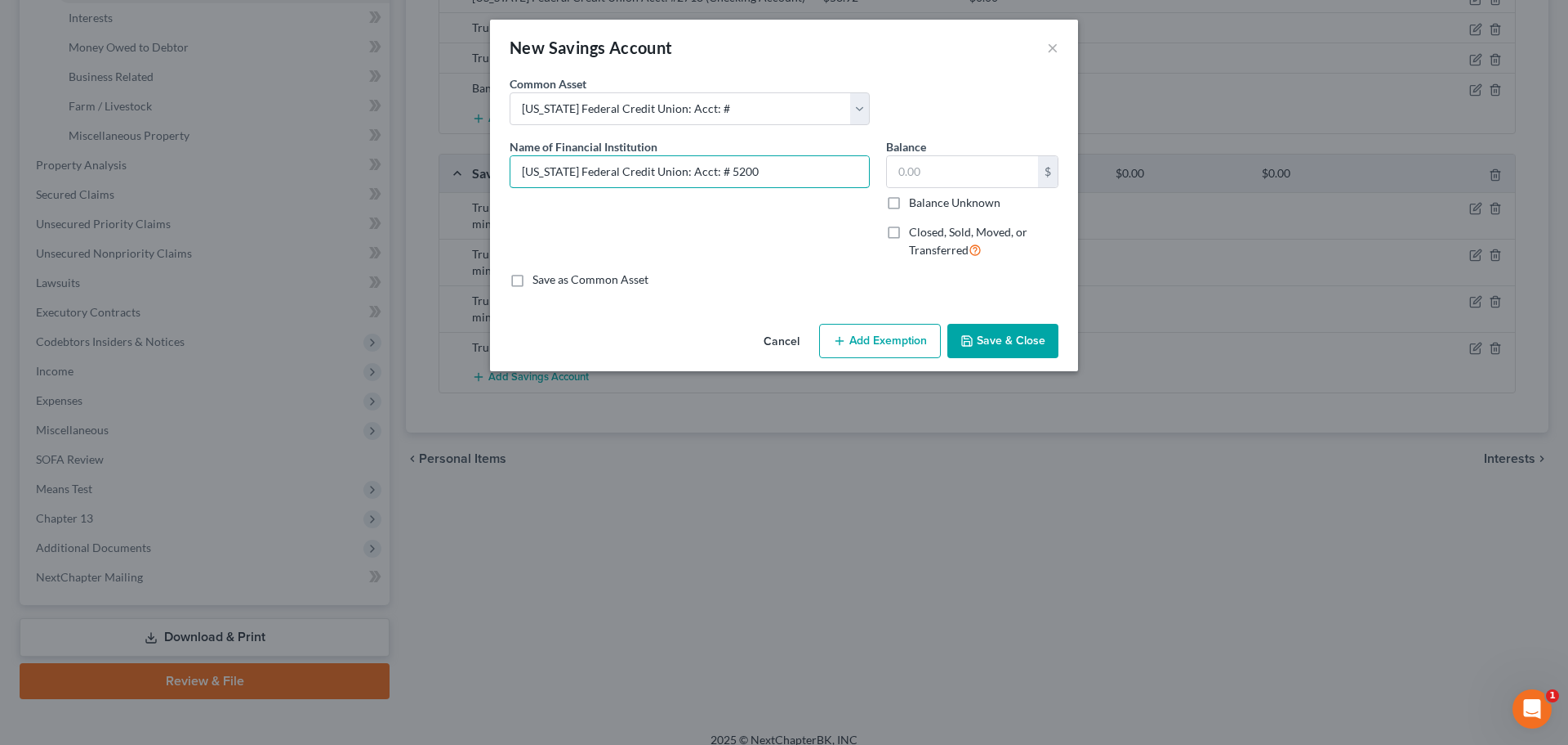
type input "South Carolina Federal Credit Union: Acct: # 5200"
type input "38.07"
click at [998, 341] on button "Save & Close" at bounding box center [1003, 341] width 111 height 35
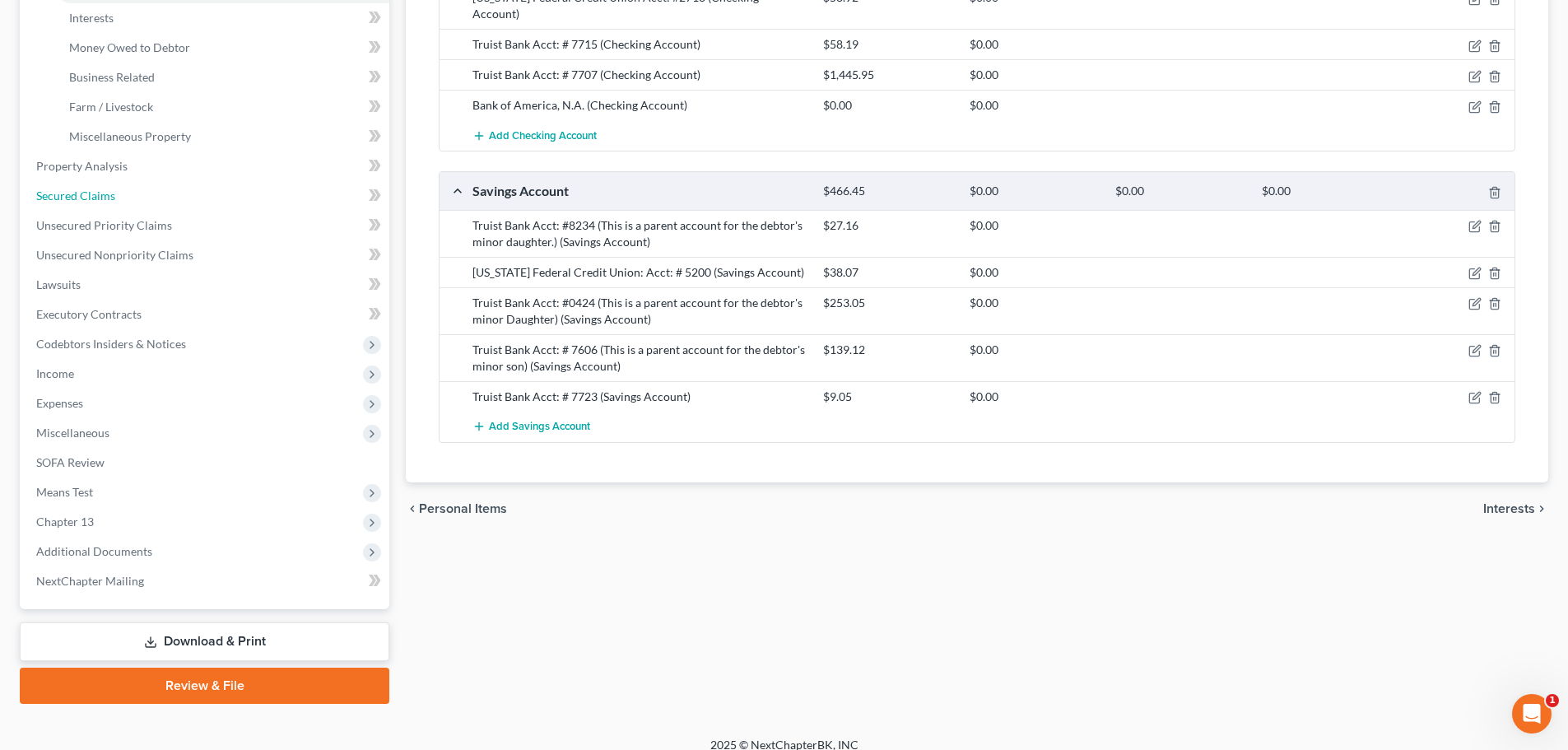
click at [120, 193] on link "Secured Claims" at bounding box center [207, 196] width 367 height 29
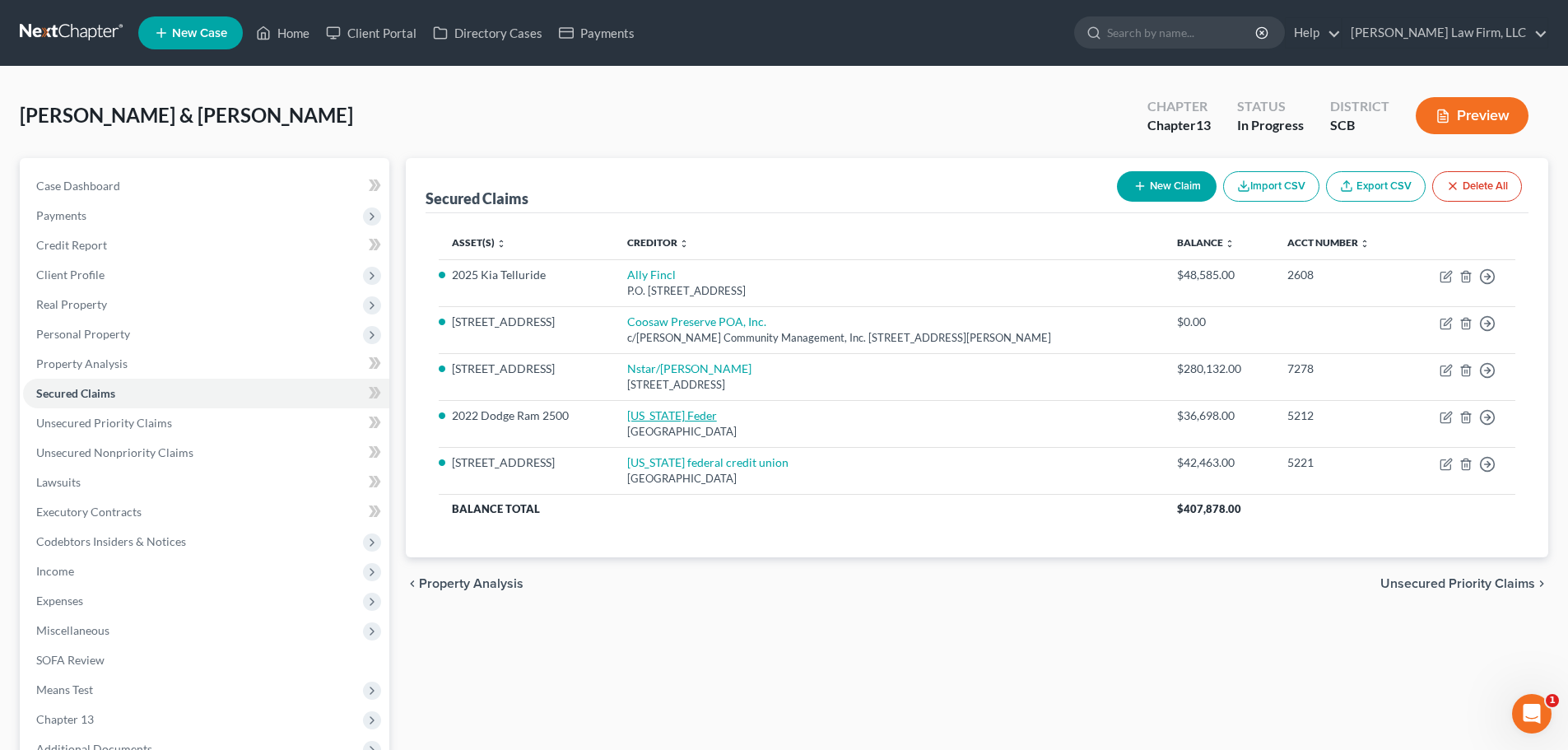
click at [676, 414] on link "South Carolina Feder" at bounding box center [671, 416] width 89 height 14
select select "42"
select select "2"
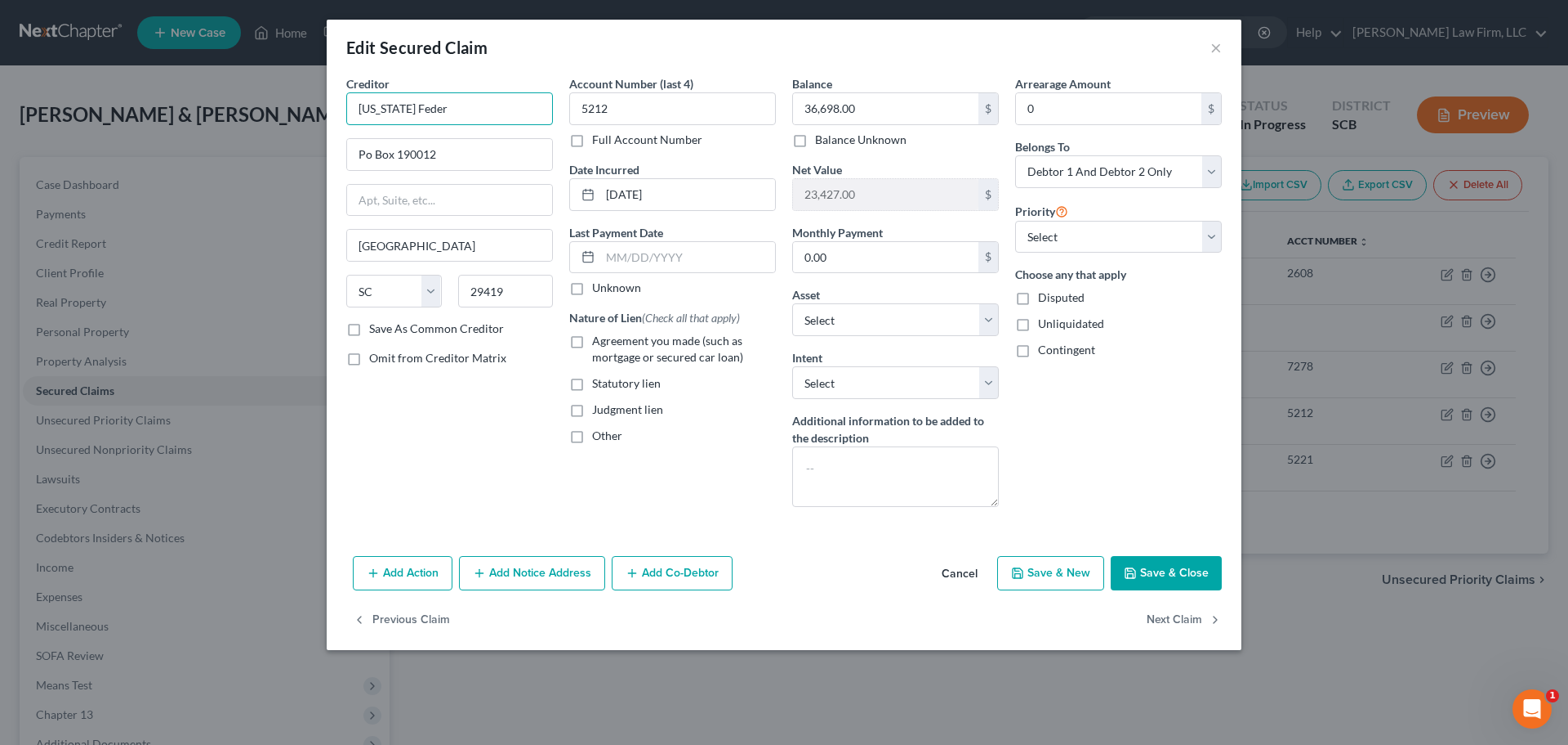
click at [474, 104] on input "South Carolina Feder" at bounding box center [449, 108] width 207 height 33
click at [499, 124] on input "South Carolina Feder" at bounding box center [449, 108] width 207 height 33
drag, startPoint x: 498, startPoint y: 111, endPoint x: 99, endPoint y: 149, distance: 400.8
click at [119, 144] on div "Edit Secured Claim × Creditor * South Carolina Feder Po Box 190012 North Charle…" at bounding box center [784, 372] width 1568 height 745
type input "S"
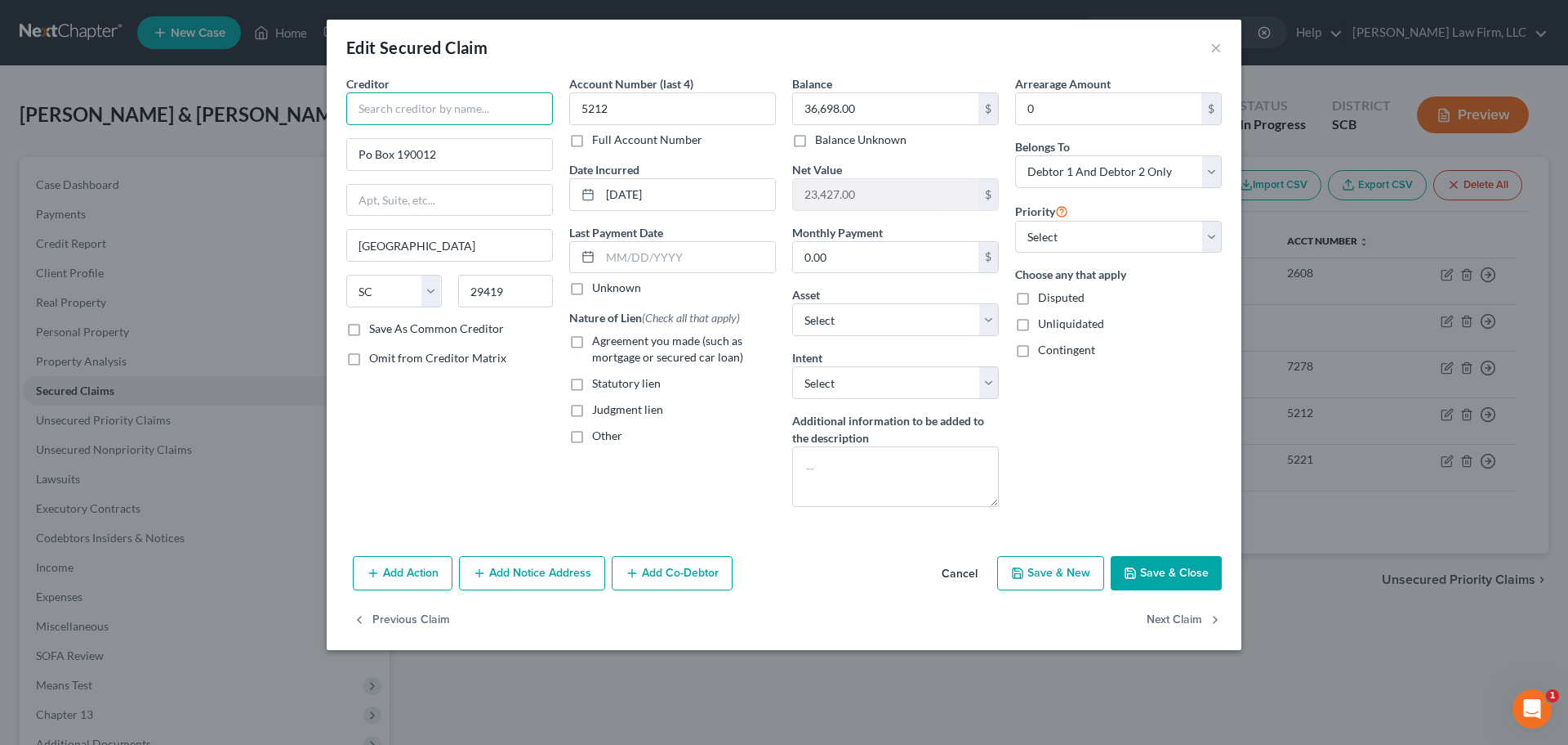
type input "S"
click at [968, 570] on button "Cancel" at bounding box center [960, 574] width 62 height 33
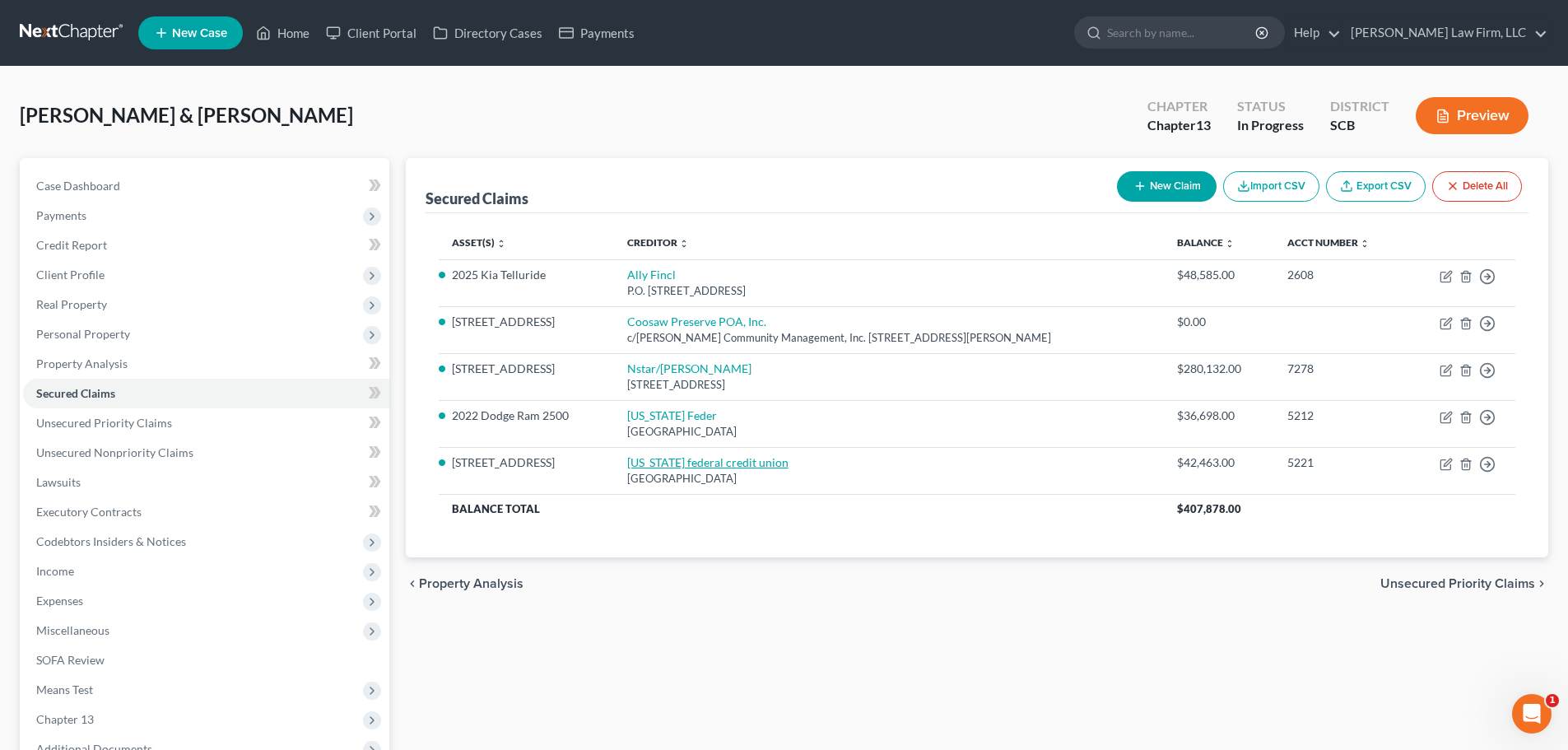
click at [689, 465] on link "south carolina federal credit union" at bounding box center [707, 462] width 161 height 14
select select "42"
select select "7"
select select "2"
select select "0"
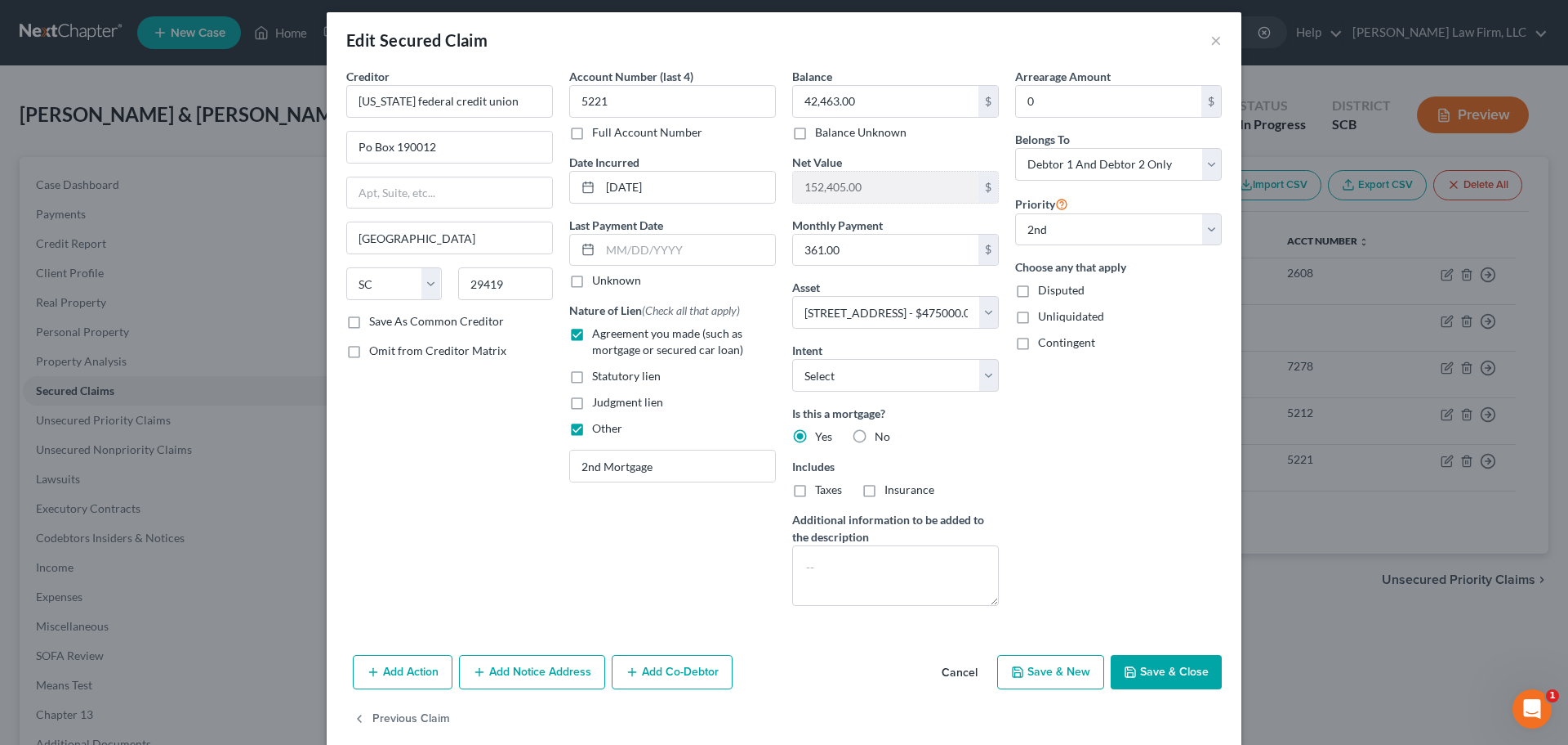
scroll to position [31, 0]
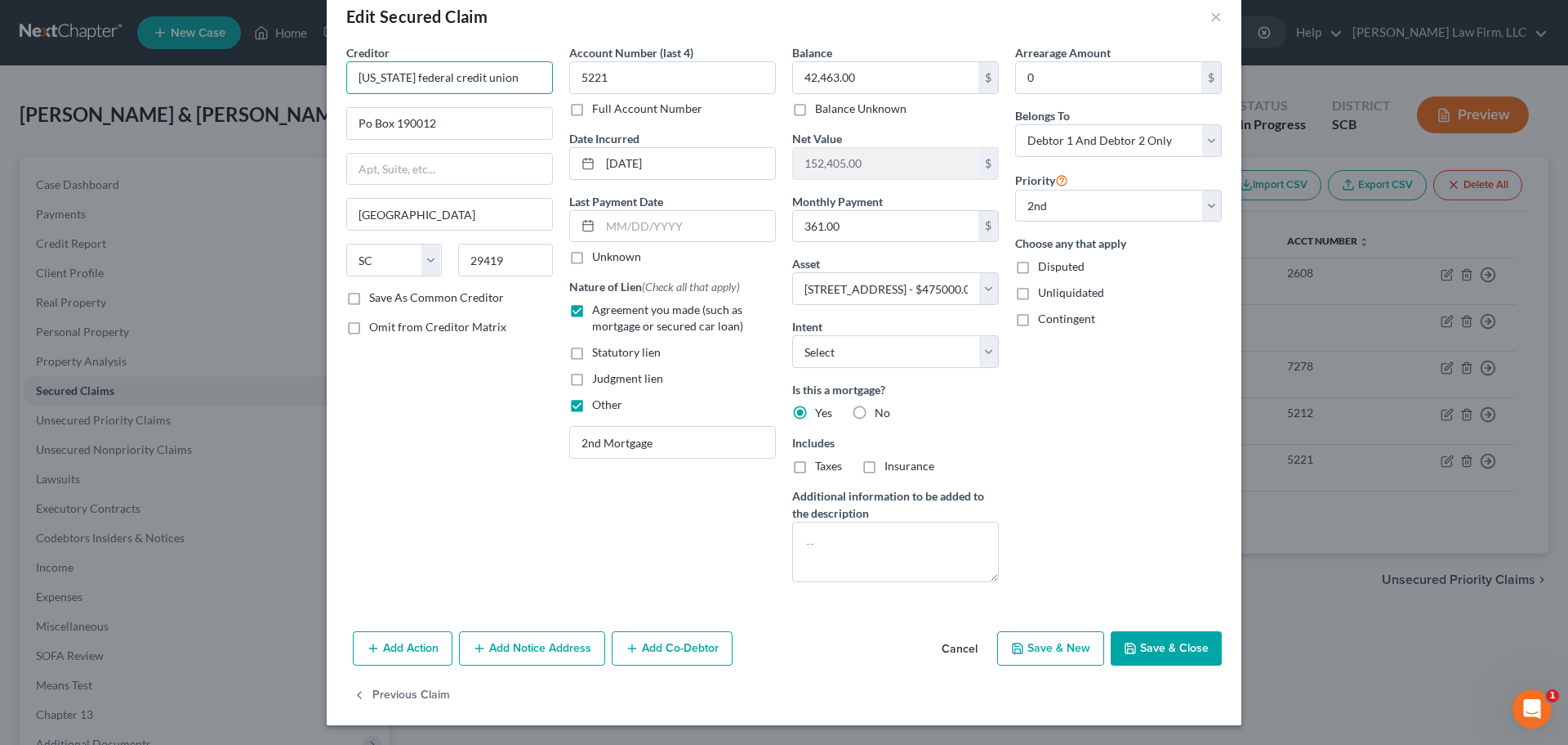
drag, startPoint x: 530, startPoint y: 82, endPoint x: 11, endPoint y: 145, distance: 522.8
click at [35, 142] on div "Edit Secured Claim × Creditor * south carolina federal credit union Po Box 1900…" at bounding box center [784, 372] width 1568 height 745
type input "S"
type input "South Carolina Federal Credit Union"
type input "1 Corporate Dr., Suite 360"
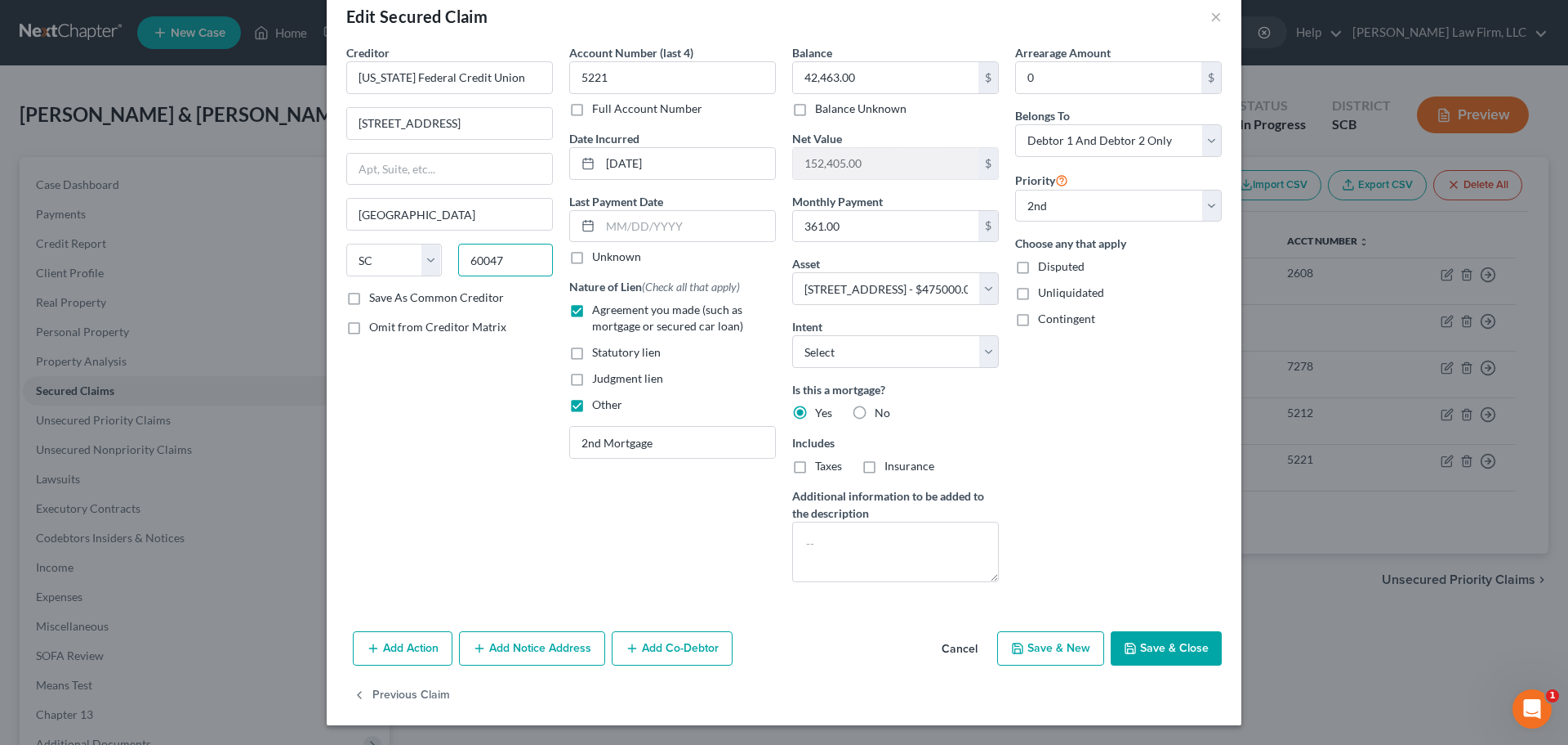
type input "60047"
type input "Lake Zurich"
select select "14"
type input "41,535.65"
click at [873, 226] on input "361.00" at bounding box center [886, 226] width 185 height 31
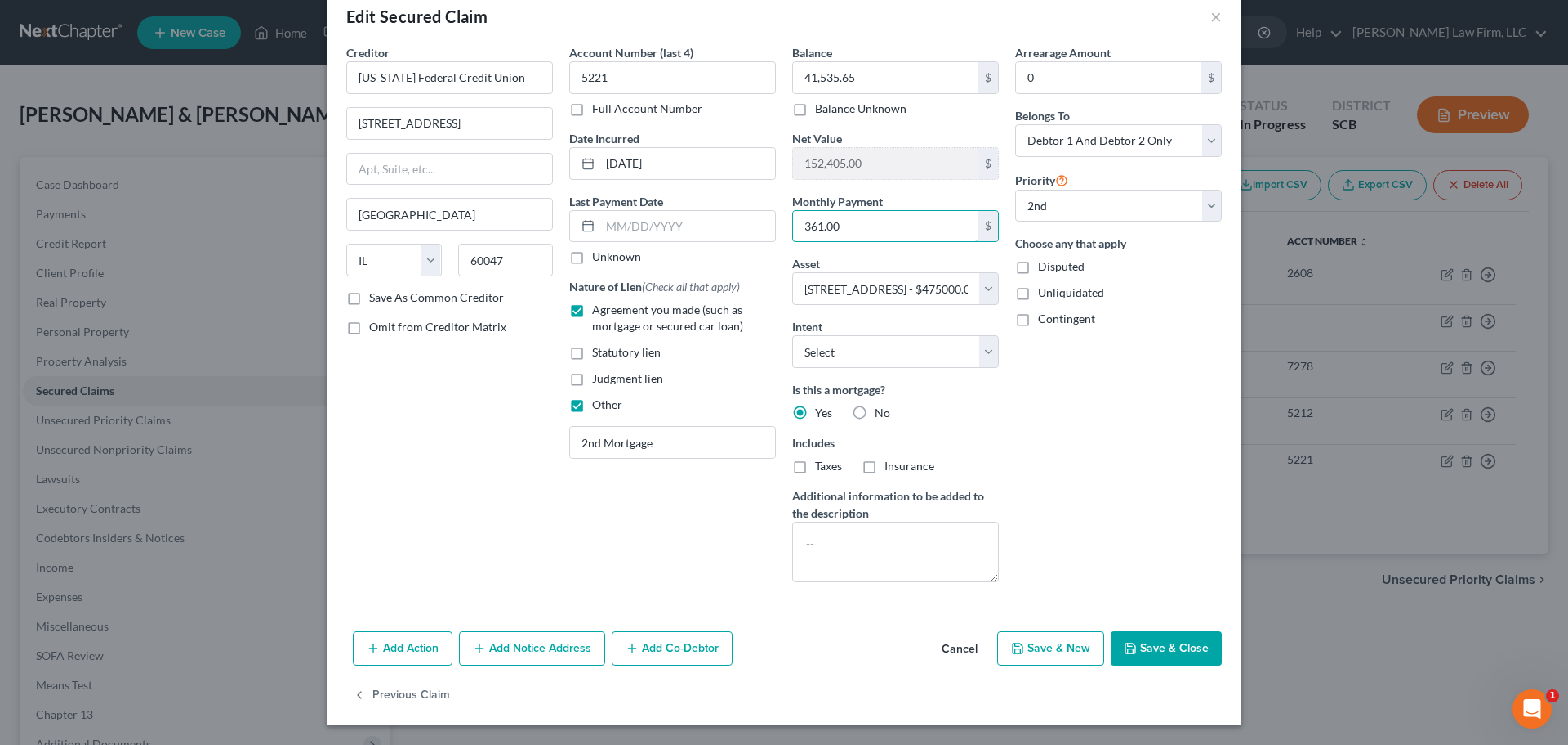
click at [873, 226] on input "361.00" at bounding box center [886, 226] width 185 height 31
type input "360.52"
click at [1146, 644] on button "Save & Close" at bounding box center [1166, 648] width 111 height 35
select select
select select "1"
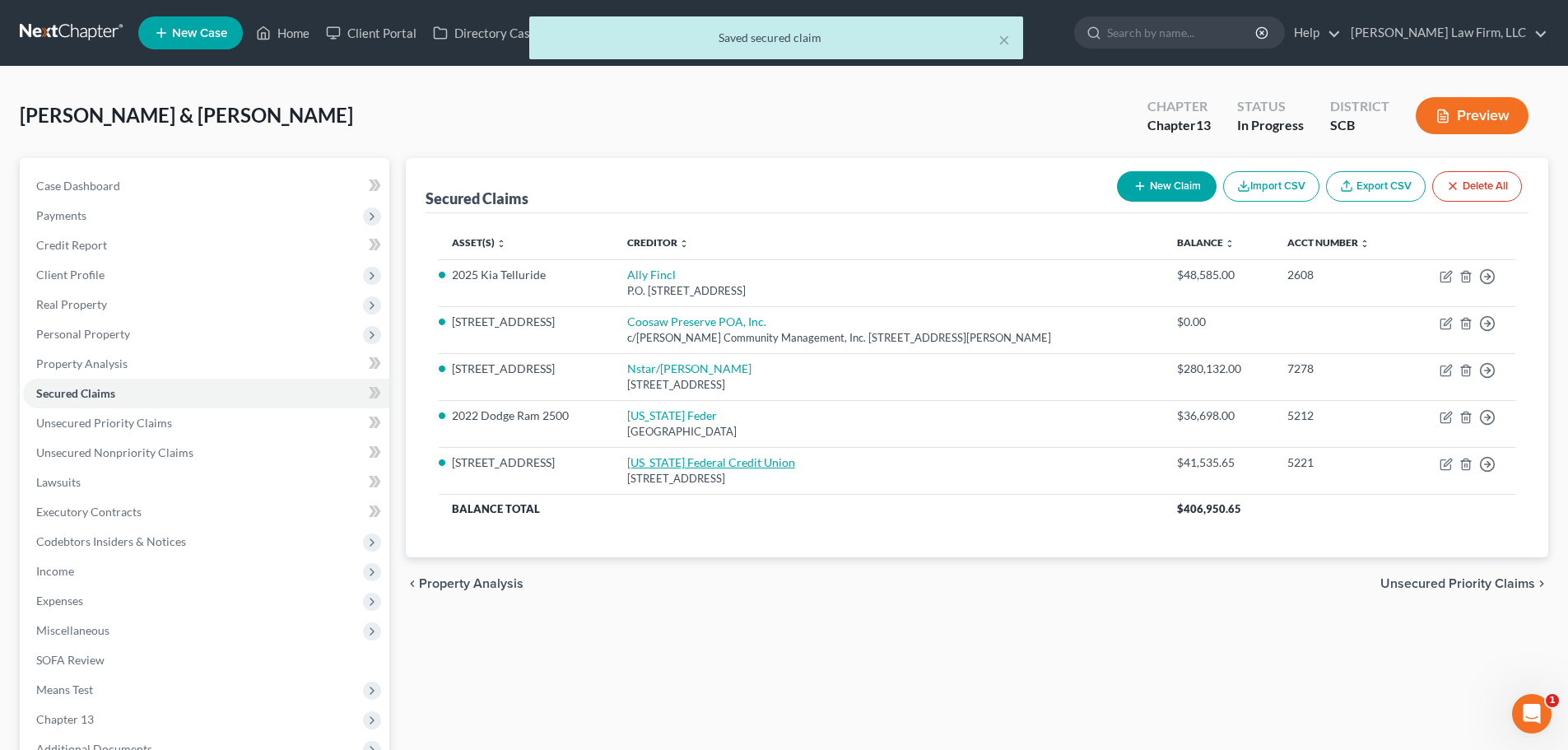
click at [651, 464] on link "South Carolina Federal Credit Union" at bounding box center [711, 462] width 168 height 14
select select "14"
select select "2"
select select "0"
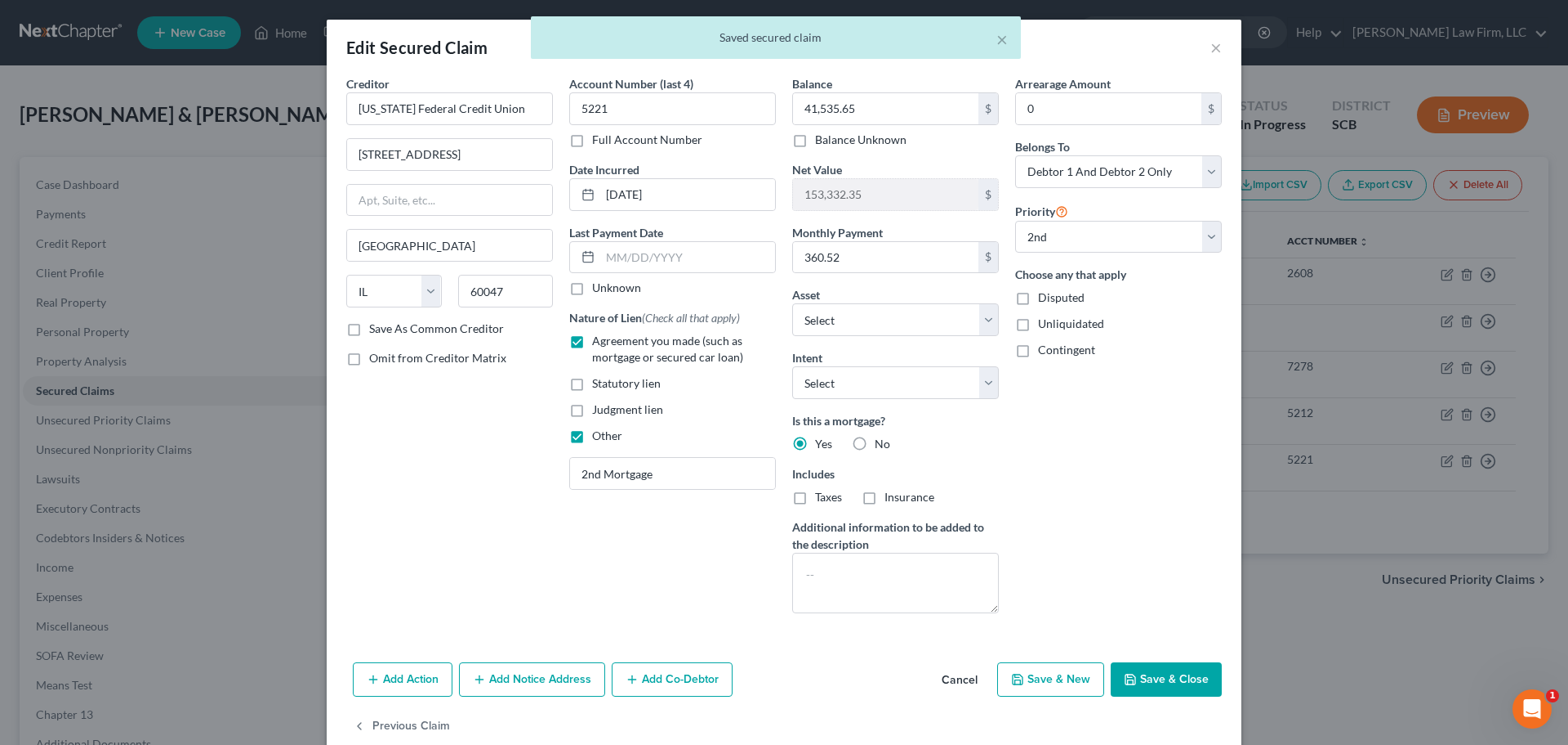
click at [404, 324] on label "Save As Common Creditor" at bounding box center [437, 329] width 135 height 16
click at [386, 324] on input "Save As Common Creditor" at bounding box center [381, 326] width 11 height 11
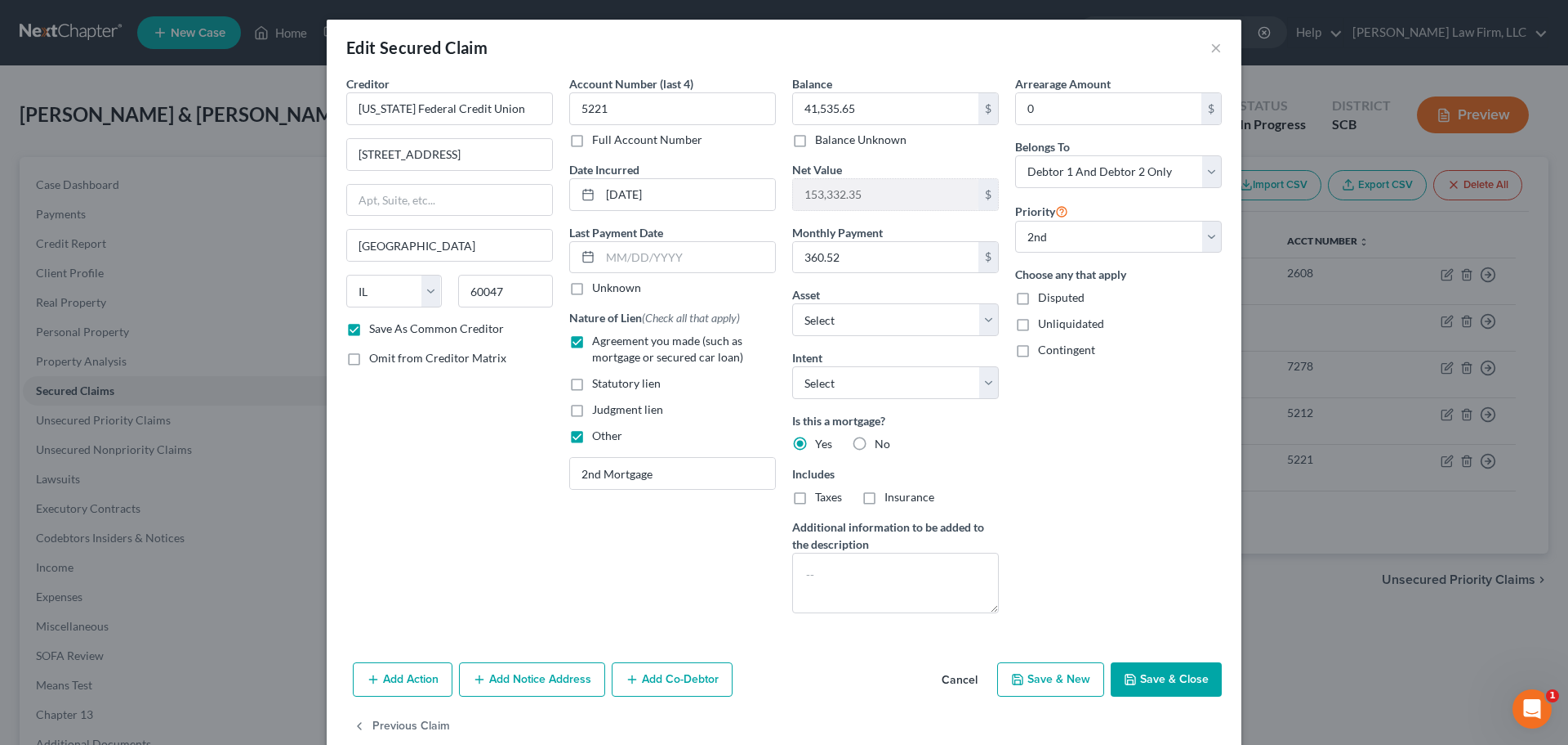
click at [1171, 686] on button "Save & Close" at bounding box center [1166, 679] width 111 height 35
checkbox input "false"
select select "1"
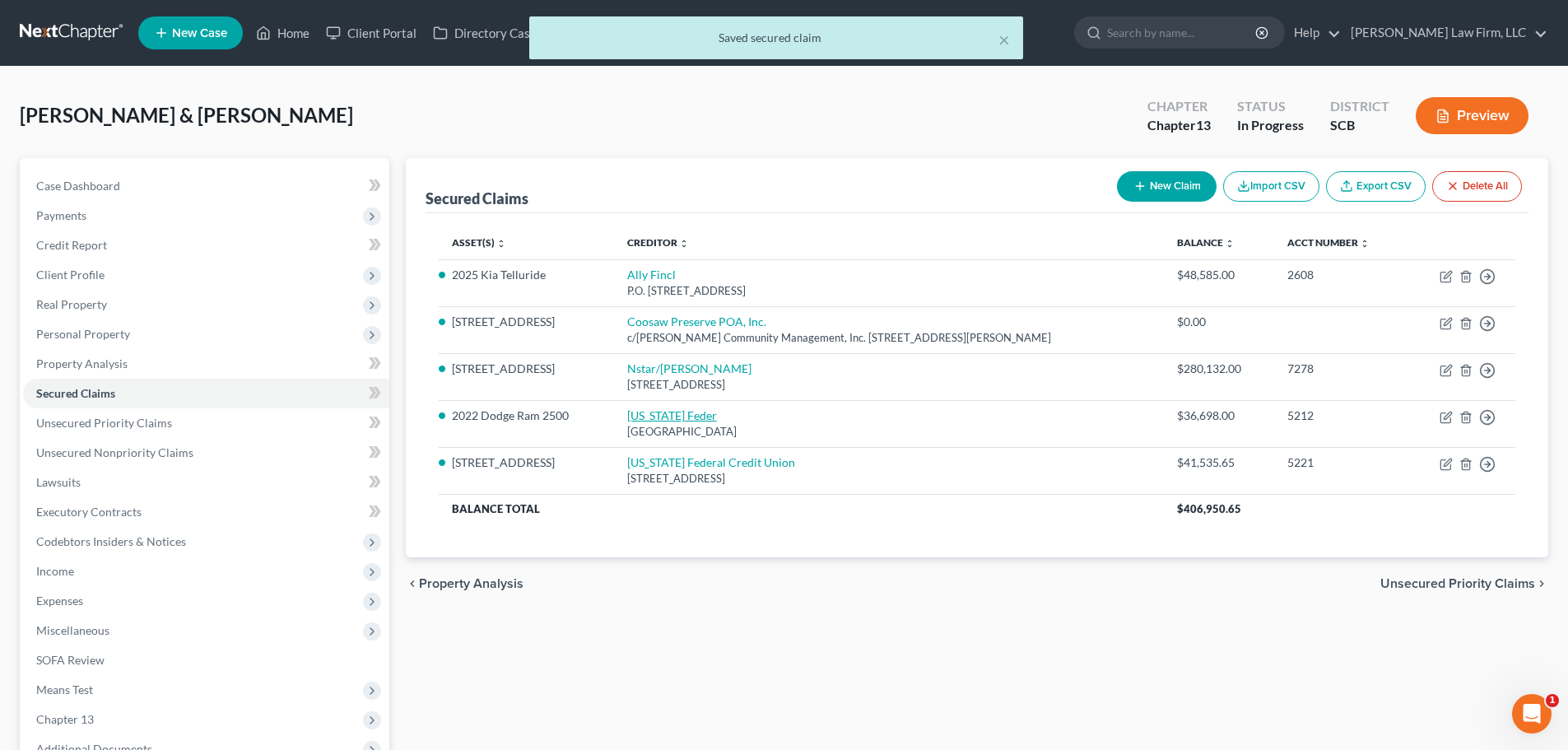
click at [677, 413] on link "South Carolina Feder" at bounding box center [671, 416] width 89 height 14
select select "42"
select select "2"
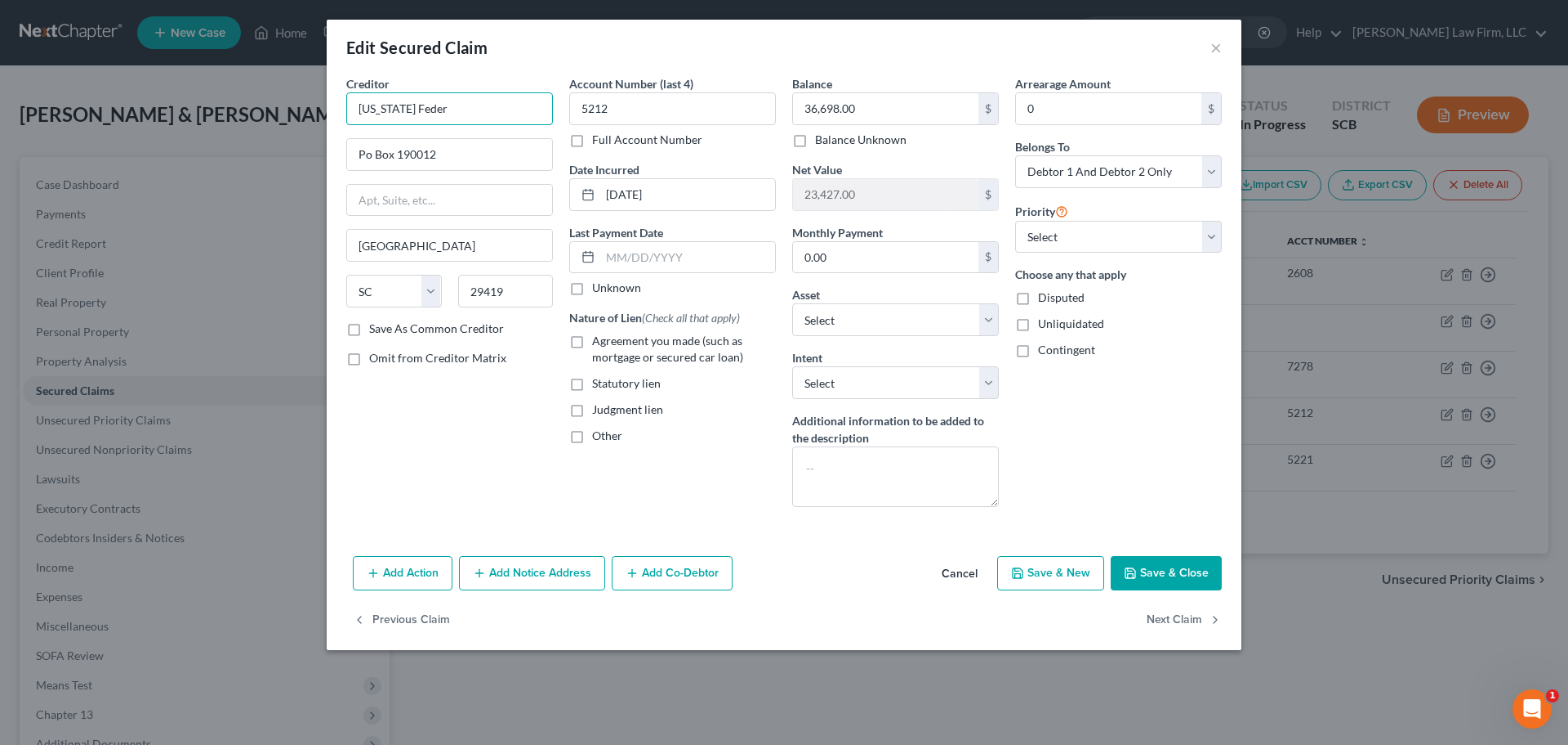
click at [530, 105] on input "South Carolina Feder" at bounding box center [449, 108] width 207 height 33
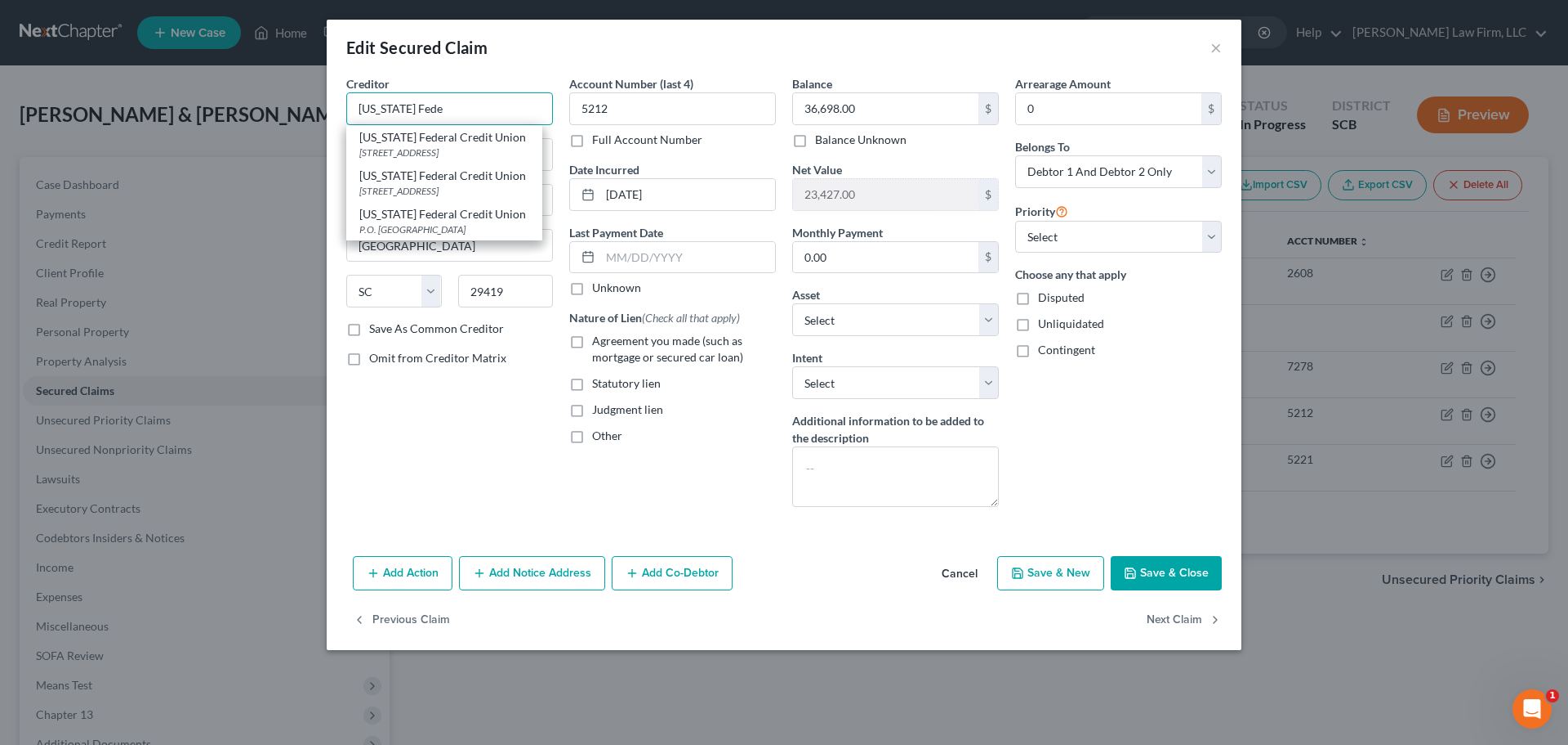
type input "South Carolina Federal Credit Union"
type input "1 Corporate Dr., Suite 360"
type input "Lake Zurich"
select select "14"
type input "60047"
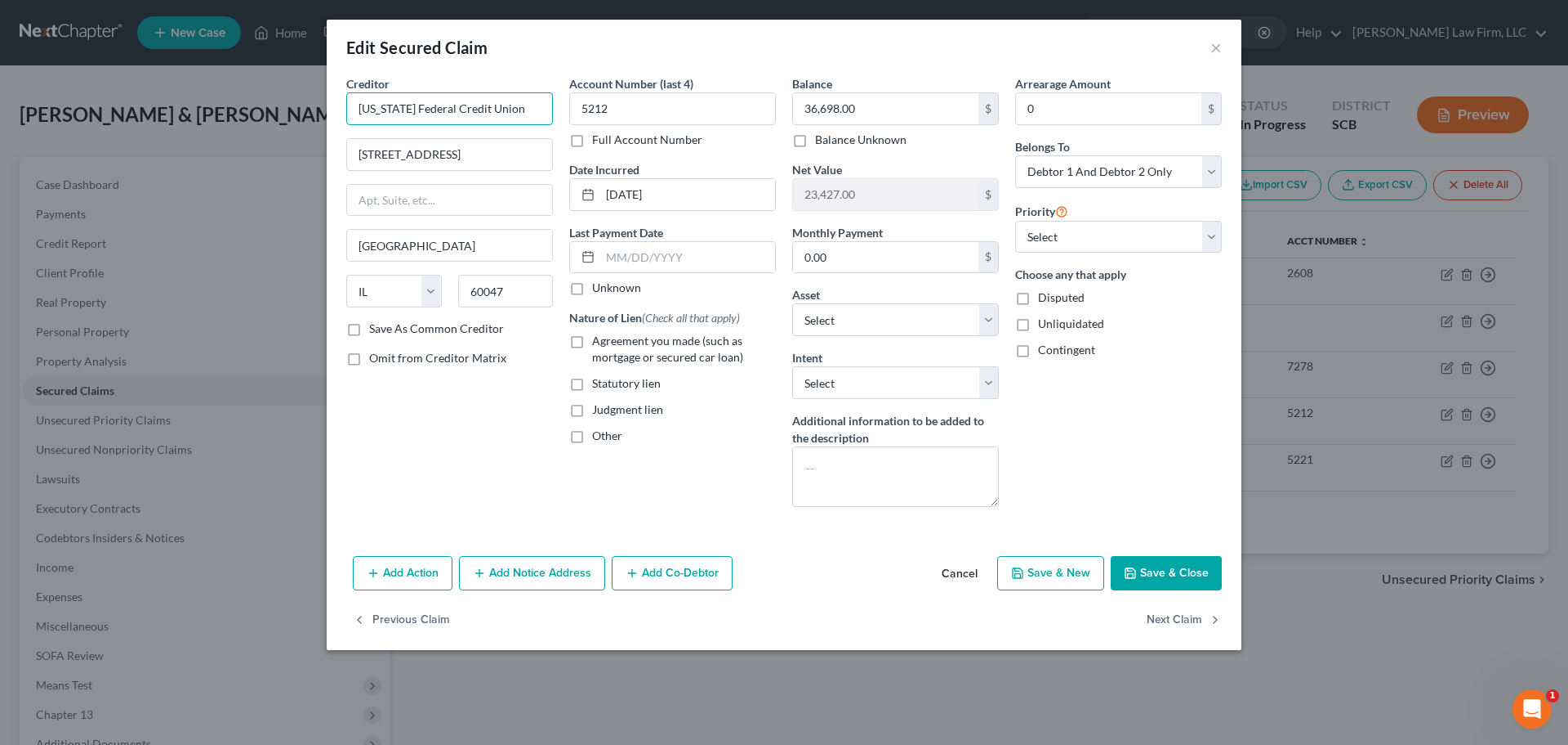
type input "South Carolina Federal Credit Union"
click at [592, 337] on label "Agreement you made (such as mortgage or secured car loan)" at bounding box center [683, 349] width 184 height 33
click at [599, 337] on input "Agreement you made (such as mortgage or secured car loan)" at bounding box center [604, 338] width 11 height 11
checkbox input "true"
click at [592, 437] on label "Other" at bounding box center [607, 435] width 30 height 16
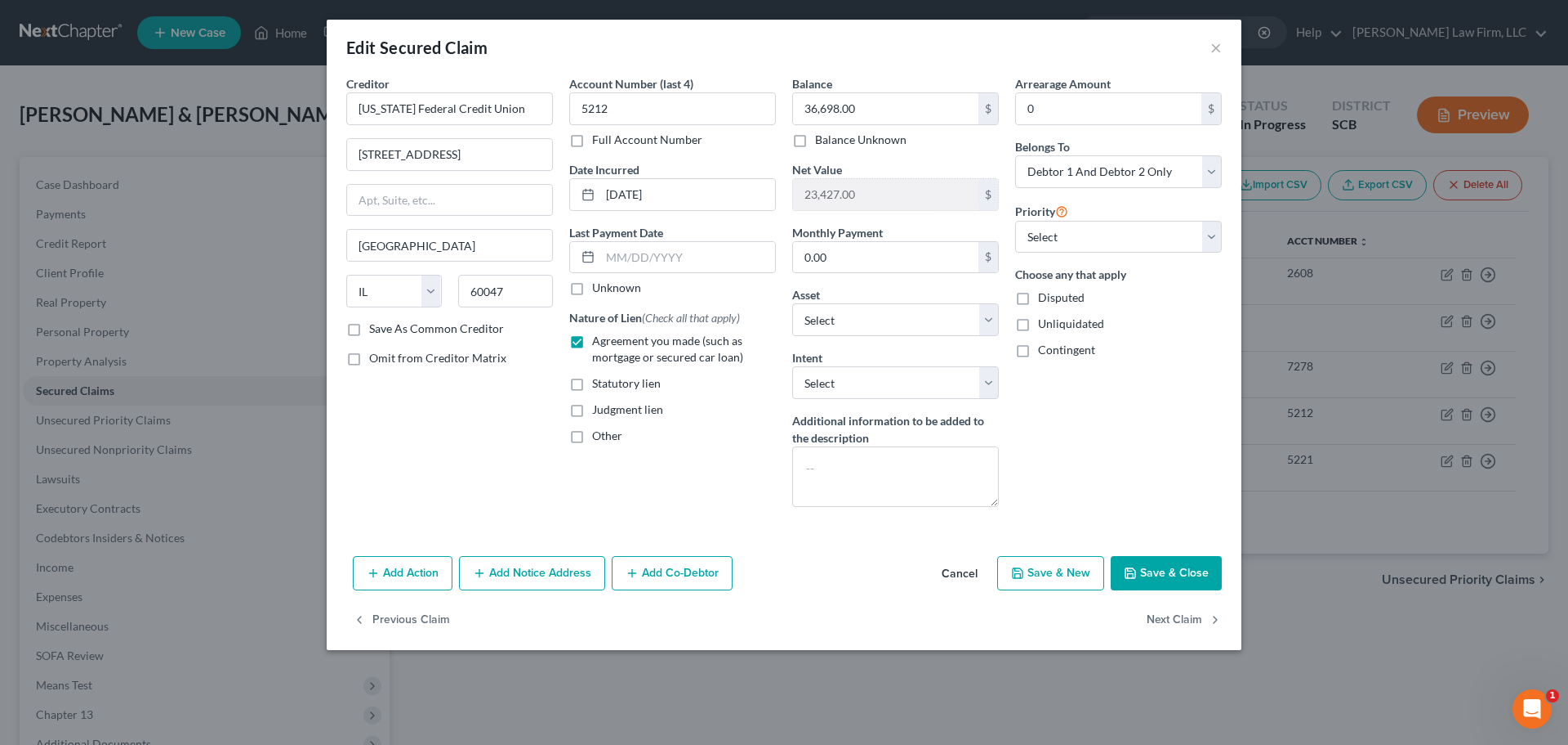
click at [599, 437] on input "Other" at bounding box center [604, 432] width 11 height 11
checkbox input "true"
drag, startPoint x: 637, startPoint y: 470, endPoint x: 627, endPoint y: 465, distance: 11.2
click at [638, 470] on input "text" at bounding box center [673, 472] width 205 height 31
type input "PMSI"
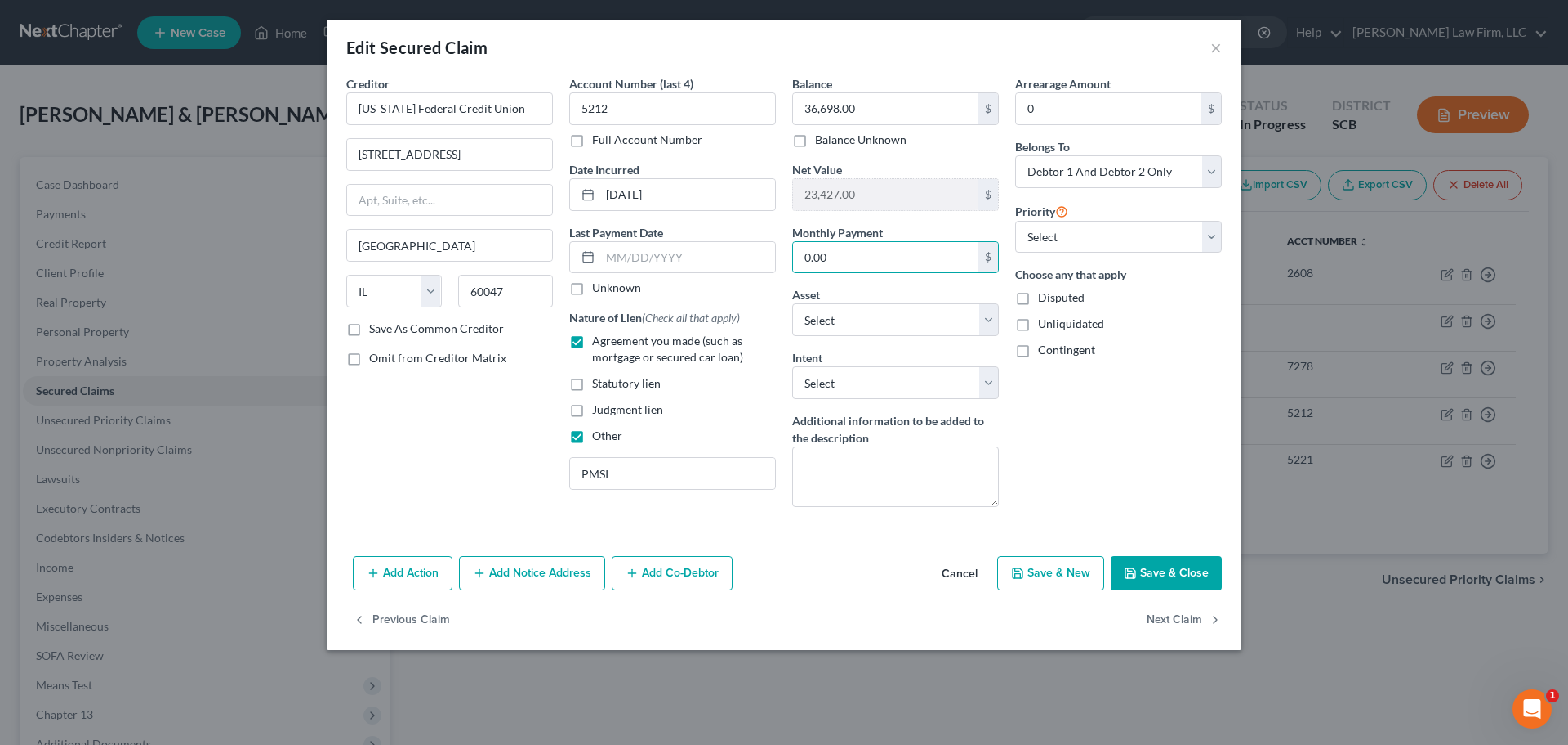
click at [914, 266] on input "0.00" at bounding box center [886, 257] width 185 height 31
type input "1,137.69"
select select "9"
click at [744, 419] on div "Nature of Lien (Check all that apply) Agreement you made (such as mortgage or s…" at bounding box center [673, 376] width 207 height 135
click at [705, 469] on input "PMSI" at bounding box center [673, 472] width 205 height 31
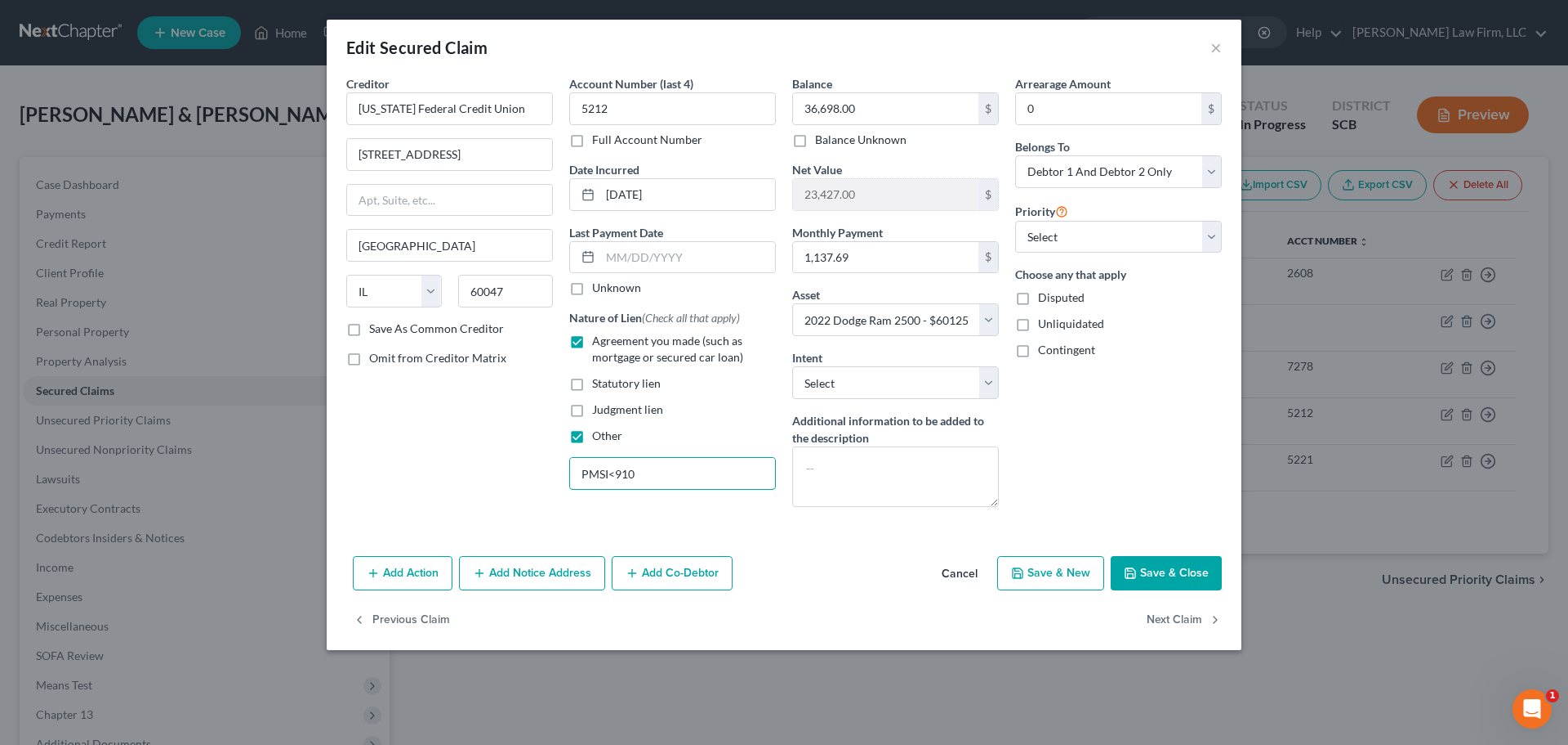
type input "PMSI<910"
click at [1169, 569] on button "Save & Close" at bounding box center [1166, 573] width 111 height 35
select select
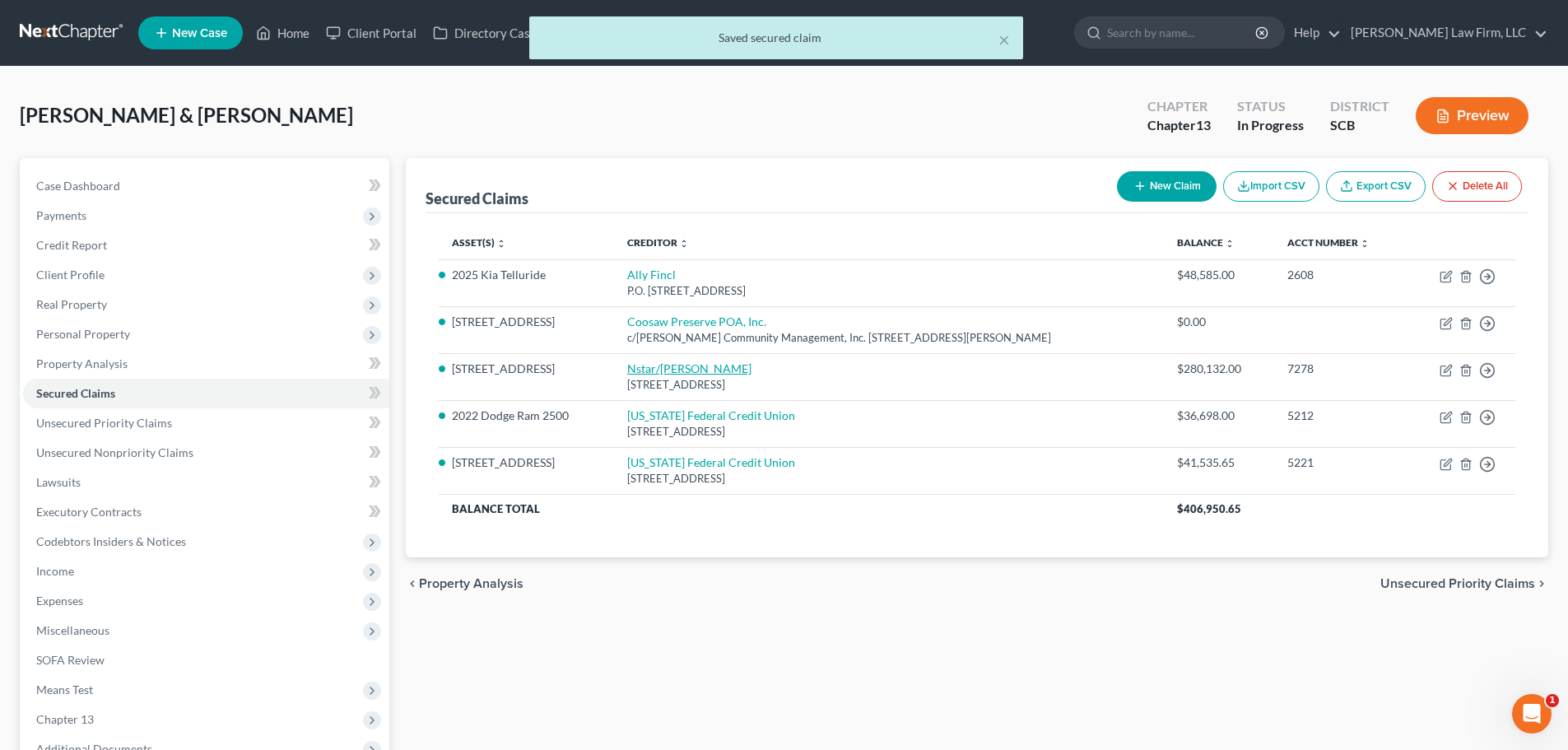
click at [688, 362] on link "Nstar/Cooper" at bounding box center [688, 368] width 124 height 14
select select "45"
select select "0"
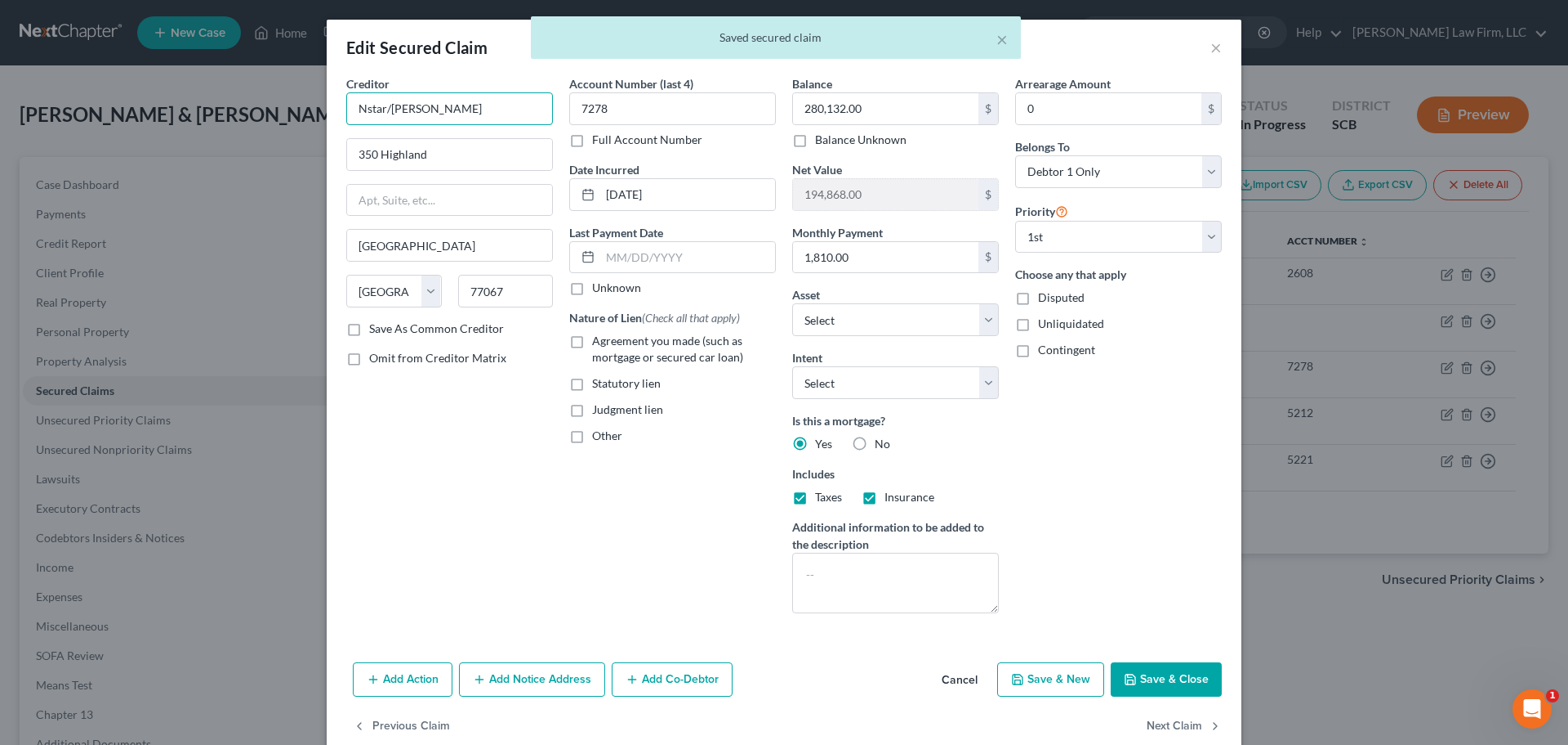
click at [519, 112] on input "Nstar/Cooper" at bounding box center [449, 108] width 207 height 33
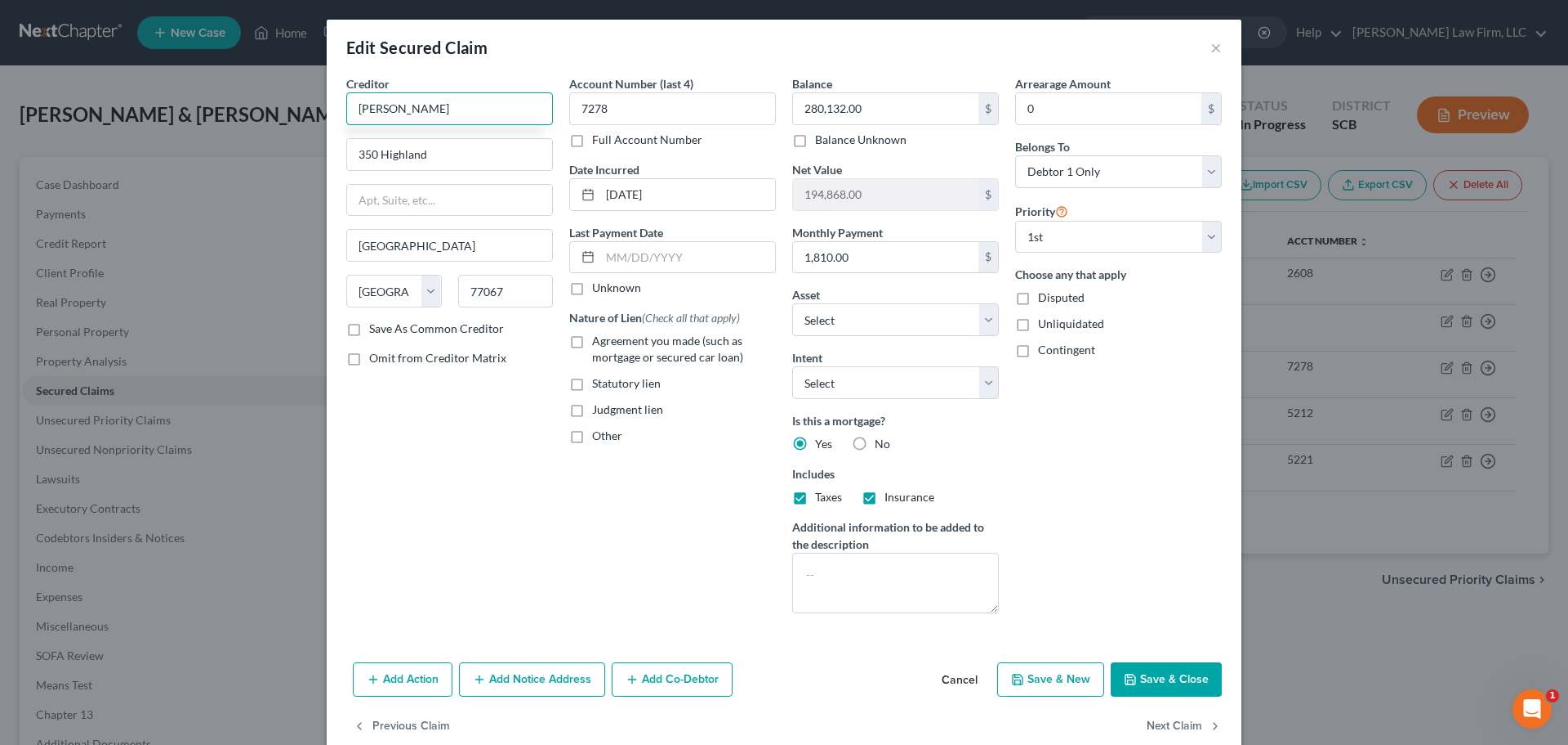
drag, startPoint x: 519, startPoint y: 112, endPoint x: 182, endPoint y: 156, distance: 339.9
click at [203, 152] on div "Edit Secured Claim × Creditor * mr cooper 350 Highland Houston State AL AK AR A…" at bounding box center [784, 372] width 1568 height 745
click at [458, 104] on input "nationstar" at bounding box center [449, 108] width 207 height 33
drag, startPoint x: 438, startPoint y: 111, endPoint x: 267, endPoint y: 126, distance: 171.7
click at [275, 126] on div "Edit Secured Claim × Creditor * nationstar 350 Highland Houston State AL AK AR …" at bounding box center [784, 372] width 1568 height 745
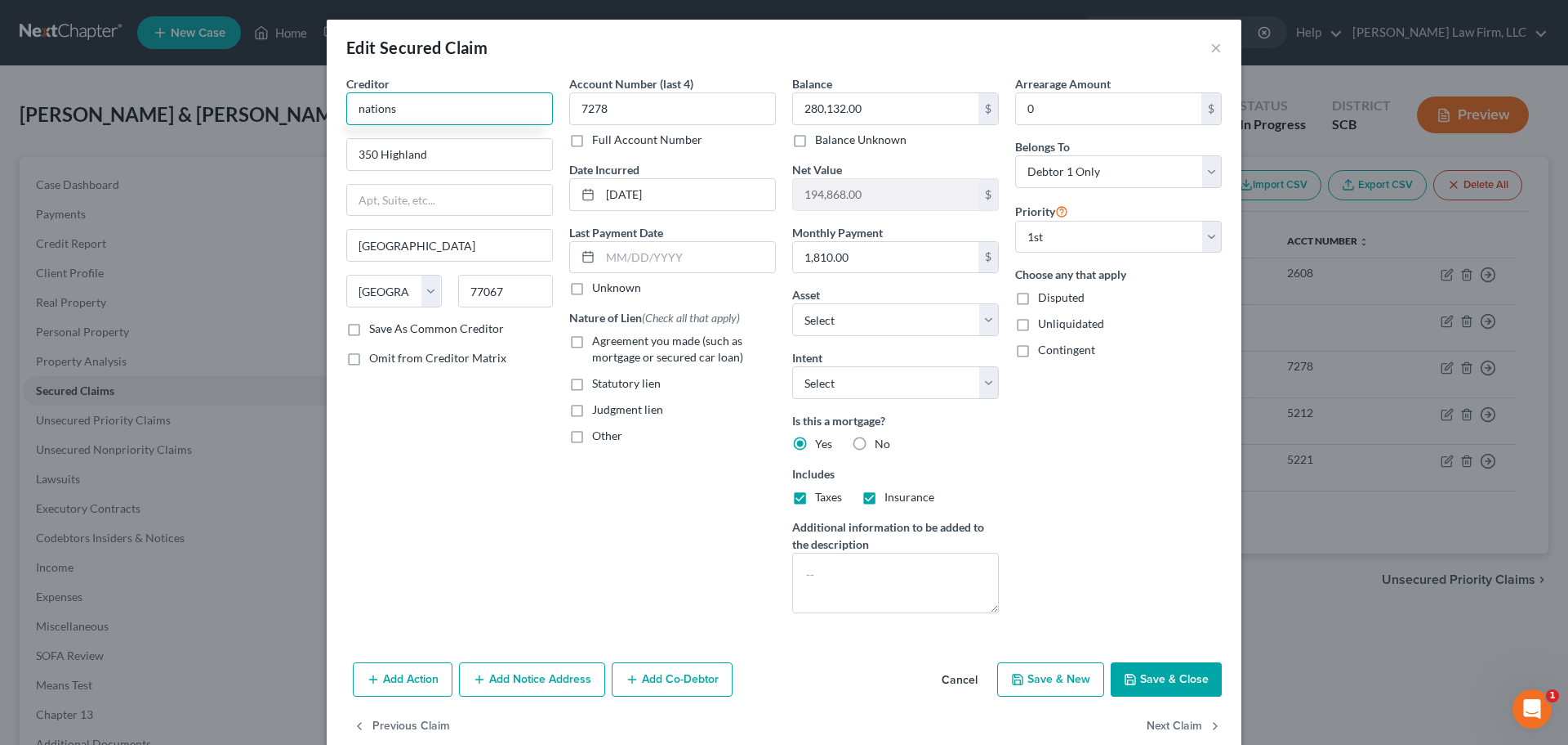
scroll to position [0, 0]
click at [435, 96] on input "nationstar" at bounding box center [449, 108] width 207 height 33
drag, startPoint x: 437, startPoint y: 100, endPoint x: 222, endPoint y: 118, distance: 215.8
click at [256, 113] on div "Edit Secured Claim × Creditor * nationstar 350 Highland Houston State AL AK AR …" at bounding box center [784, 372] width 1568 height 745
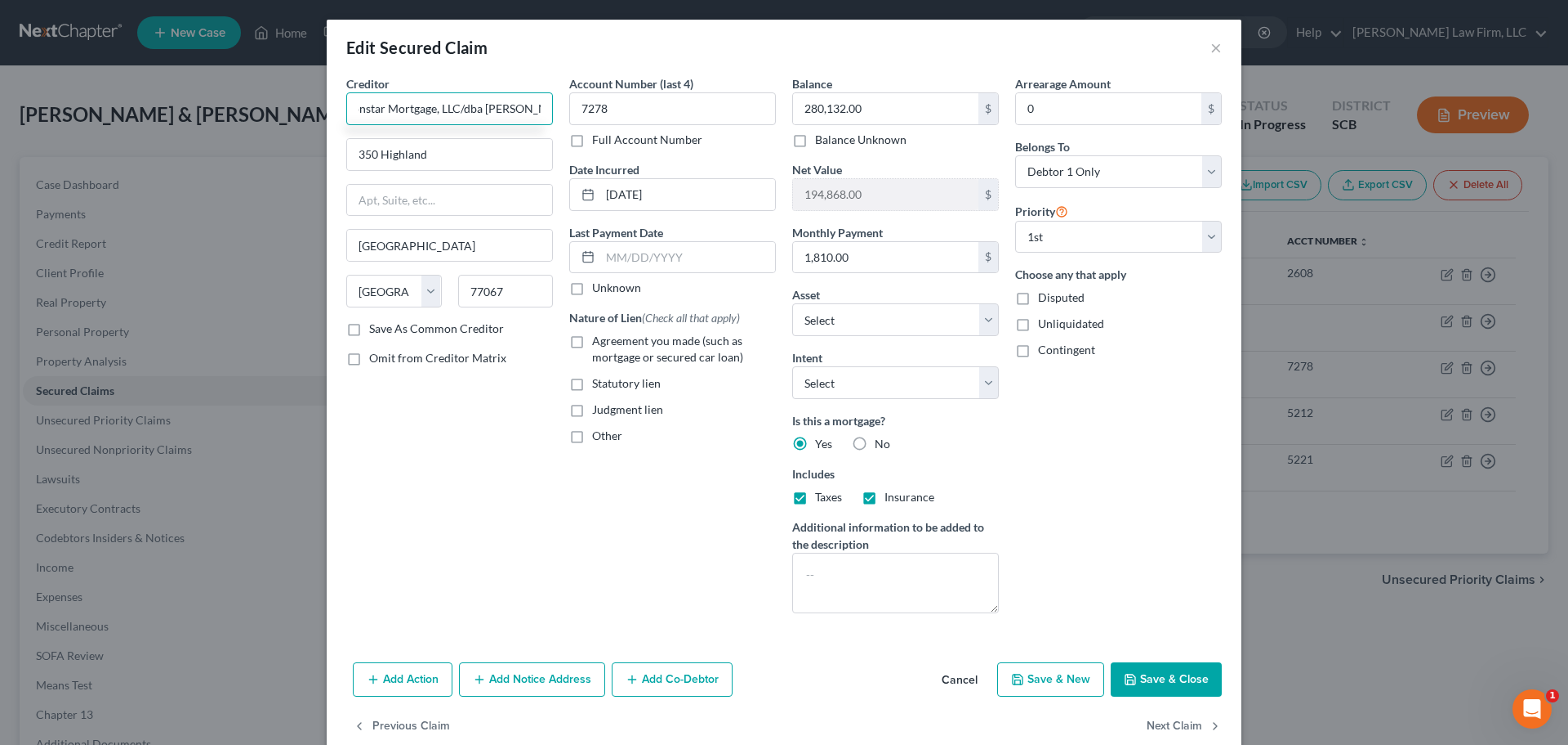
type input "Nationstar Mortgage, LLC/dba Mr. Cooper"
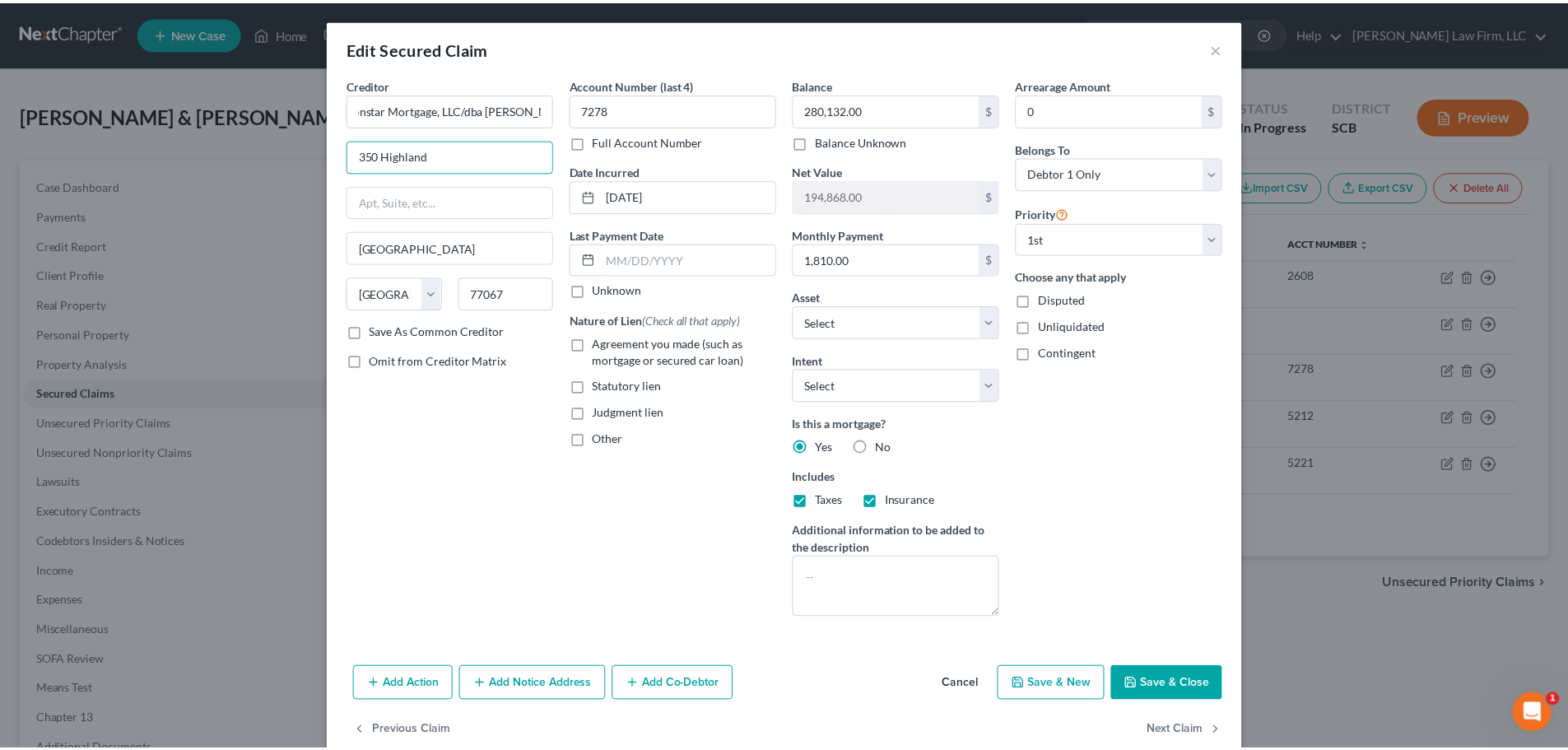
scroll to position [0, 0]
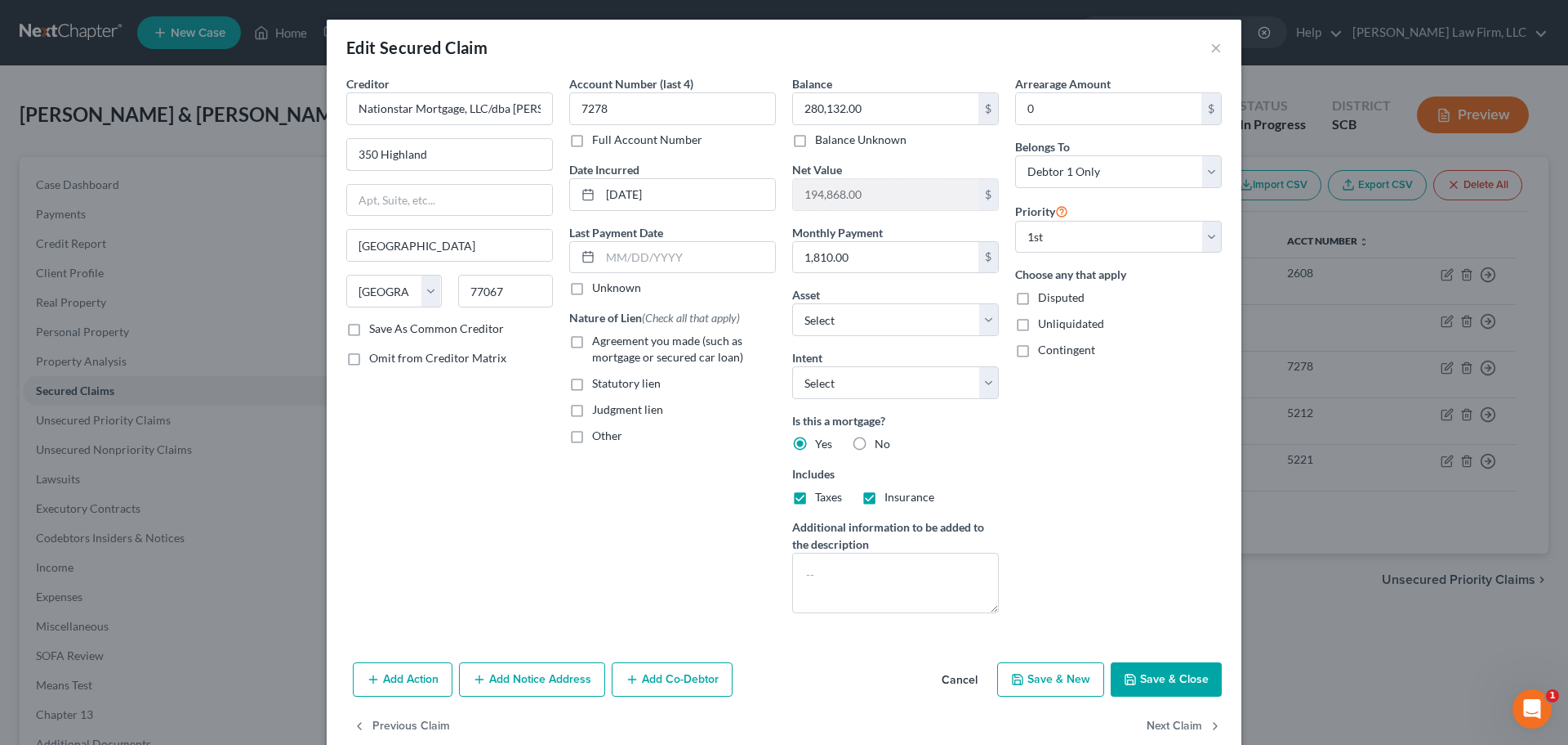
click at [464, 156] on input "350 Highland" at bounding box center [449, 154] width 205 height 31
drag, startPoint x: 464, startPoint y: 156, endPoint x: 143, endPoint y: 186, distance: 322.4
click at [144, 185] on div "Edit Secured Claim × Creditor * Nationstar Mortgage, LLC/dba Mr. Cooper 350 Hig…" at bounding box center [784, 372] width 1568 height 745
type input "P.O. Box 619094"
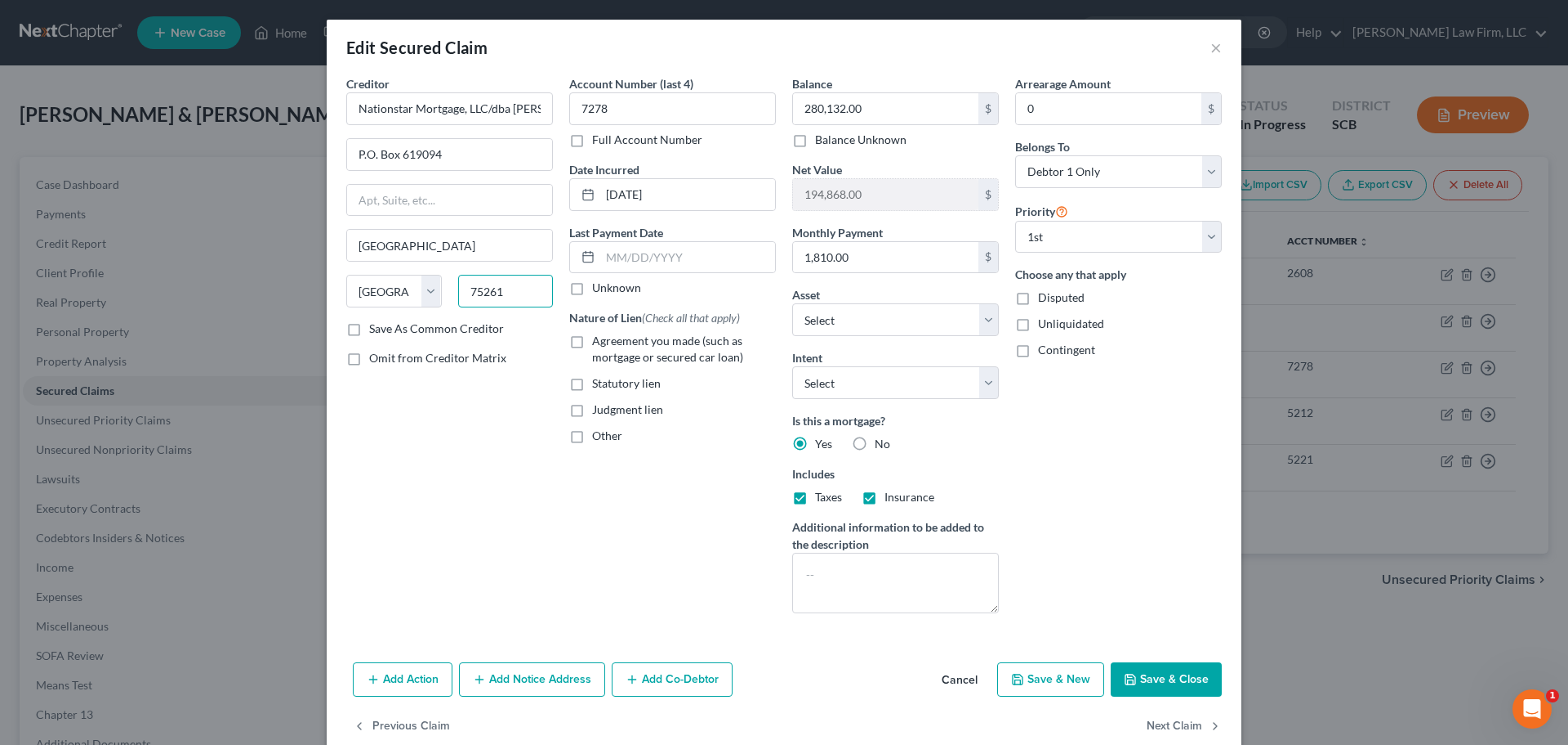
type input "75261"
type input "Dallas"
click at [451, 330] on label "Save As Common Creditor" at bounding box center [437, 329] width 135 height 16
click at [386, 330] on input "Save As Common Creditor" at bounding box center [381, 326] width 11 height 11
checkbox input "true"
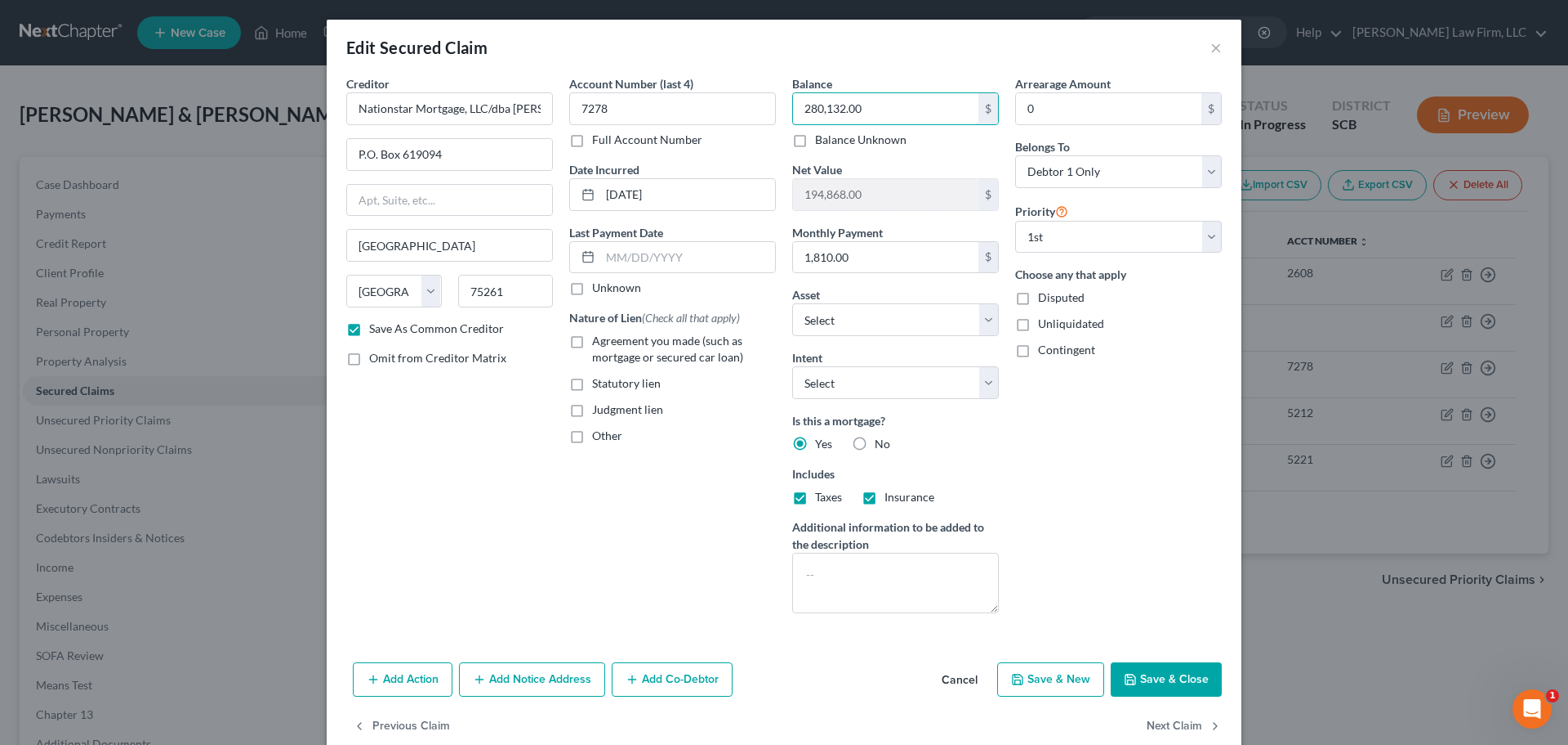
click at [885, 107] on input "280,132.00" at bounding box center [886, 108] width 185 height 31
type input "279,520.18"
click at [874, 247] on input "1,810.00" at bounding box center [886, 257] width 185 height 31
type input "1,810.75"
select select "7"
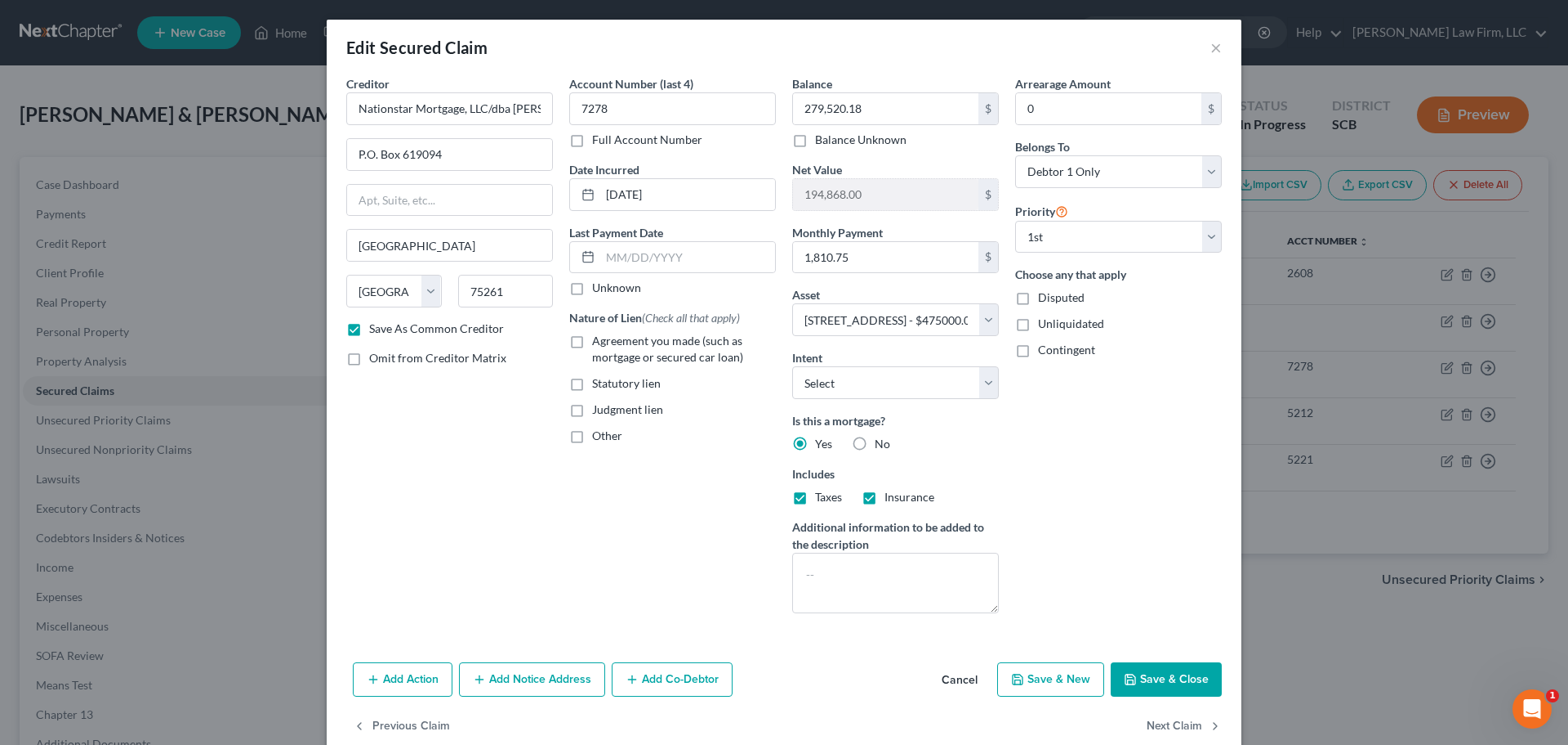
click at [592, 342] on label "Agreement you made (such as mortgage or secured car loan)" at bounding box center [683, 349] width 184 height 33
click at [599, 342] on input "Agreement you made (such as mortgage or secured car loan)" at bounding box center [604, 338] width 11 height 11
checkbox input "true"
click at [592, 435] on label "Other" at bounding box center [607, 435] width 30 height 16
click at [599, 435] on input "Other" at bounding box center [604, 432] width 11 height 11
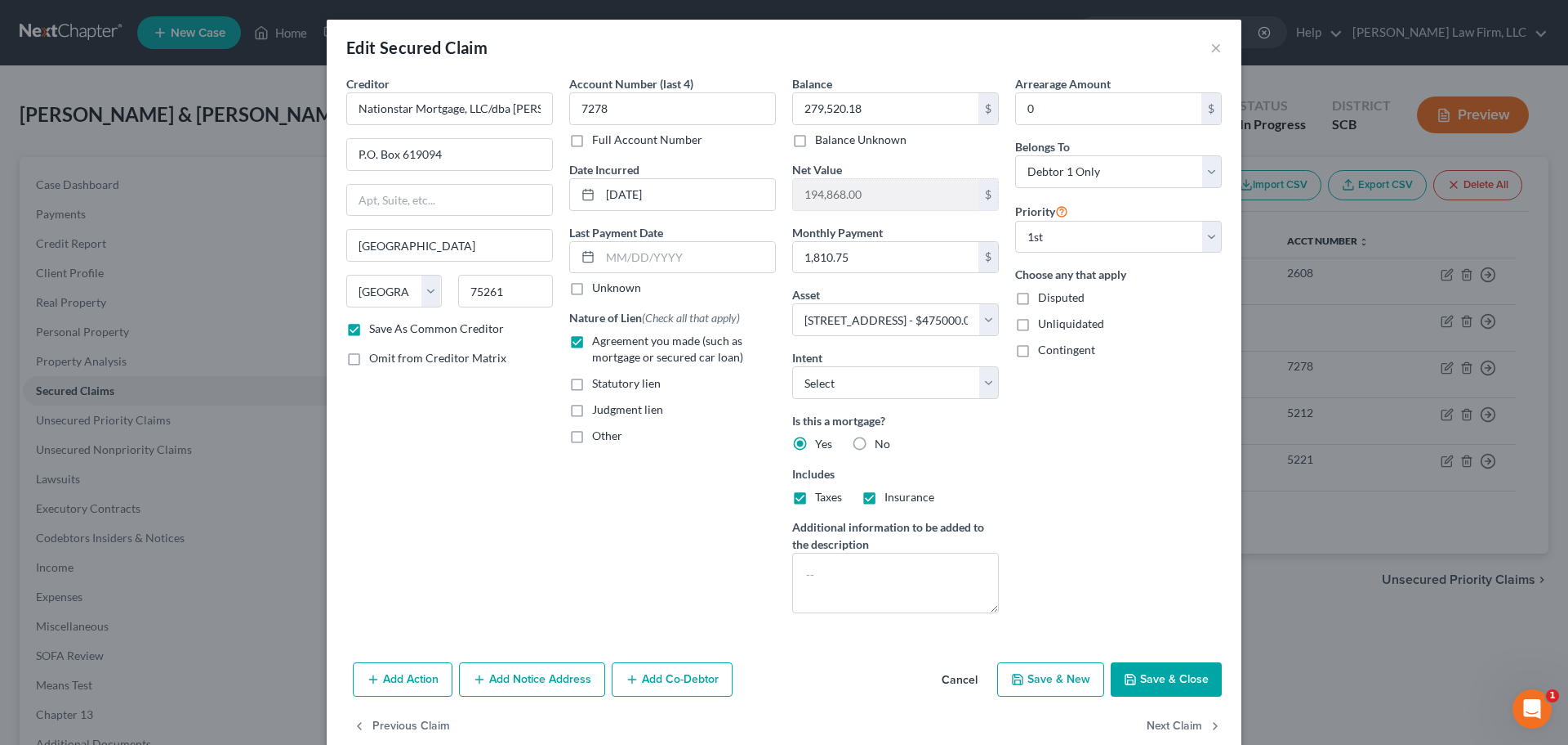
checkbox input "true"
drag, startPoint x: 623, startPoint y: 473, endPoint x: 621, endPoint y: 462, distance: 11.2
click at [623, 474] on input "text" at bounding box center [673, 472] width 205 height 31
type input "Mortgage"
click at [839, 569] on textarea at bounding box center [895, 583] width 207 height 60
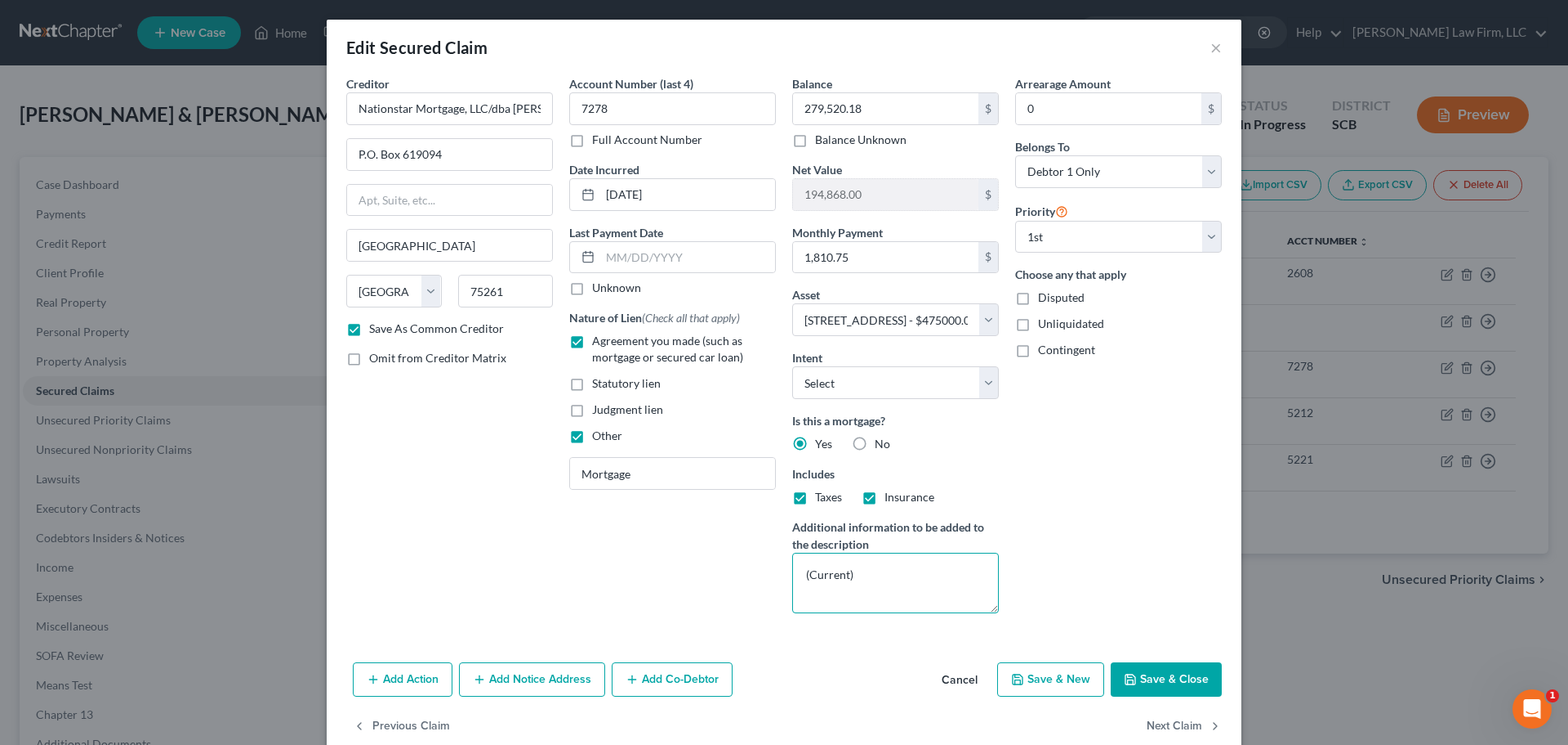
type textarea "(Current)"
click at [1154, 672] on button "Save & Close" at bounding box center [1166, 679] width 111 height 35
checkbox input "false"
select select
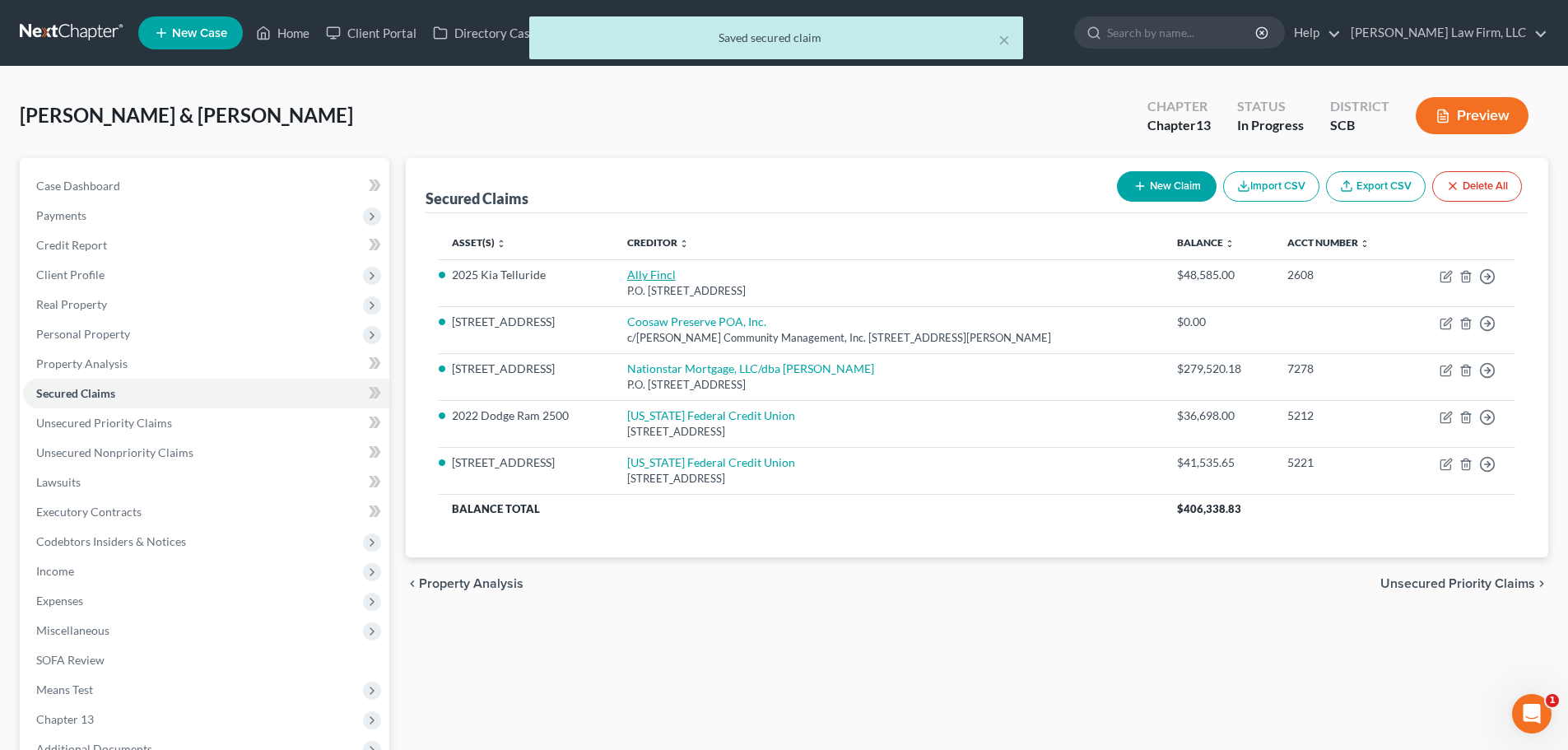
click at [666, 271] on link "Ally Fincl" at bounding box center [651, 274] width 48 height 14
select select "24"
select select "2"
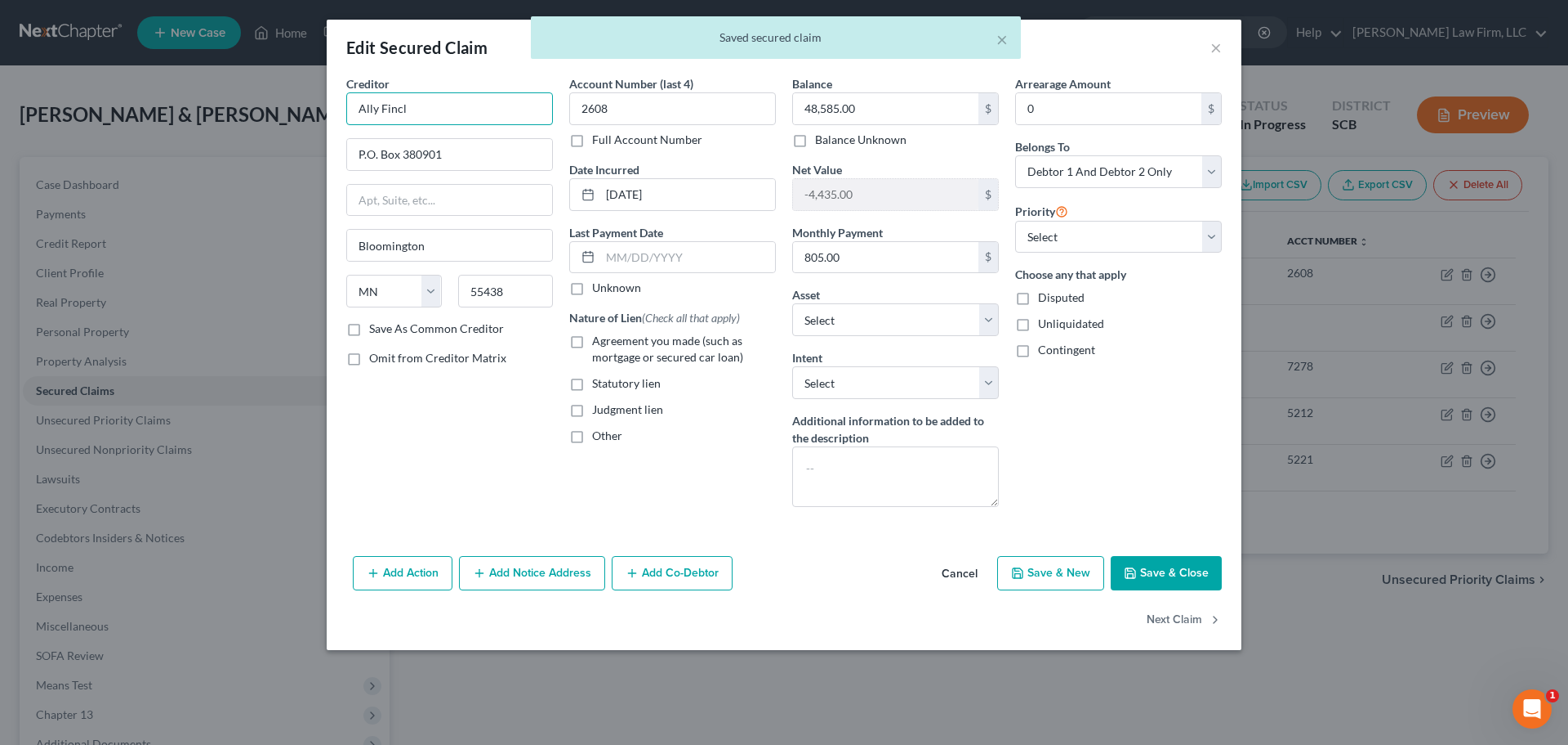
click at [438, 108] on input "Ally Fincl" at bounding box center [449, 108] width 207 height 33
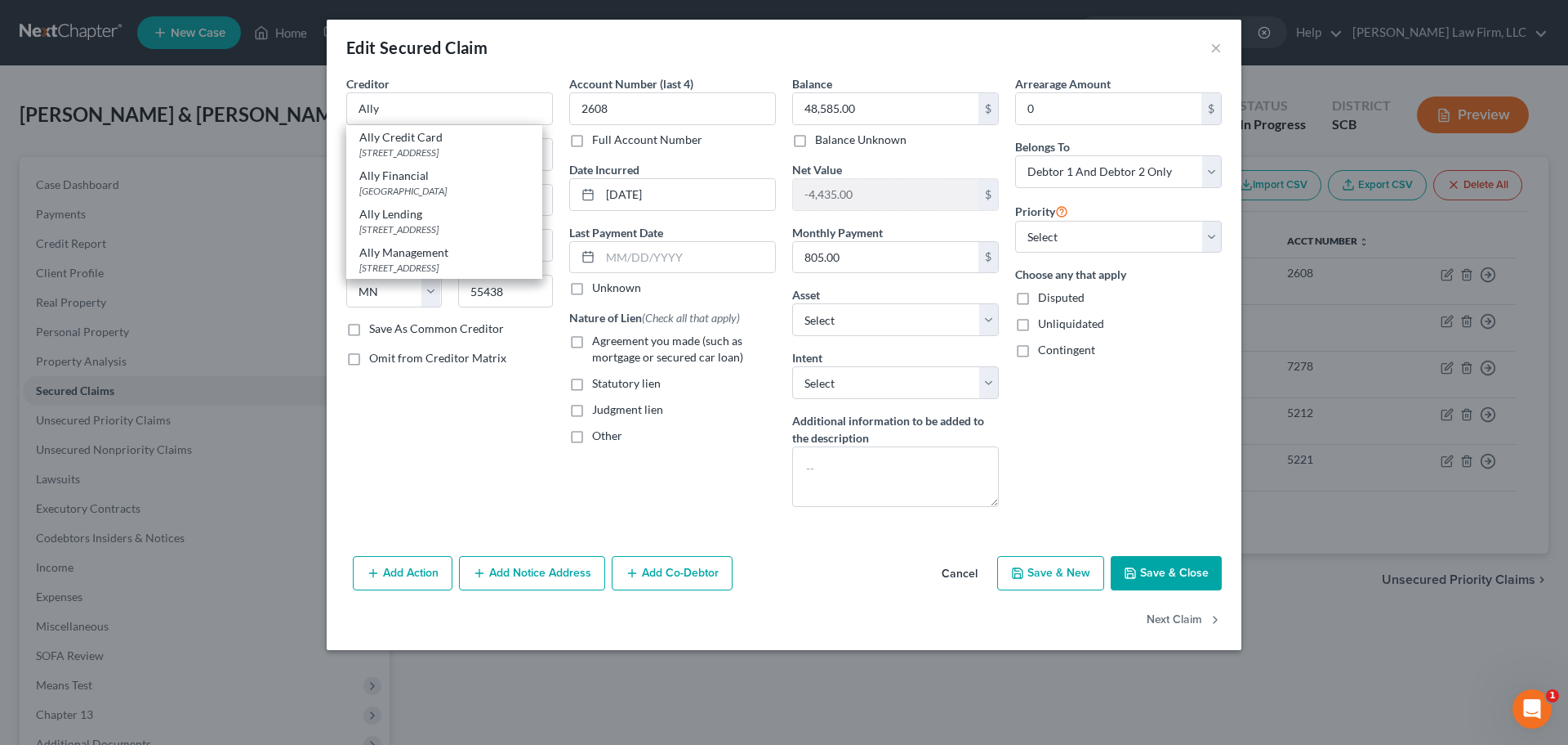
click at [451, 187] on div "PO Box 380901, Minneapolis, MN 55438" at bounding box center [444, 191] width 169 height 14
type input "Ally Financial"
type input "PO Box 380901"
type input "Minneapolis"
click at [1144, 568] on button "Save & Close" at bounding box center [1166, 573] width 111 height 35
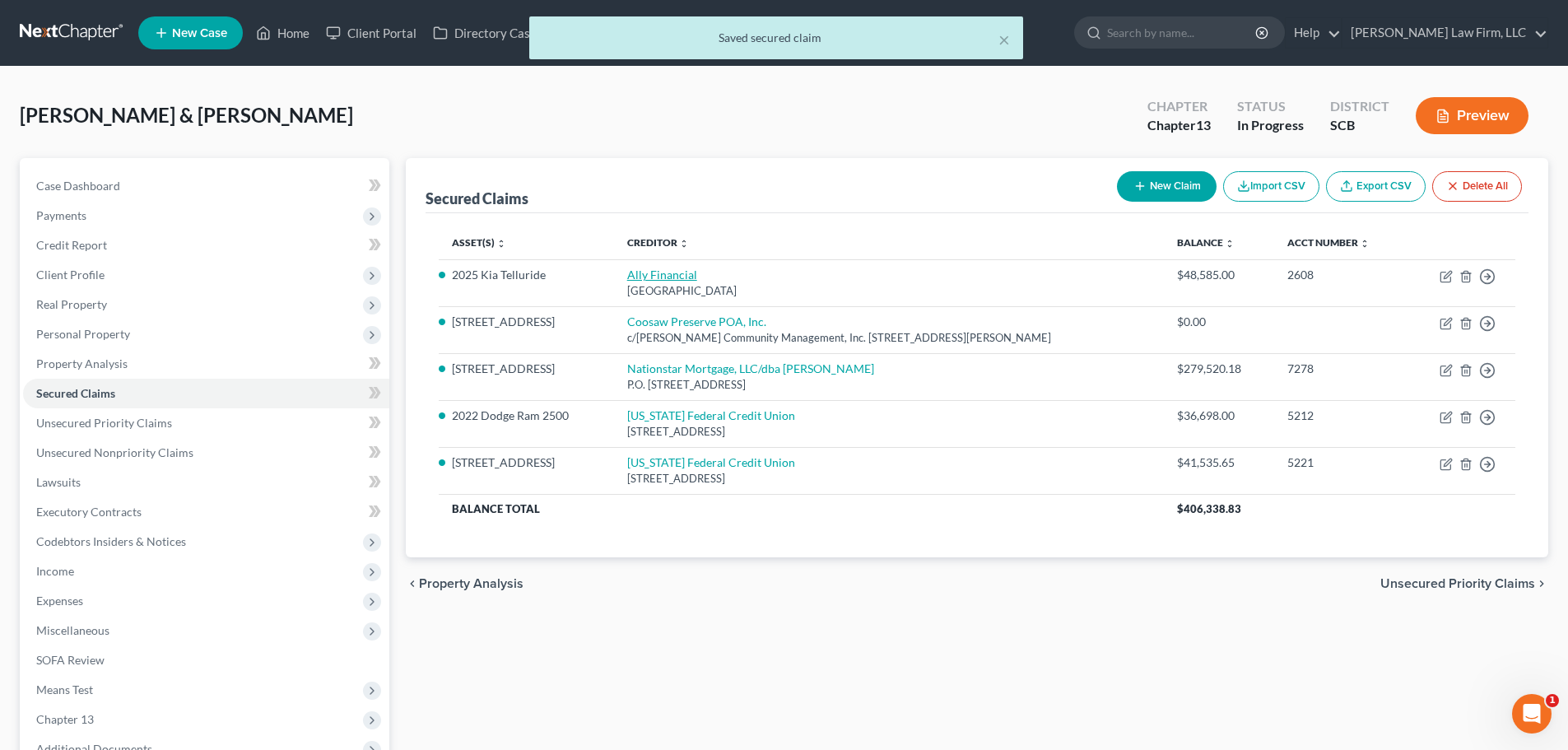
click at [676, 276] on link "Ally Financial" at bounding box center [662, 274] width 70 height 14
select select "24"
select select "2"
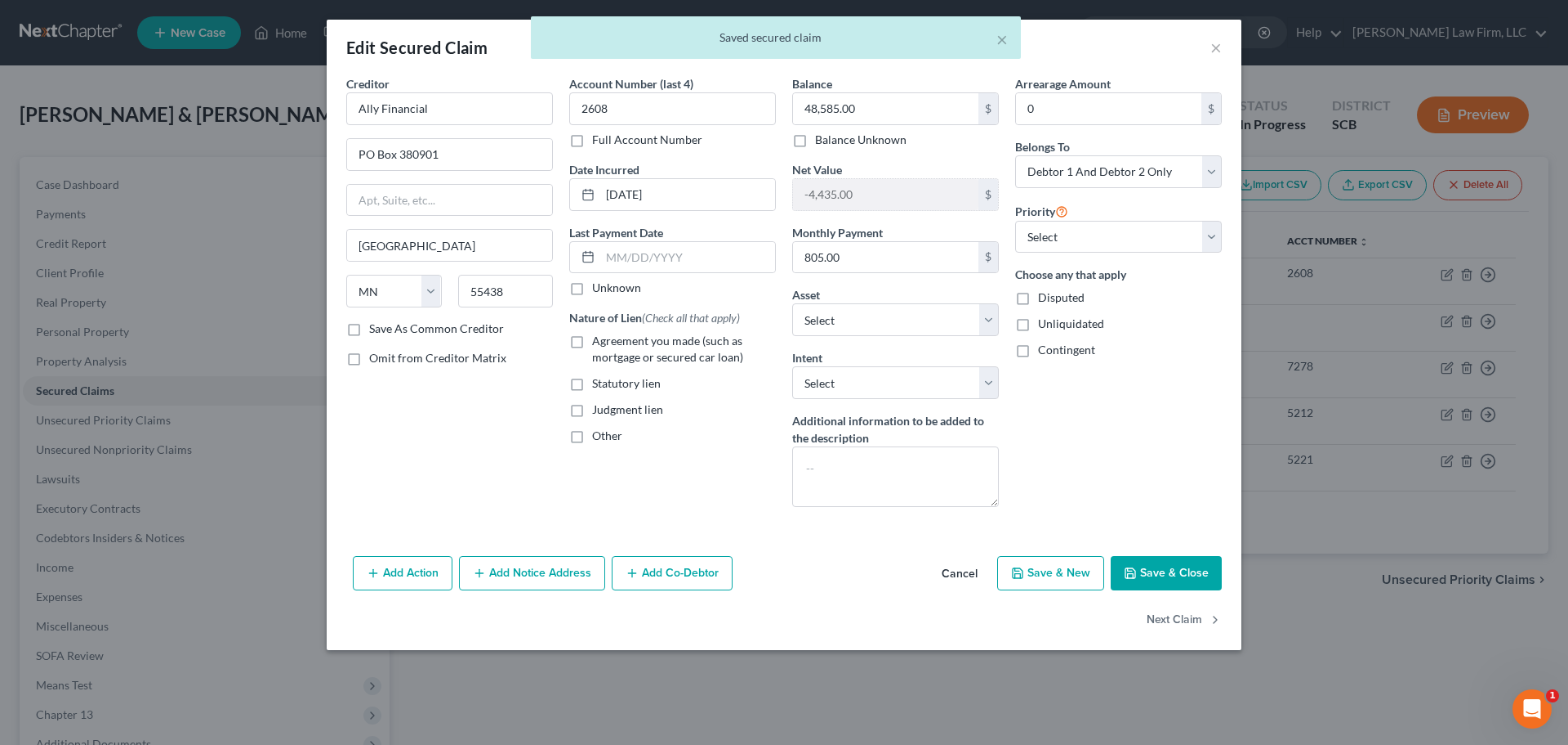
click at [592, 340] on label "Agreement you made (such as mortgage or secured car loan)" at bounding box center [683, 349] width 184 height 33
click at [599, 340] on input "Agreement you made (such as mortgage or secured car loan)" at bounding box center [604, 338] width 11 height 11
checkbox input "true"
click at [592, 438] on label "Other" at bounding box center [607, 435] width 30 height 16
click at [599, 438] on input "Other" at bounding box center [604, 432] width 11 height 11
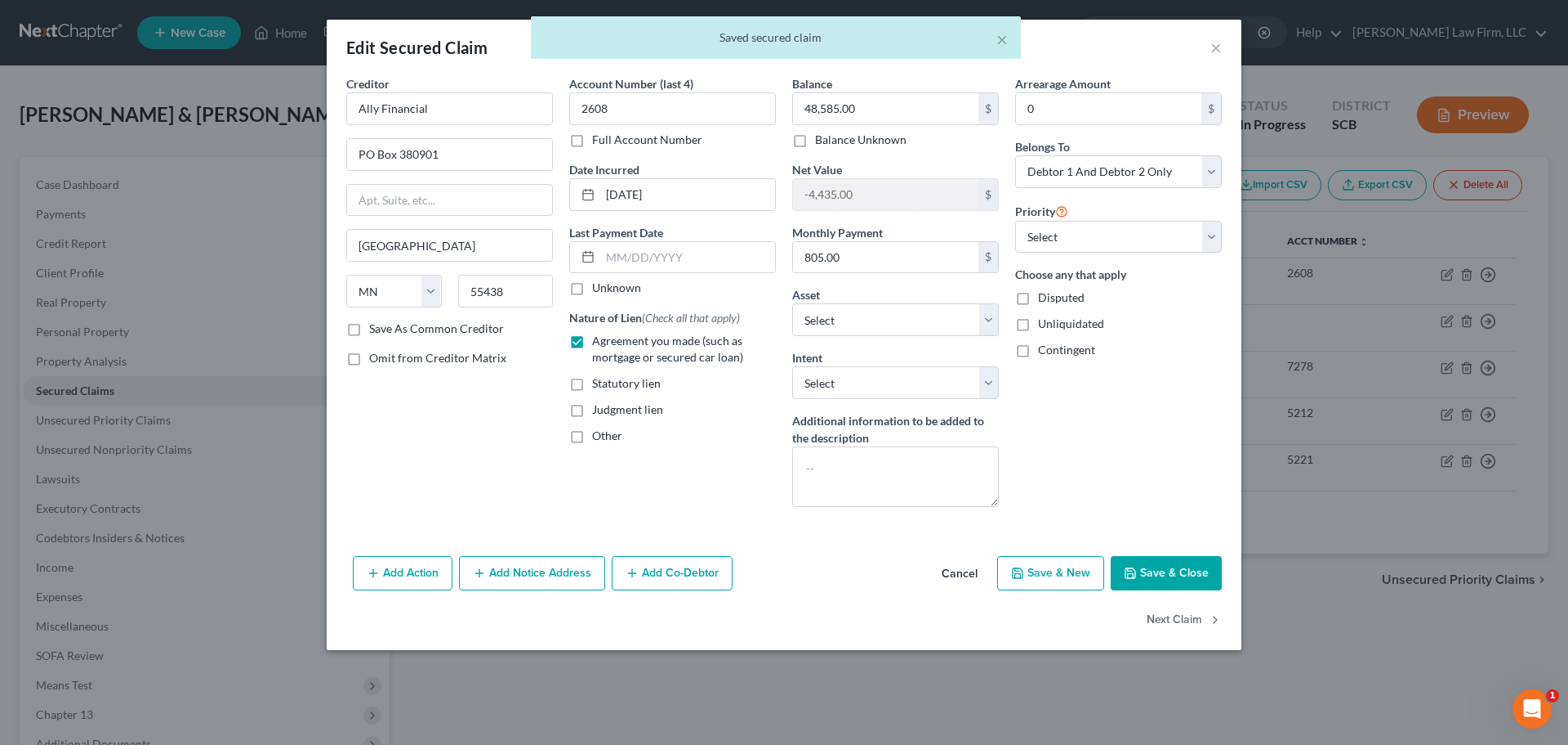
checkbox input "true"
click at [683, 469] on input "text" at bounding box center [673, 472] width 205 height 31
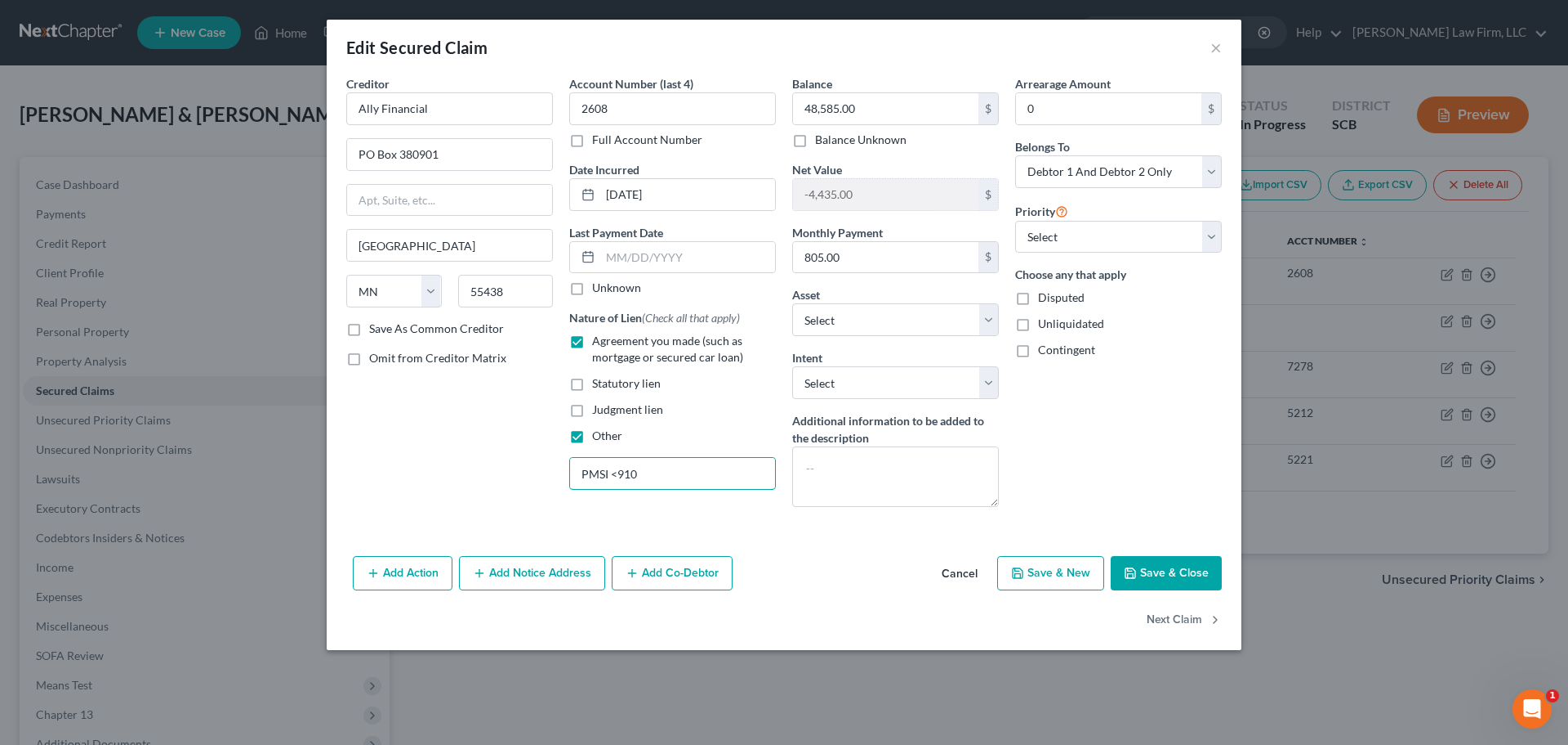
type input "PMSI <910"
click at [955, 479] on textarea at bounding box center [895, 477] width 207 height 60
click at [1190, 565] on button "Save & Close" at bounding box center [1166, 573] width 111 height 35
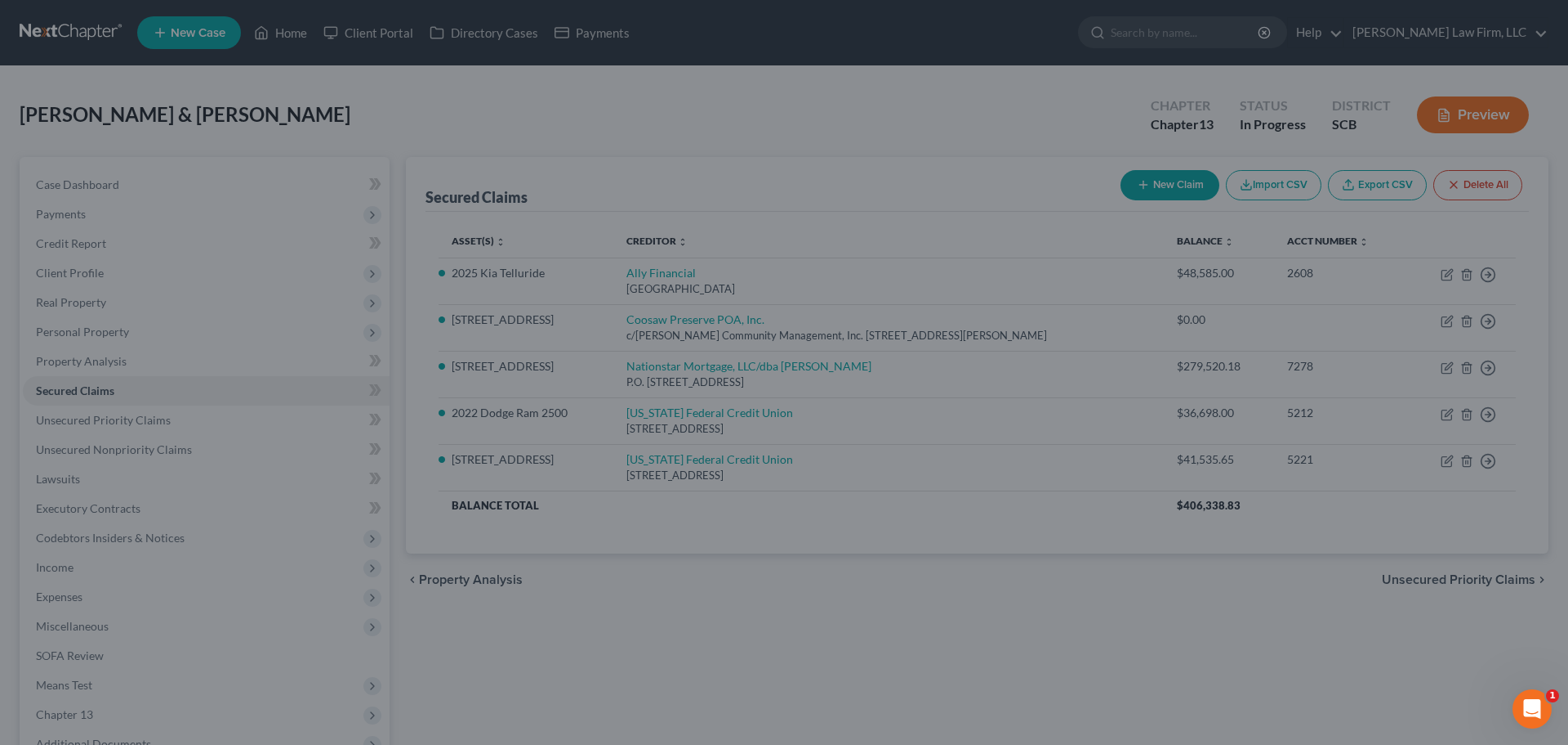
select select "8"
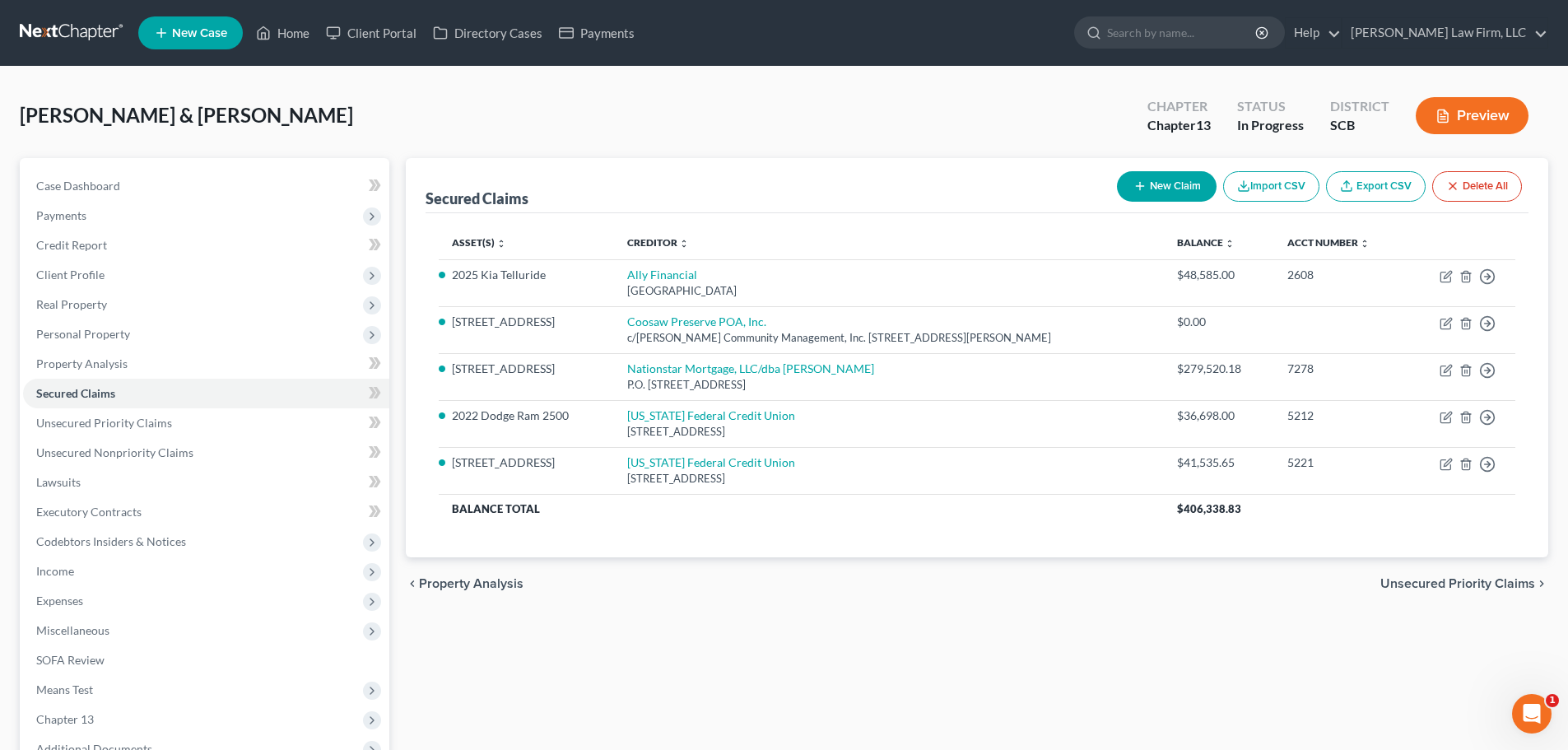
click at [95, 26] on link at bounding box center [72, 32] width 105 height 29
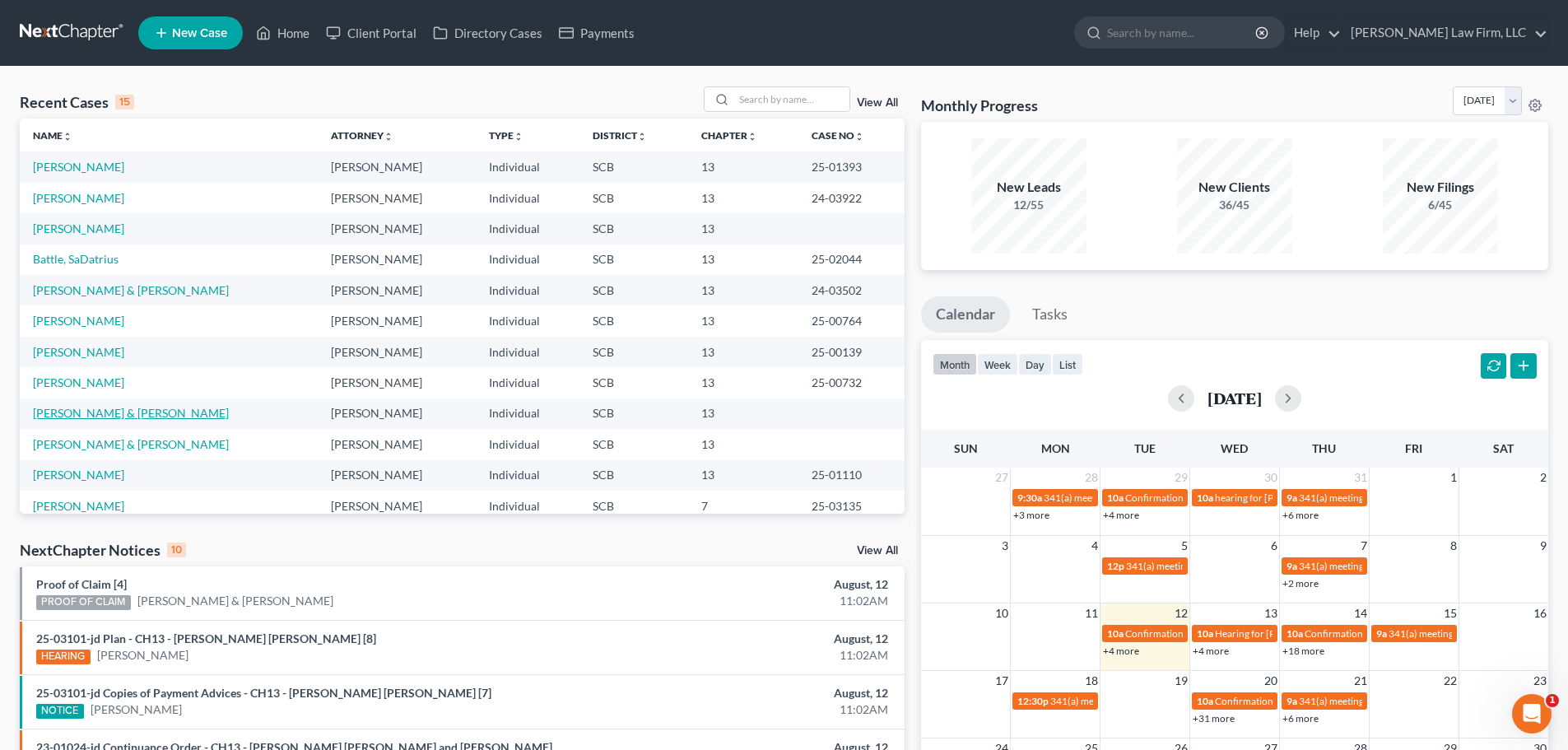
click at [96, 412] on link "[PERSON_NAME] & [PERSON_NAME]" at bounding box center [131, 413] width 196 height 14
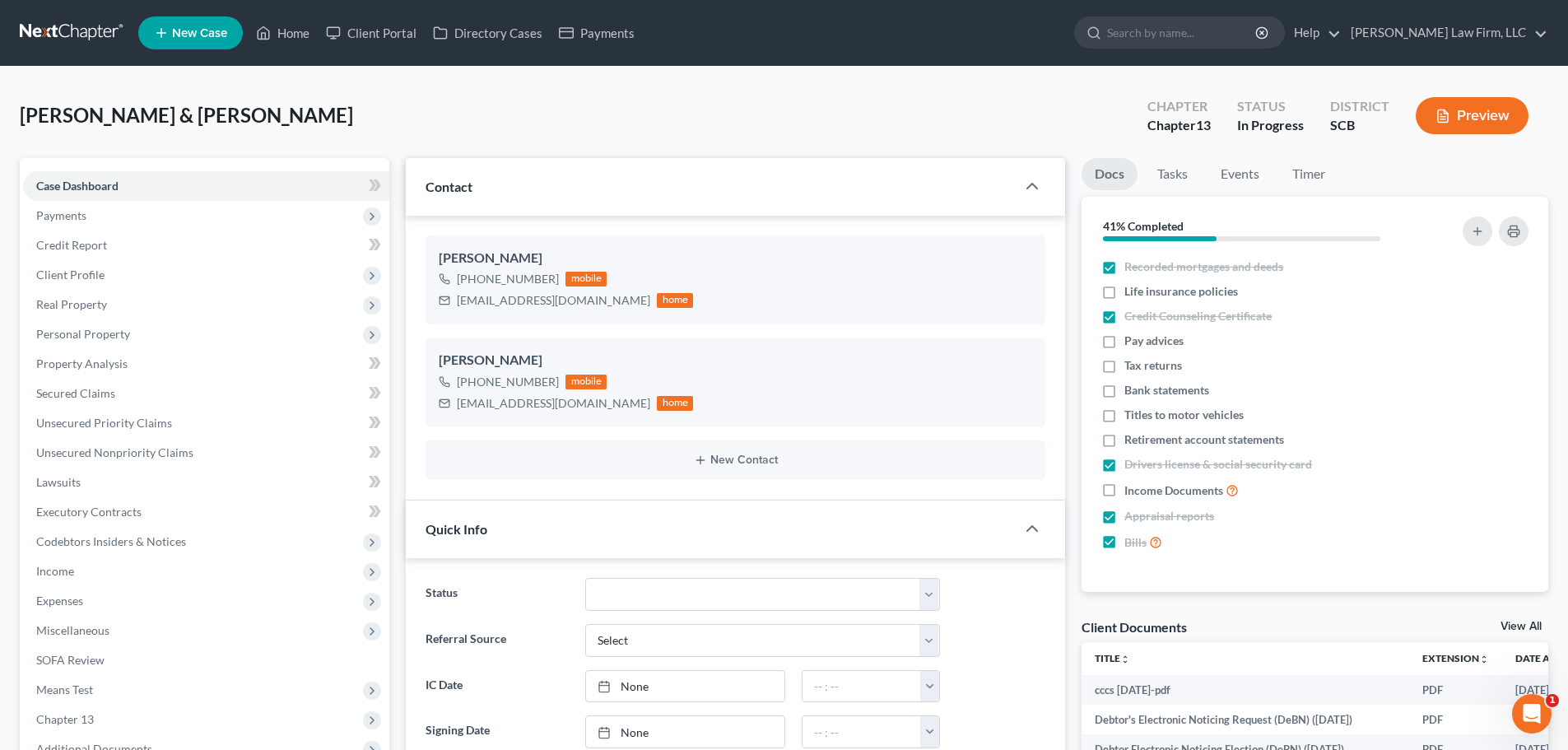
select select "0"
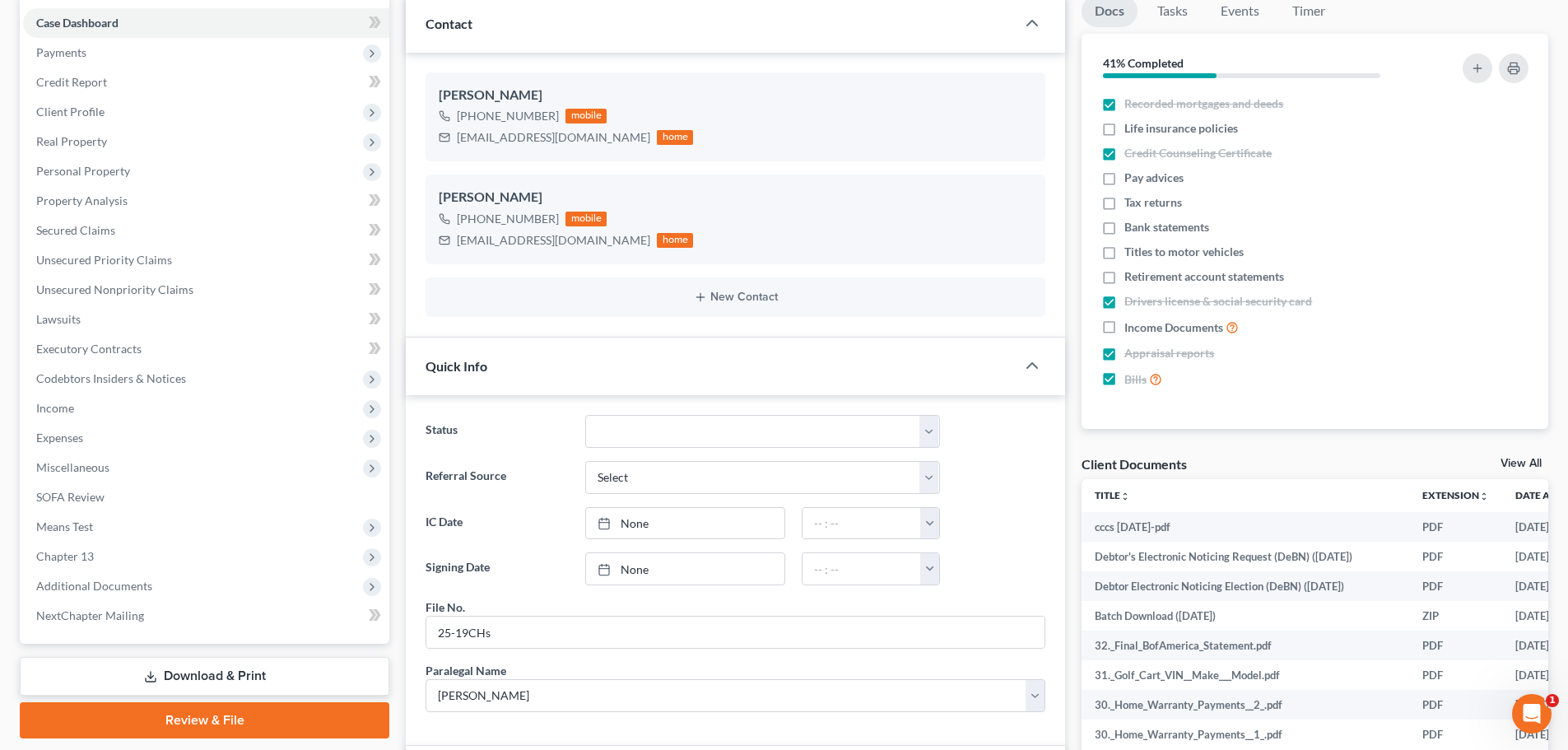
scroll to position [164, 0]
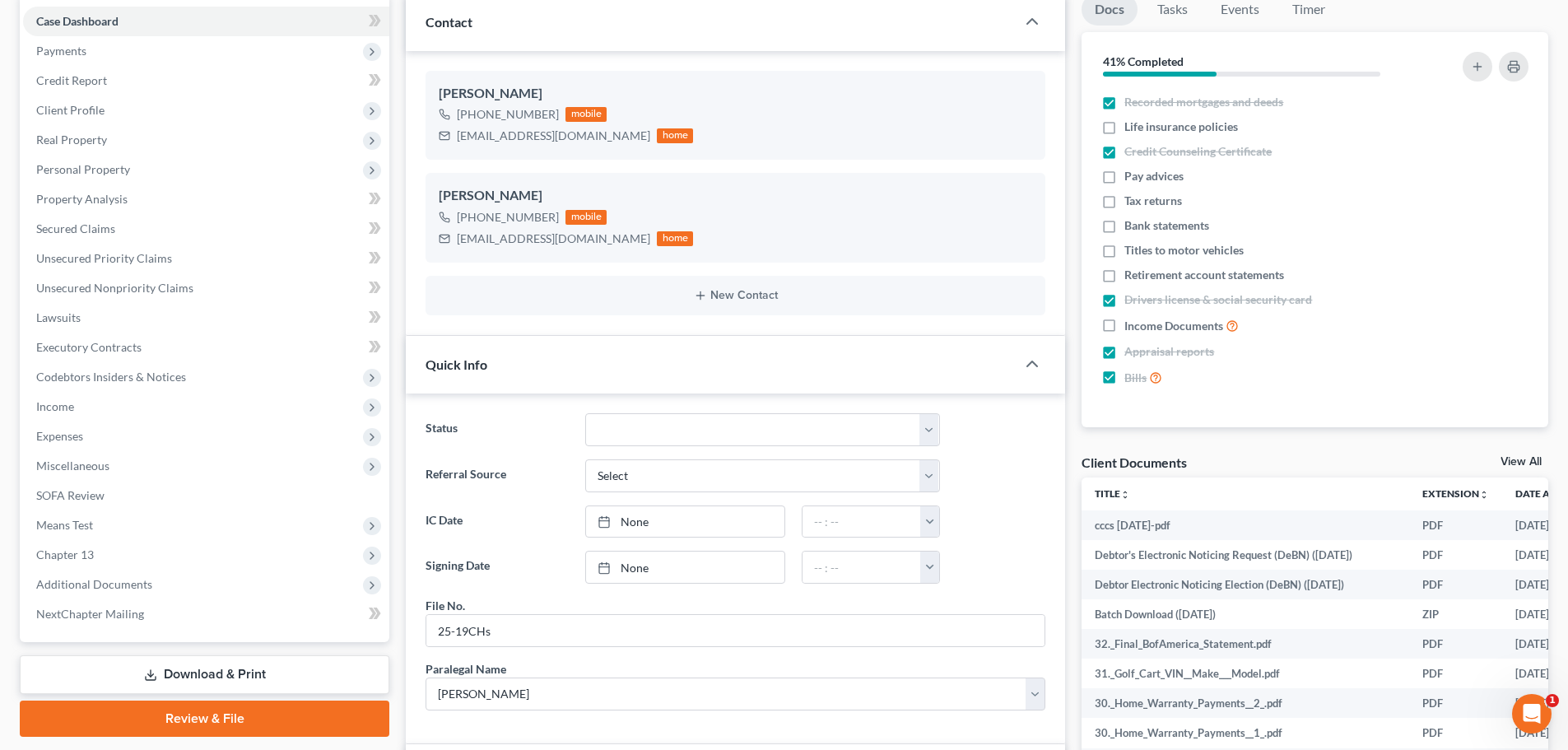
click at [92, 175] on span "Personal Property" at bounding box center [83, 169] width 94 height 14
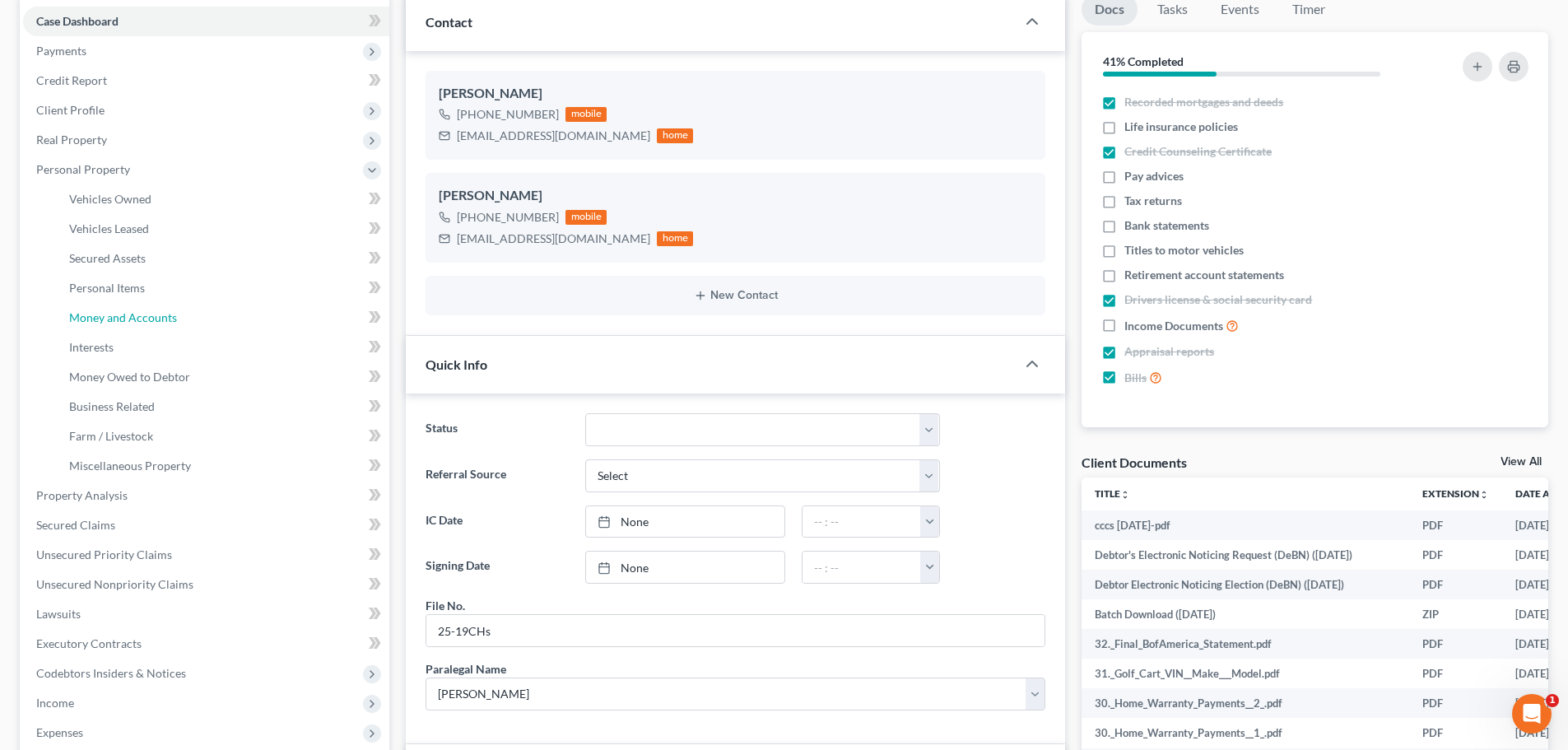
click at [131, 315] on span "Money and Accounts" at bounding box center [122, 317] width 108 height 14
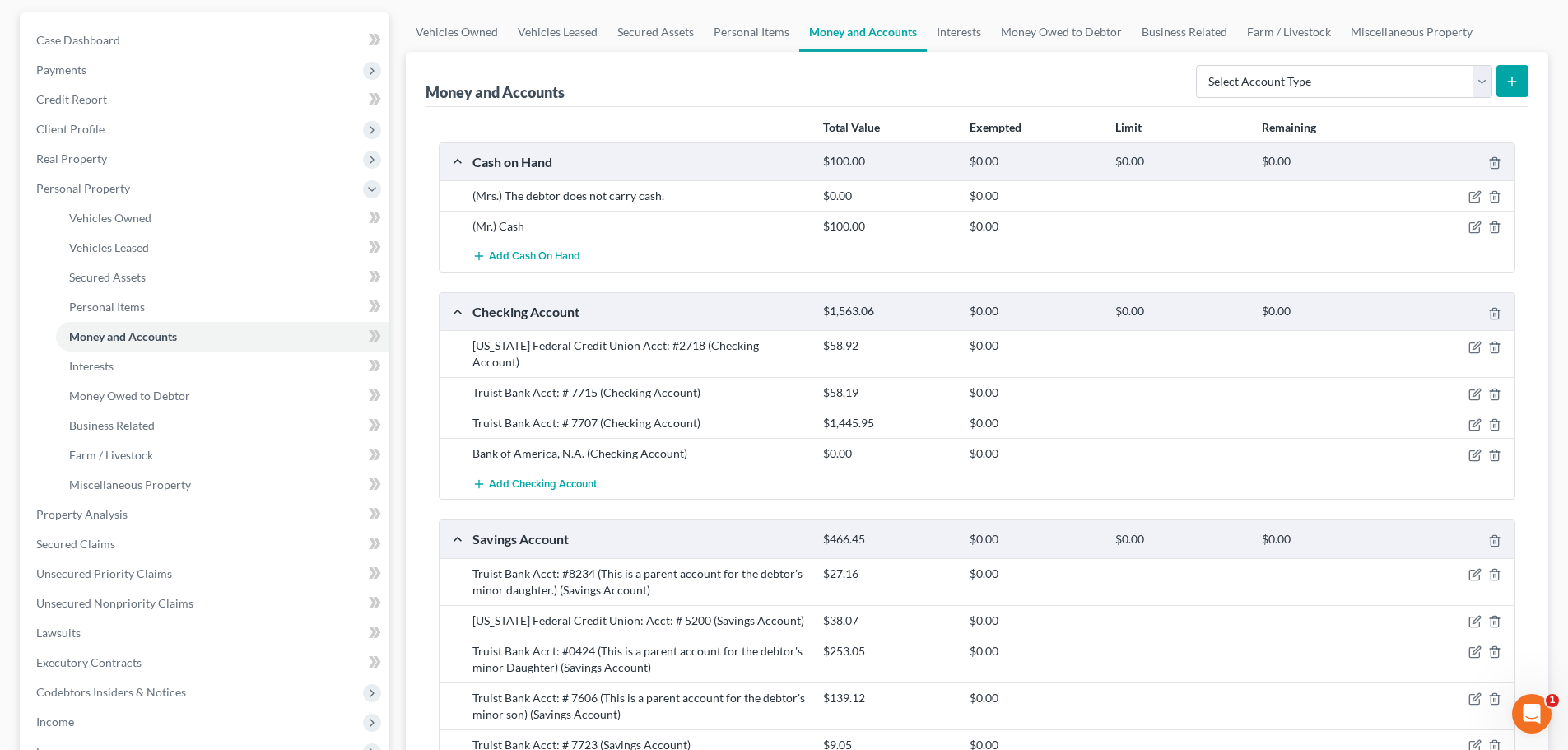
scroll to position [164, 0]
